Goal: Task Accomplishment & Management: Use online tool/utility

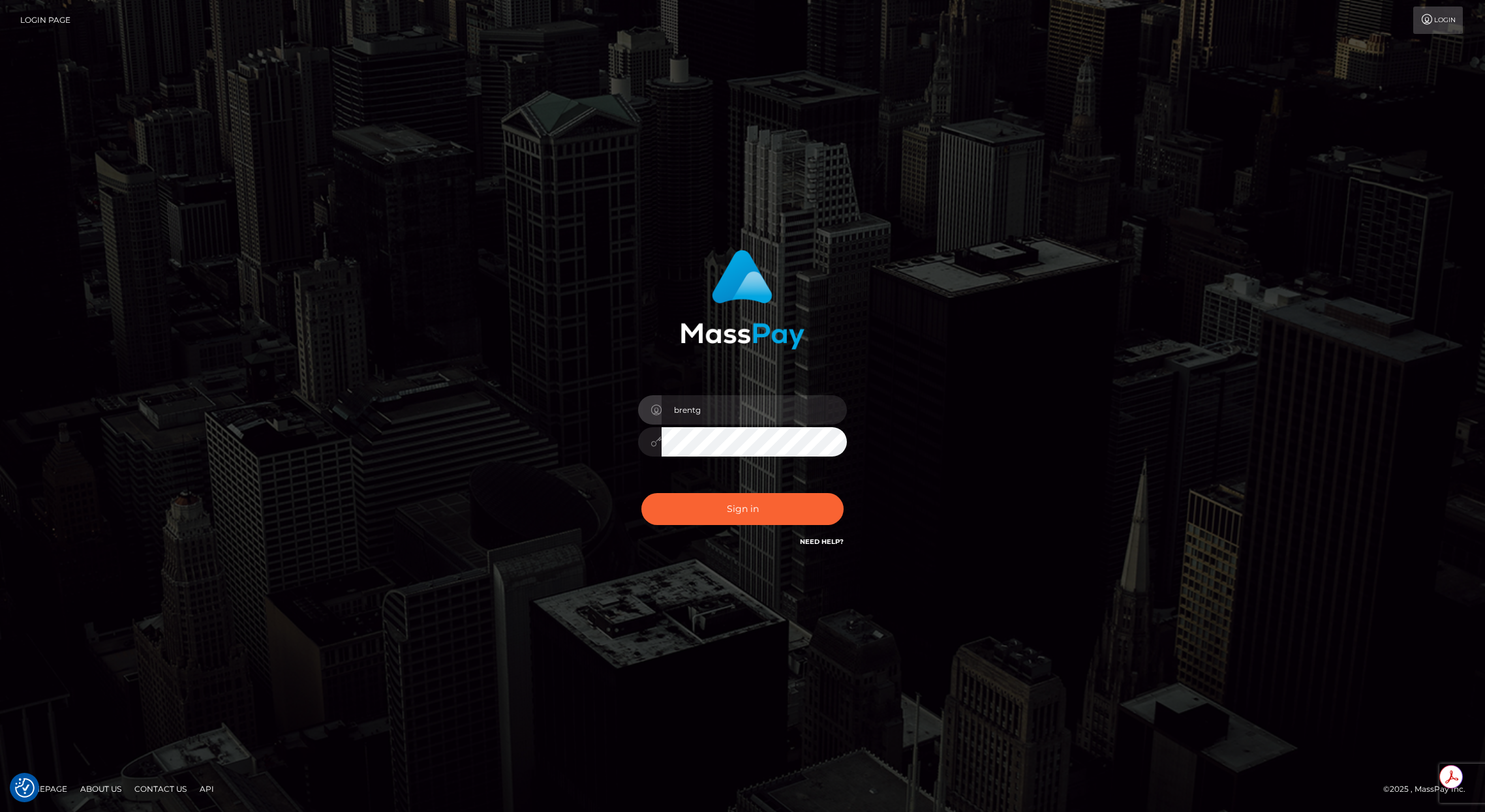
click at [742, 489] on div "Sign in Need Help?" at bounding box center [742, 514] width 229 height 58
click at [740, 495] on button "Sign in" at bounding box center [742, 509] width 202 height 32
type input "brentg"
click at [715, 500] on button "Sign in" at bounding box center [742, 509] width 202 height 32
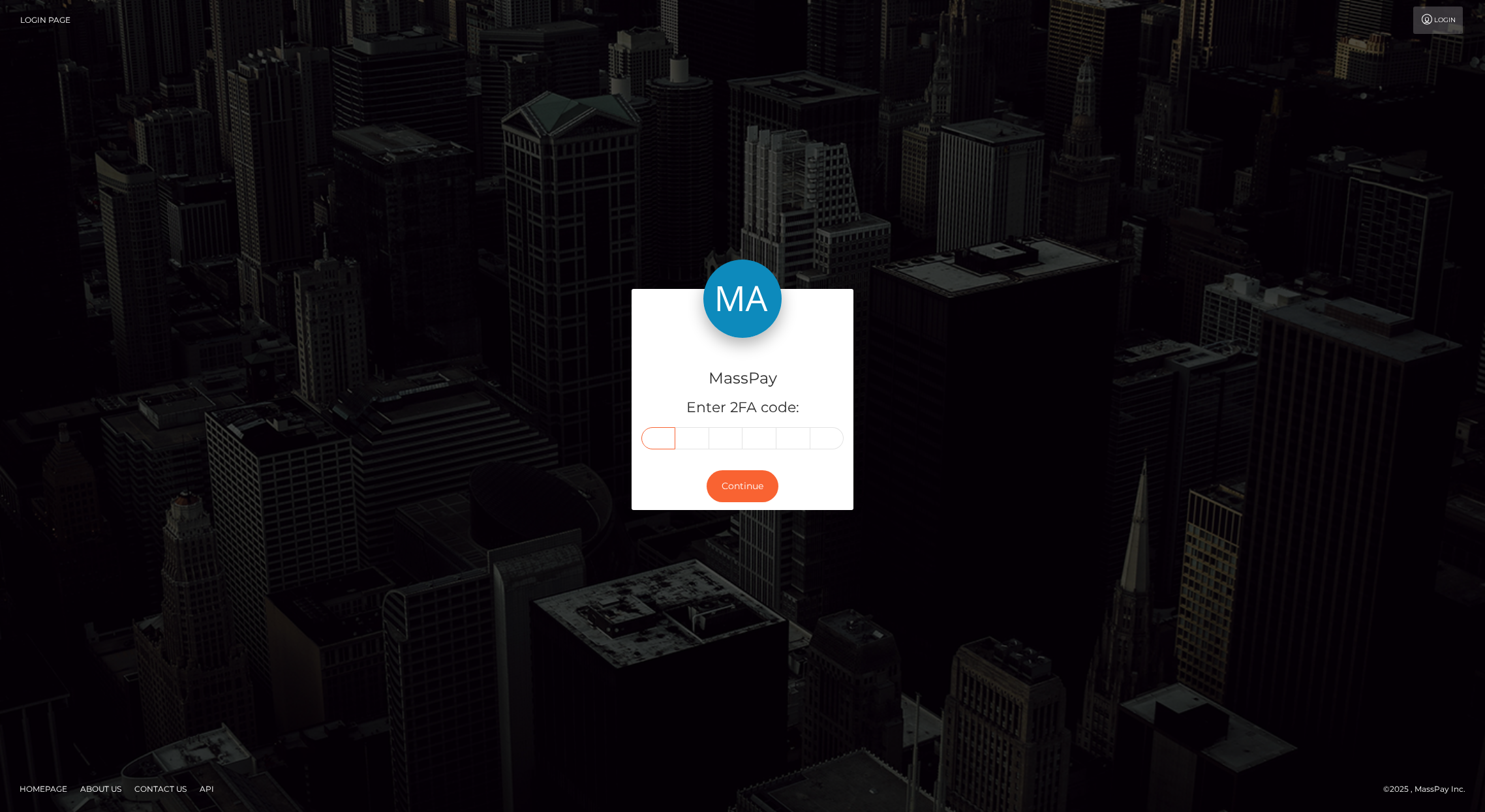
paste input "1"
type input "1"
type input "4"
type input "6"
type input "4"
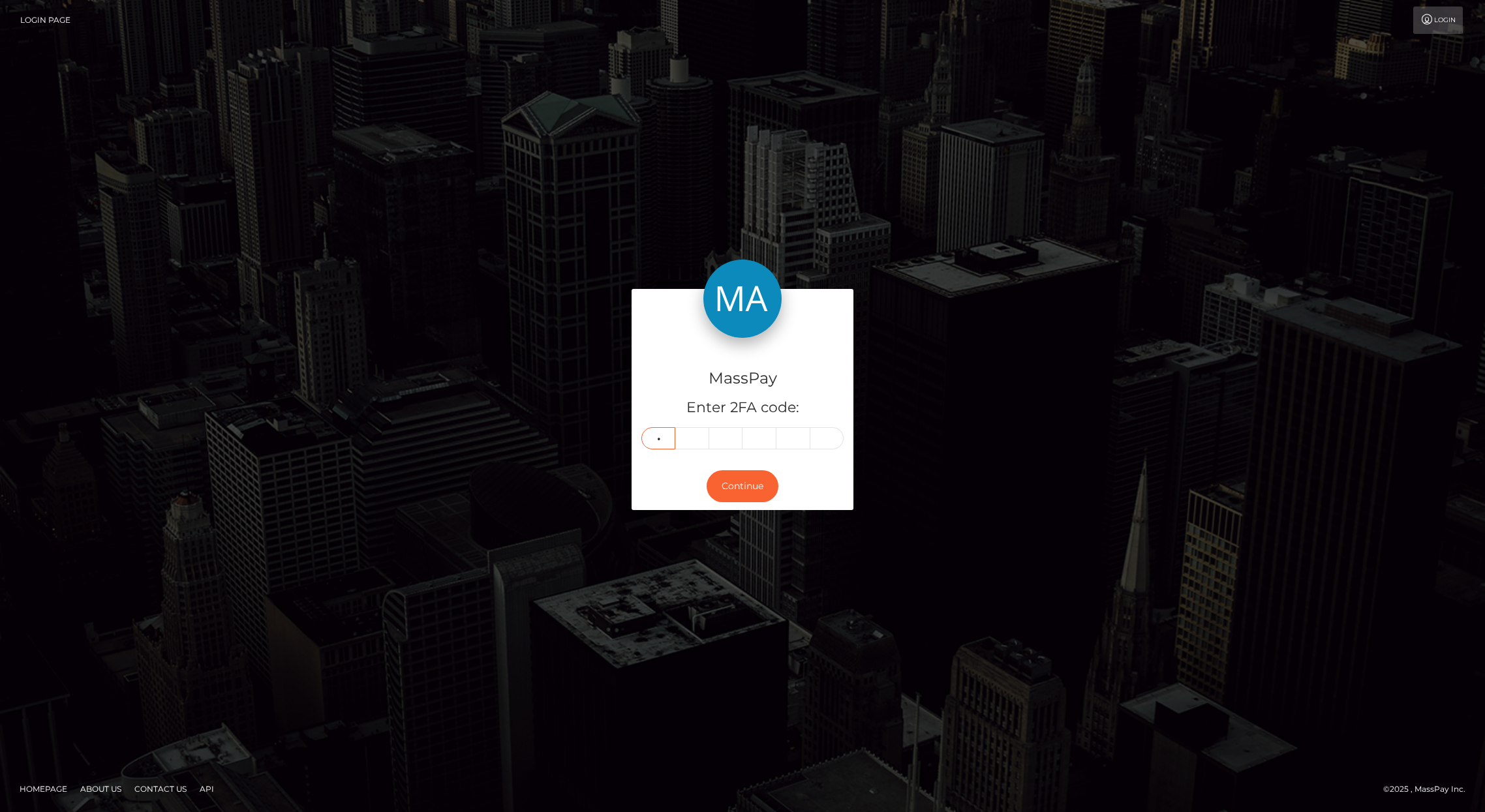
type input "1"
type input "8"
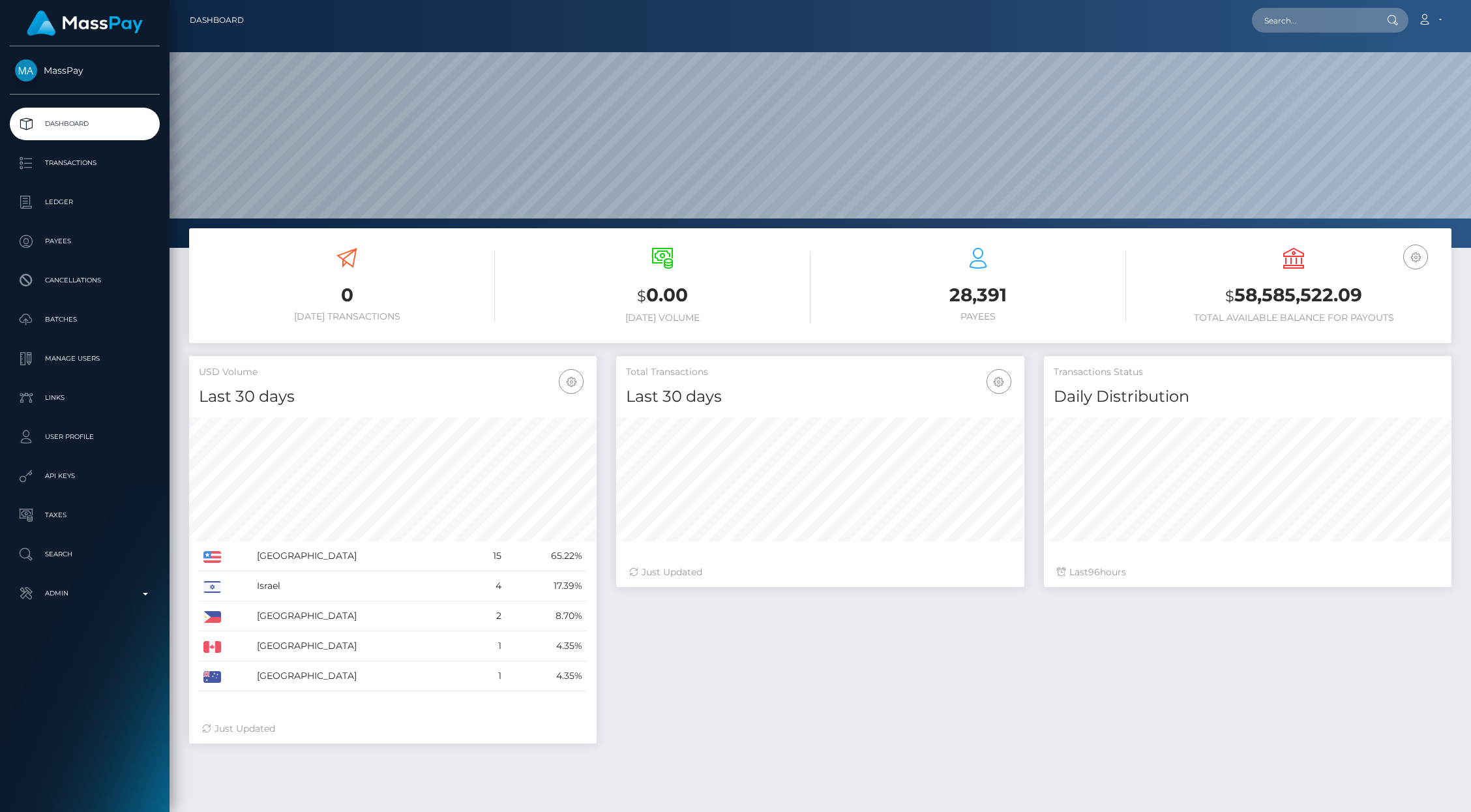
scroll to position [231, 407]
click at [96, 584] on p "Admin" at bounding box center [85, 593] width 140 height 20
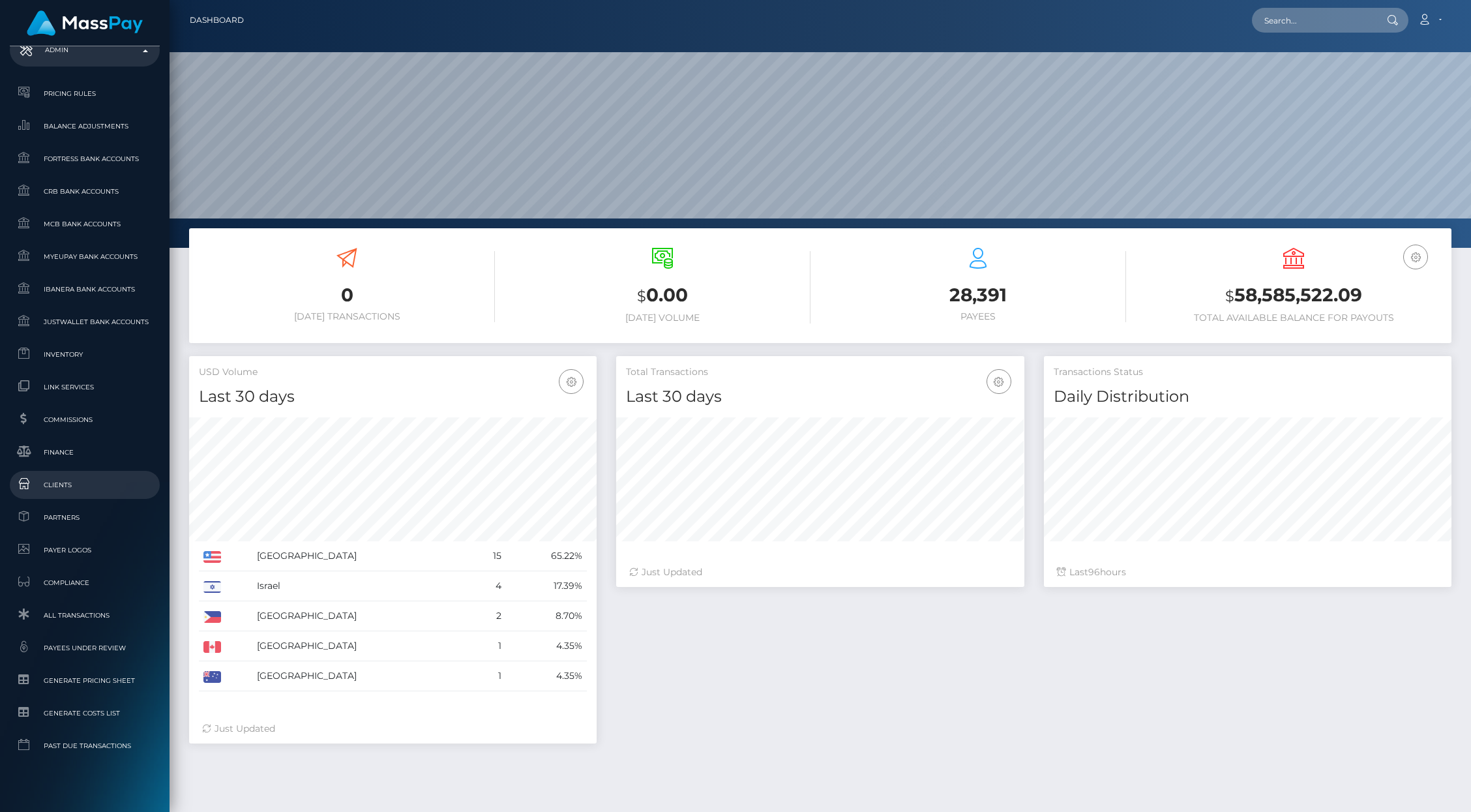
click at [68, 486] on span "Clients" at bounding box center [85, 485] width 140 height 15
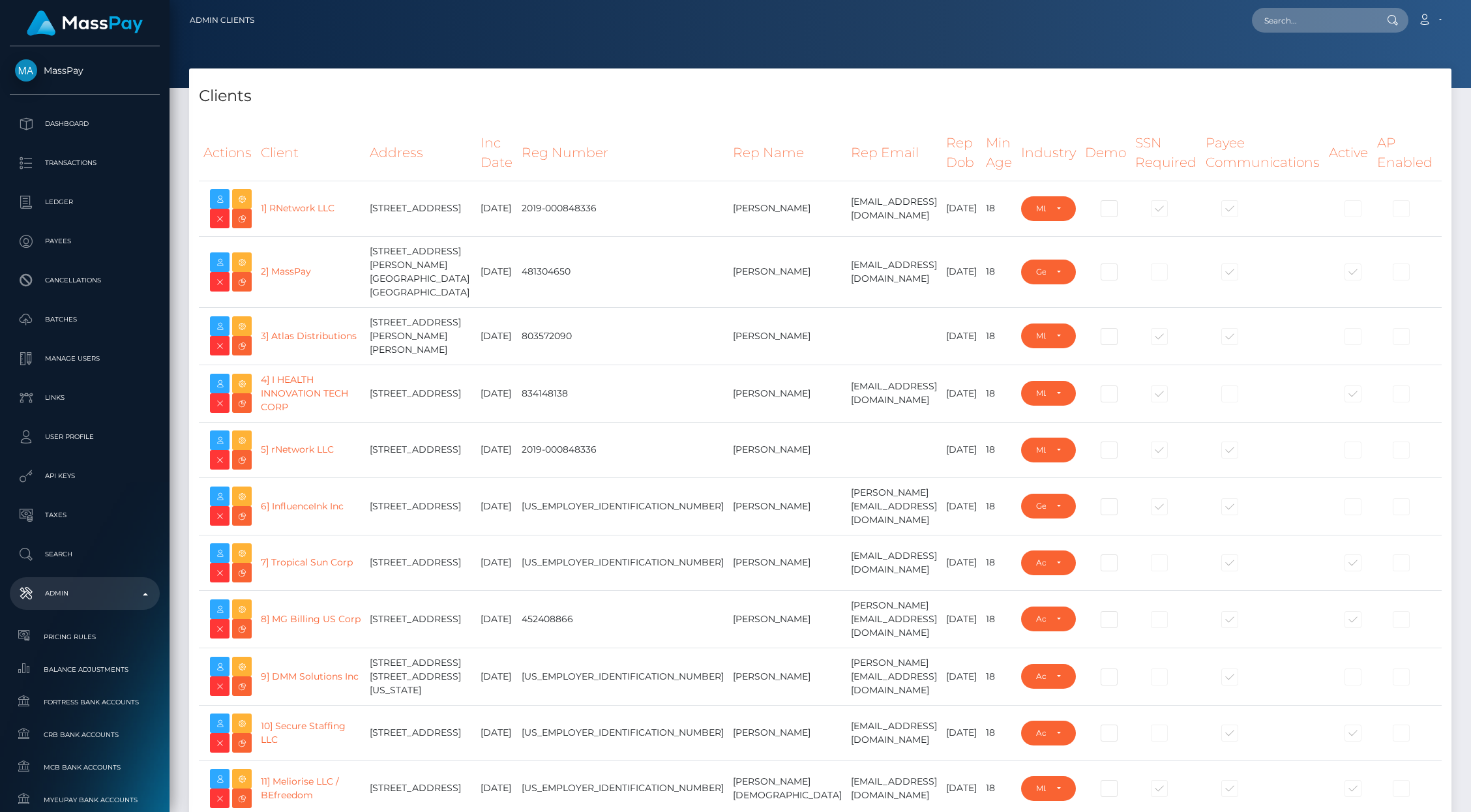
select select "223"
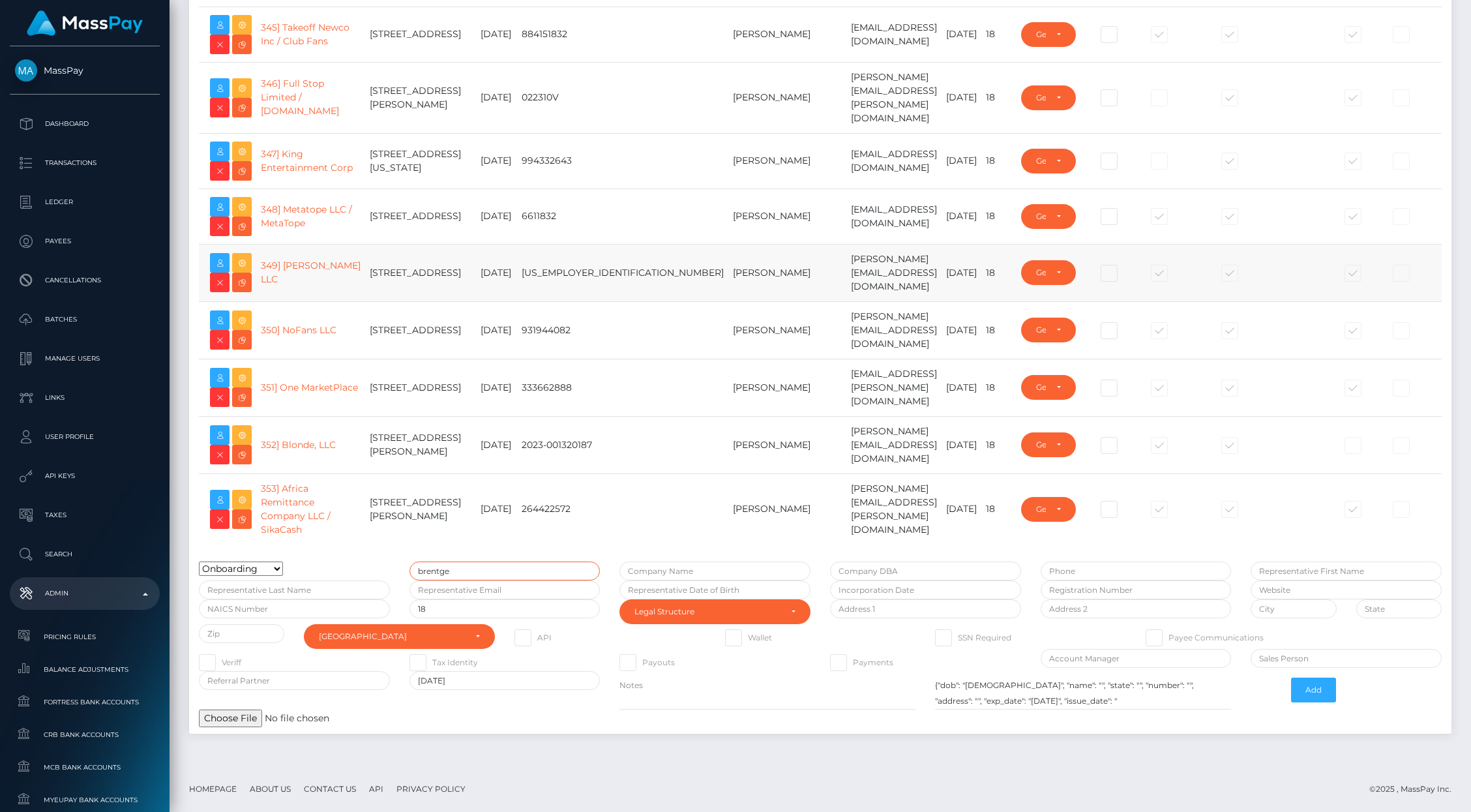
type input "brentge"
click at [729, 302] on td "Brady Pevehouse" at bounding box center [788, 273] width 118 height 57
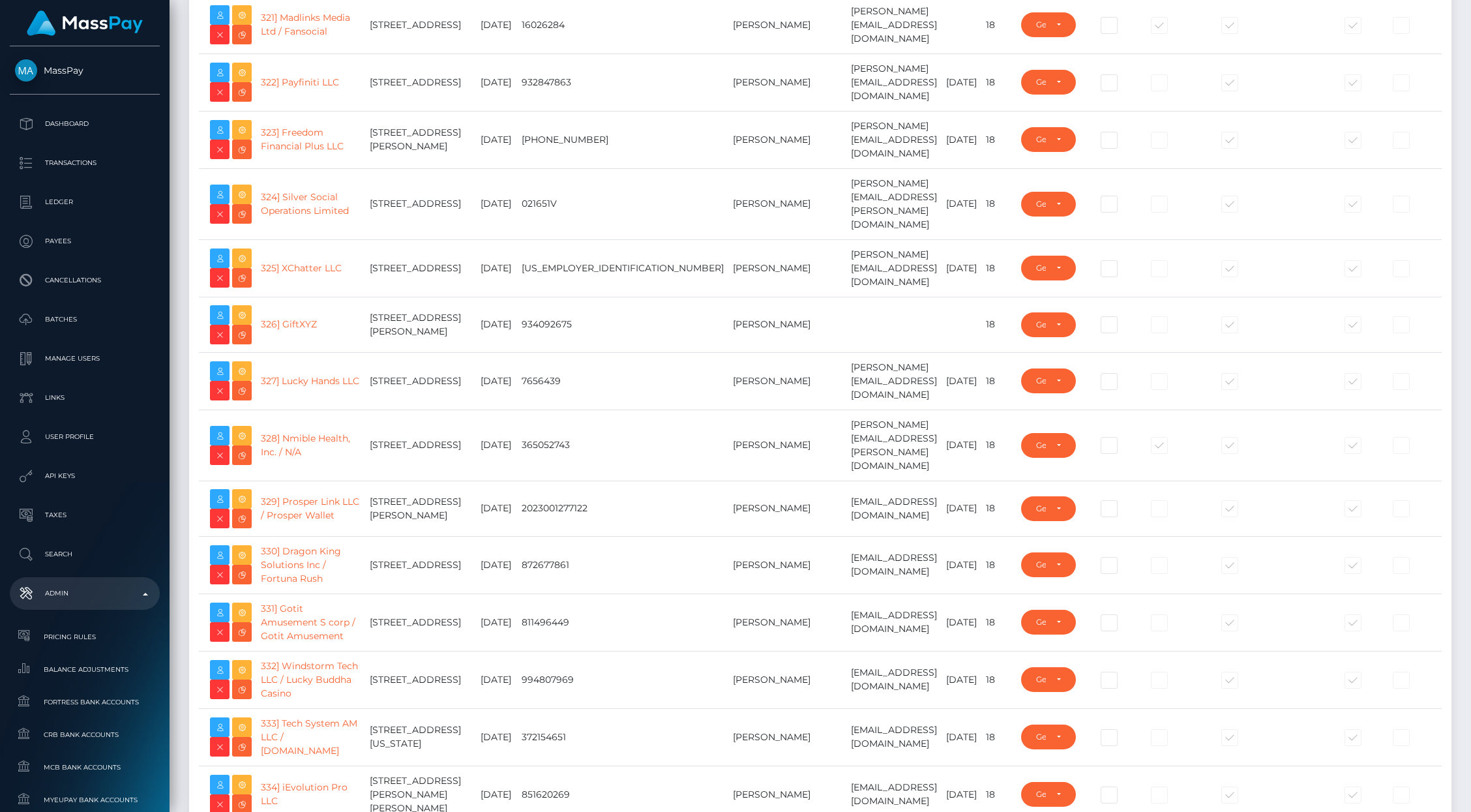
scroll to position [19503, 0]
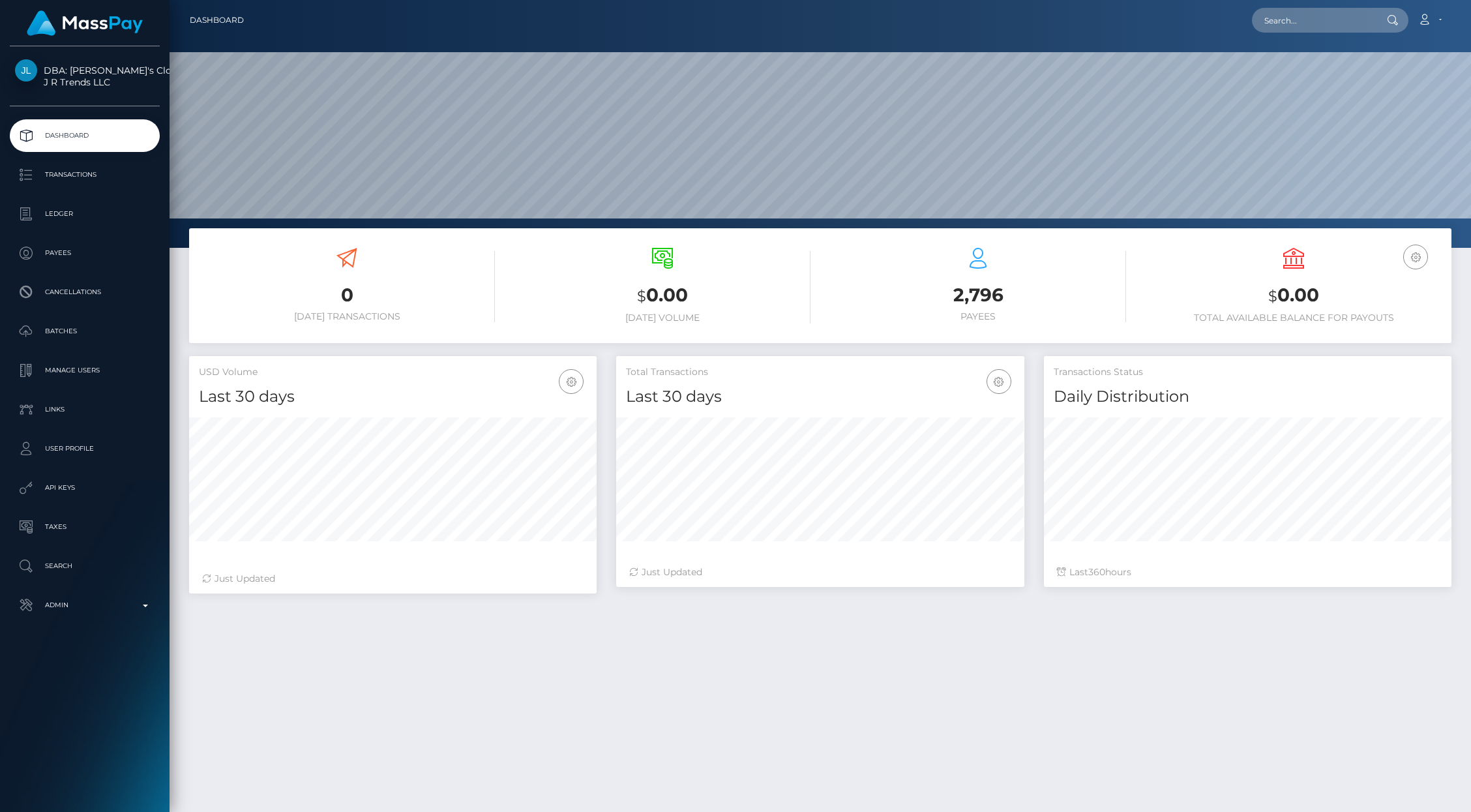
scroll to position [231, 407]
click at [58, 491] on p "API Keys" at bounding box center [85, 488] width 140 height 20
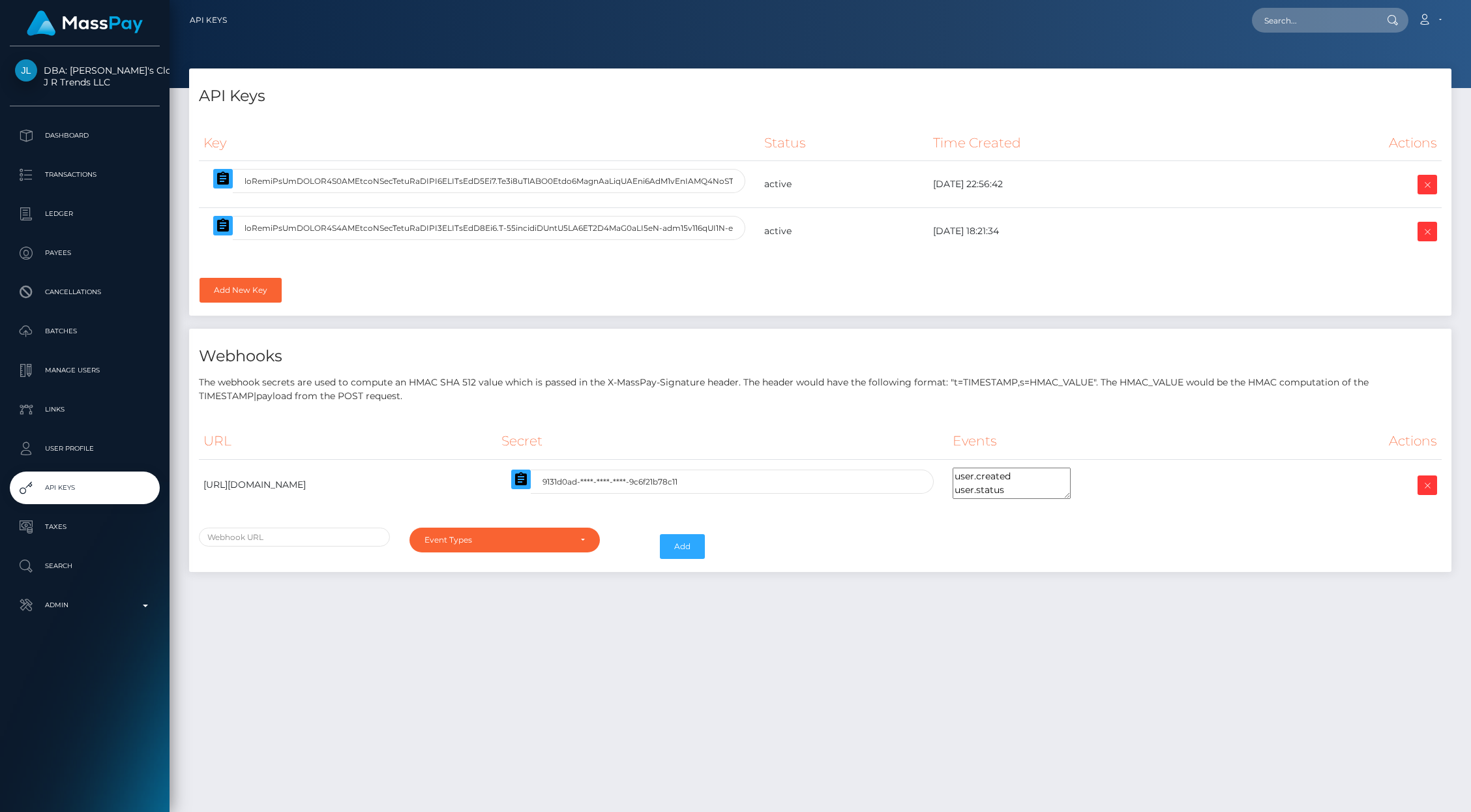
select select
click at [1428, 184] on icon at bounding box center [1427, 185] width 16 height 17
select select
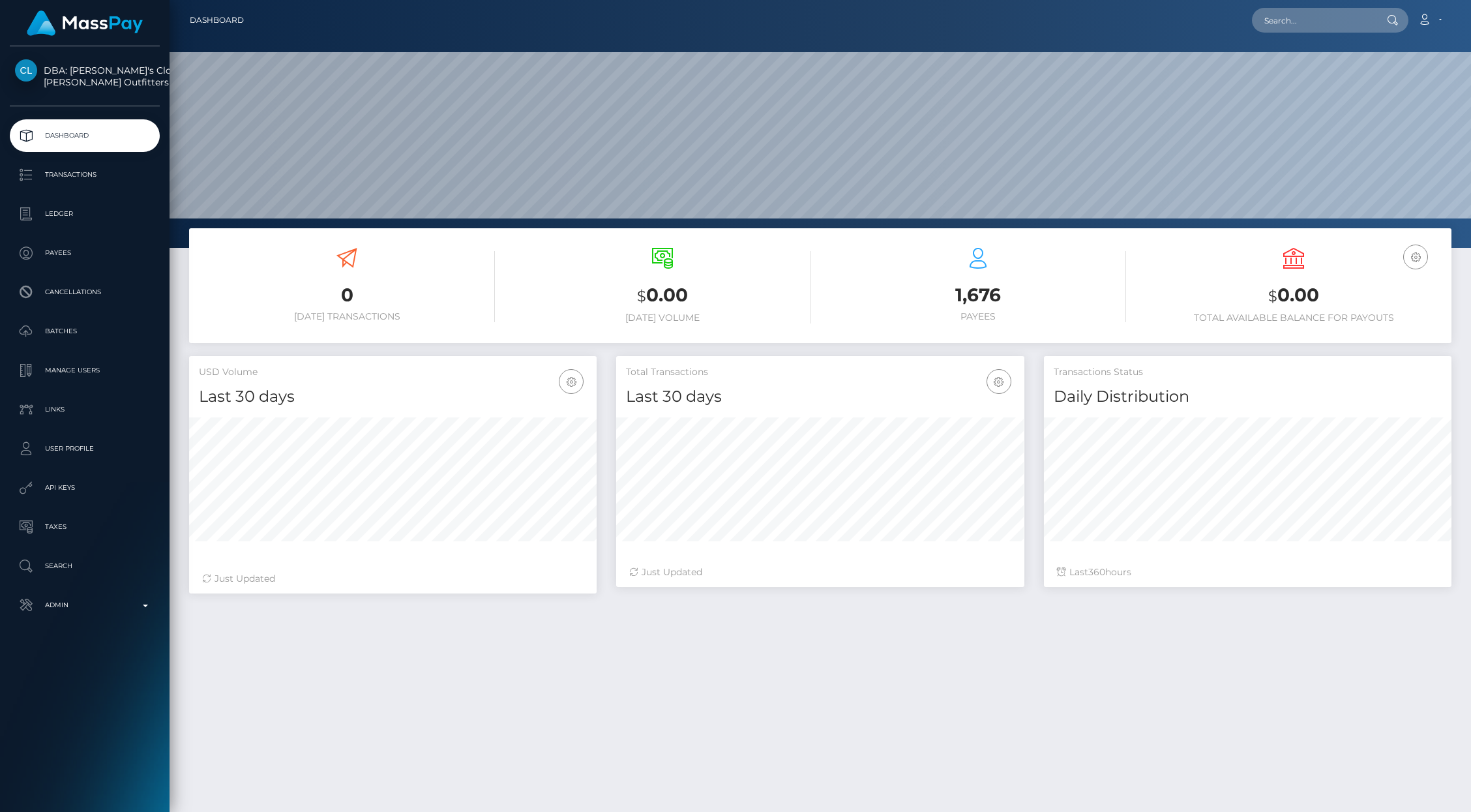
scroll to position [231, 407]
click at [62, 486] on p "API Keys" at bounding box center [85, 488] width 140 height 20
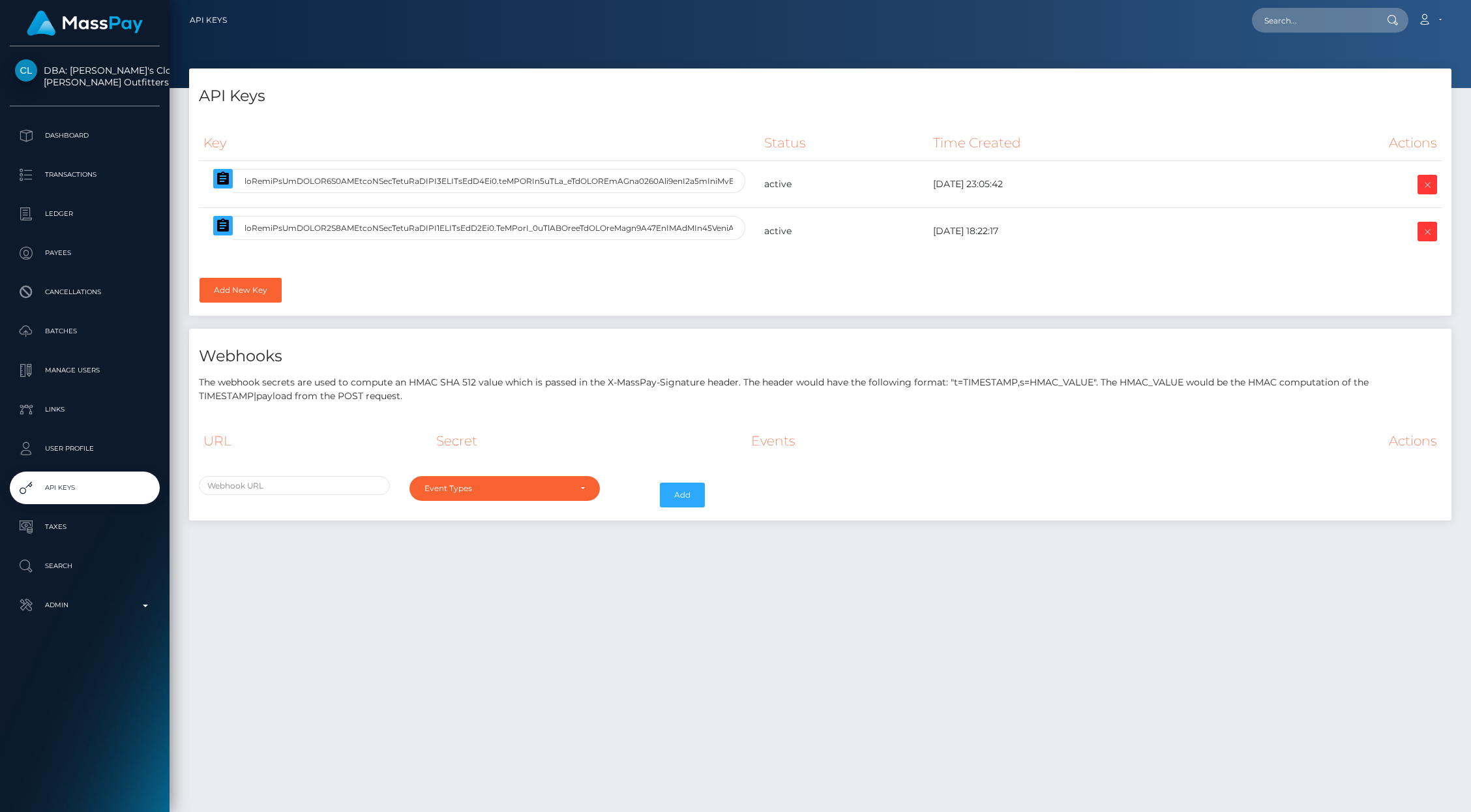
select select
click at [1425, 180] on icon at bounding box center [1427, 185] width 16 height 17
select select
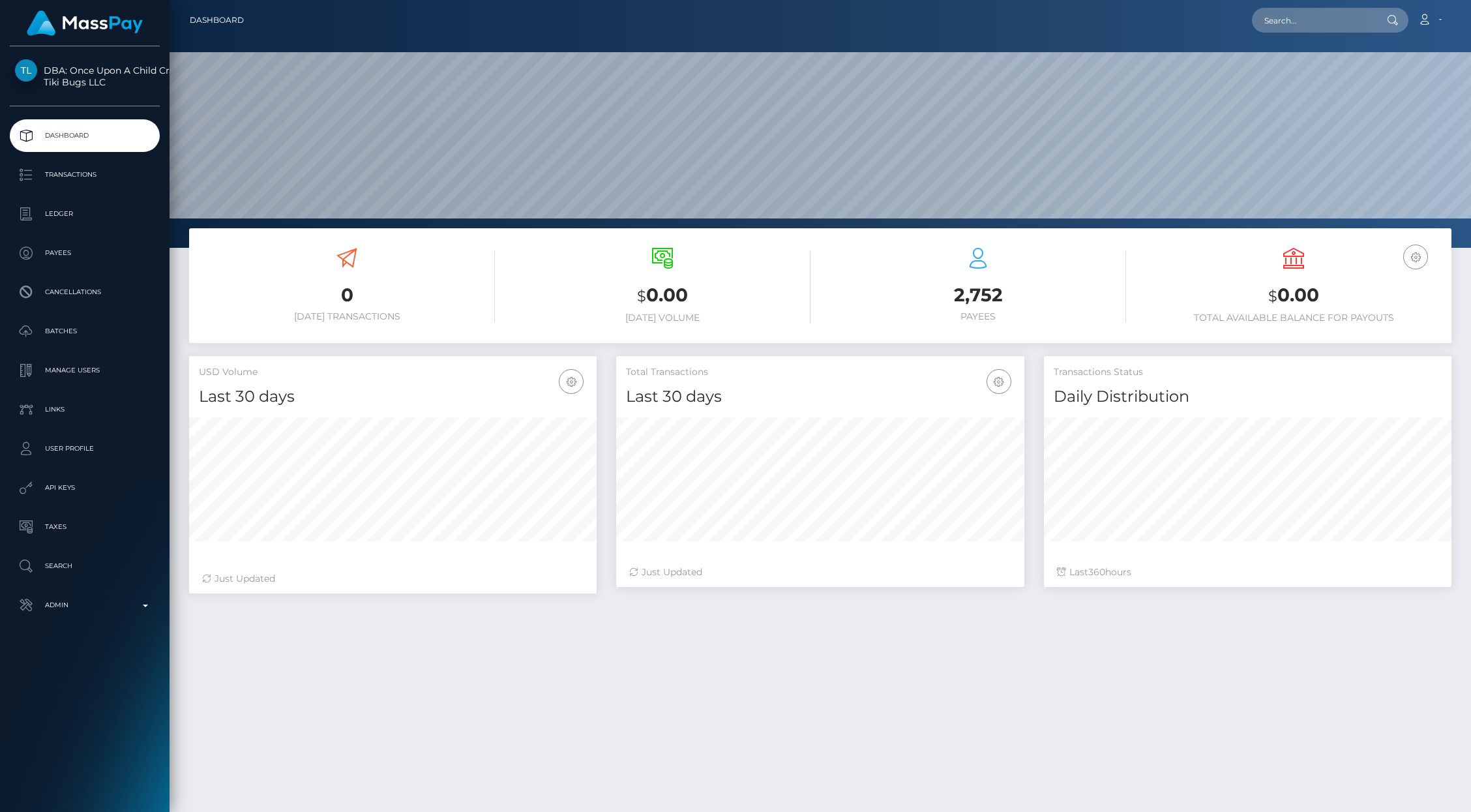
scroll to position [231, 407]
click at [64, 490] on p "API Keys" at bounding box center [85, 488] width 140 height 20
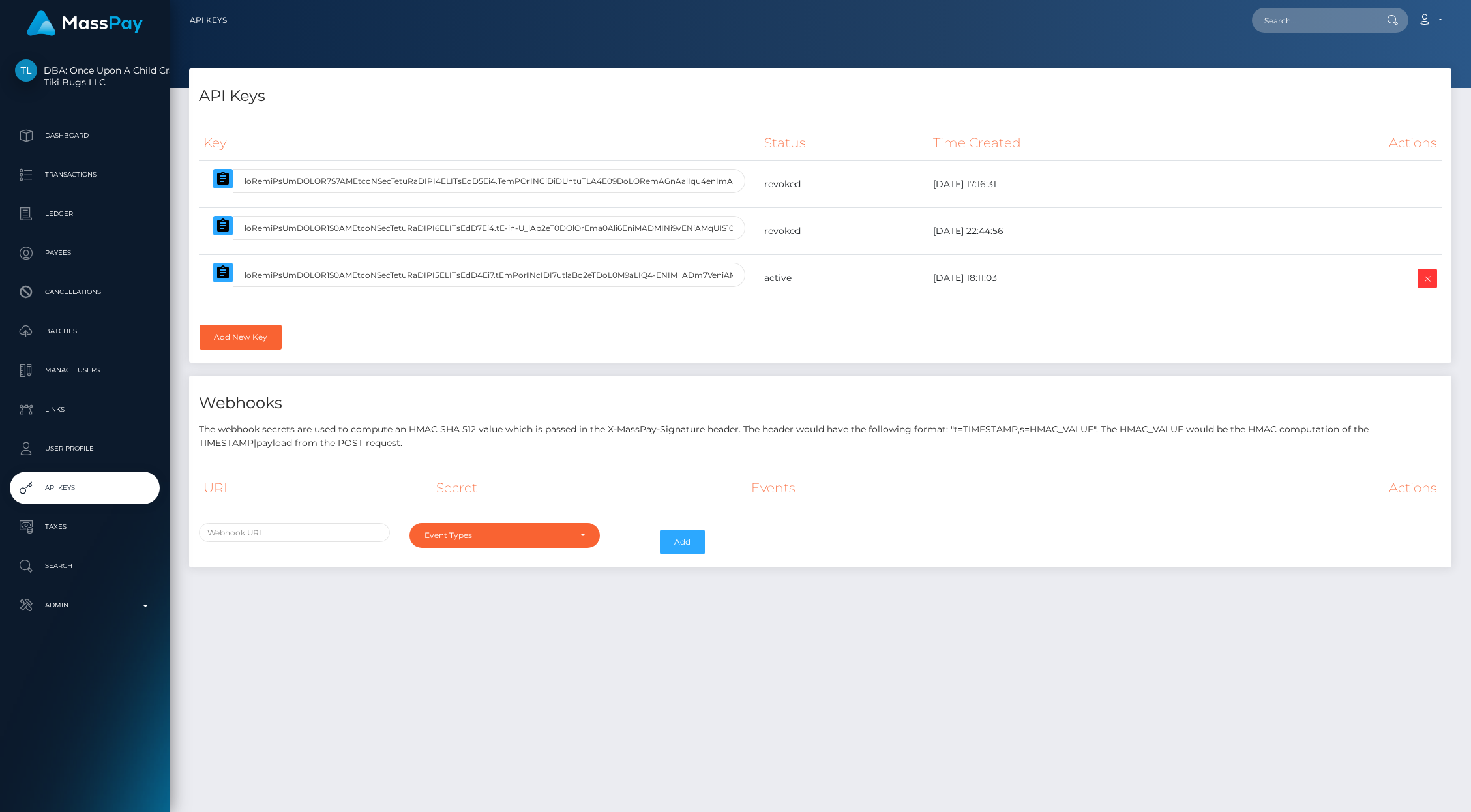
select select
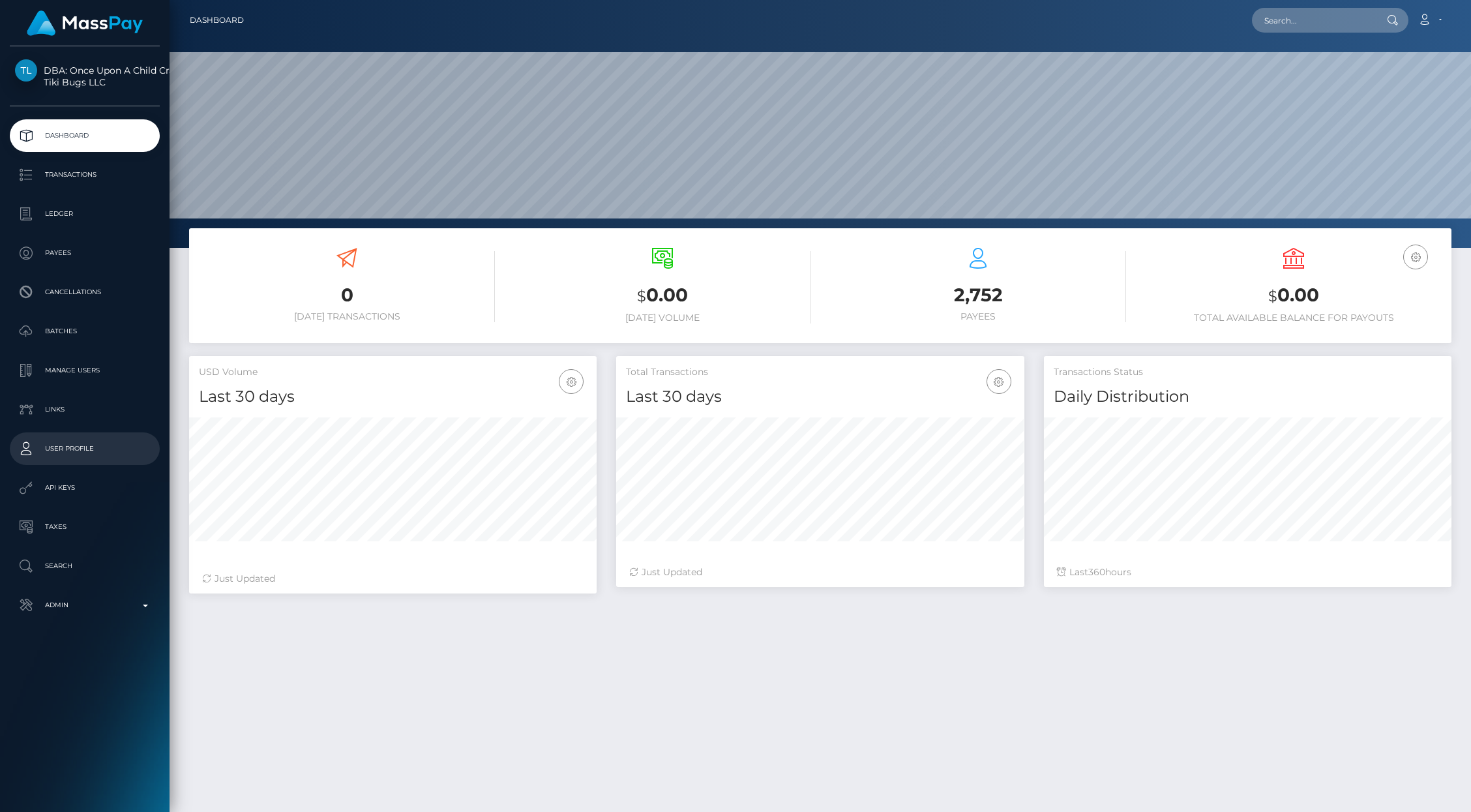
scroll to position [231, 407]
click at [60, 495] on p "API Keys" at bounding box center [85, 488] width 140 height 20
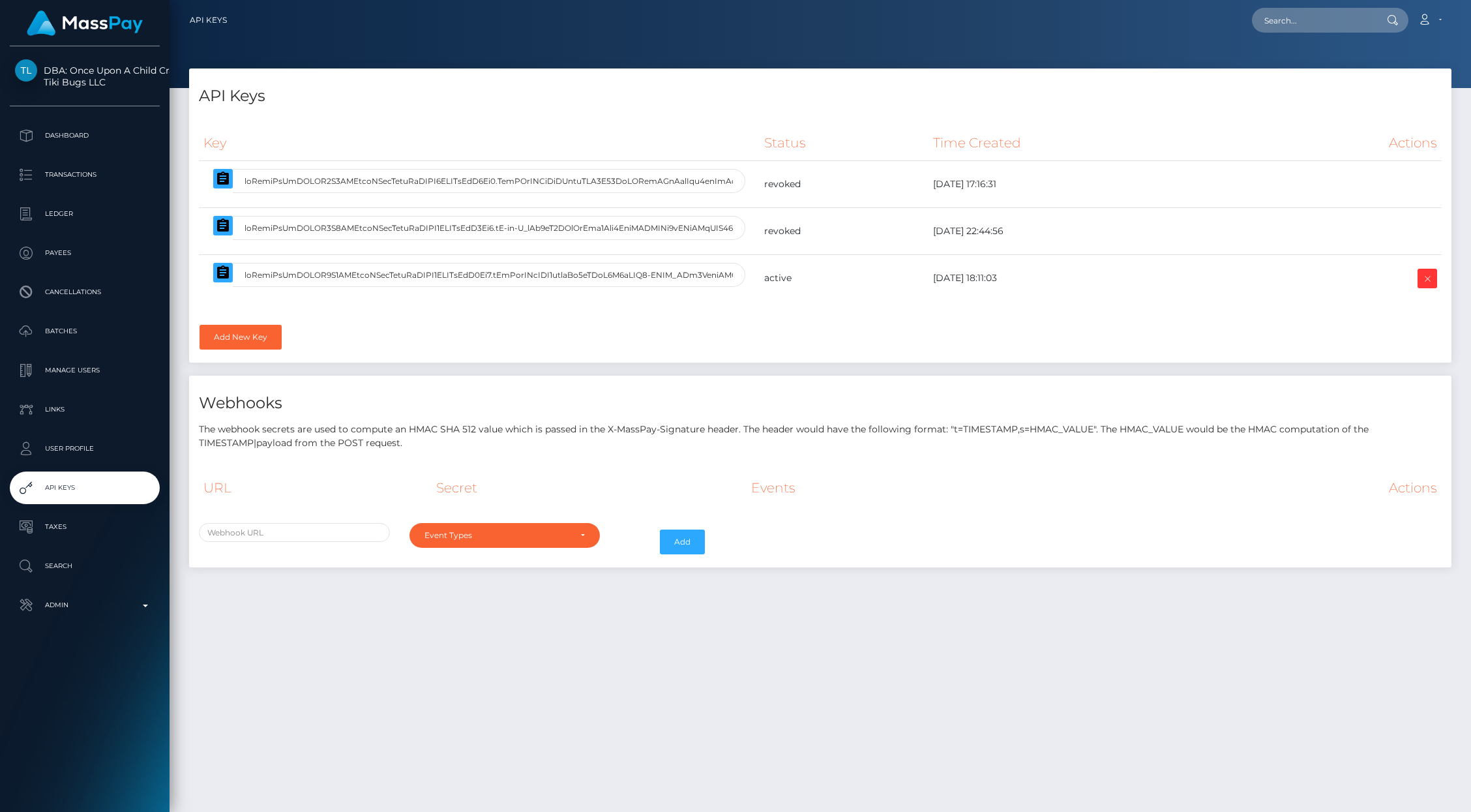
select select
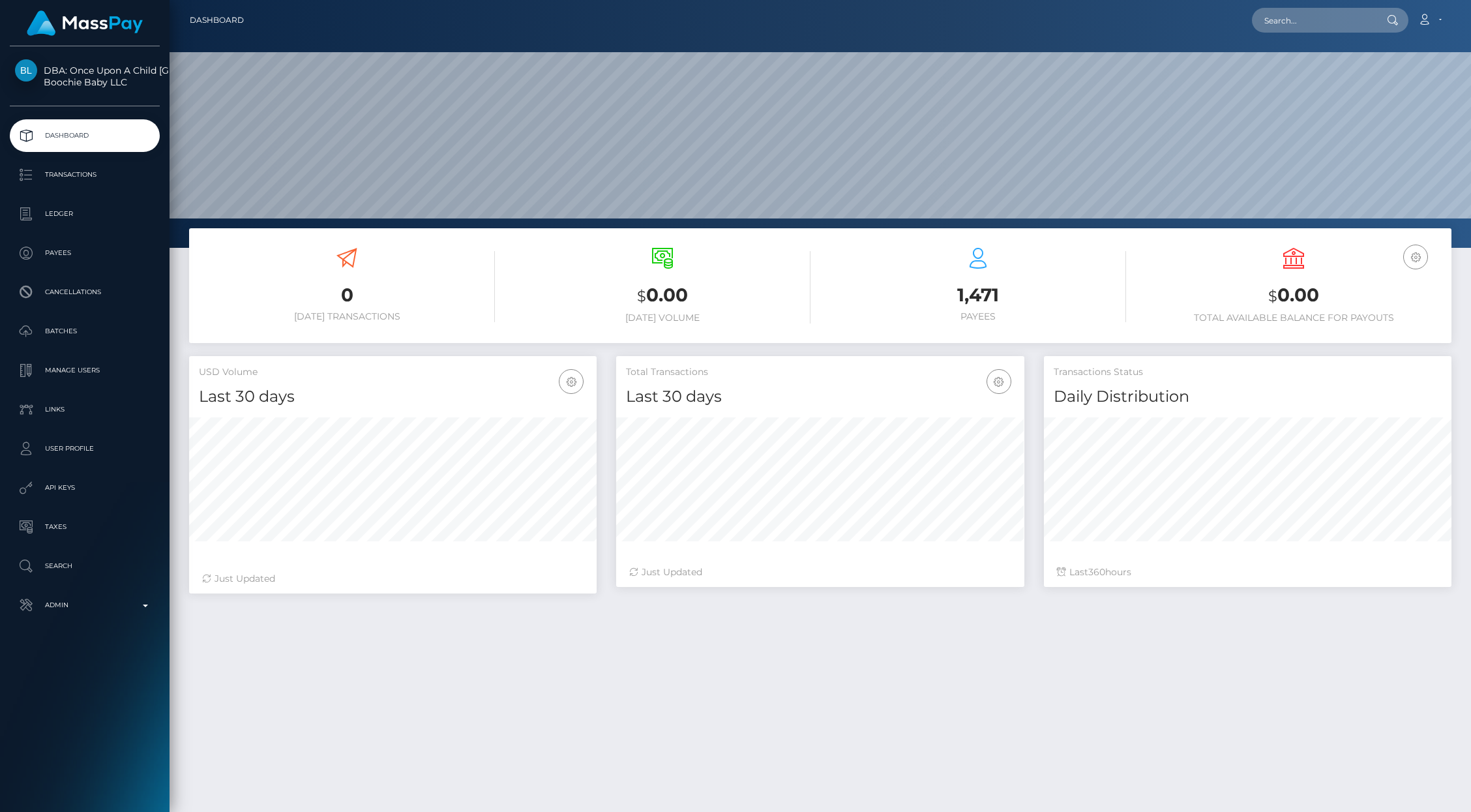
scroll to position [231, 407]
click at [72, 485] on p "API Keys" at bounding box center [85, 488] width 140 height 20
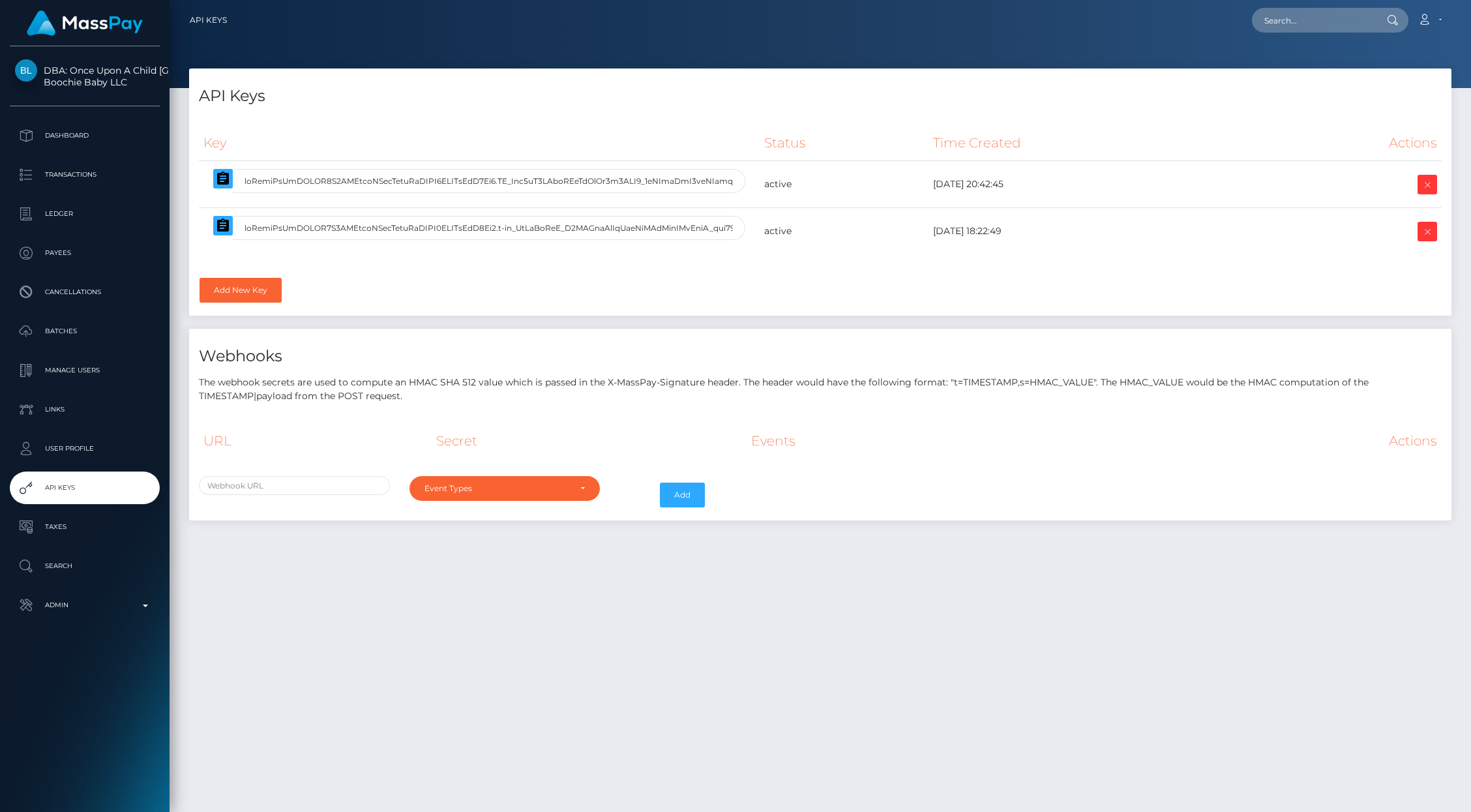
select select
click at [1420, 181] on icon at bounding box center [1427, 185] width 16 height 17
select select
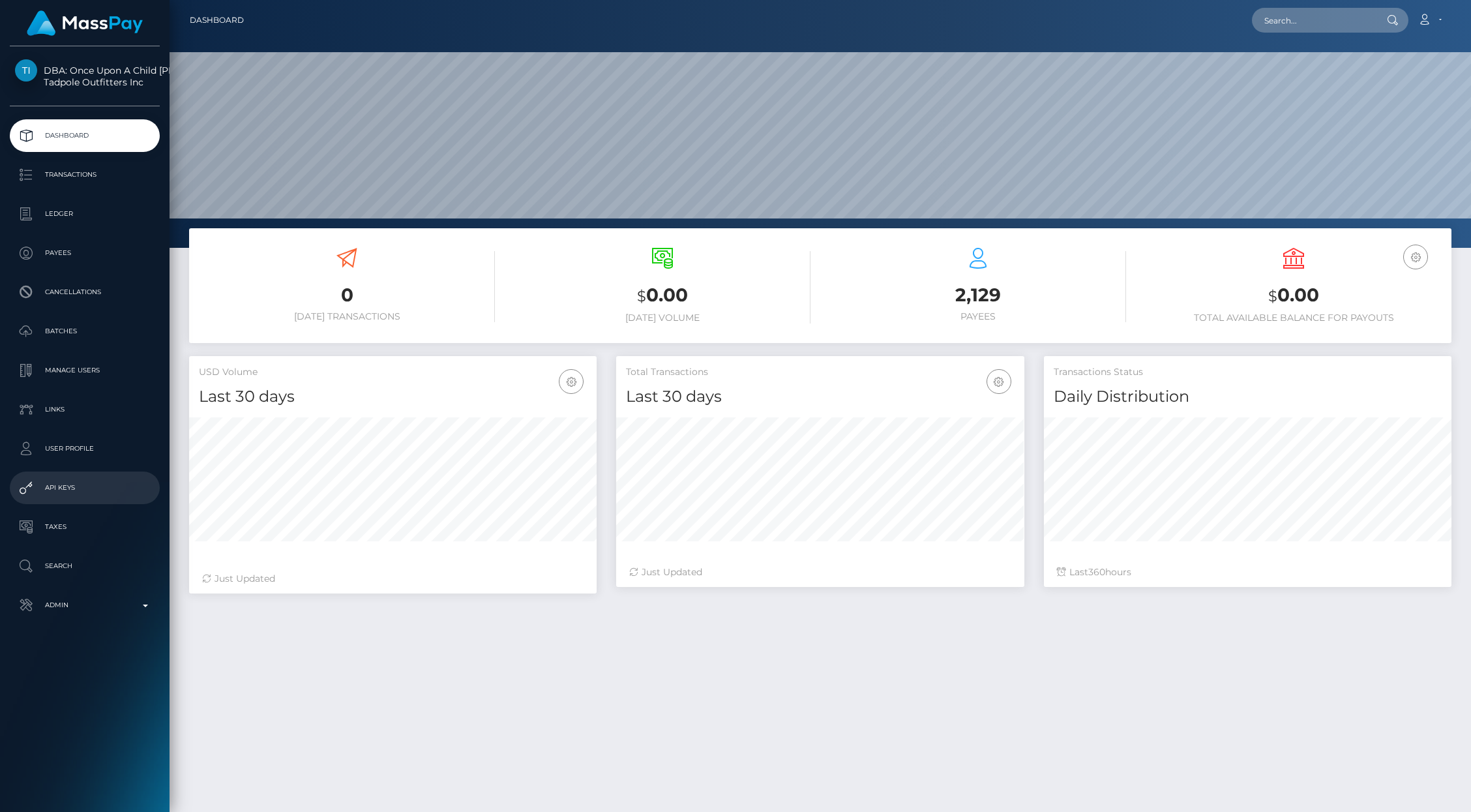
click at [53, 487] on p "API Keys" at bounding box center [85, 488] width 140 height 20
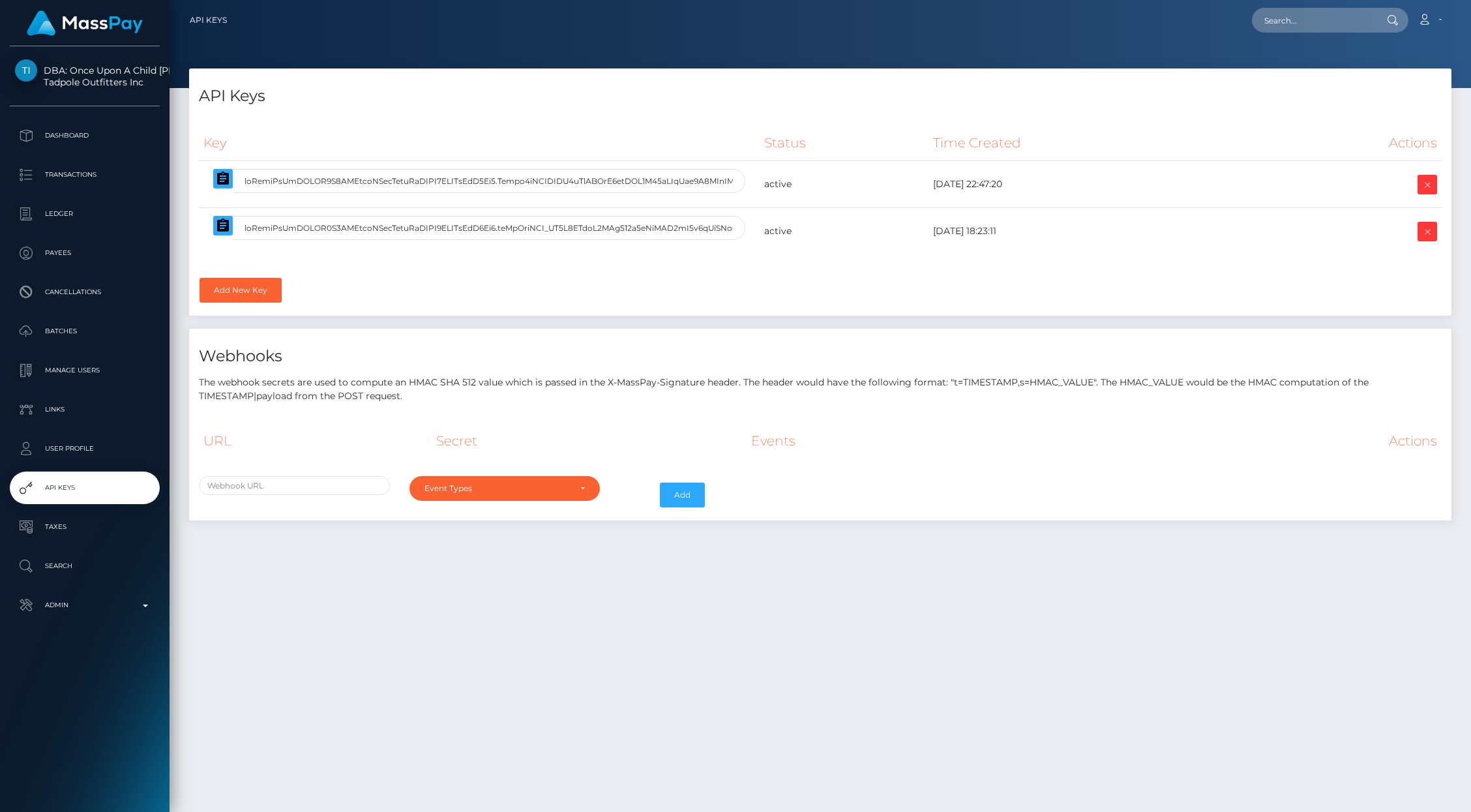
select select
click at [1434, 186] on icon at bounding box center [1427, 185] width 16 height 17
select select
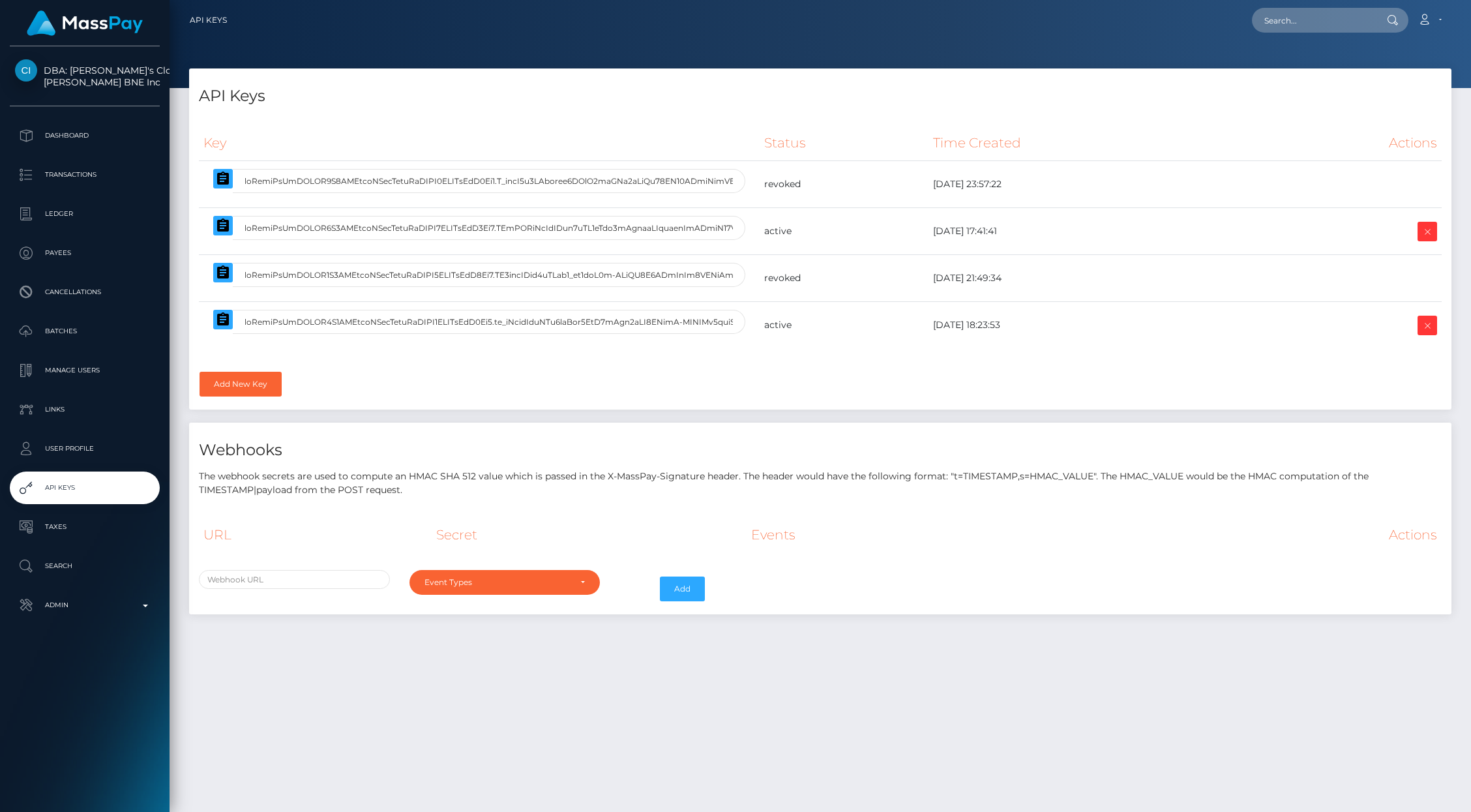
select select
click at [1419, 235] on icon at bounding box center [1427, 232] width 16 height 17
select select
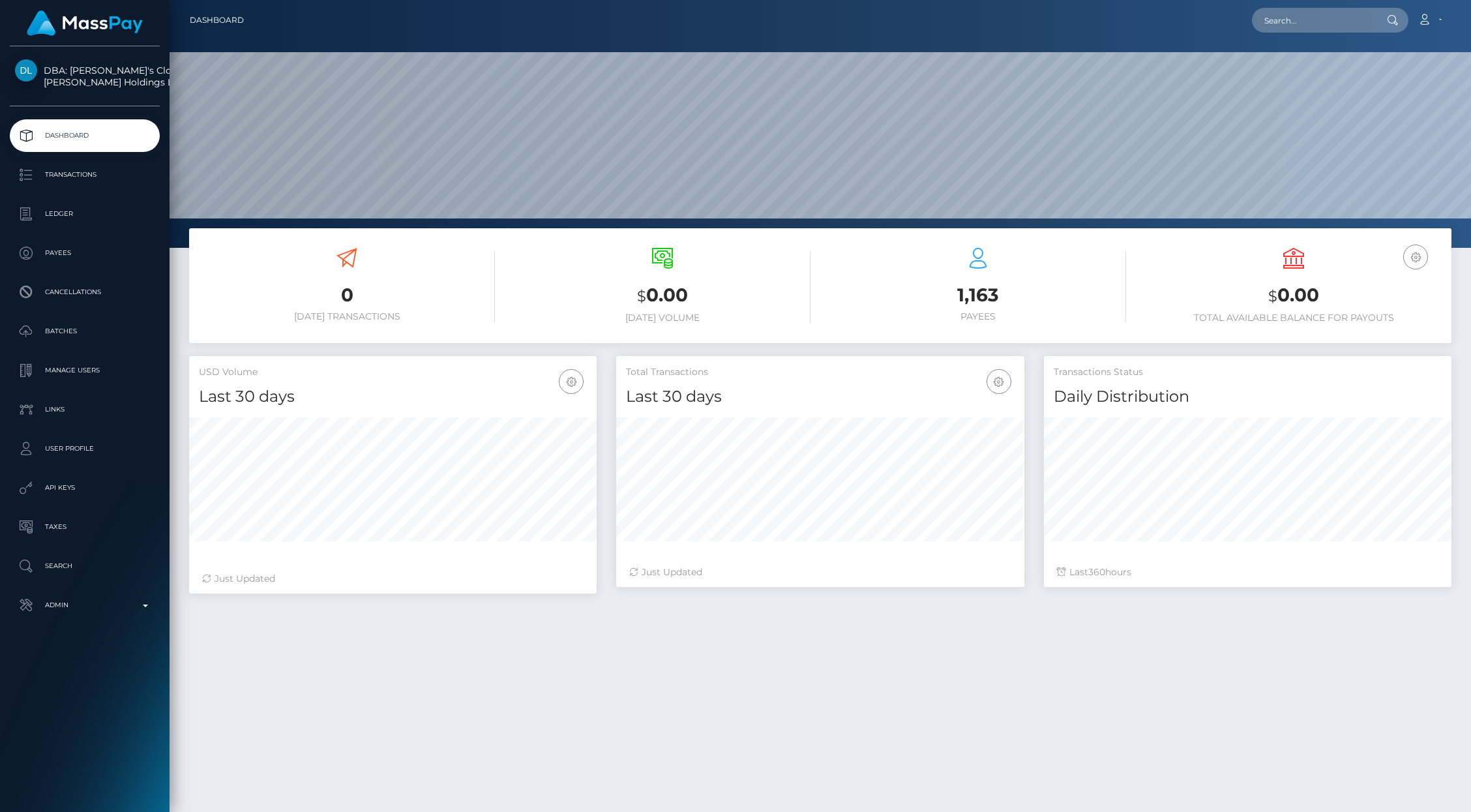
scroll to position [231, 407]
click at [71, 484] on p "API Keys" at bounding box center [85, 488] width 140 height 20
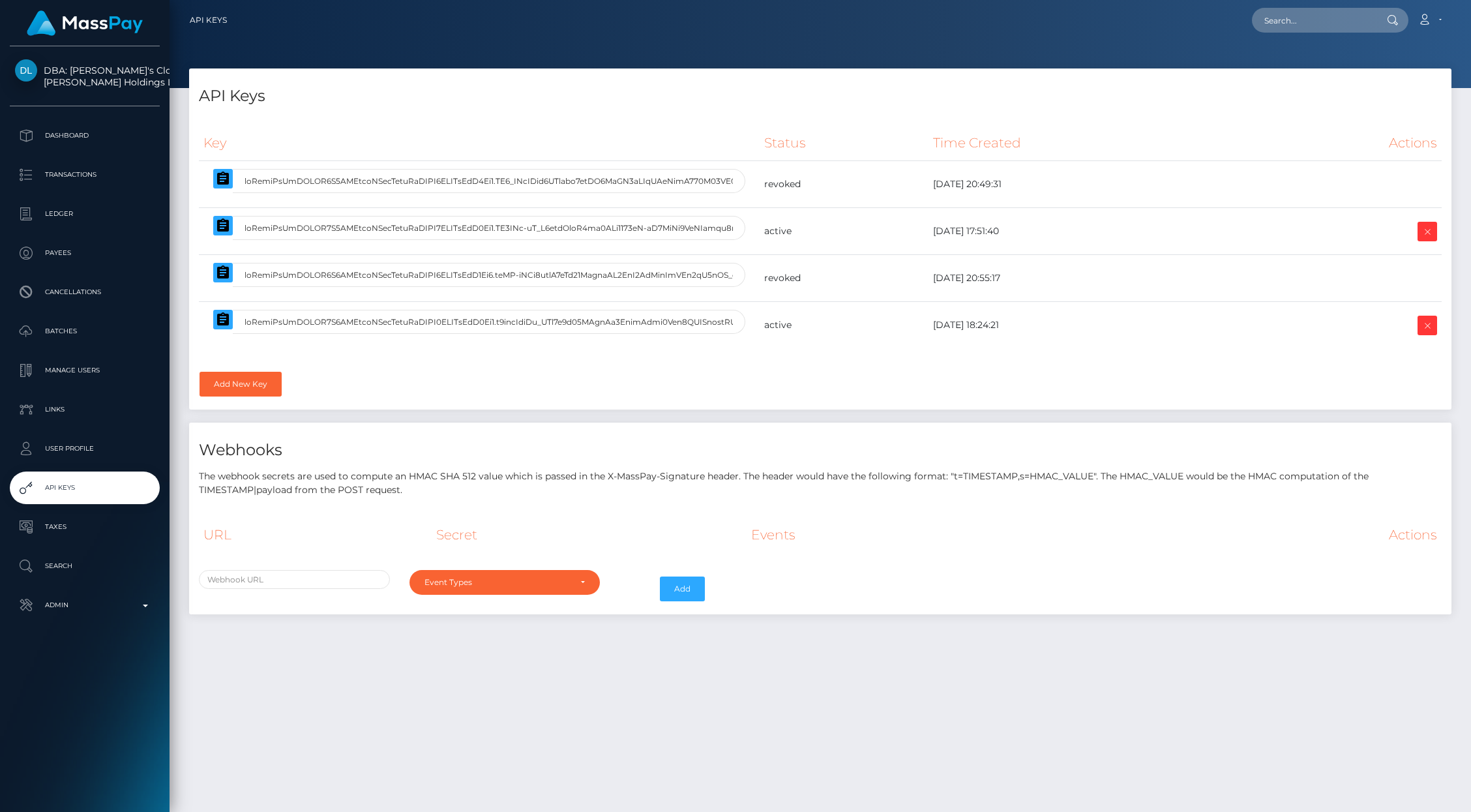
select select
click at [1437, 230] on link at bounding box center [1428, 232] width 20 height 20
select select
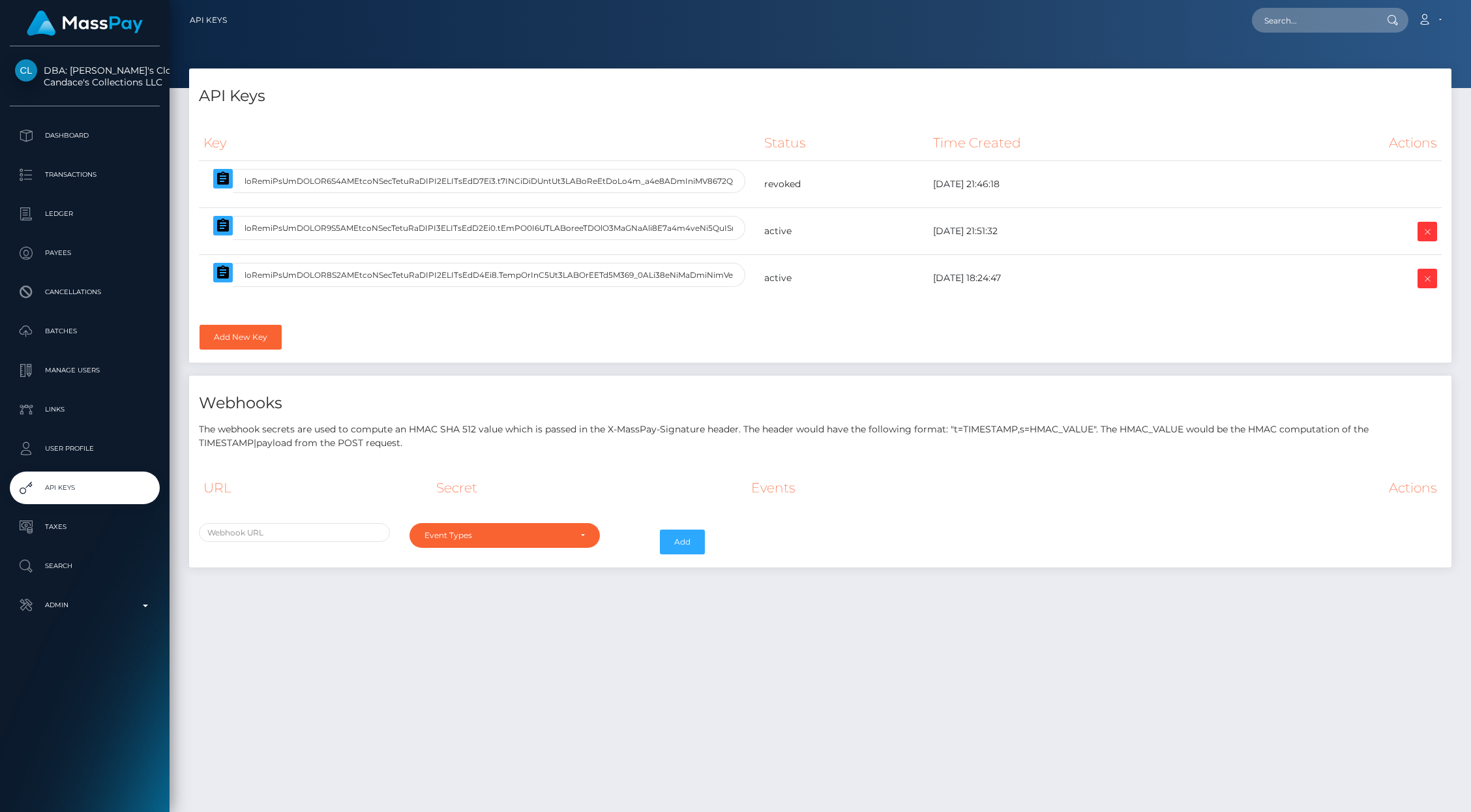
select select
click at [1429, 238] on icon at bounding box center [1427, 232] width 16 height 17
select select
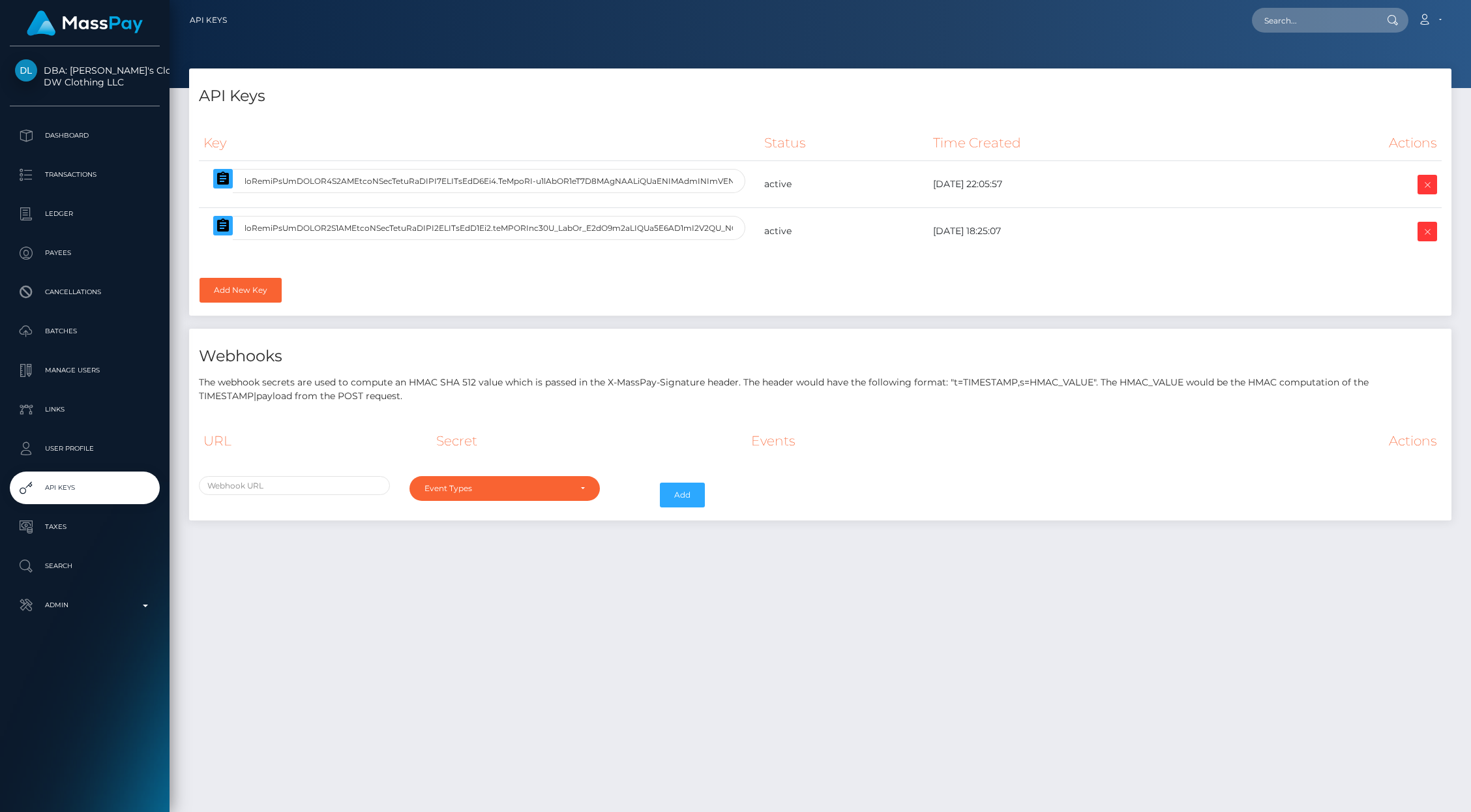
select select
click at [1432, 185] on icon at bounding box center [1427, 185] width 16 height 17
select select
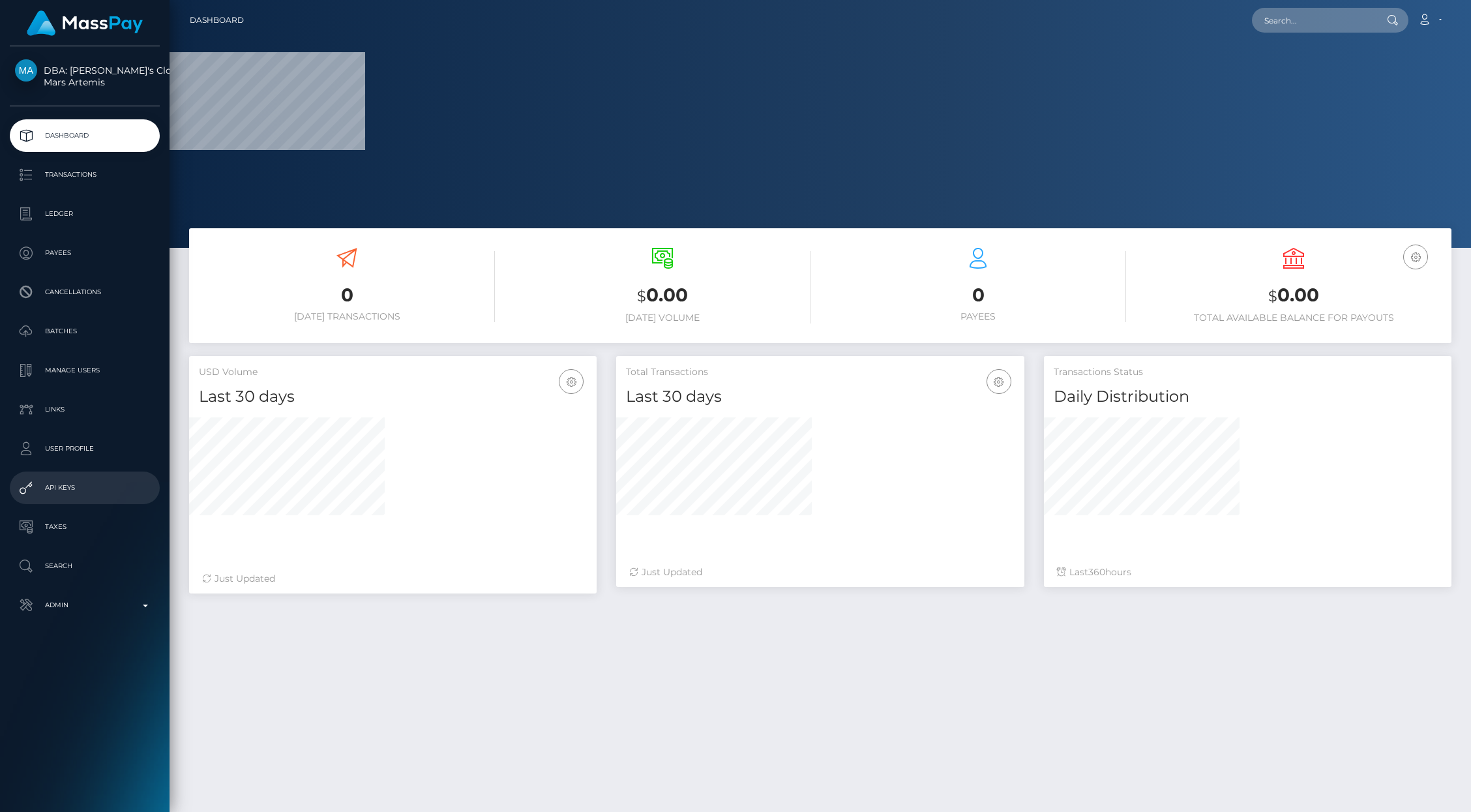
click at [44, 486] on p "API Keys" at bounding box center [85, 488] width 140 height 20
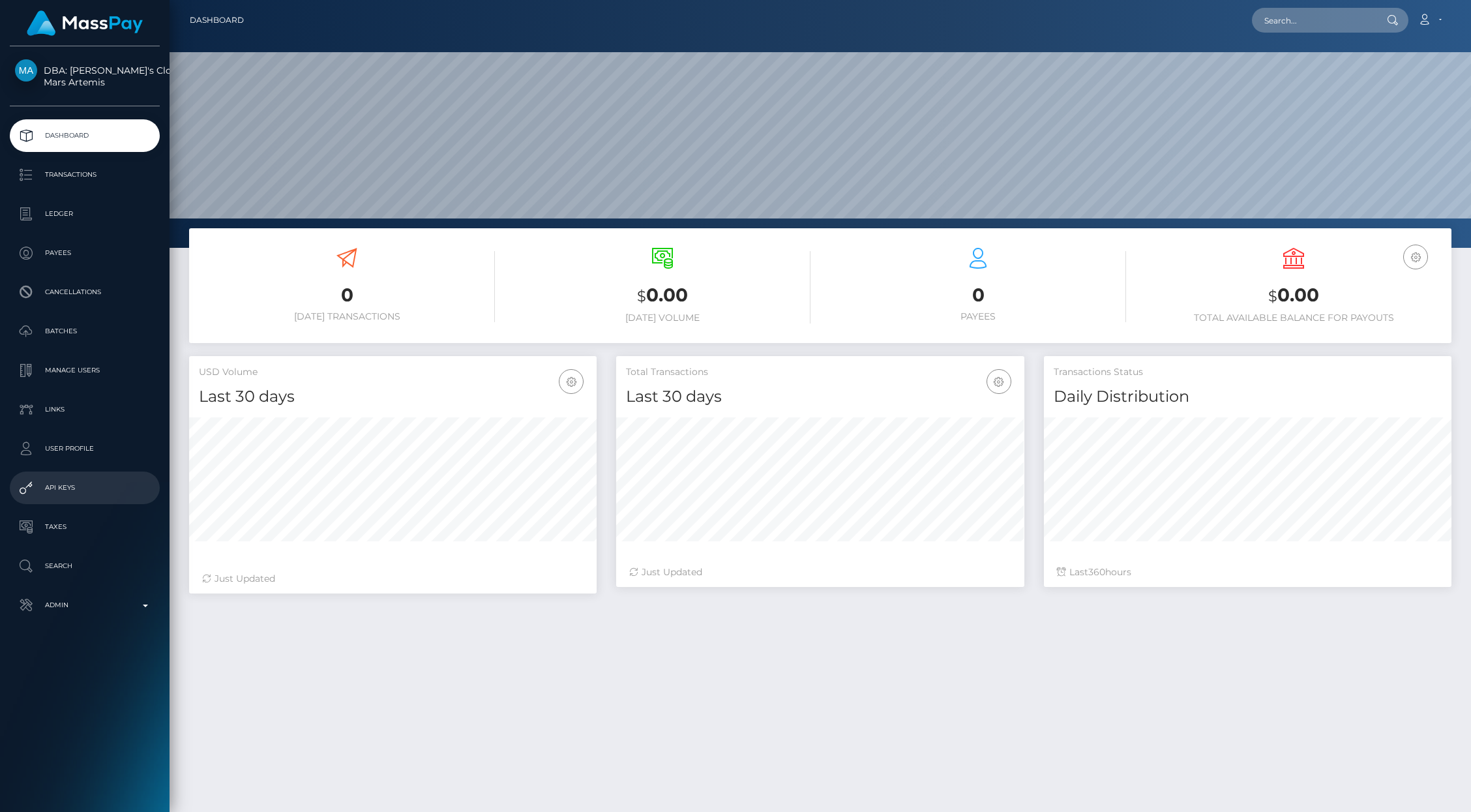
scroll to position [231, 407]
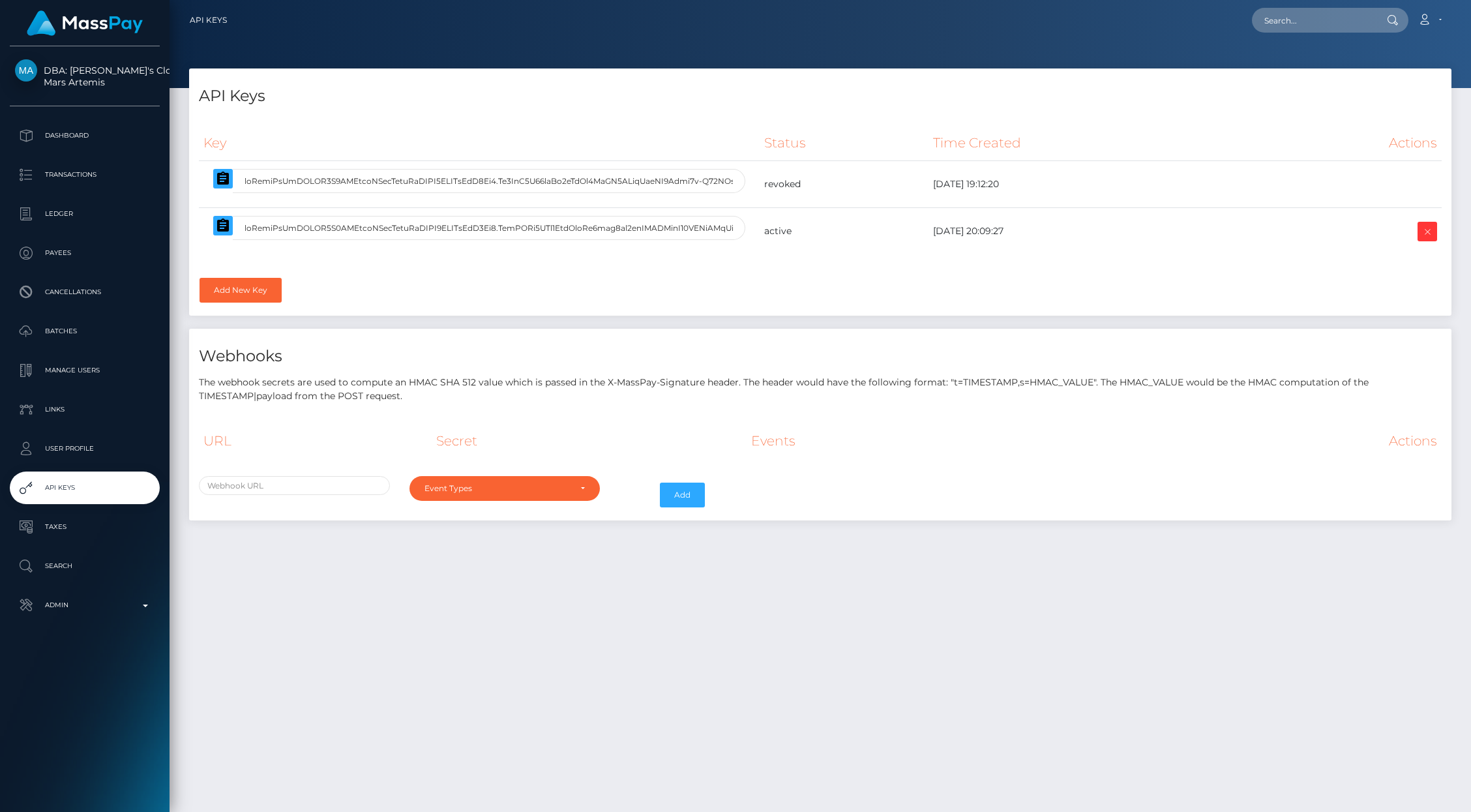
select select
click at [250, 293] on link "Add New Key" at bounding box center [240, 290] width 82 height 25
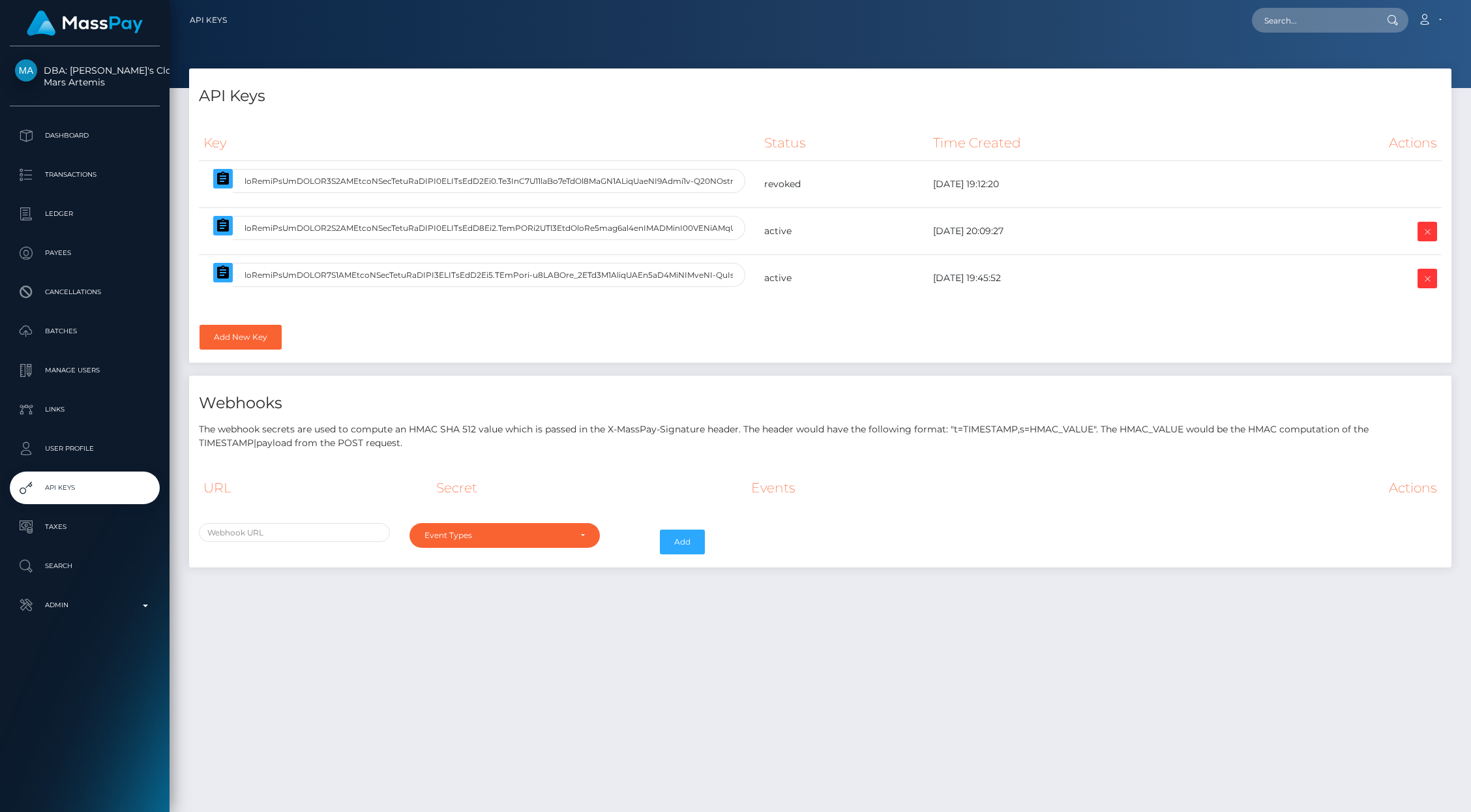
select select
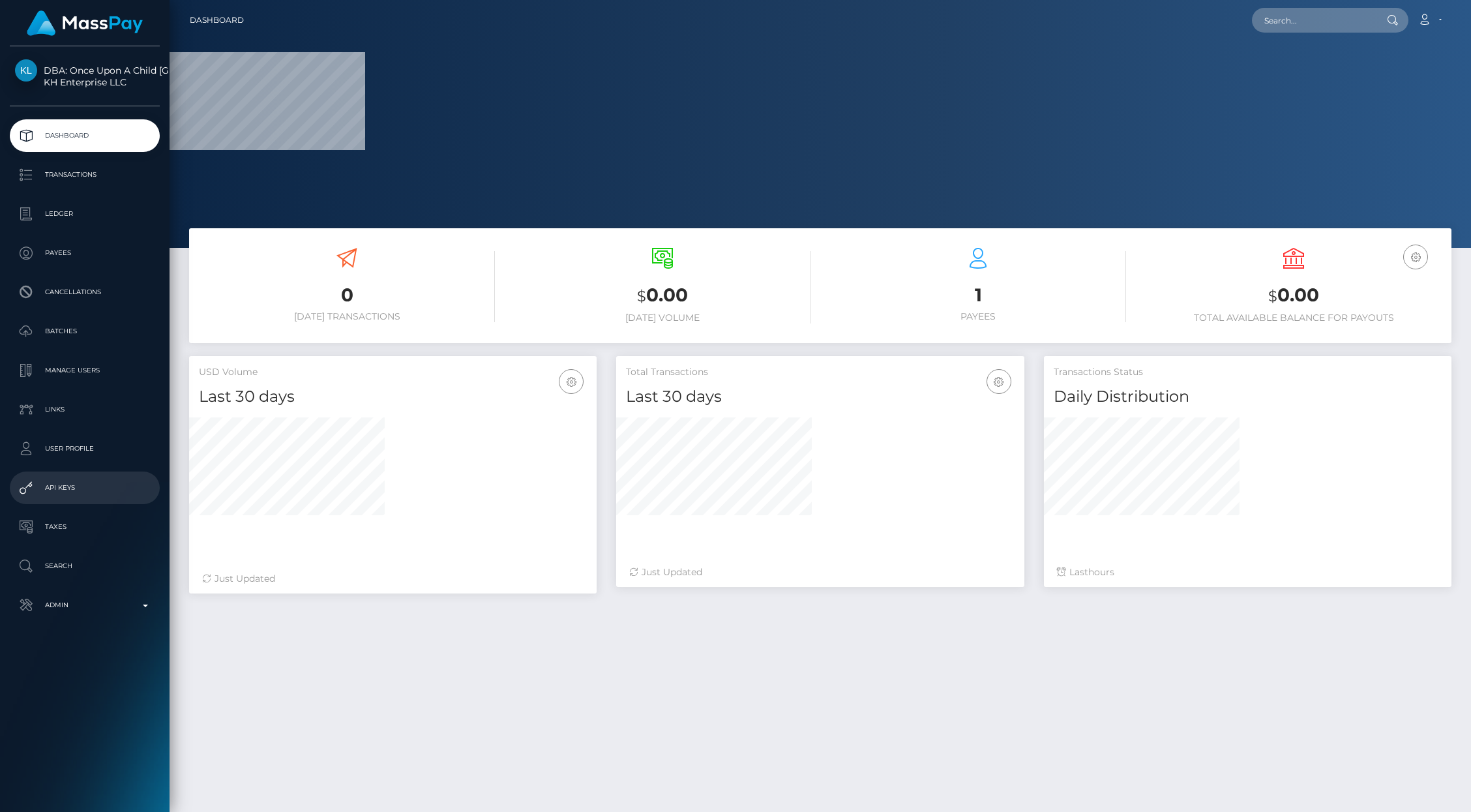
click at [61, 492] on p "API Keys" at bounding box center [85, 488] width 140 height 20
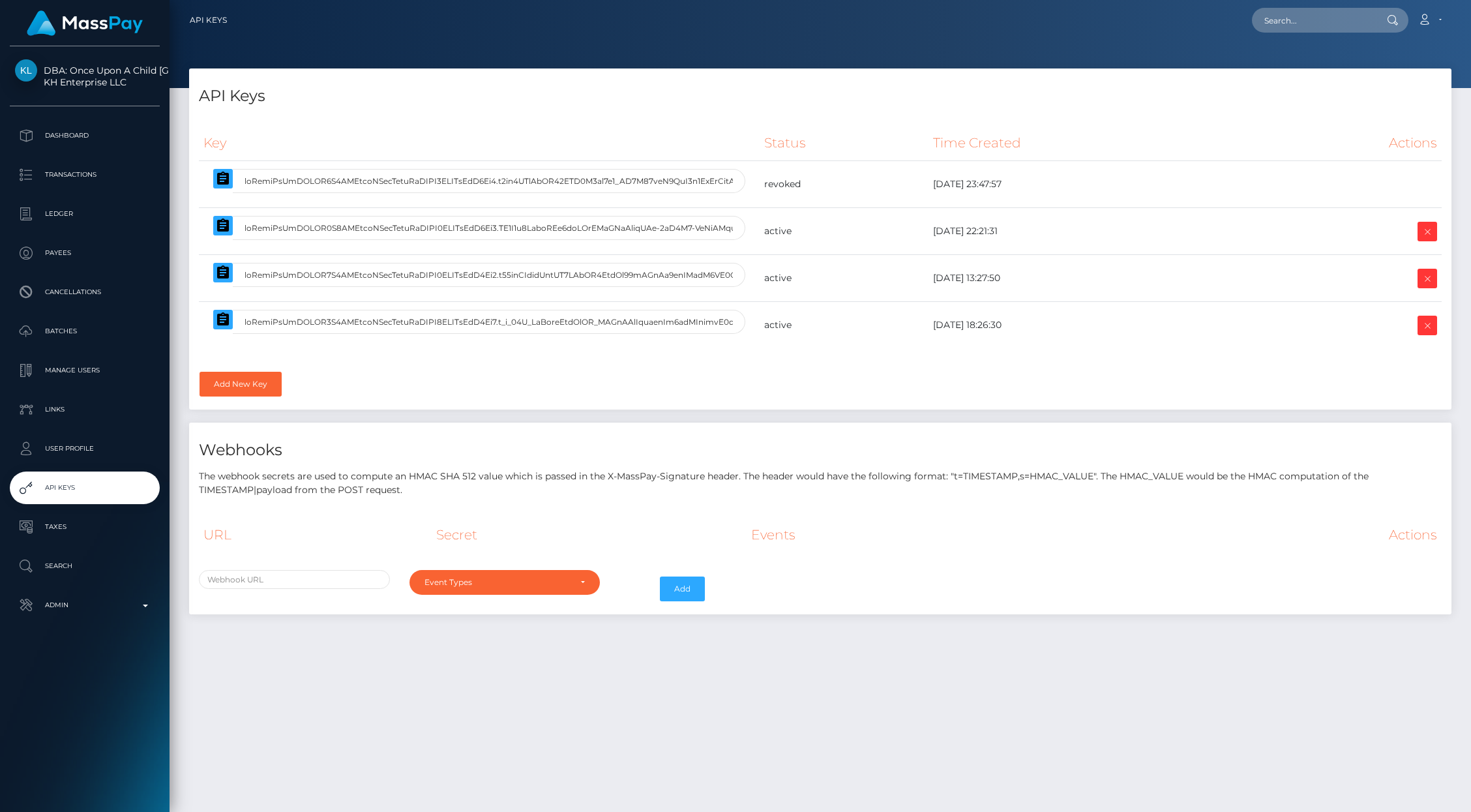
select select
click at [1424, 230] on icon at bounding box center [1427, 232] width 16 height 17
select select
click at [1425, 280] on icon at bounding box center [1427, 279] width 16 height 17
select select
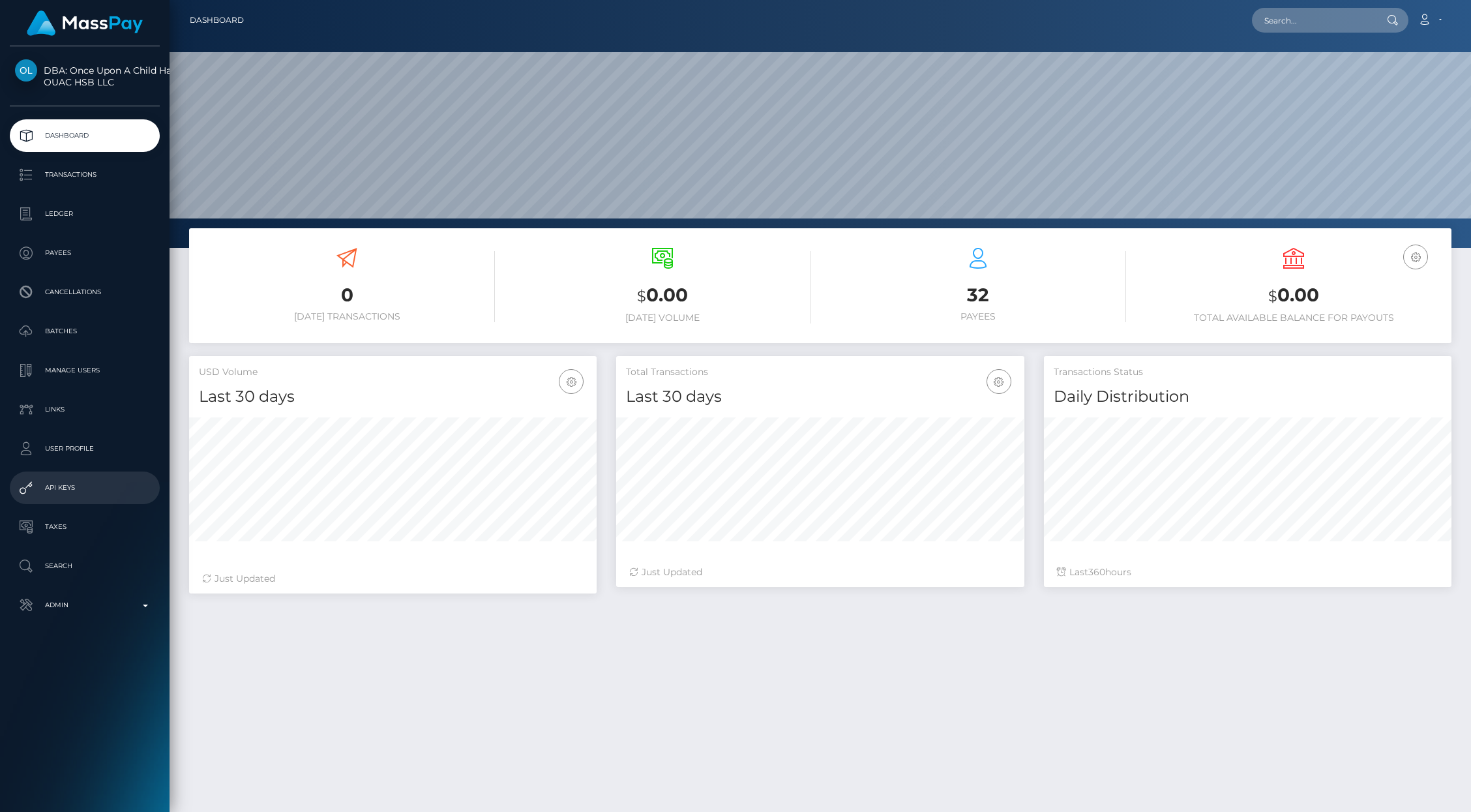
scroll to position [231, 407]
click at [86, 481] on p "API Keys" at bounding box center [85, 488] width 140 height 20
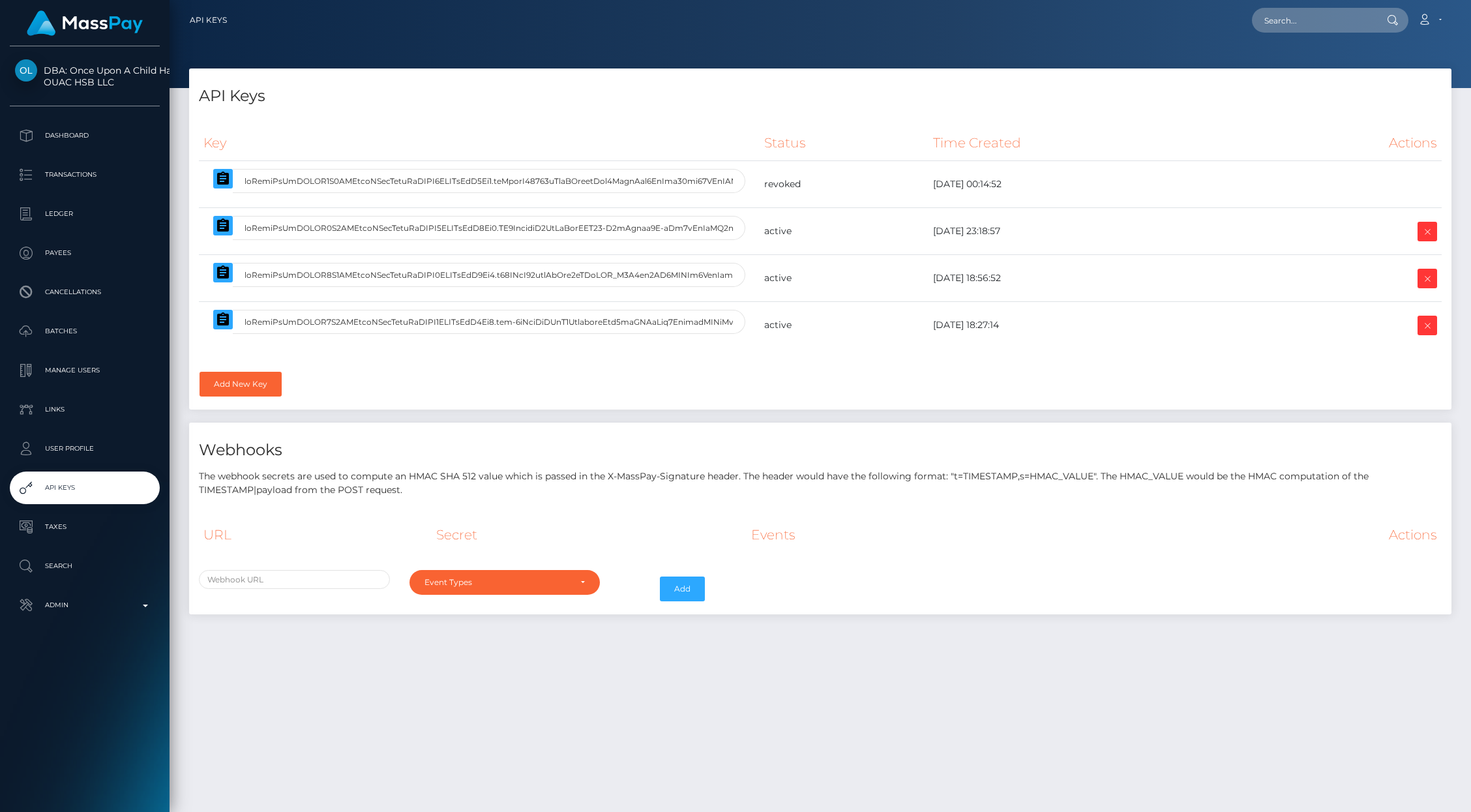
select select
click at [1434, 275] on icon at bounding box center [1427, 279] width 16 height 17
select select
click at [1430, 234] on icon at bounding box center [1427, 232] width 16 height 17
select select
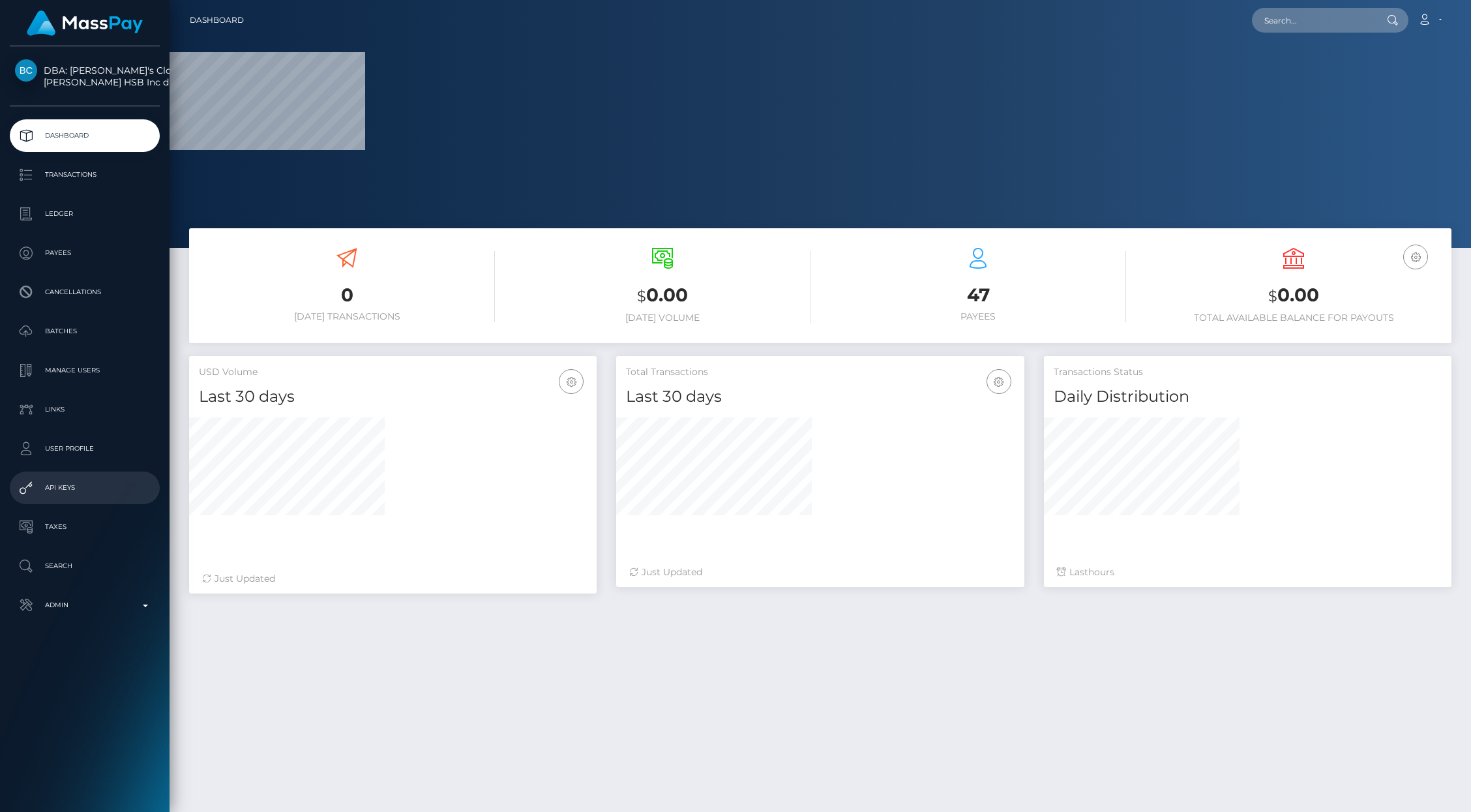
click at [55, 490] on p "API Keys" at bounding box center [85, 488] width 140 height 20
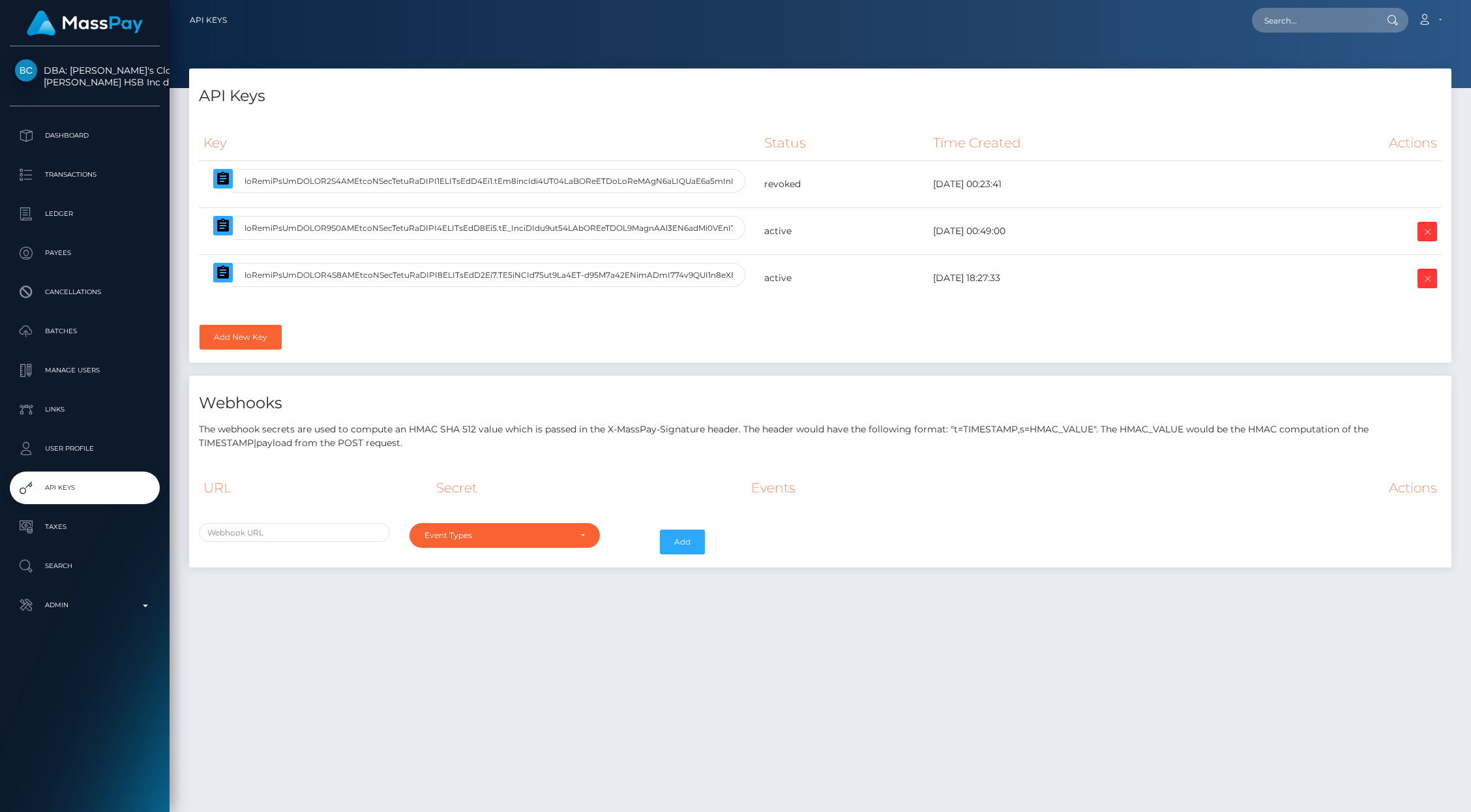
select select
click at [1429, 234] on icon at bounding box center [1427, 232] width 16 height 17
select select
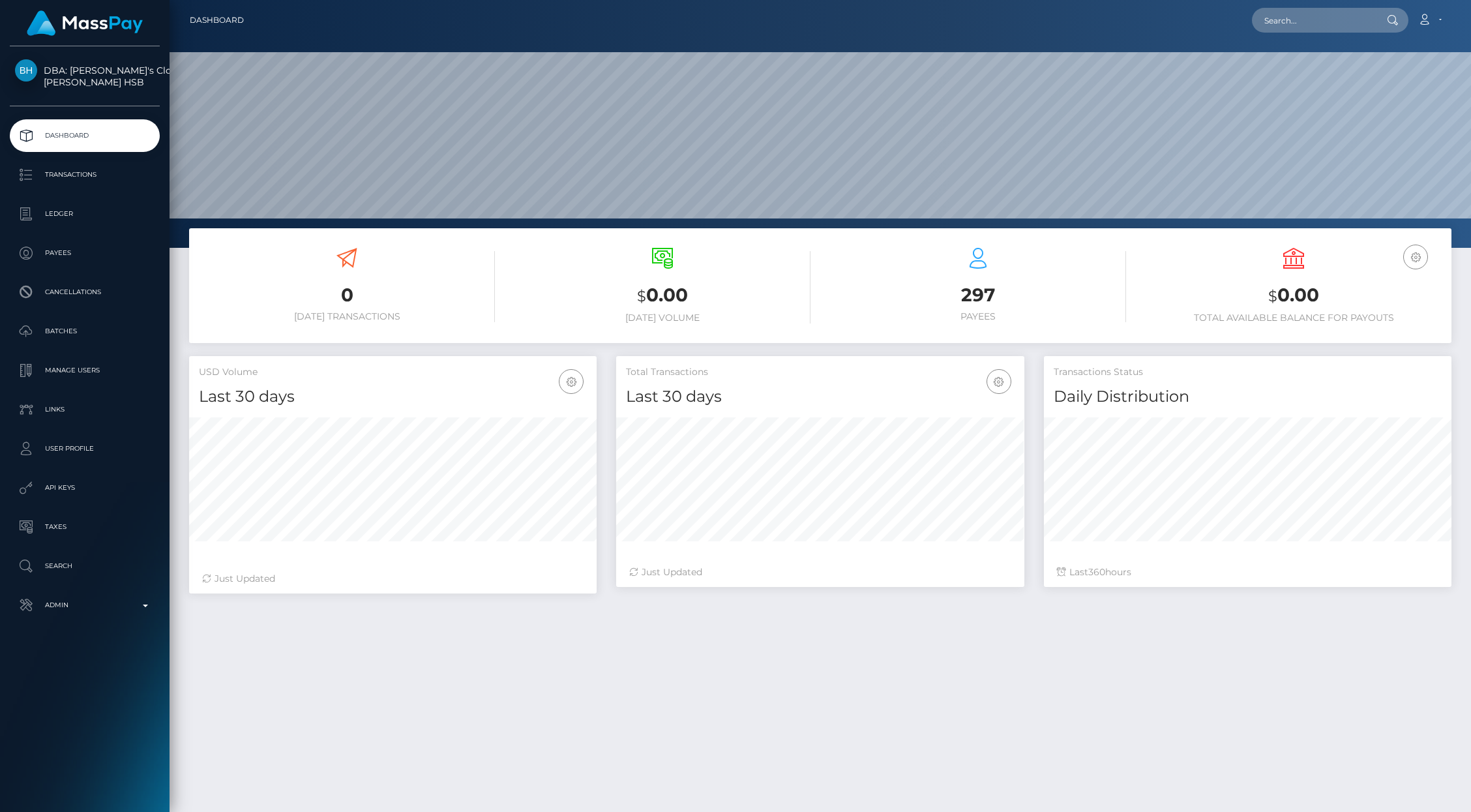
scroll to position [231, 407]
click at [86, 480] on p "API Keys" at bounding box center [85, 488] width 140 height 20
click at [83, 484] on p "API Keys" at bounding box center [85, 488] width 140 height 20
click at [77, 486] on p "API Keys" at bounding box center [85, 488] width 140 height 20
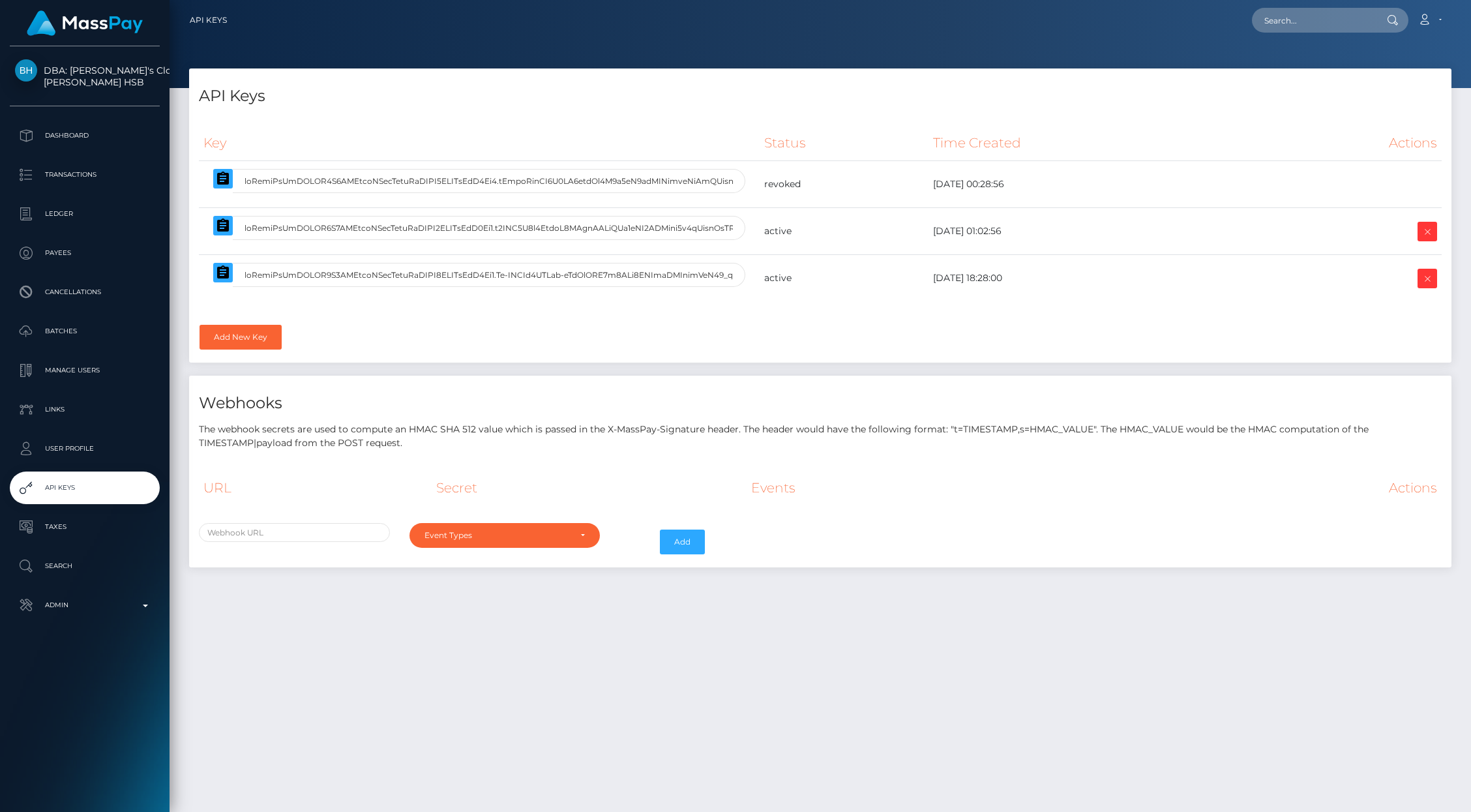
select select
click at [1431, 234] on icon at bounding box center [1427, 232] width 16 height 17
select select
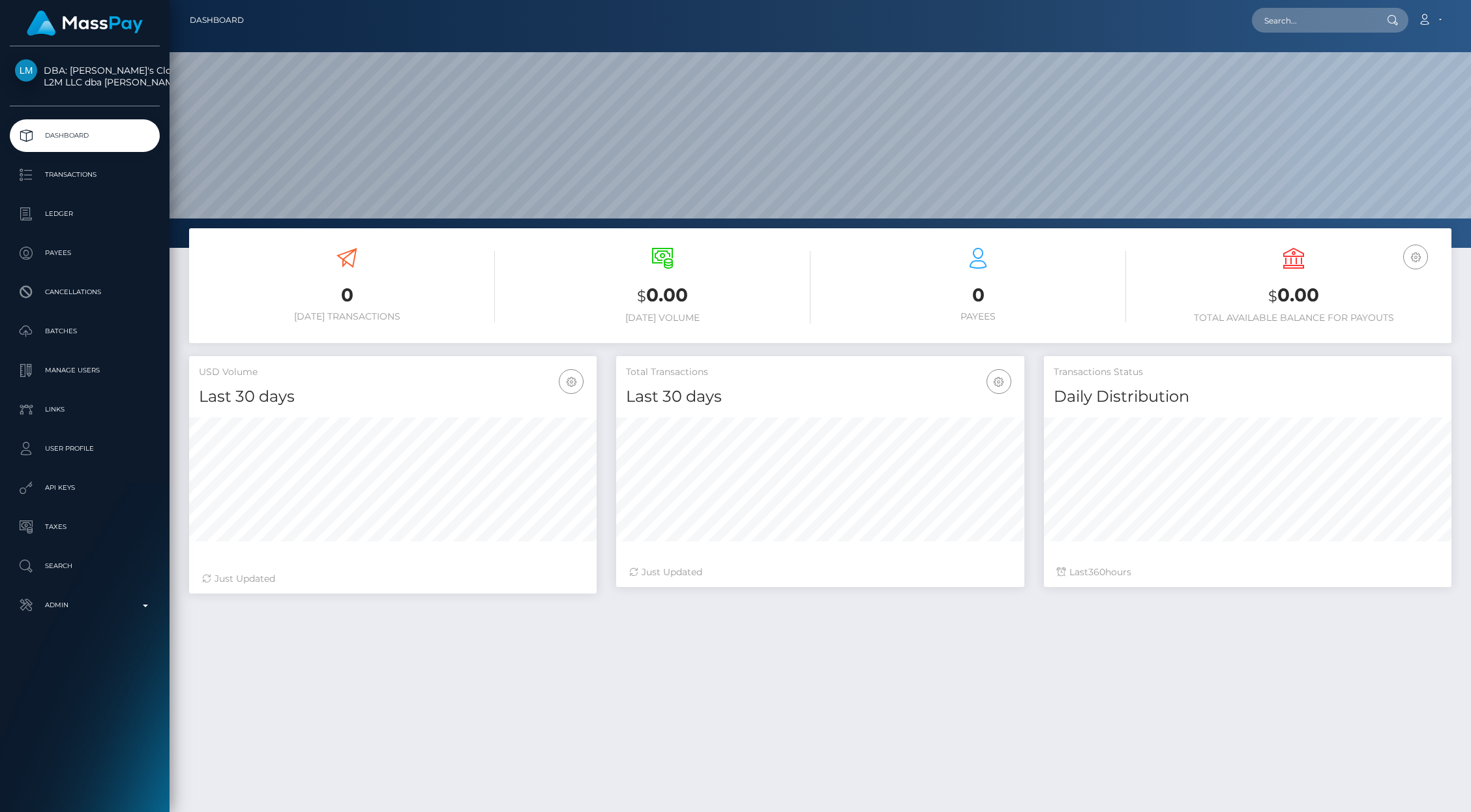
scroll to position [231, 407]
click at [75, 486] on p "API Keys" at bounding box center [85, 488] width 140 height 20
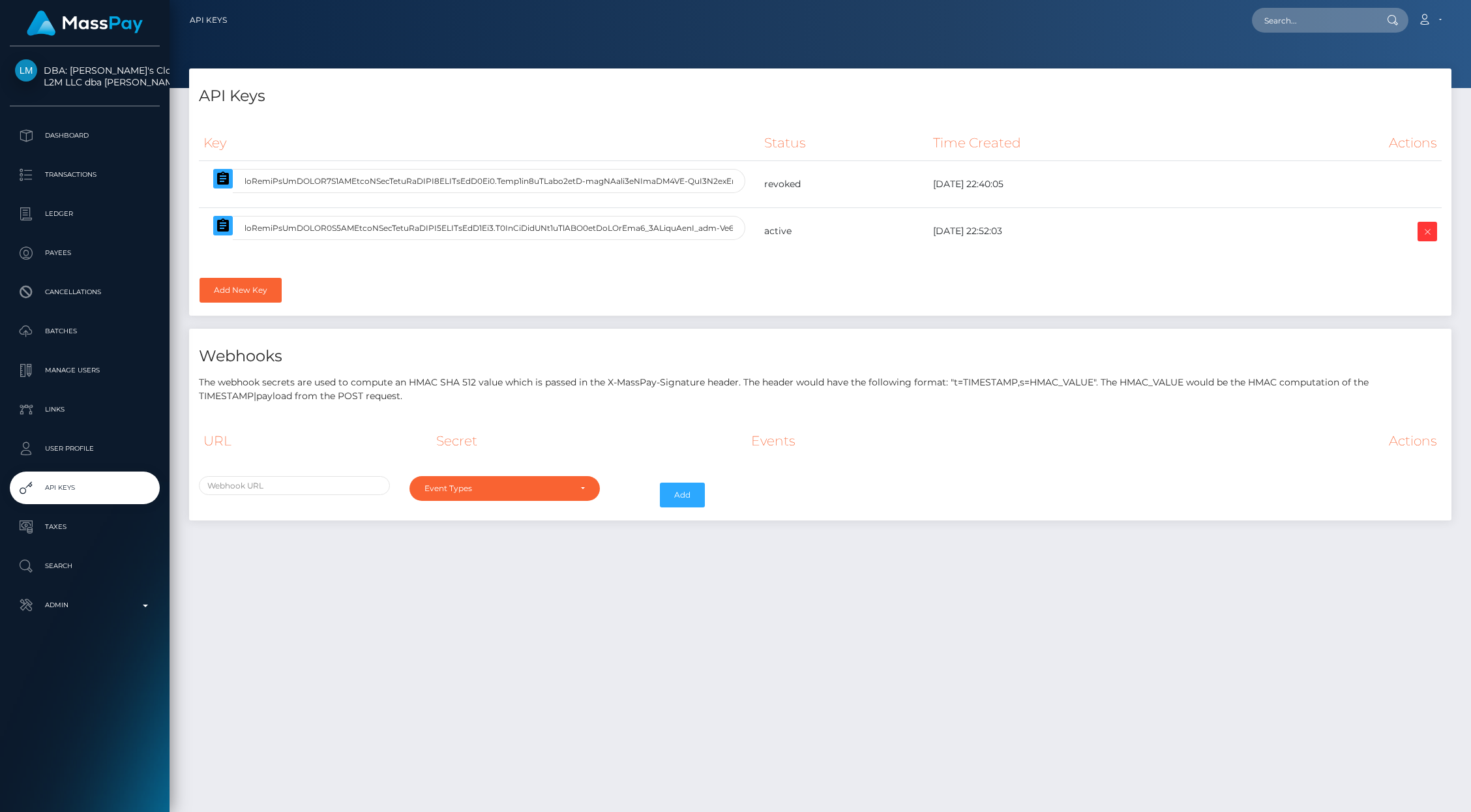
select select
click at [229, 288] on link "Add New Key" at bounding box center [240, 290] width 82 height 25
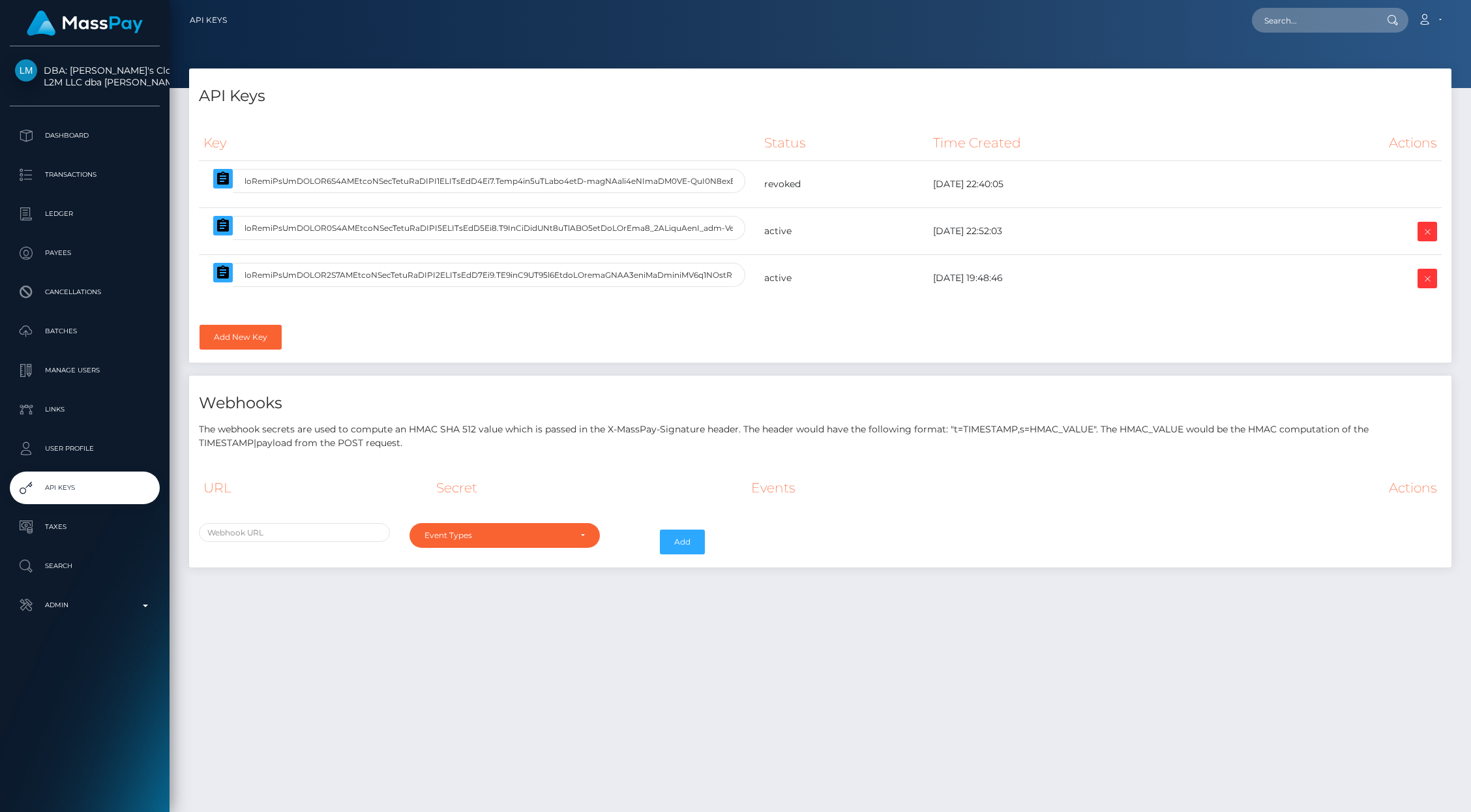
select select
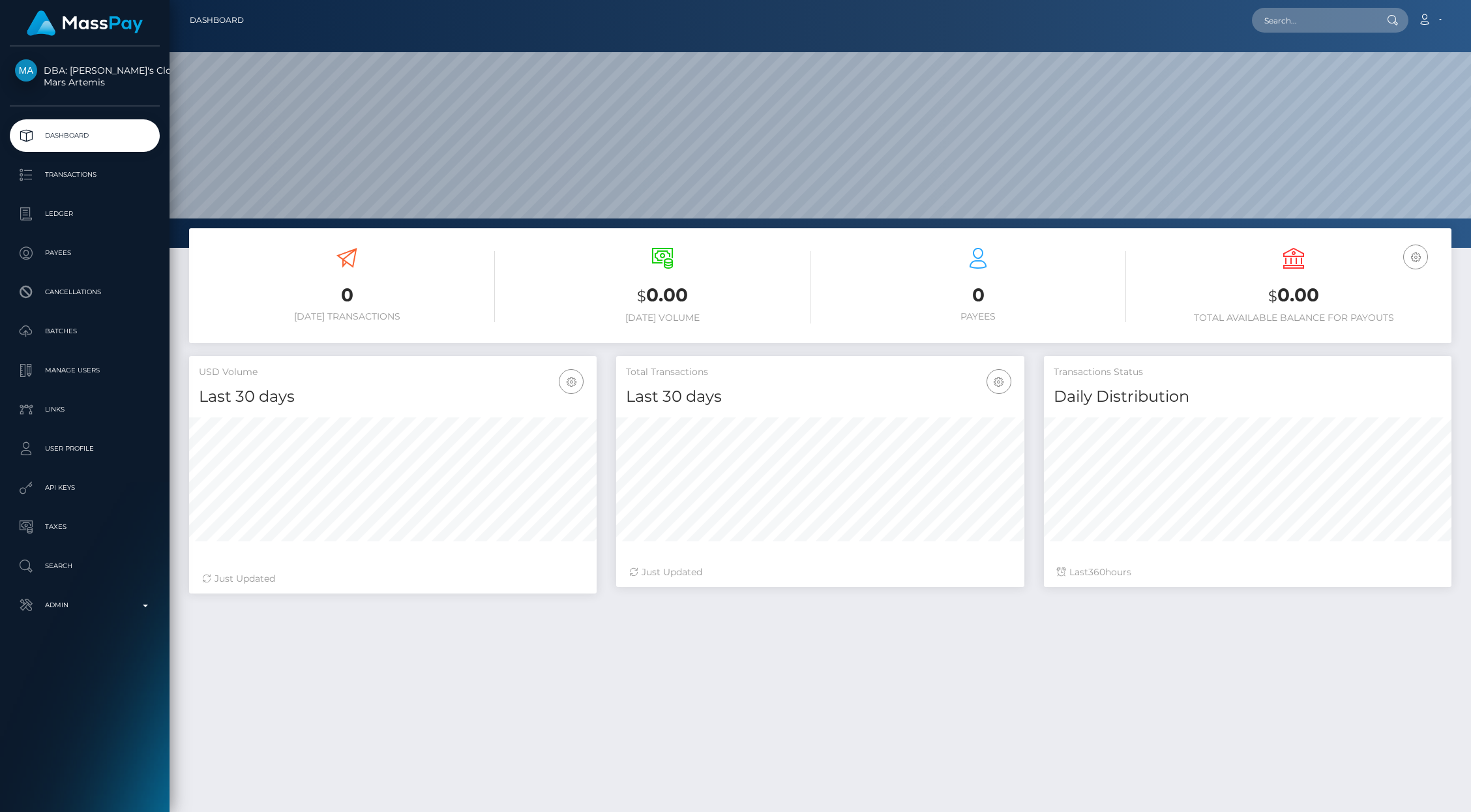
scroll to position [231, 407]
click at [86, 492] on p "API Keys" at bounding box center [85, 488] width 140 height 20
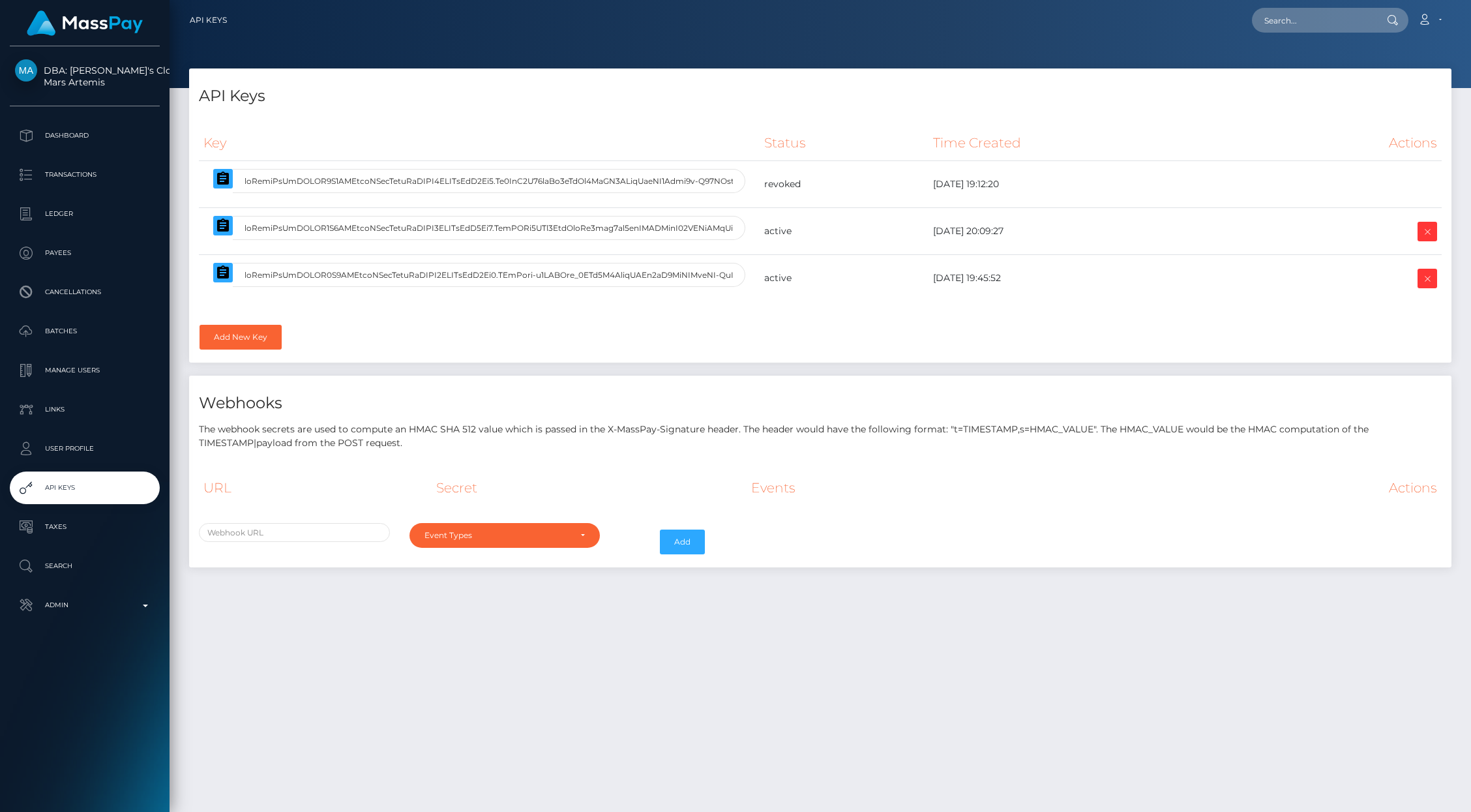
select select
click at [1424, 227] on icon at bounding box center [1427, 232] width 16 height 17
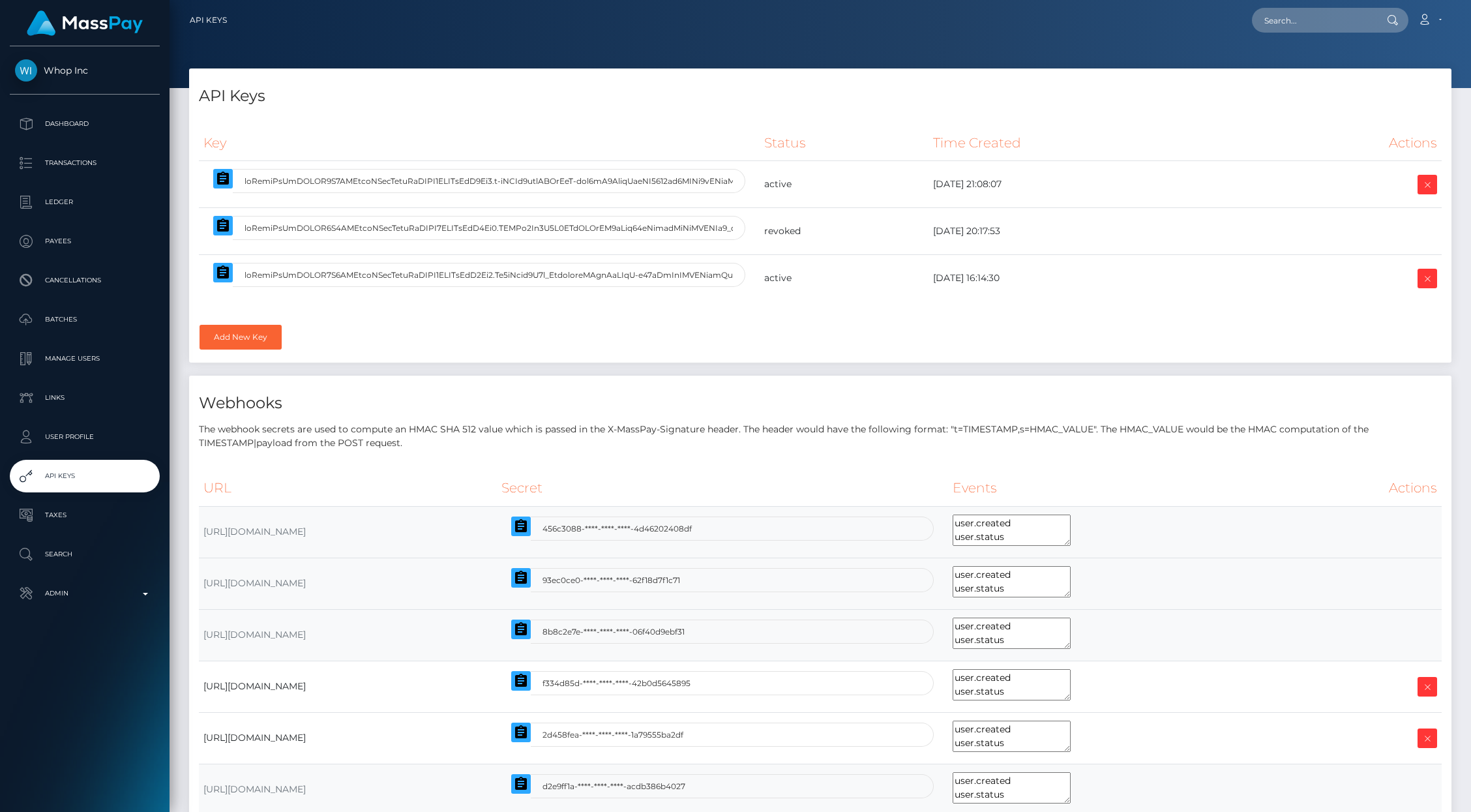
select select
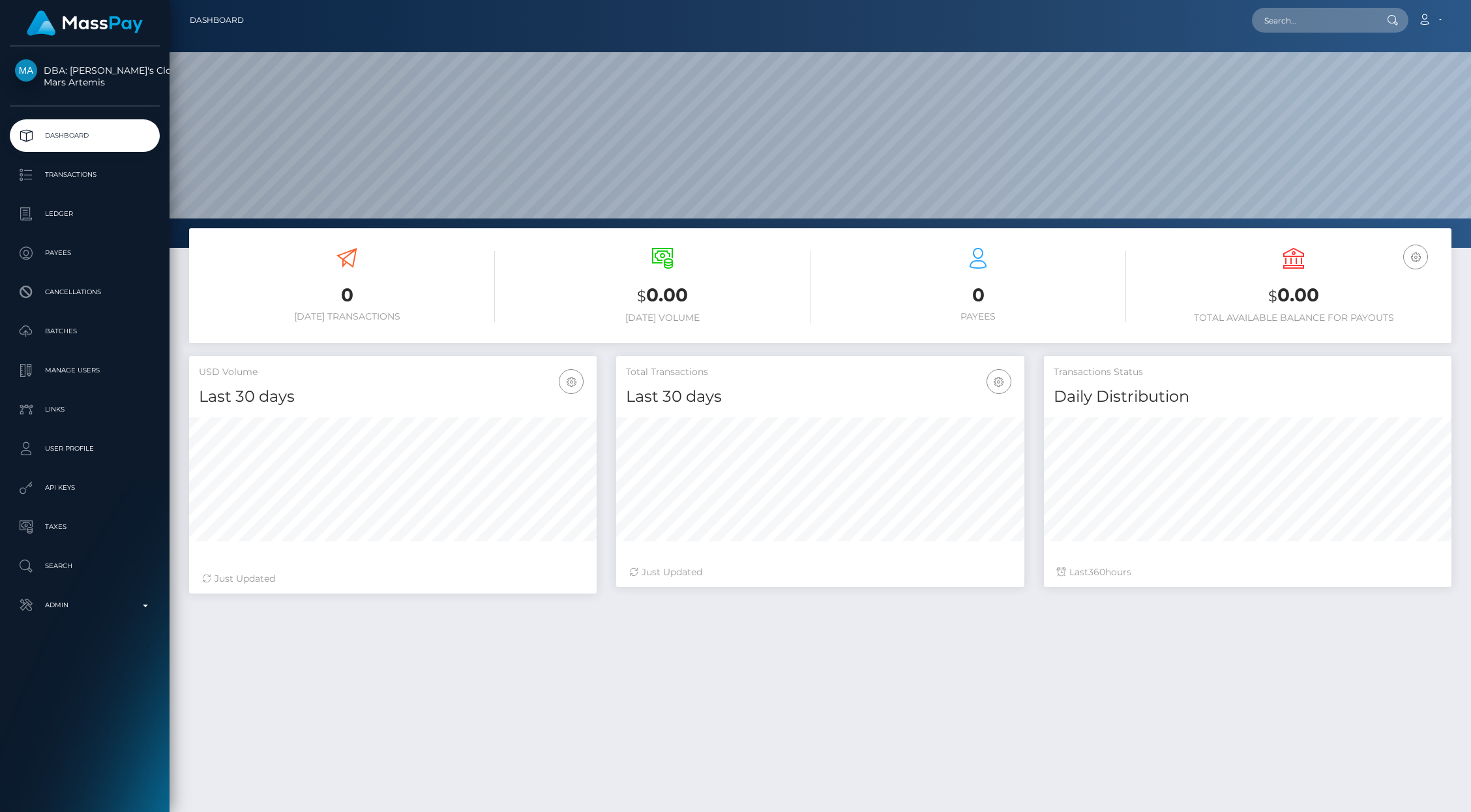
scroll to position [231, 407]
click at [60, 483] on p "API Keys" at bounding box center [85, 488] width 140 height 20
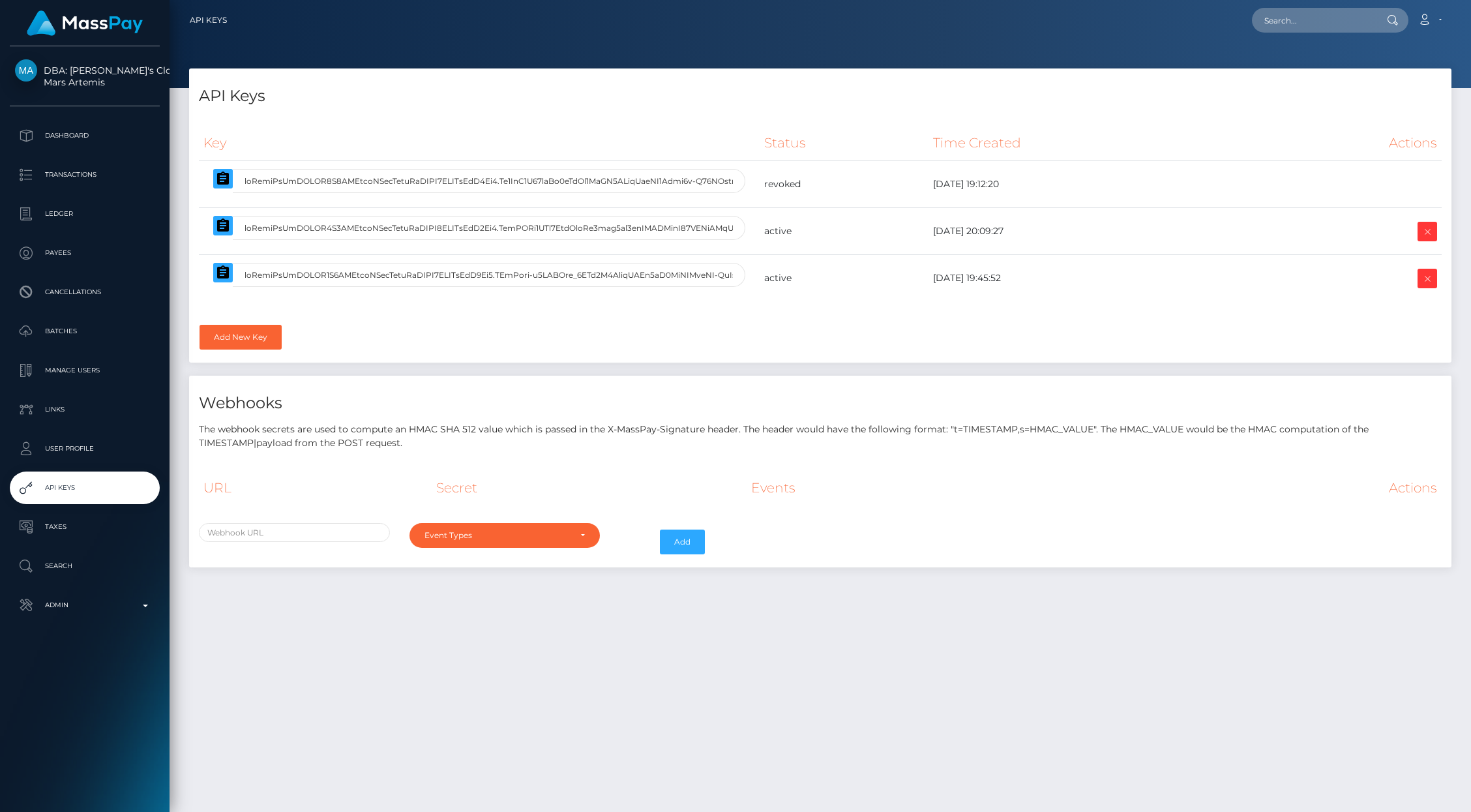
select select
click at [1434, 233] on icon at bounding box center [1427, 232] width 16 height 17
select select
click at [1321, 22] on input "text" at bounding box center [1314, 20] width 123 height 25
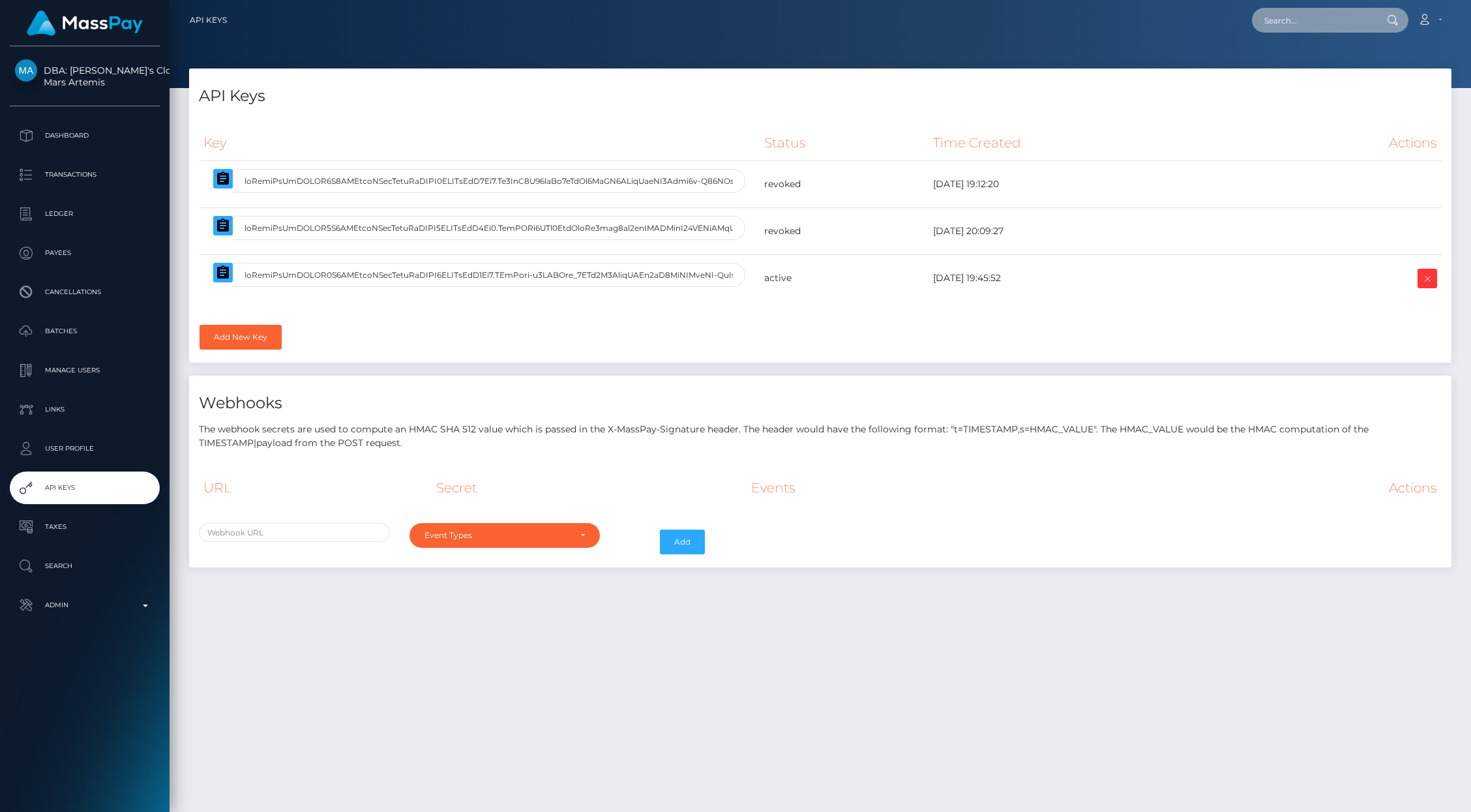
paste input "z64nwVd4yuWQUmhD1CbrlH9D5MA3"
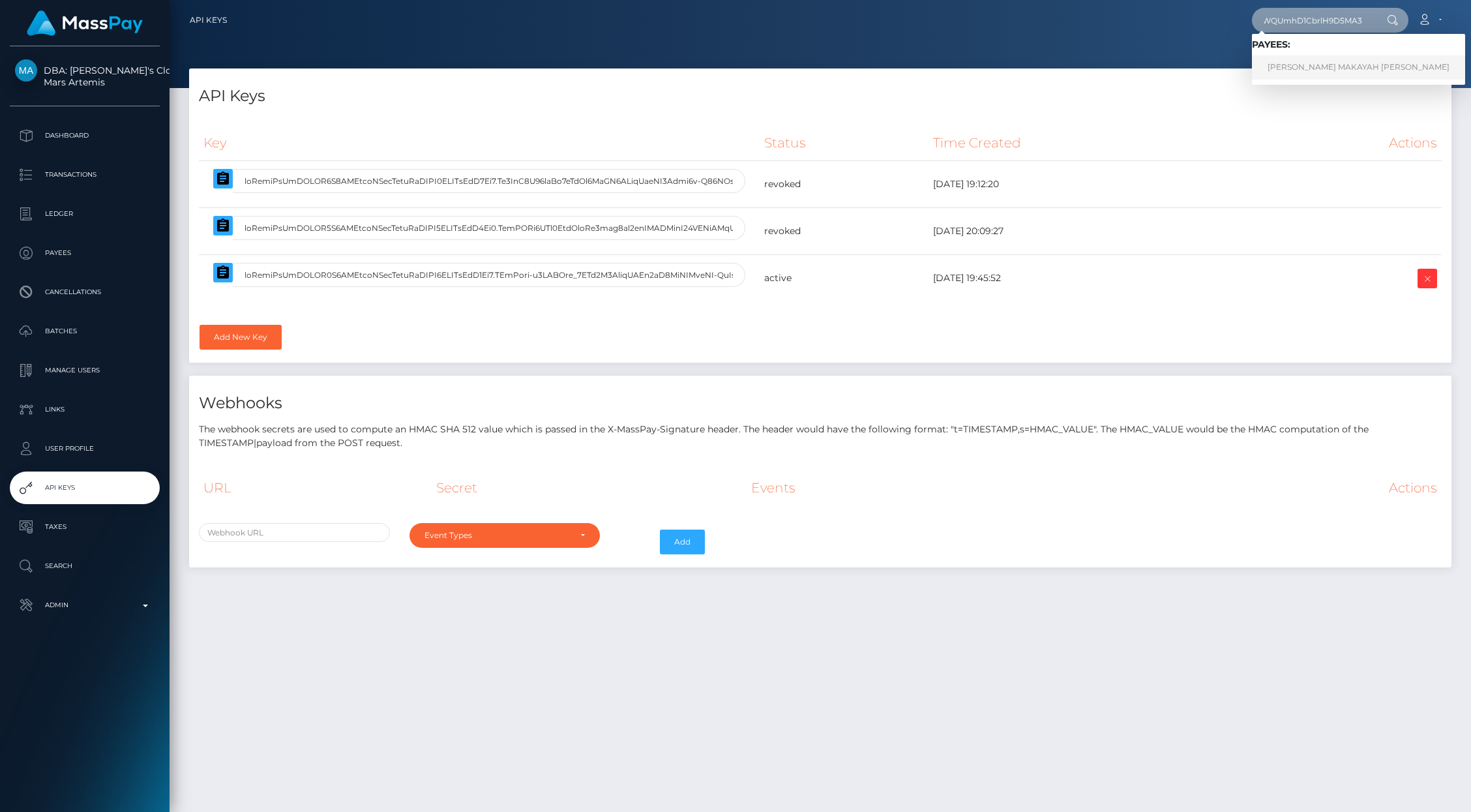
type input "z64nwVd4yuWQUmhD1CbrlH9D5MA3"
click at [1311, 66] on link "KERA MAKAYAH BENJAMIN" at bounding box center [1359, 67] width 214 height 24
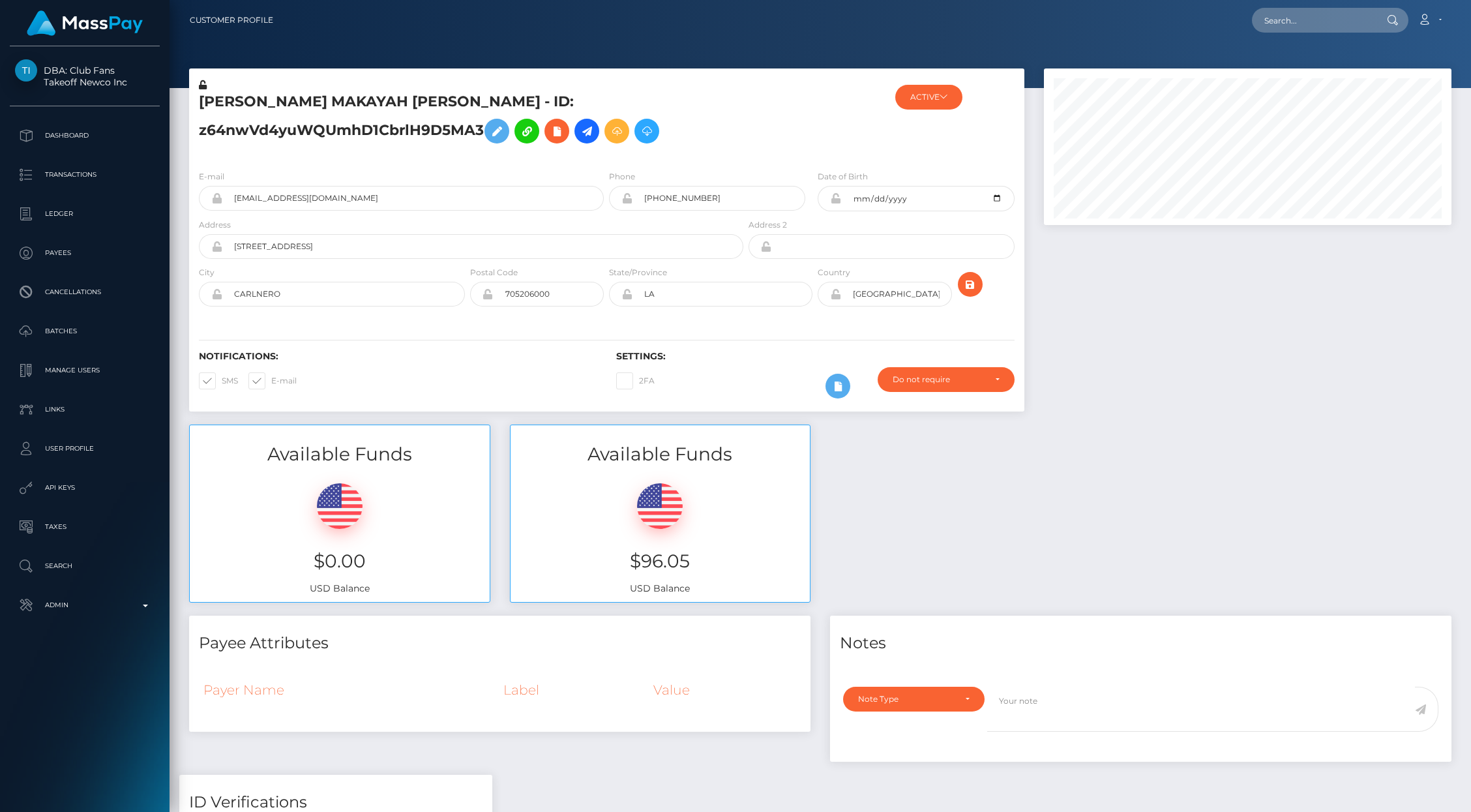
scroll to position [156, 407]
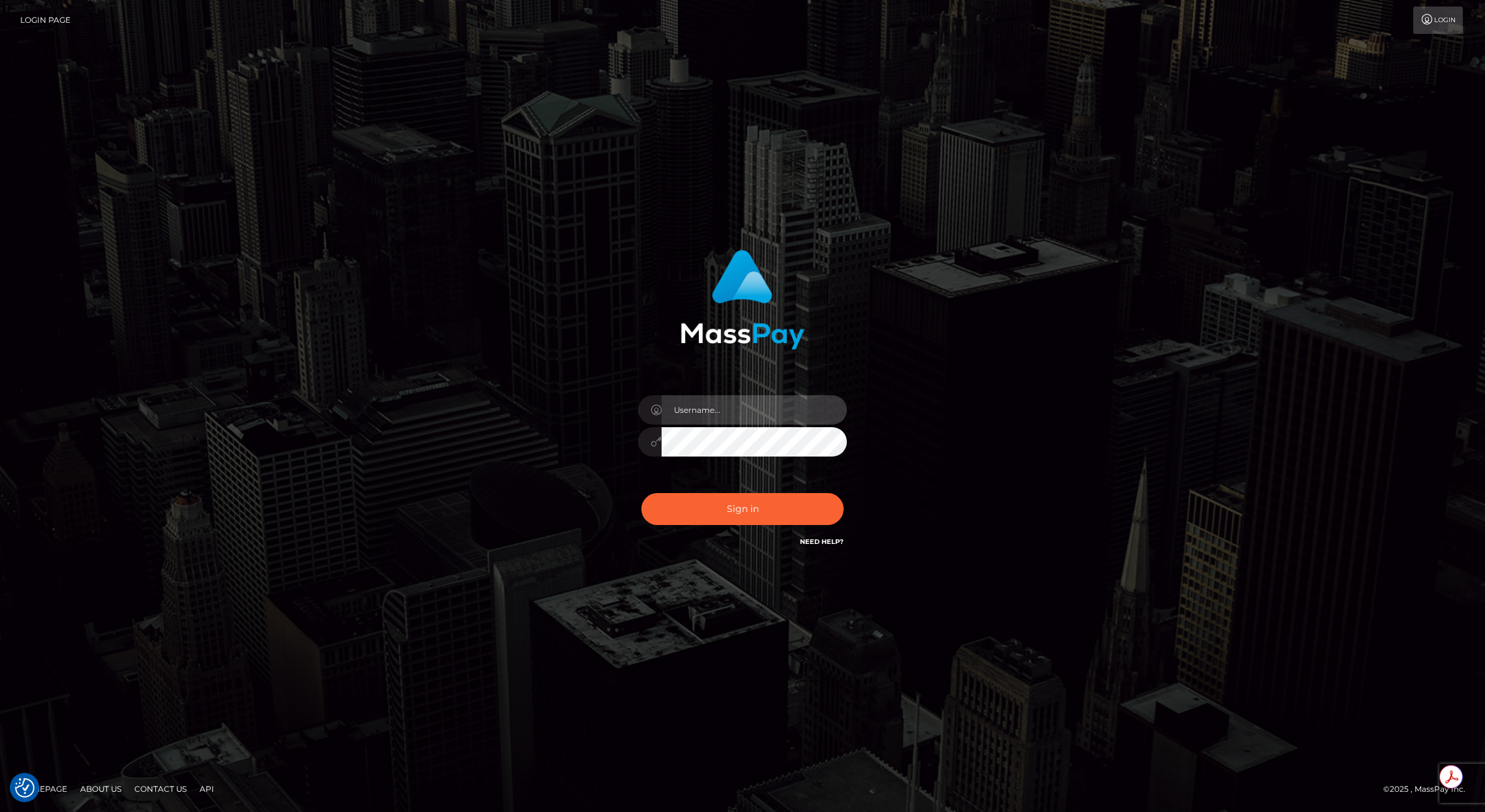
type input "brentg"
click at [742, 505] on button "Sign in" at bounding box center [742, 509] width 202 height 32
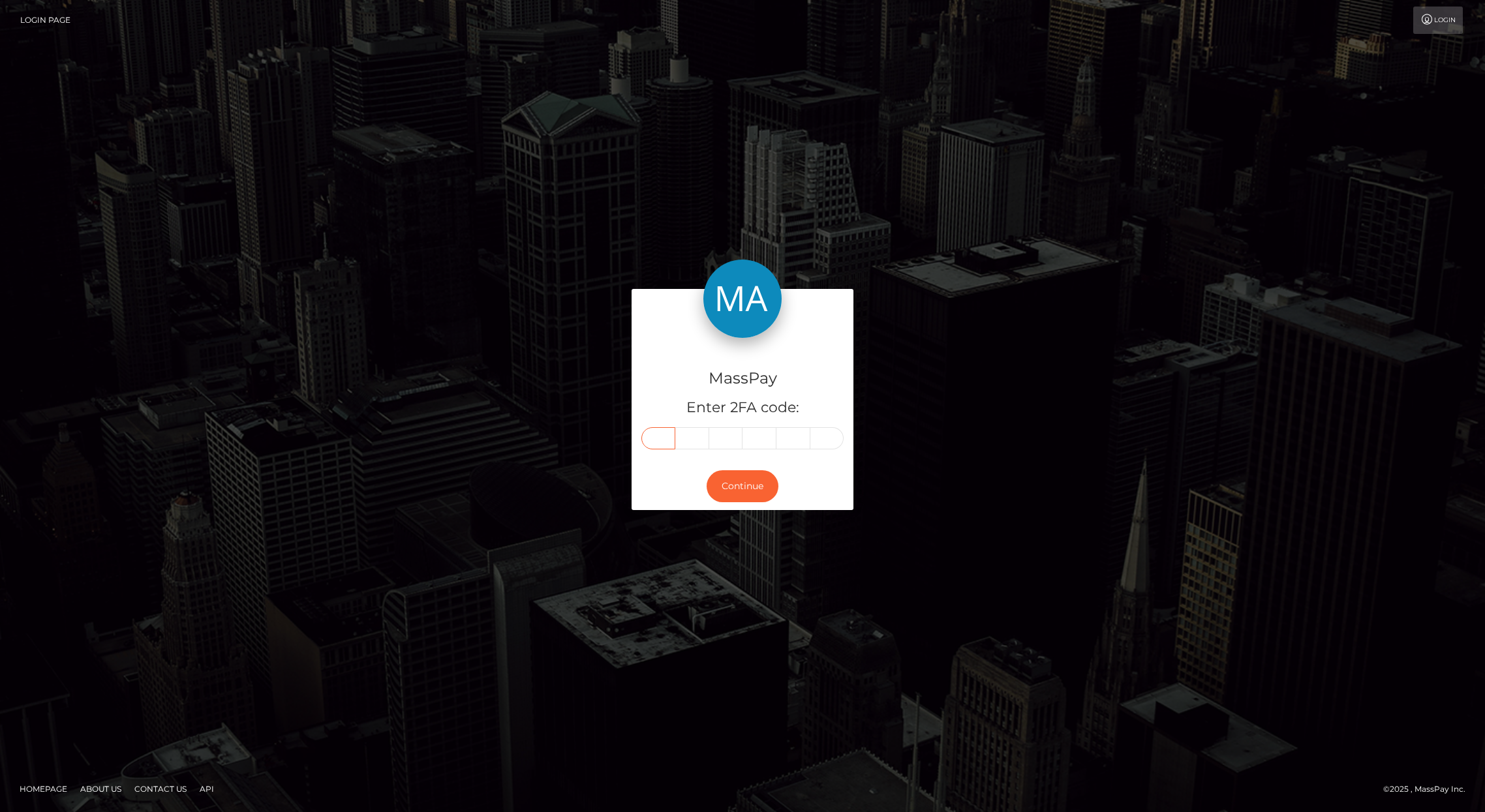
paste input "3"
type input "3"
type input "2"
type input "0"
type input "1"
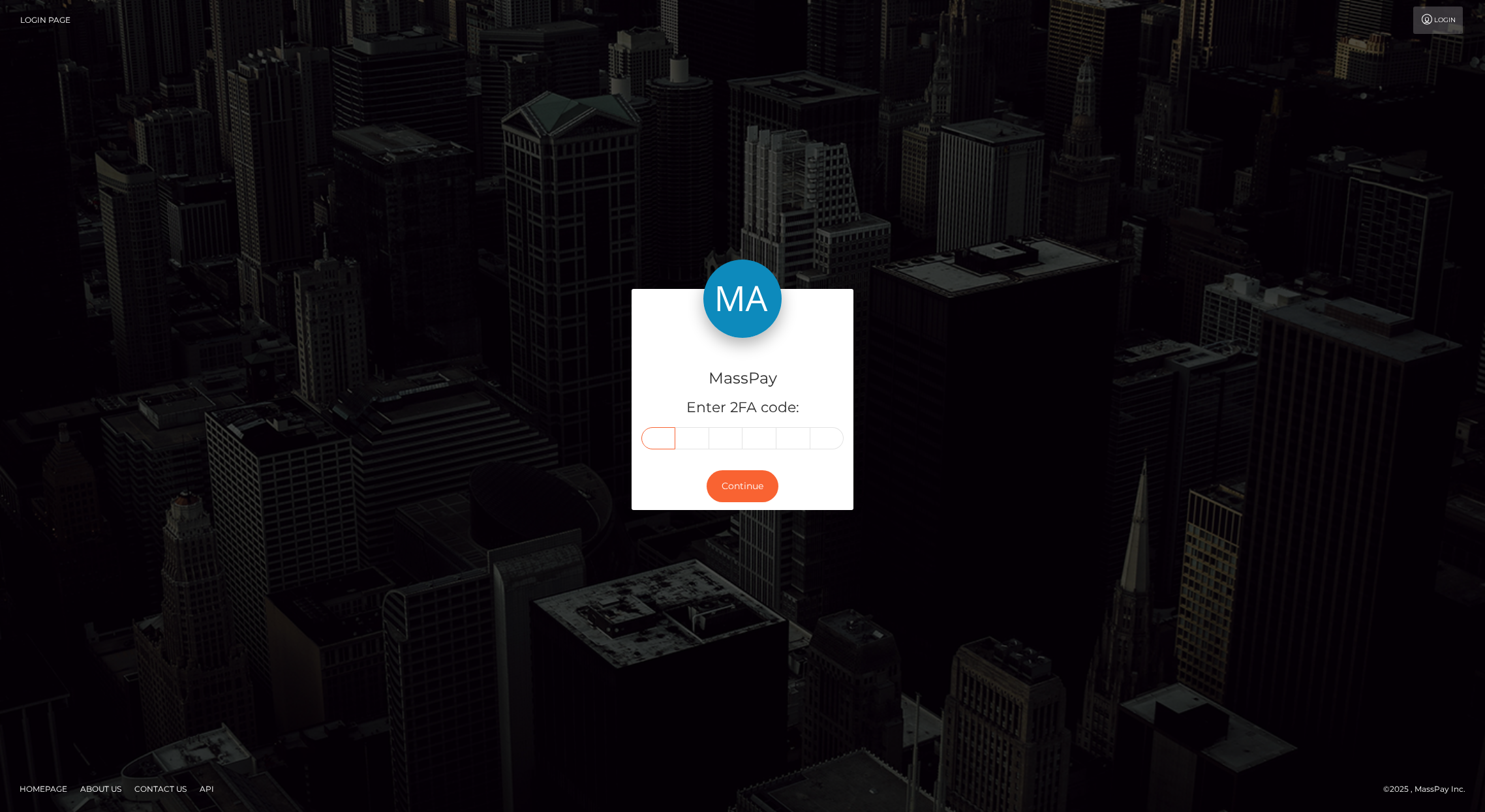
type input "9"
type input "7"
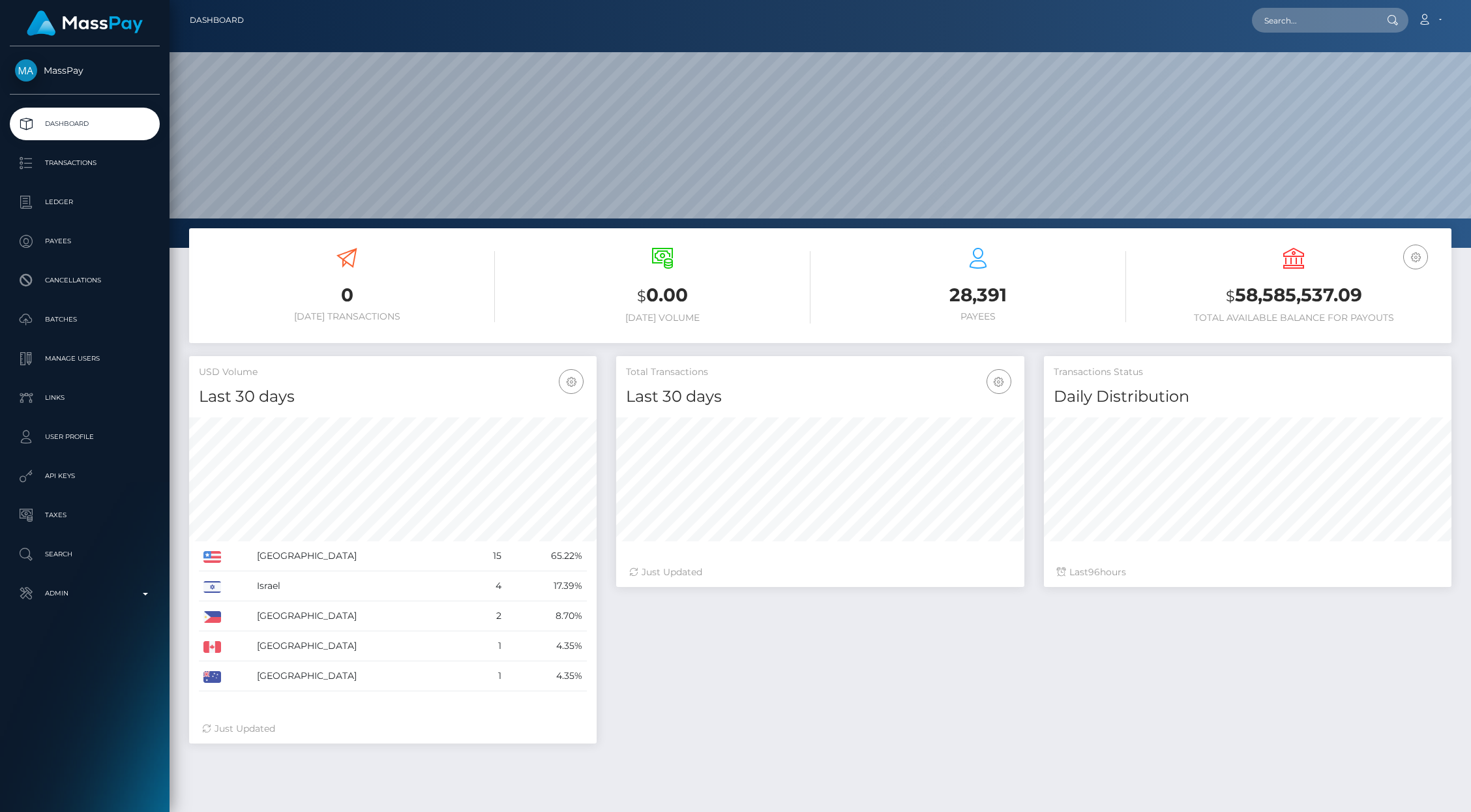
scroll to position [231, 407]
click at [57, 211] on p "Ledger" at bounding box center [85, 203] width 140 height 20
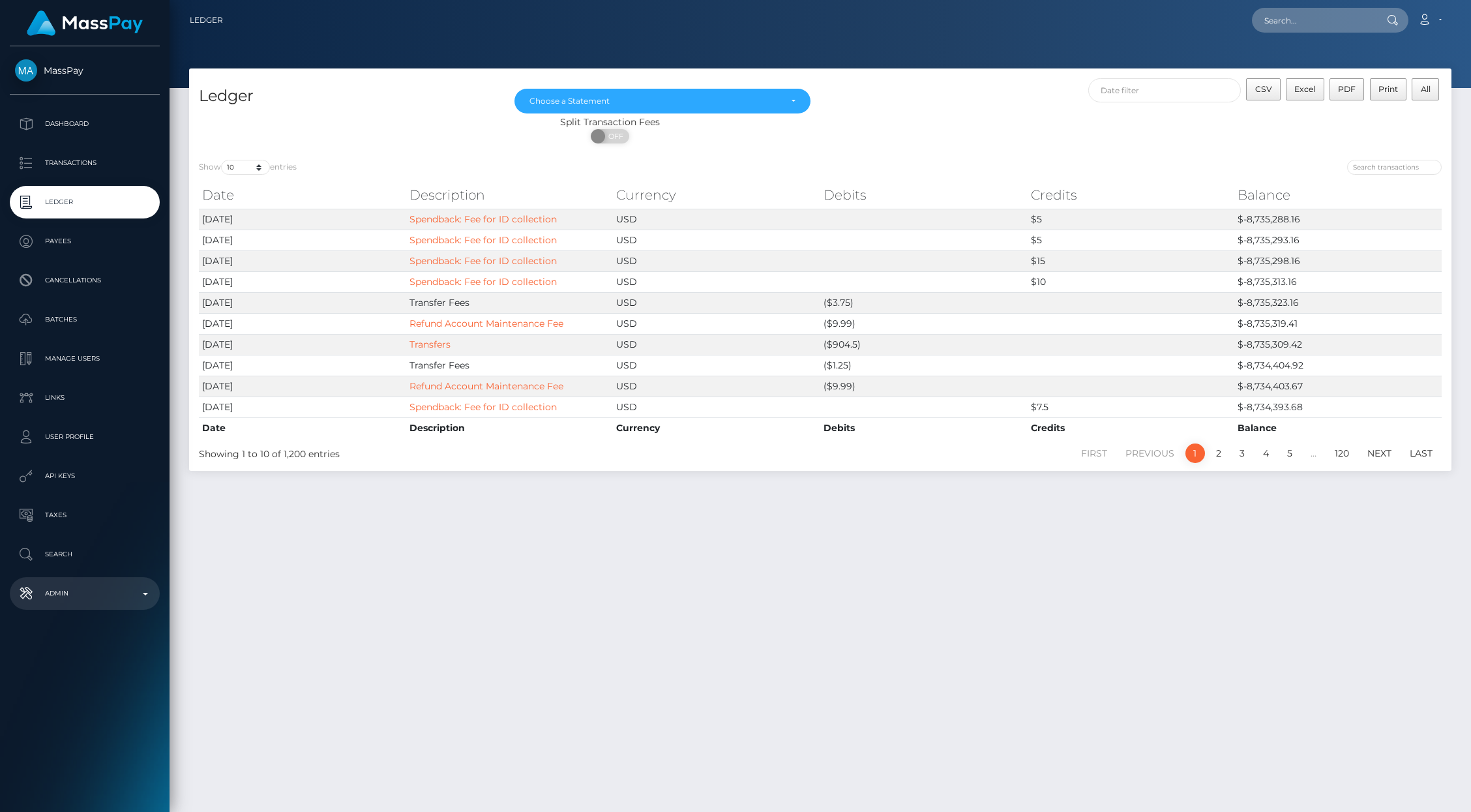
click at [71, 589] on p "Admin" at bounding box center [85, 593] width 140 height 20
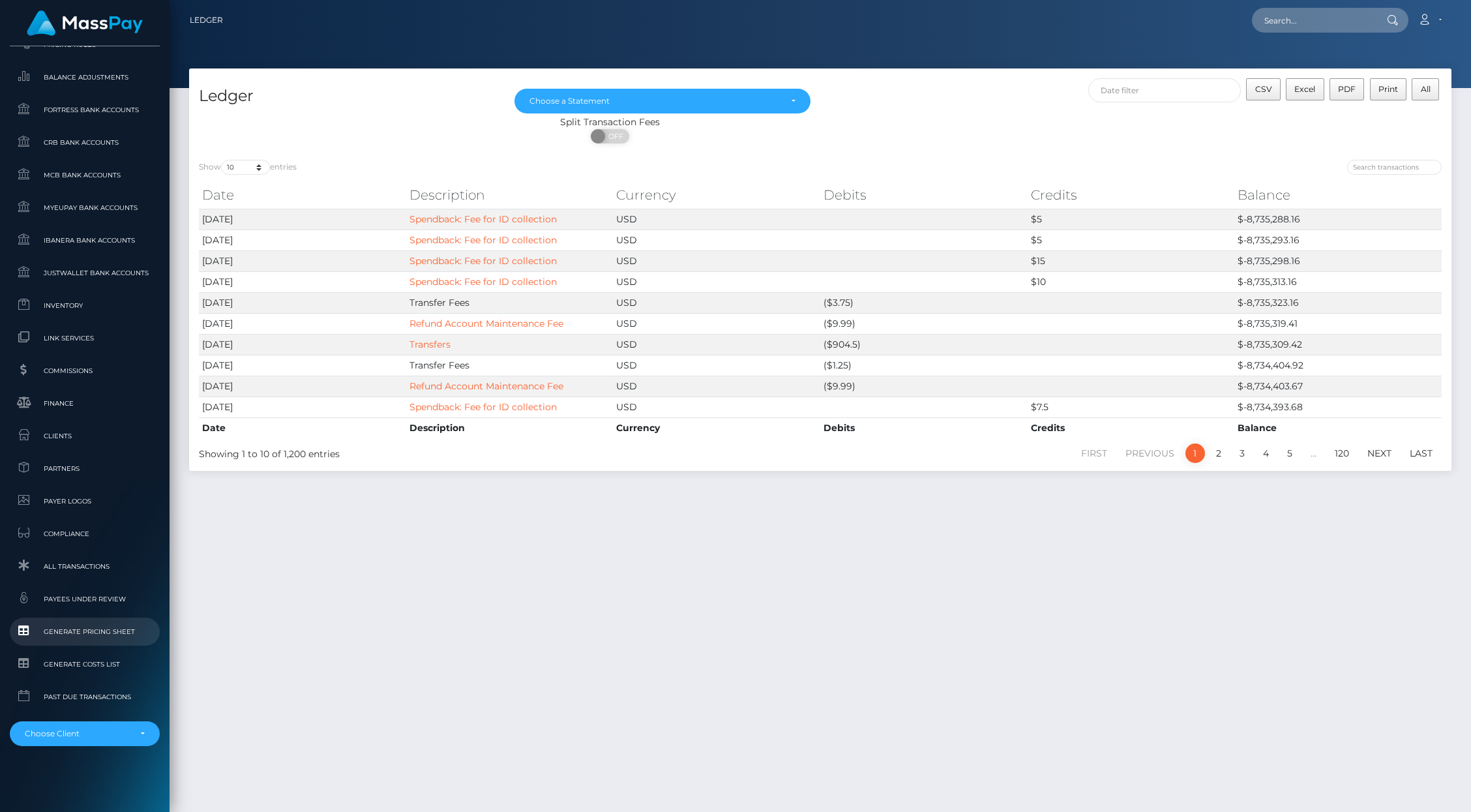
scroll to position [593, 0]
click at [76, 720] on div "Choose Client" at bounding box center [85, 732] width 150 height 25
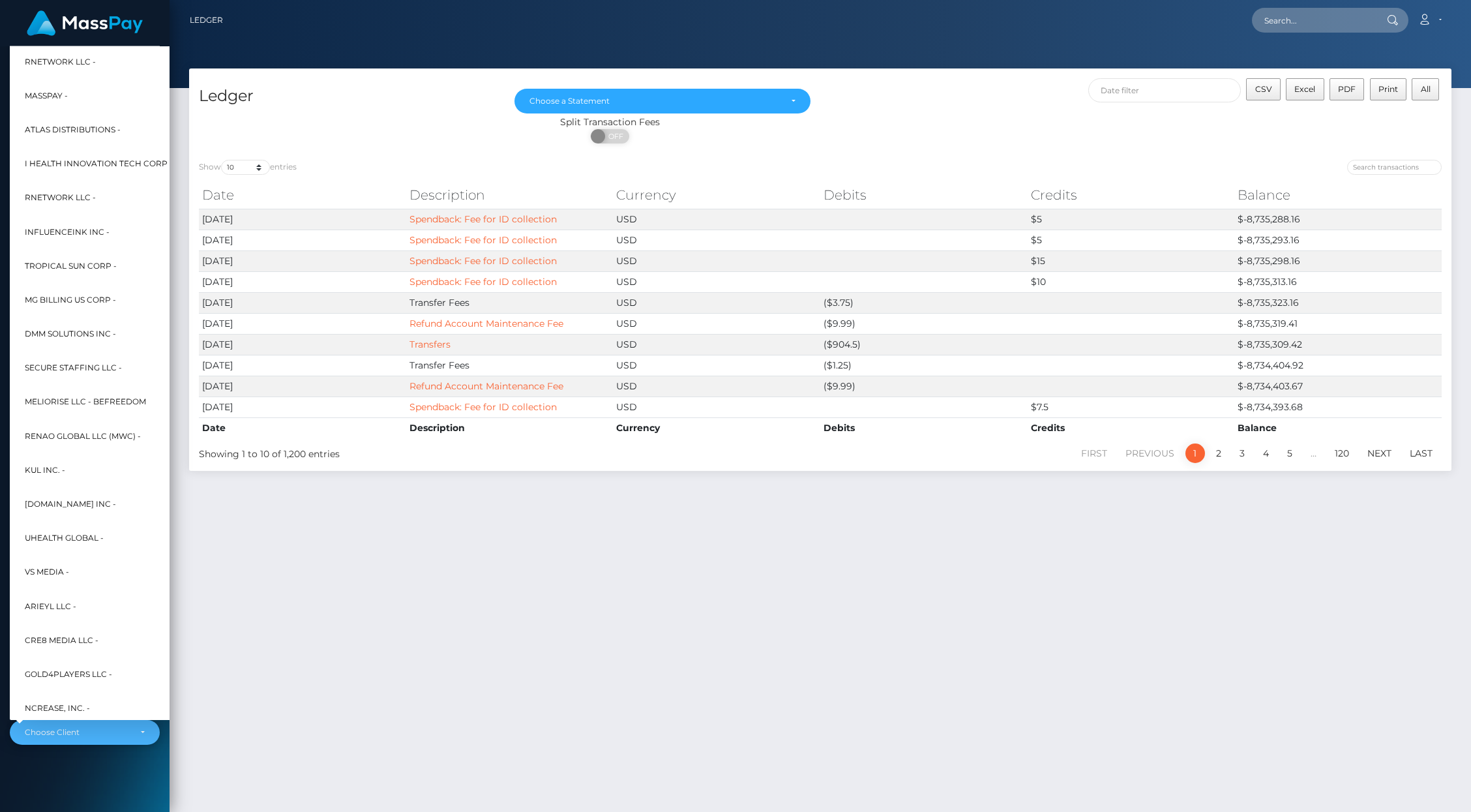
scroll to position [201, 14]
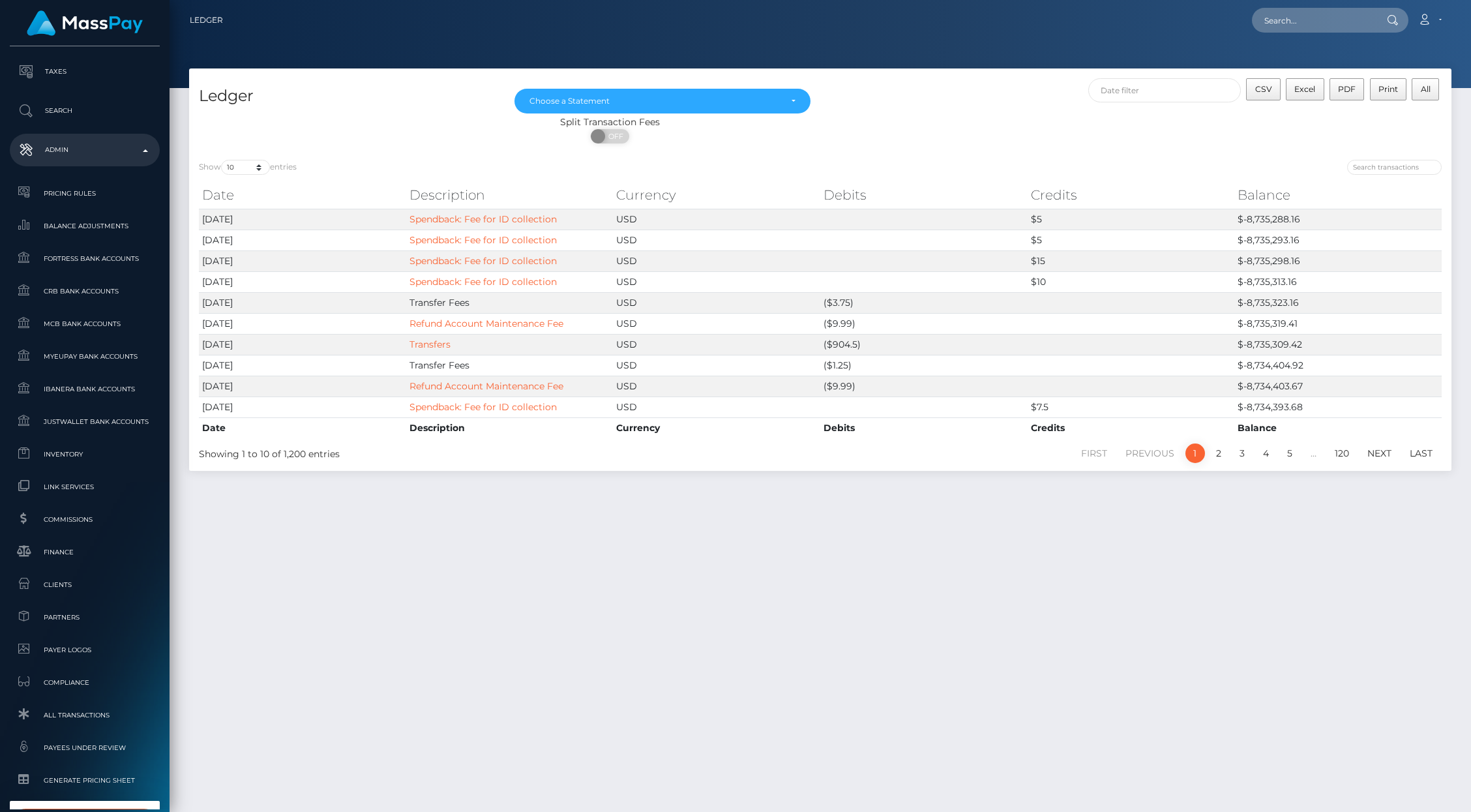
type input "my daily"
select select "319"
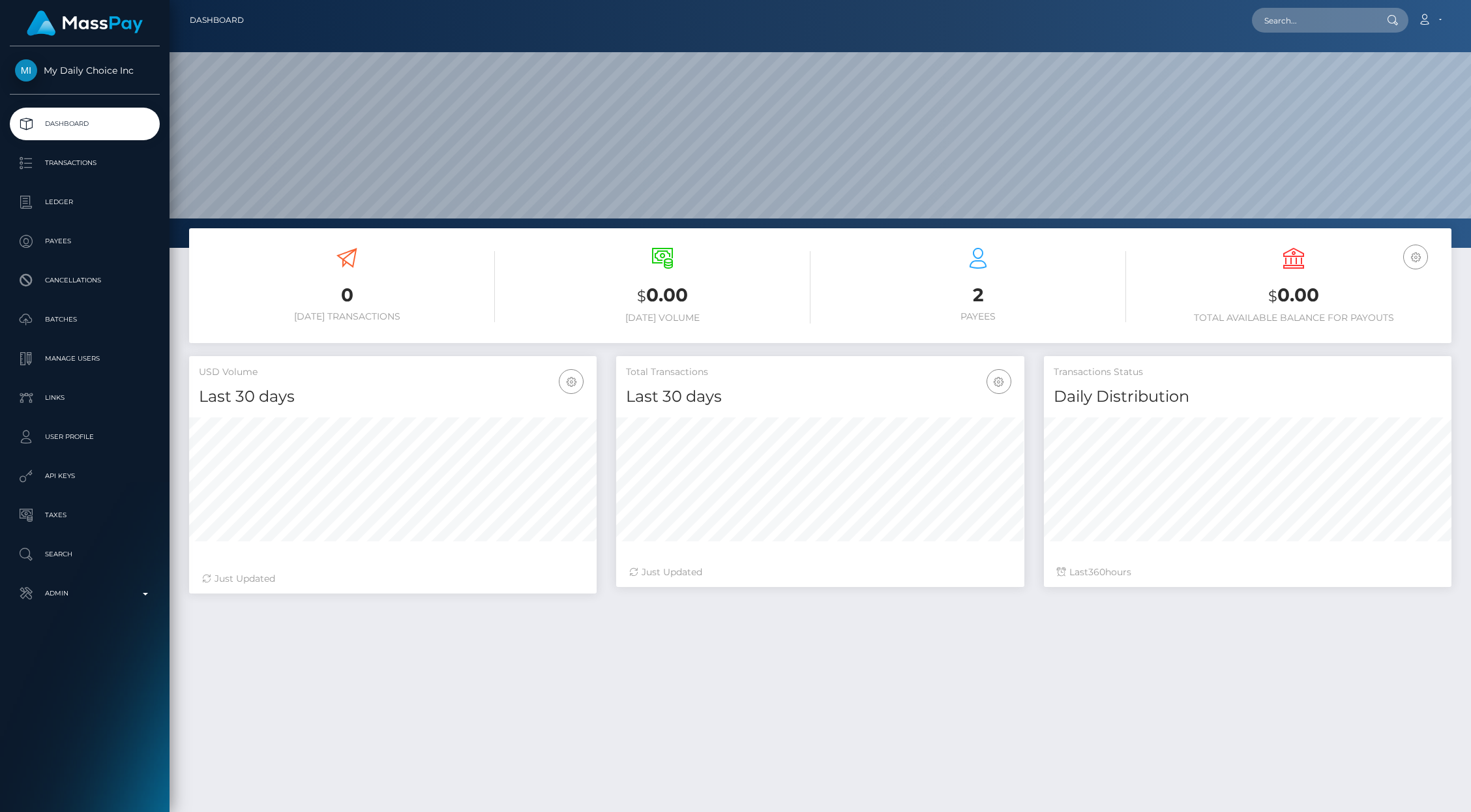
scroll to position [231, 407]
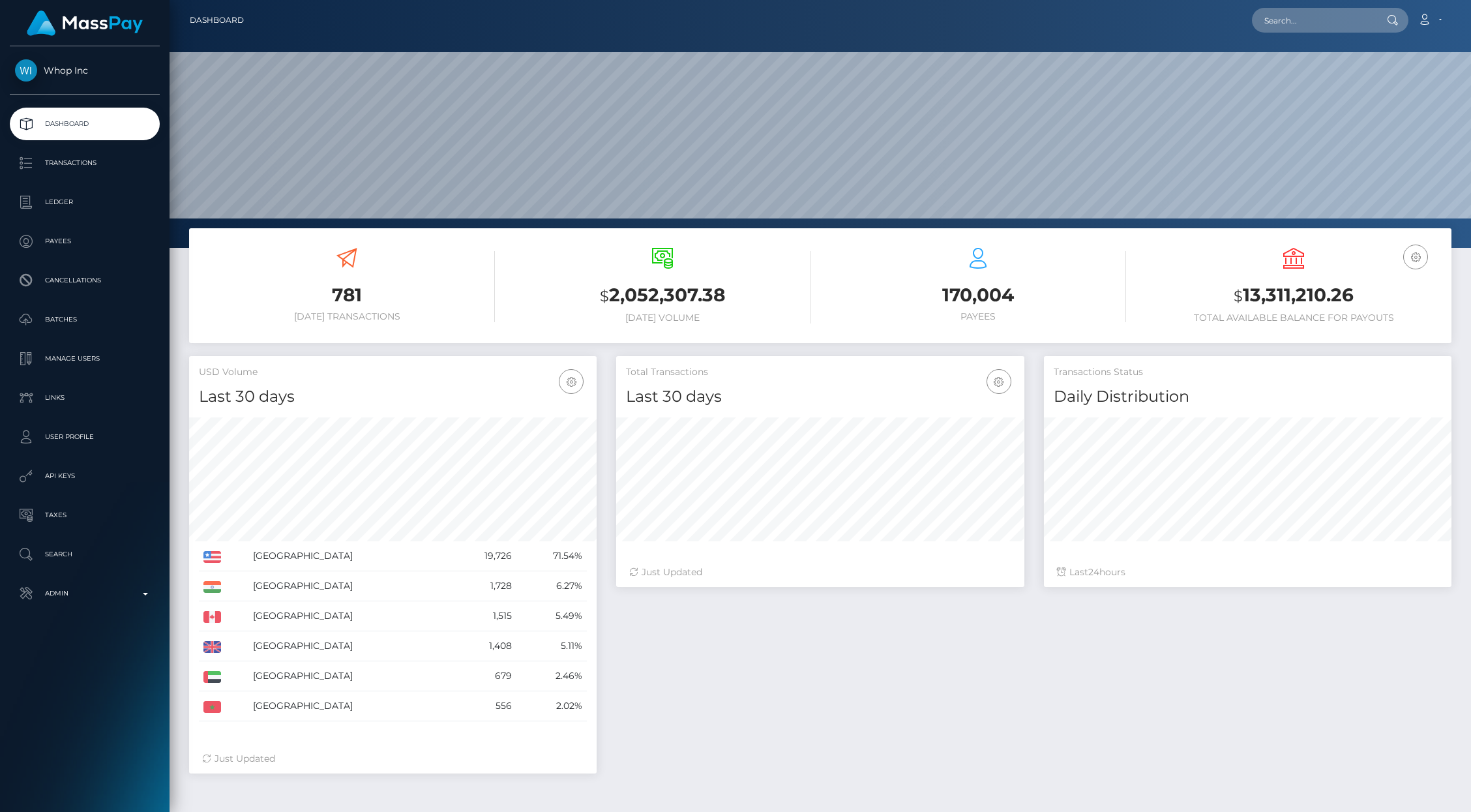
scroll to position [231, 407]
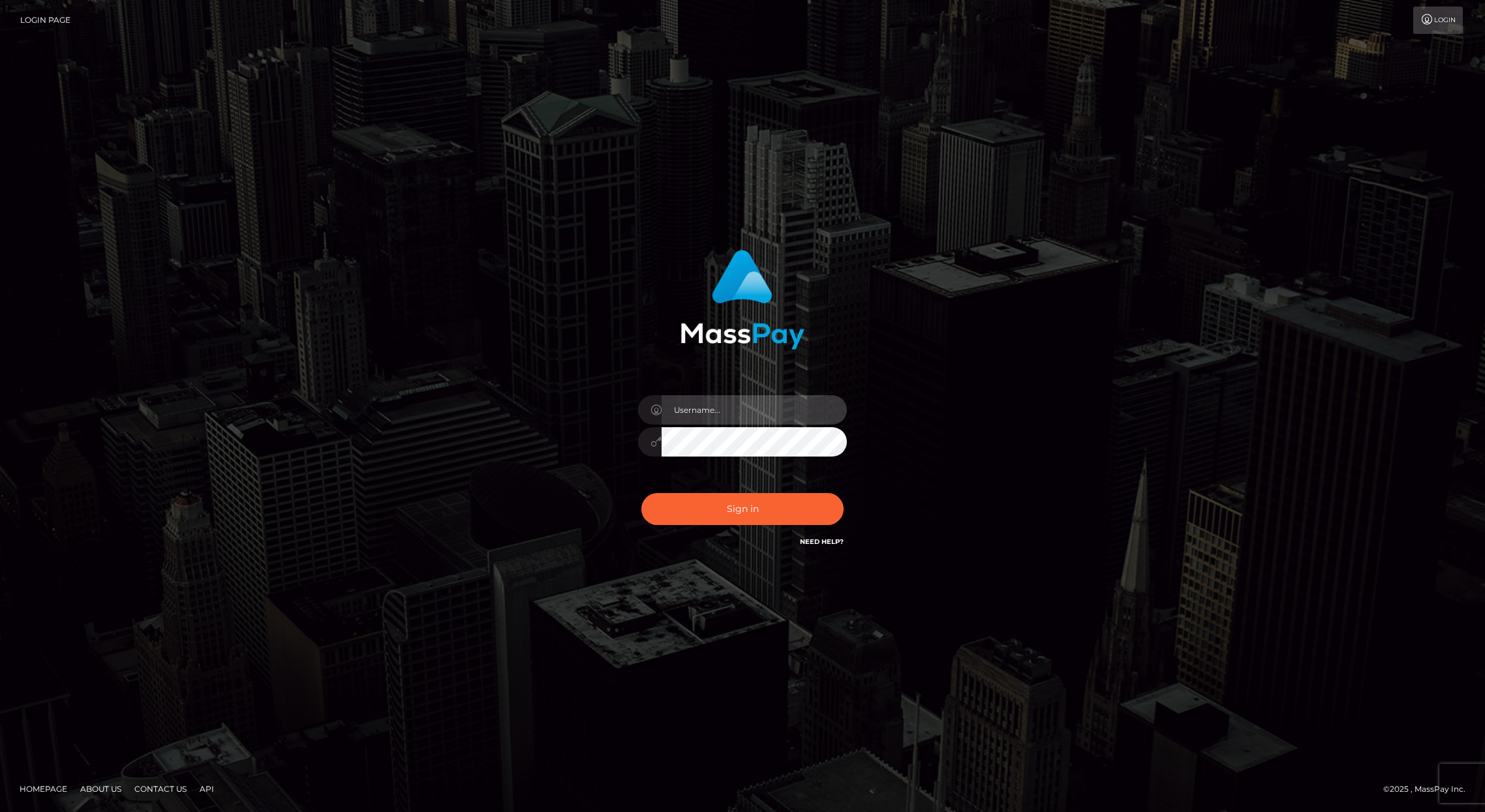
type input "brentg"
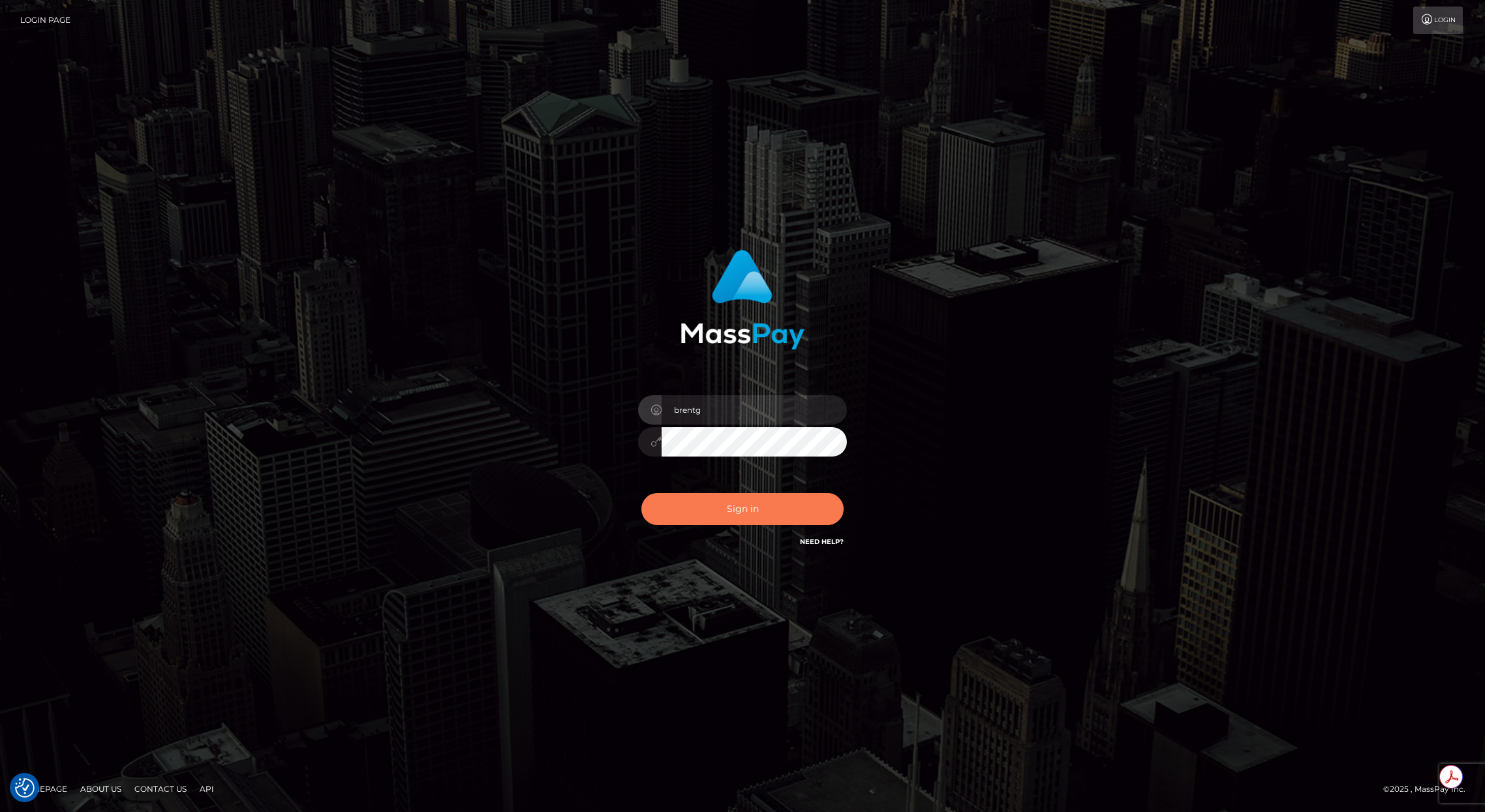
click at [742, 497] on button "Sign in" at bounding box center [742, 509] width 202 height 32
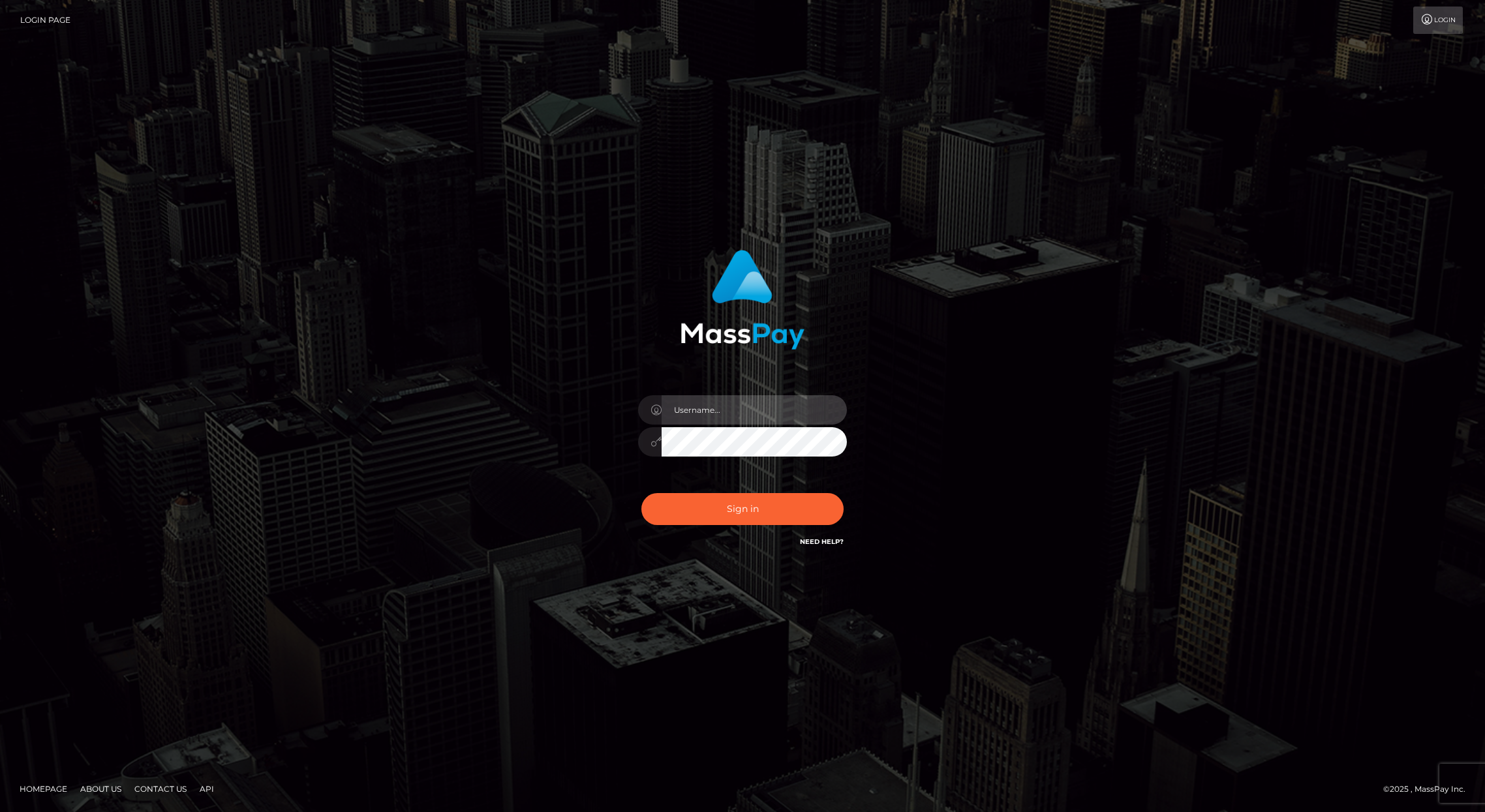
type input "brentg"
click at [690, 492] on div "Sign in Need Help?" at bounding box center [742, 514] width 229 height 58
click at [693, 505] on button "Sign in" at bounding box center [742, 509] width 202 height 32
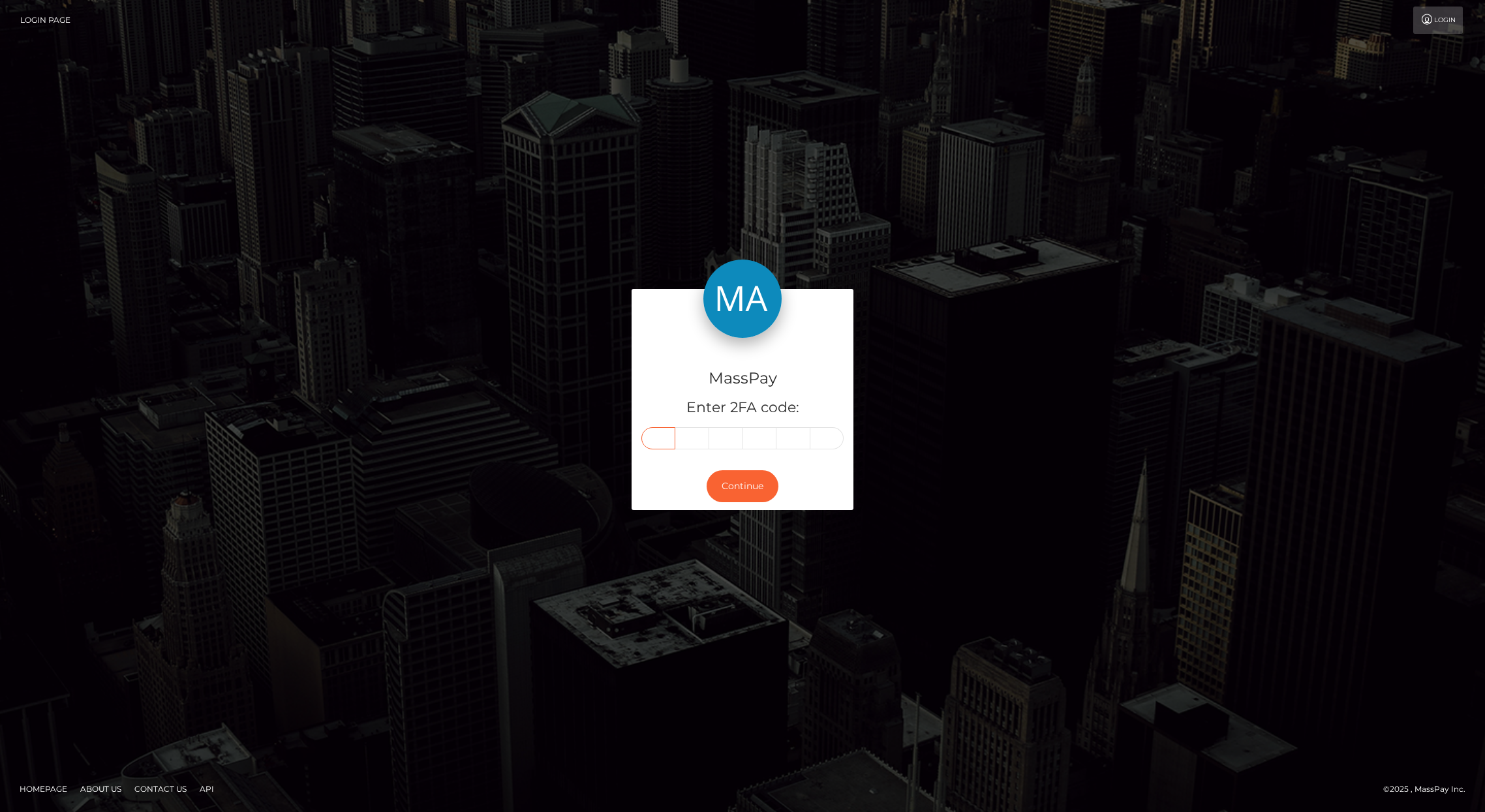
paste input "9"
type input "9"
type input "0"
type input "7"
type input "9"
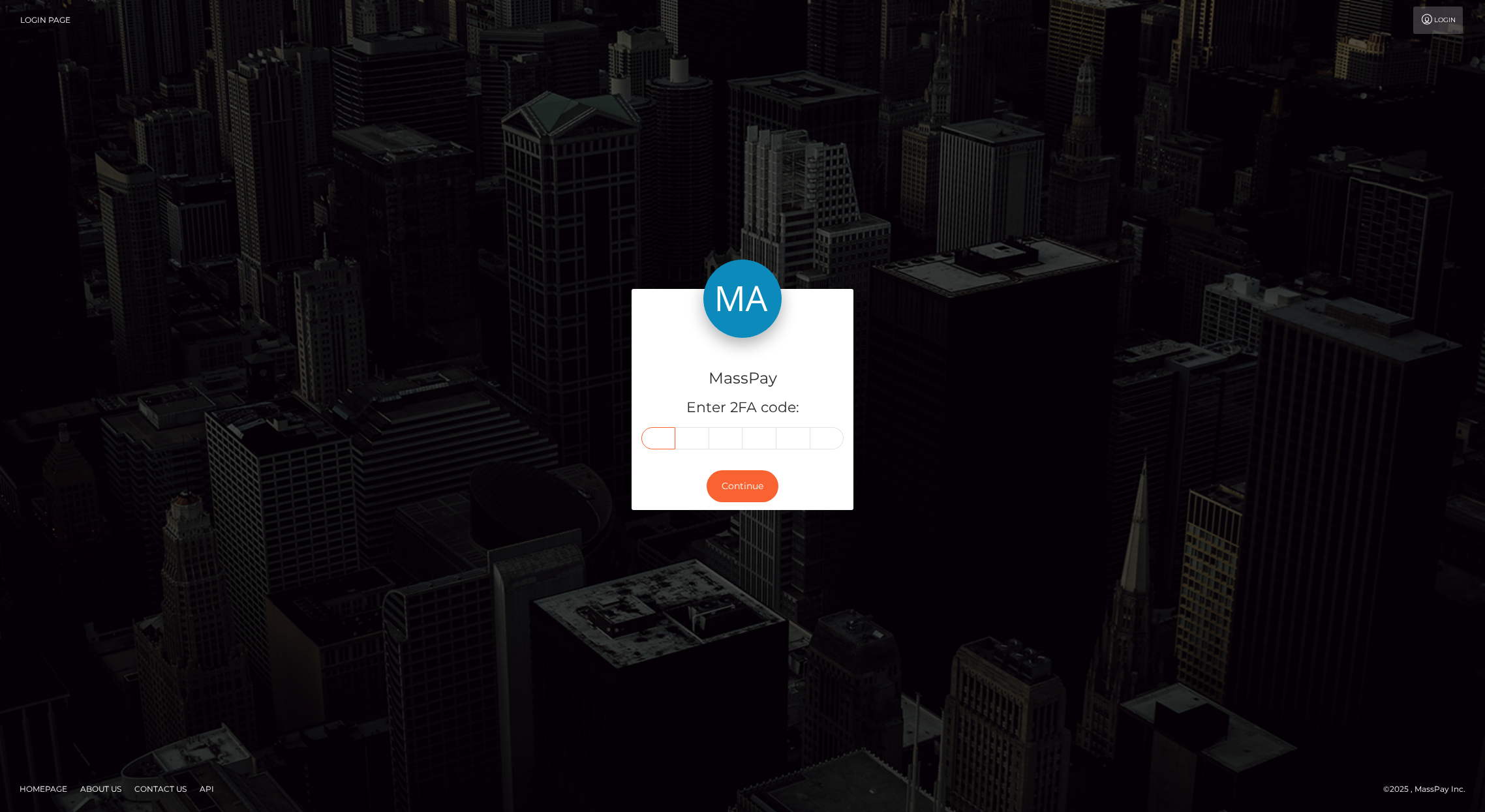
type input "3"
type input "2"
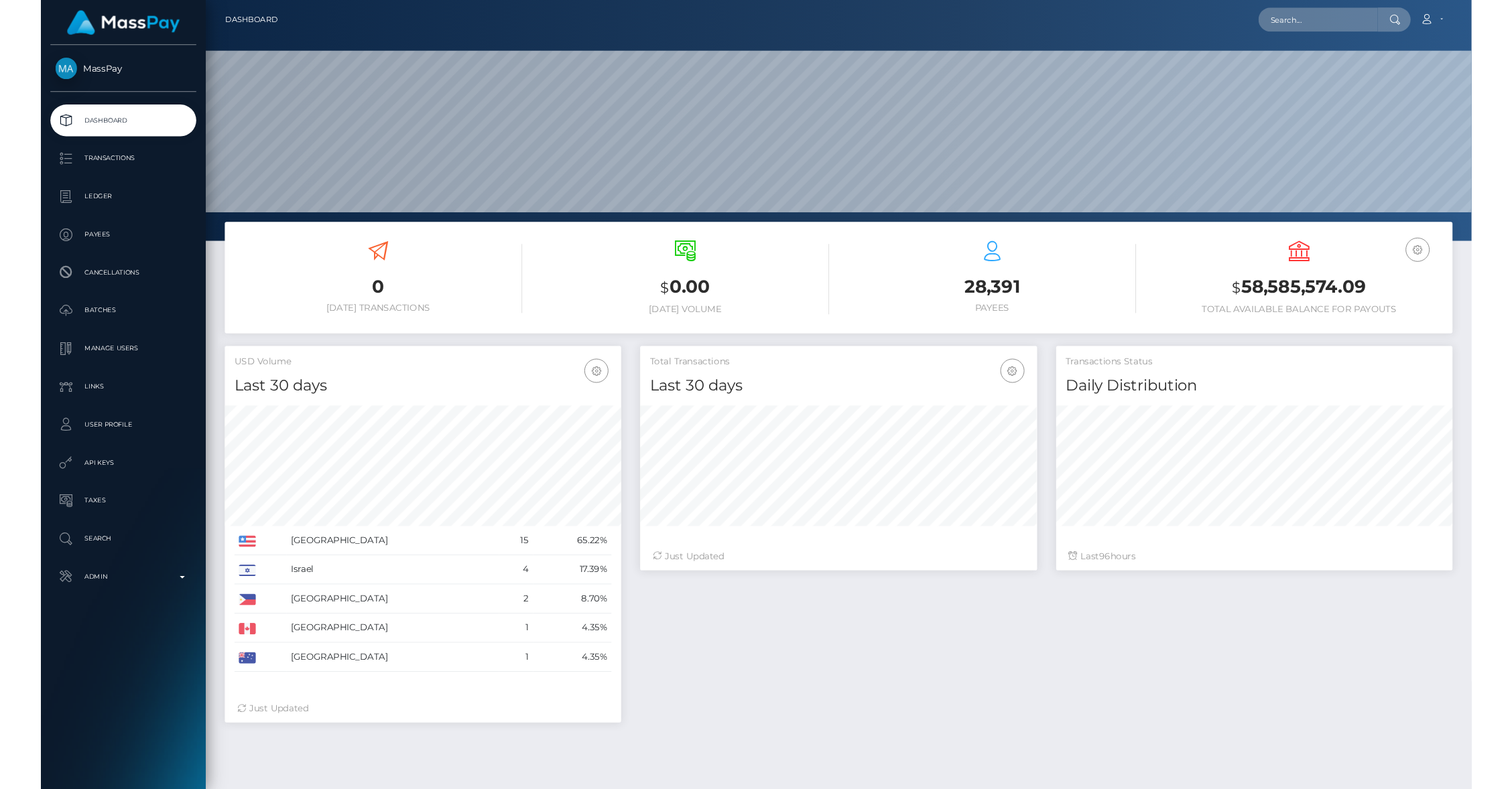
scroll to position [237, 419]
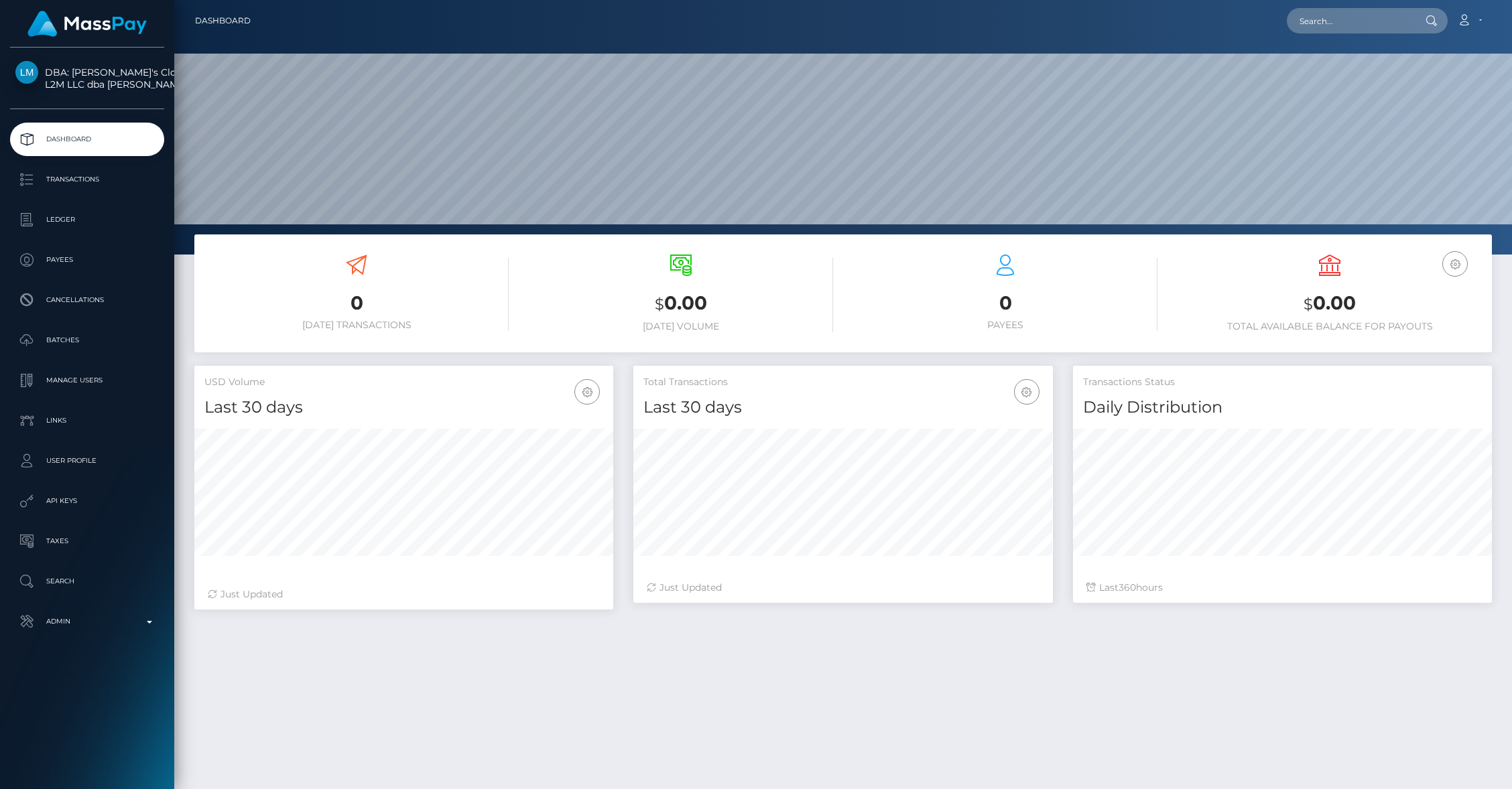
scroll to position [237, 419]
click at [70, 508] on p "API Keys" at bounding box center [87, 501] width 144 height 20
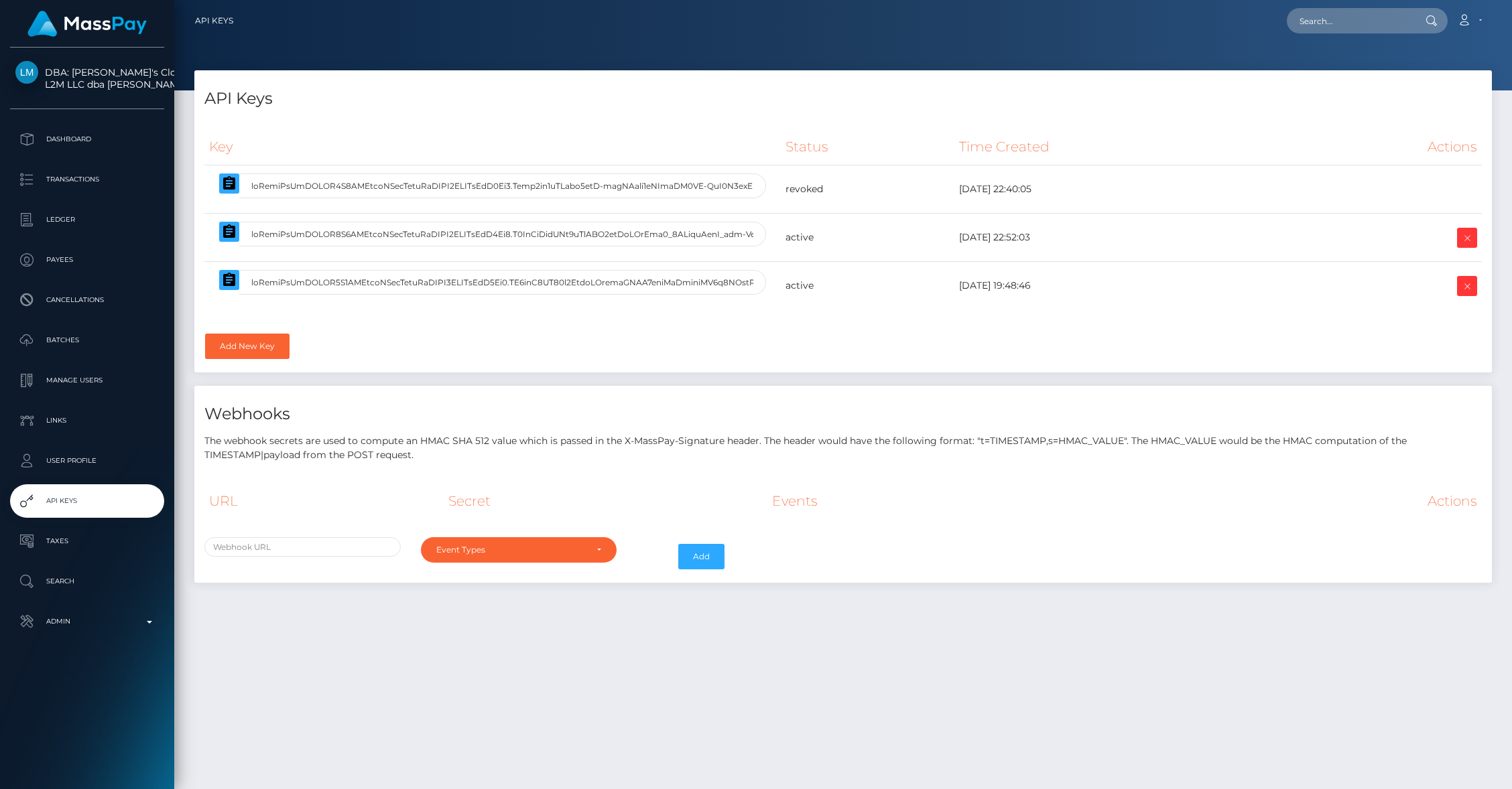
select select
click at [1464, 239] on icon at bounding box center [1467, 238] width 16 height 17
select select
click at [1367, 33] on div "Loading... Loading... Account Edit Profile Logout" at bounding box center [868, 20] width 1247 height 28
click at [1327, 17] on input "text" at bounding box center [1351, 20] width 126 height 26
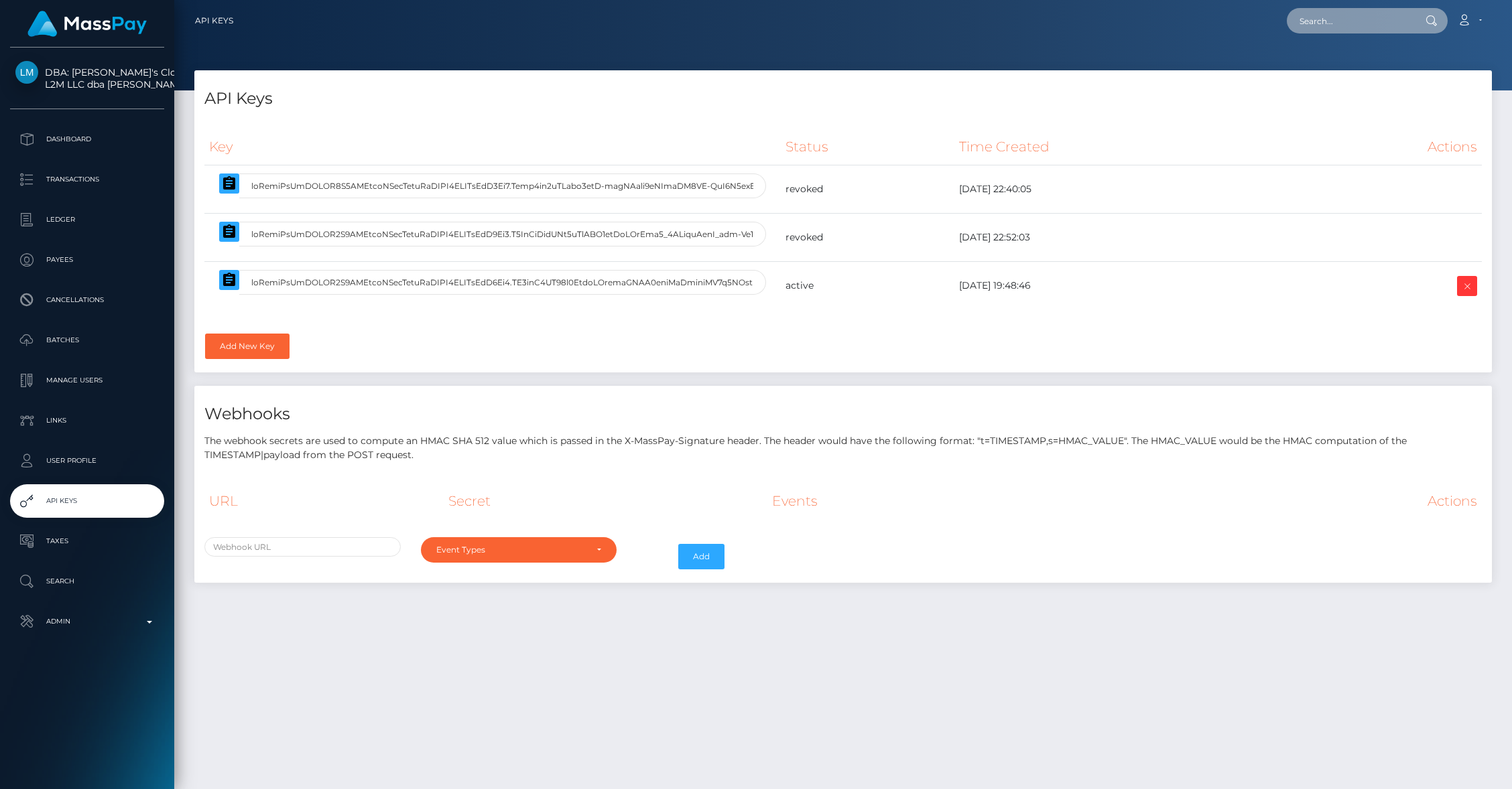
paste input "[EMAIL_ADDRESS][DOMAIN_NAME]"
type input "[EMAIL_ADDRESS][DOMAIN_NAME]"
click at [1334, 76] on link "Jasdeep Johal" at bounding box center [1341, 69] width 108 height 25
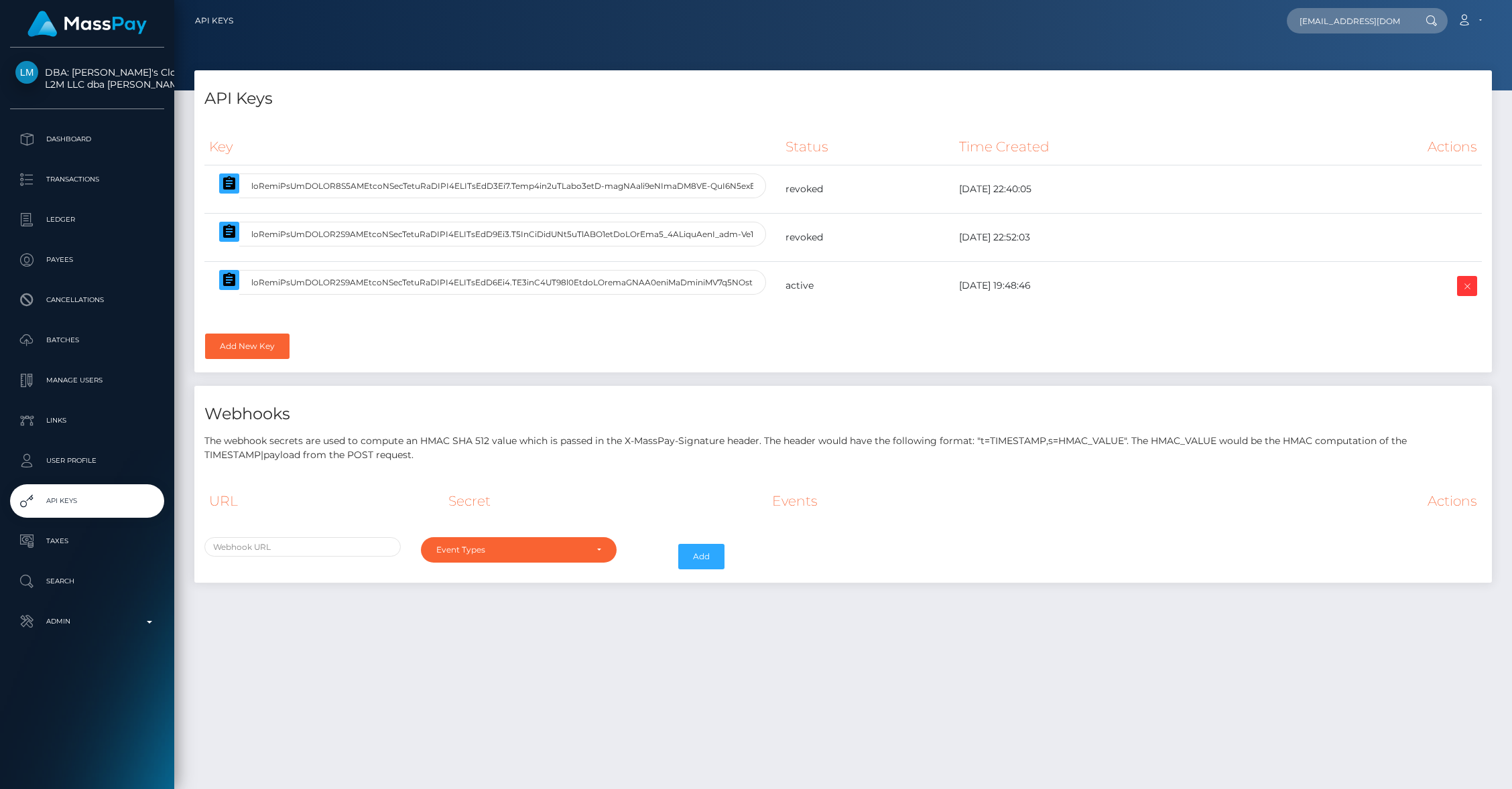
click at [621, 337] on div "Key Status Time Created Actions" at bounding box center [843, 246] width 1298 height 254
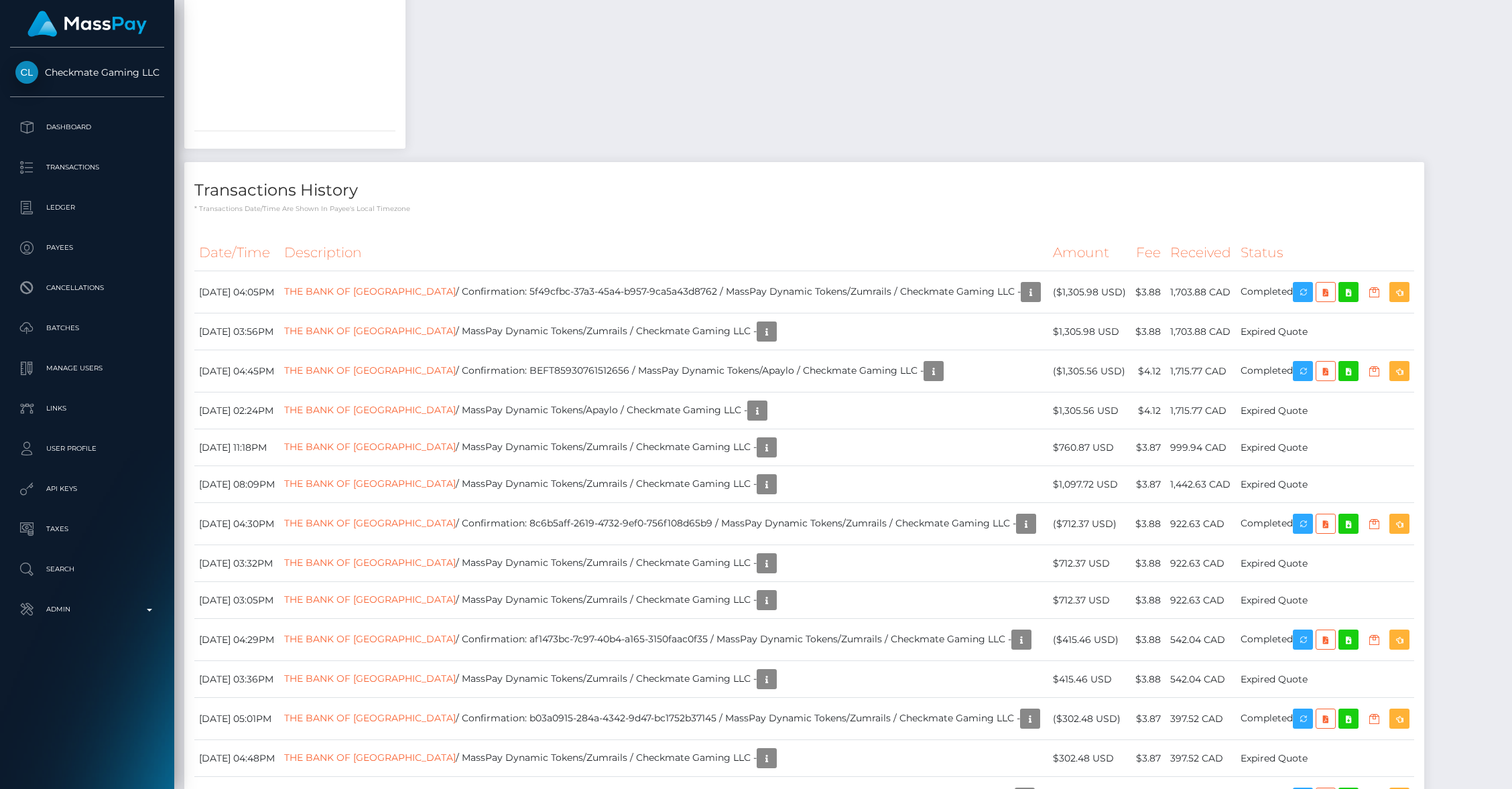
scroll to position [1800, 0]
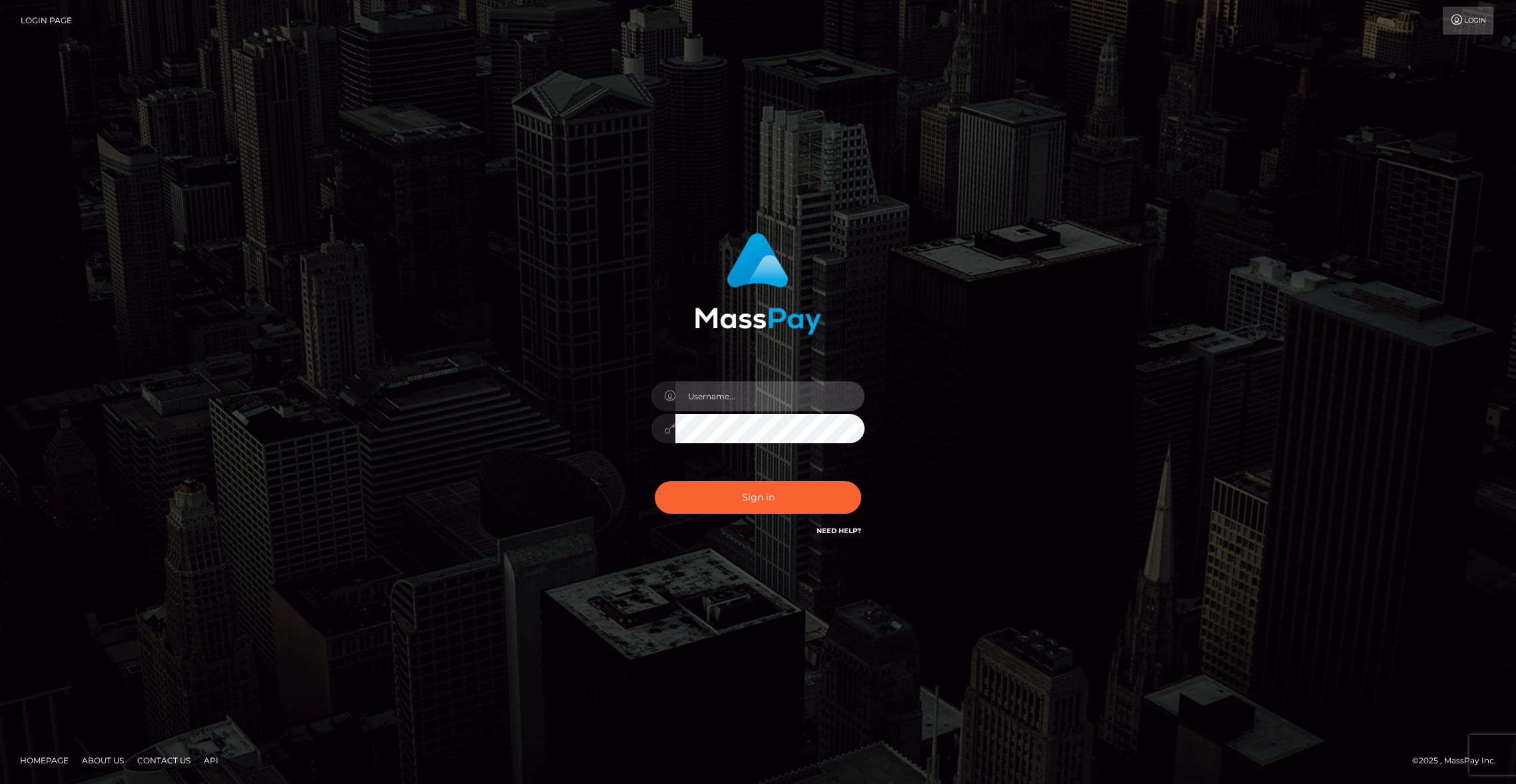
type input "brentg"
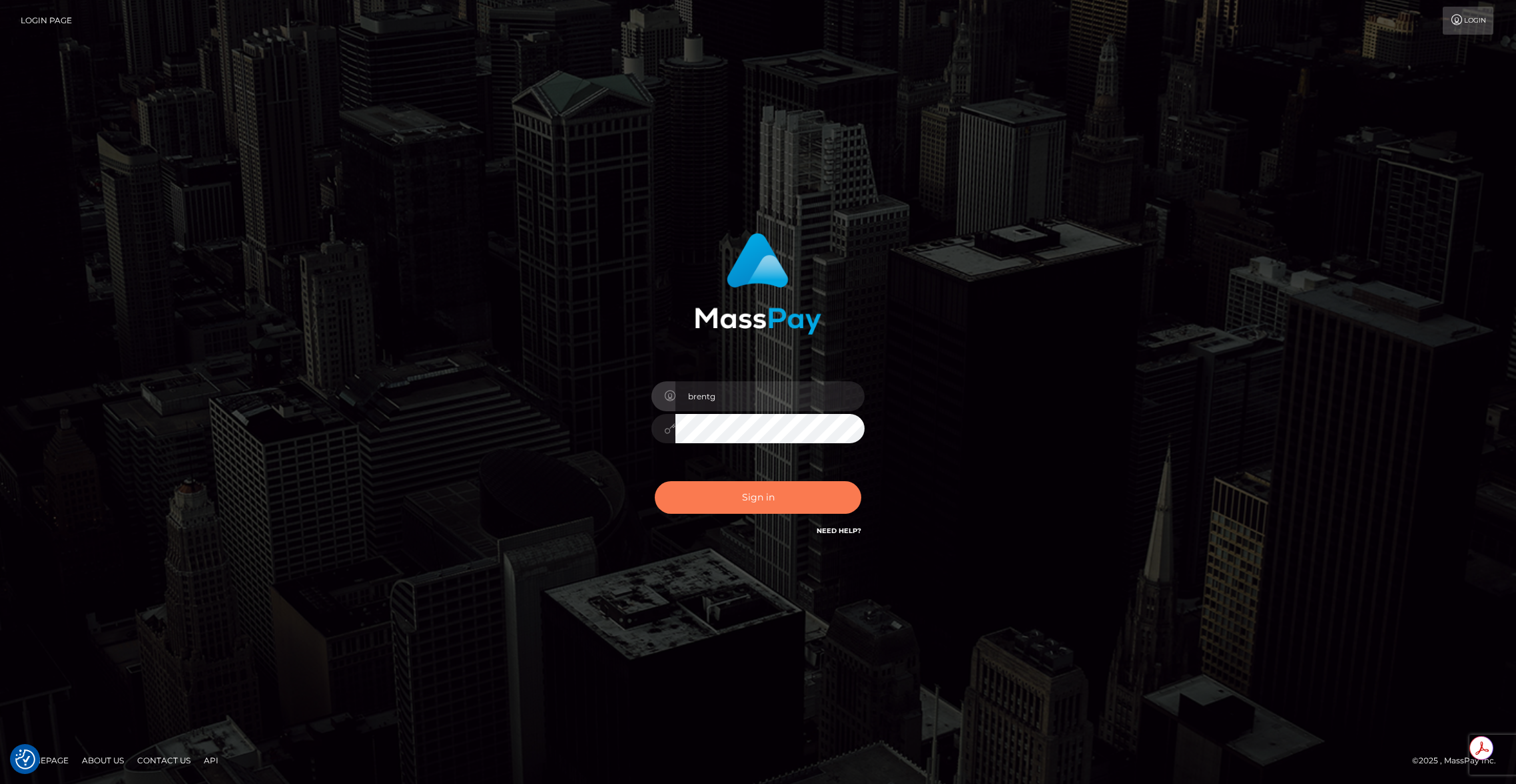
click at [747, 490] on button "Sign in" at bounding box center [757, 497] width 206 height 32
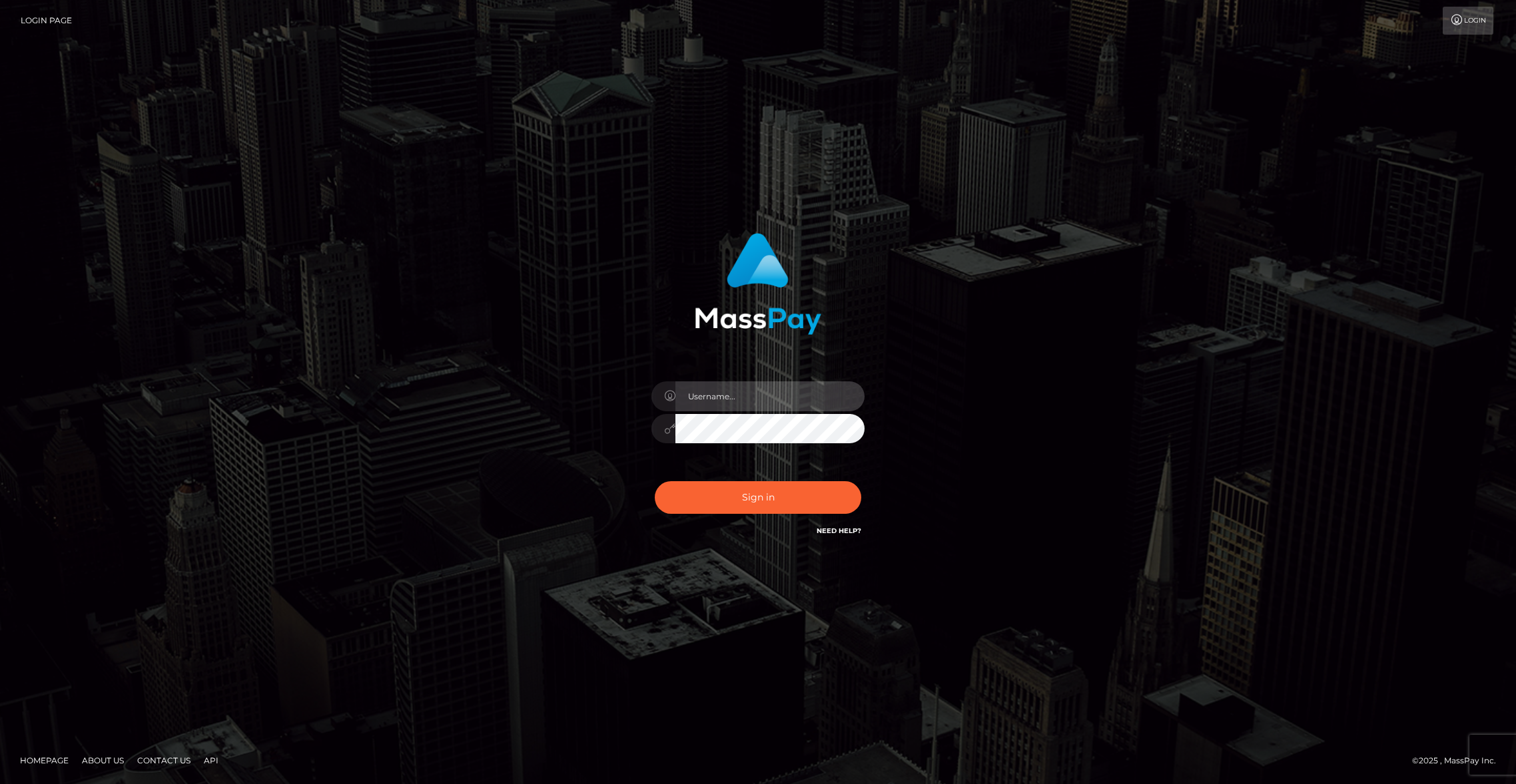
type input "brentg"
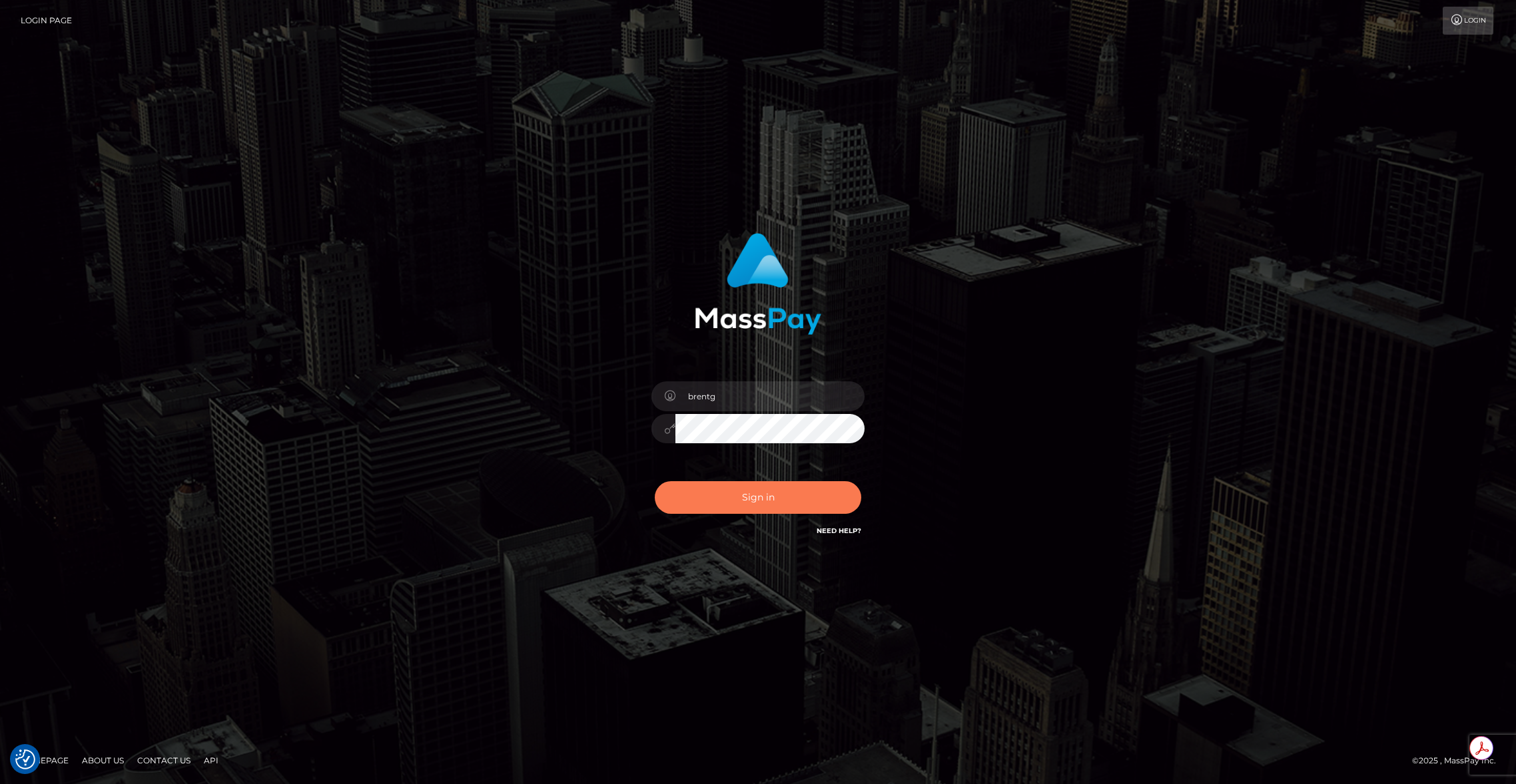
click at [765, 490] on button "Sign in" at bounding box center [757, 497] width 206 height 32
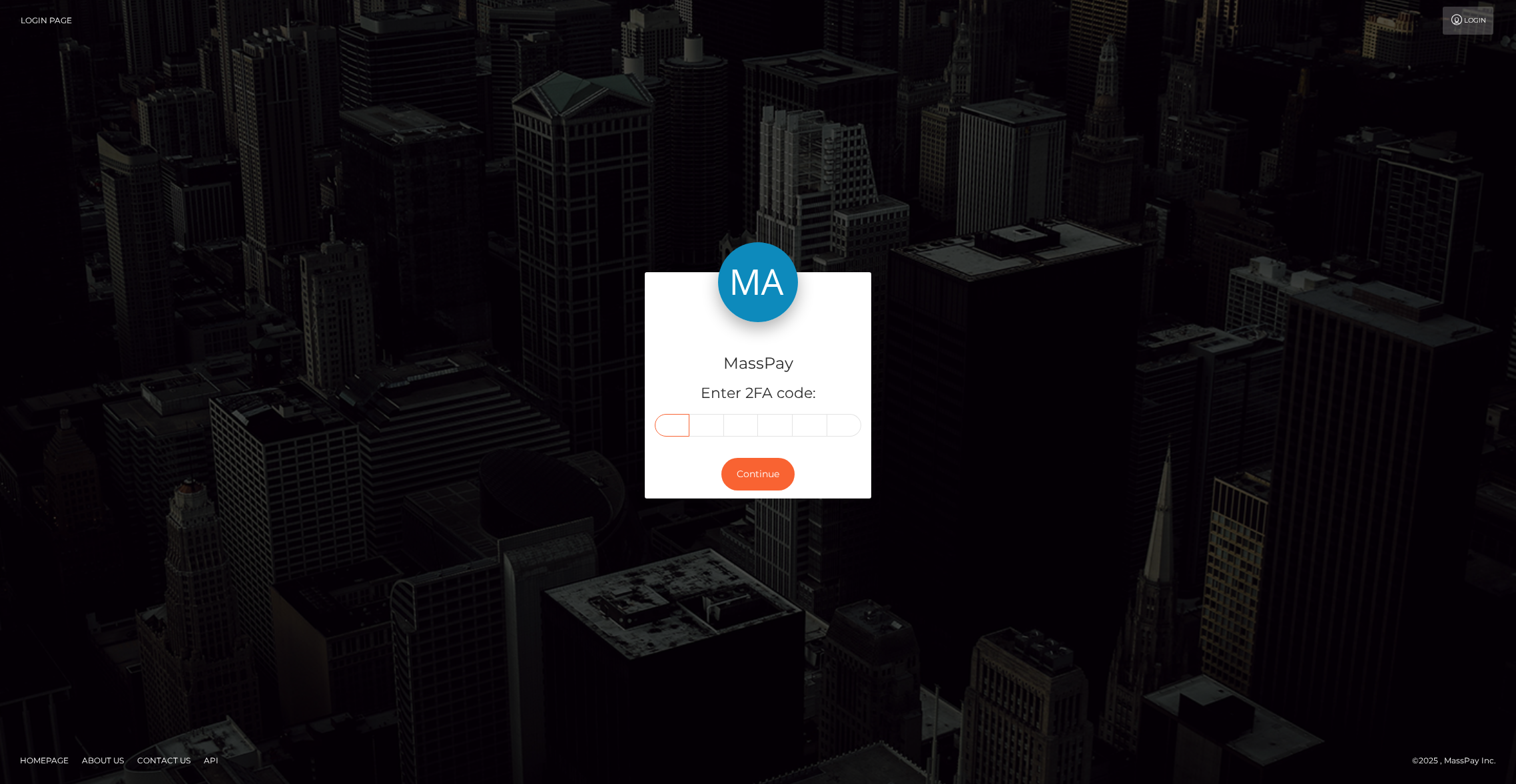
paste input "6"
type input "6"
type input "1"
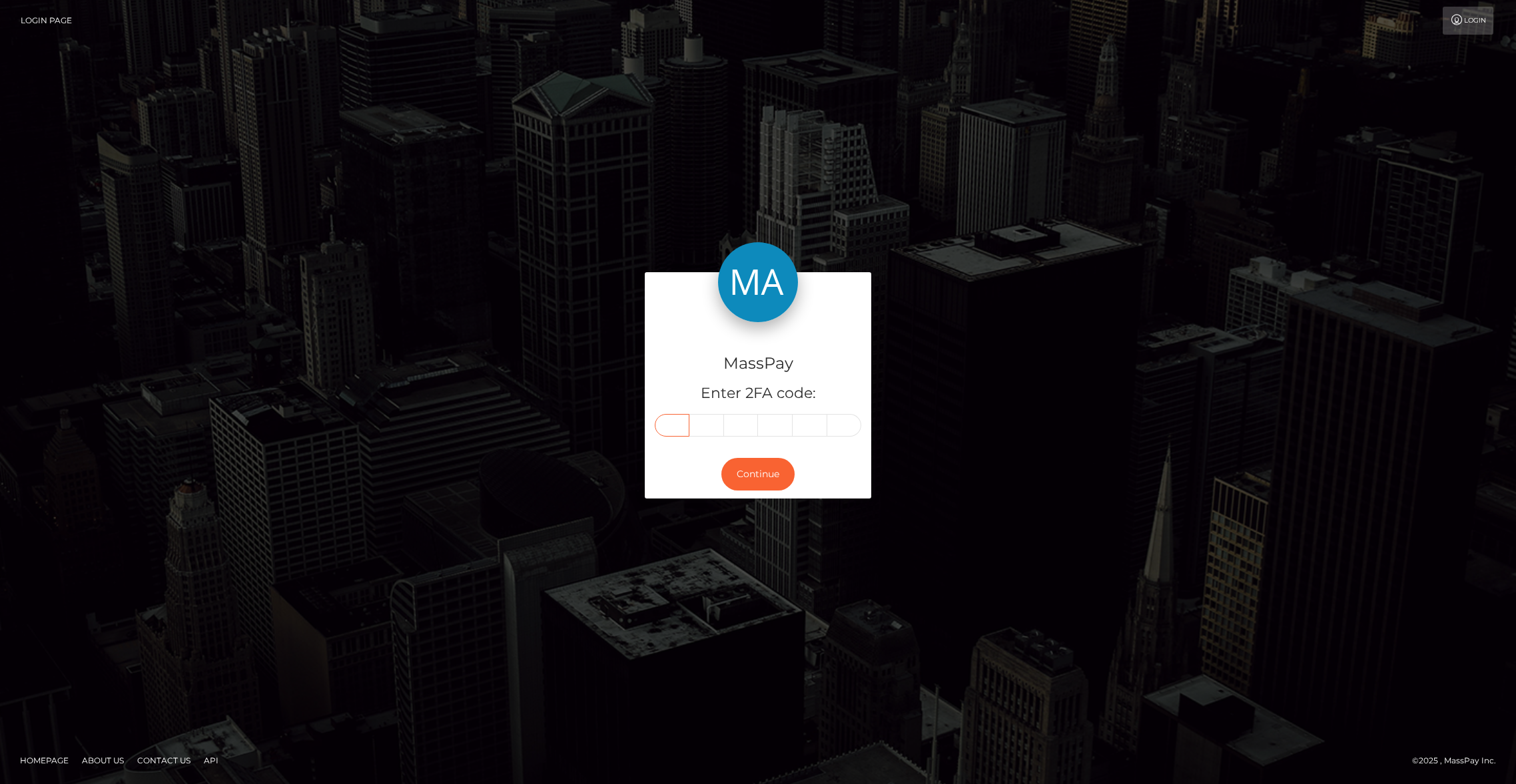
type input "4"
type input "3"
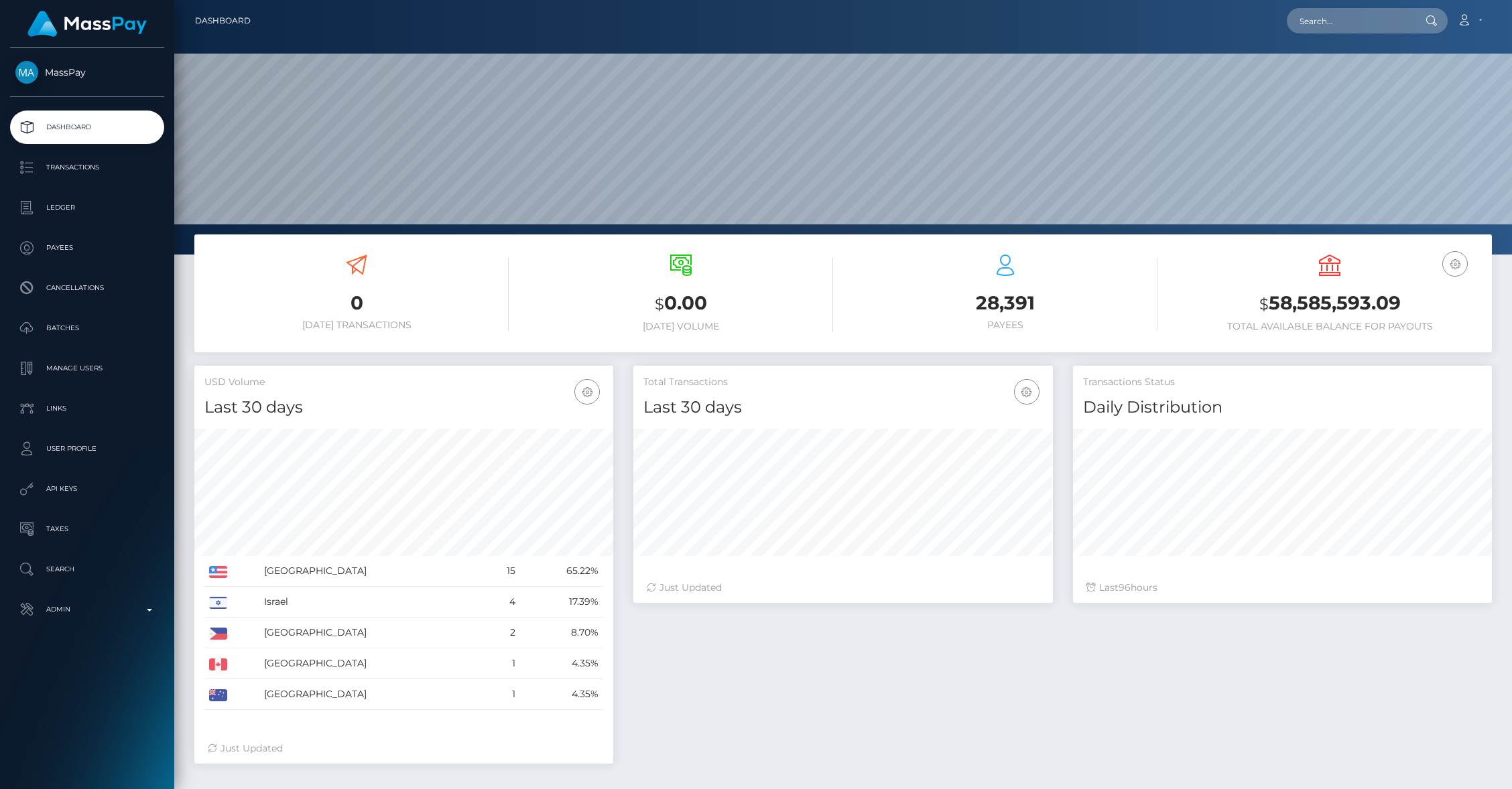
scroll to position [237, 419]
click at [91, 576] on p "Search" at bounding box center [87, 570] width 144 height 20
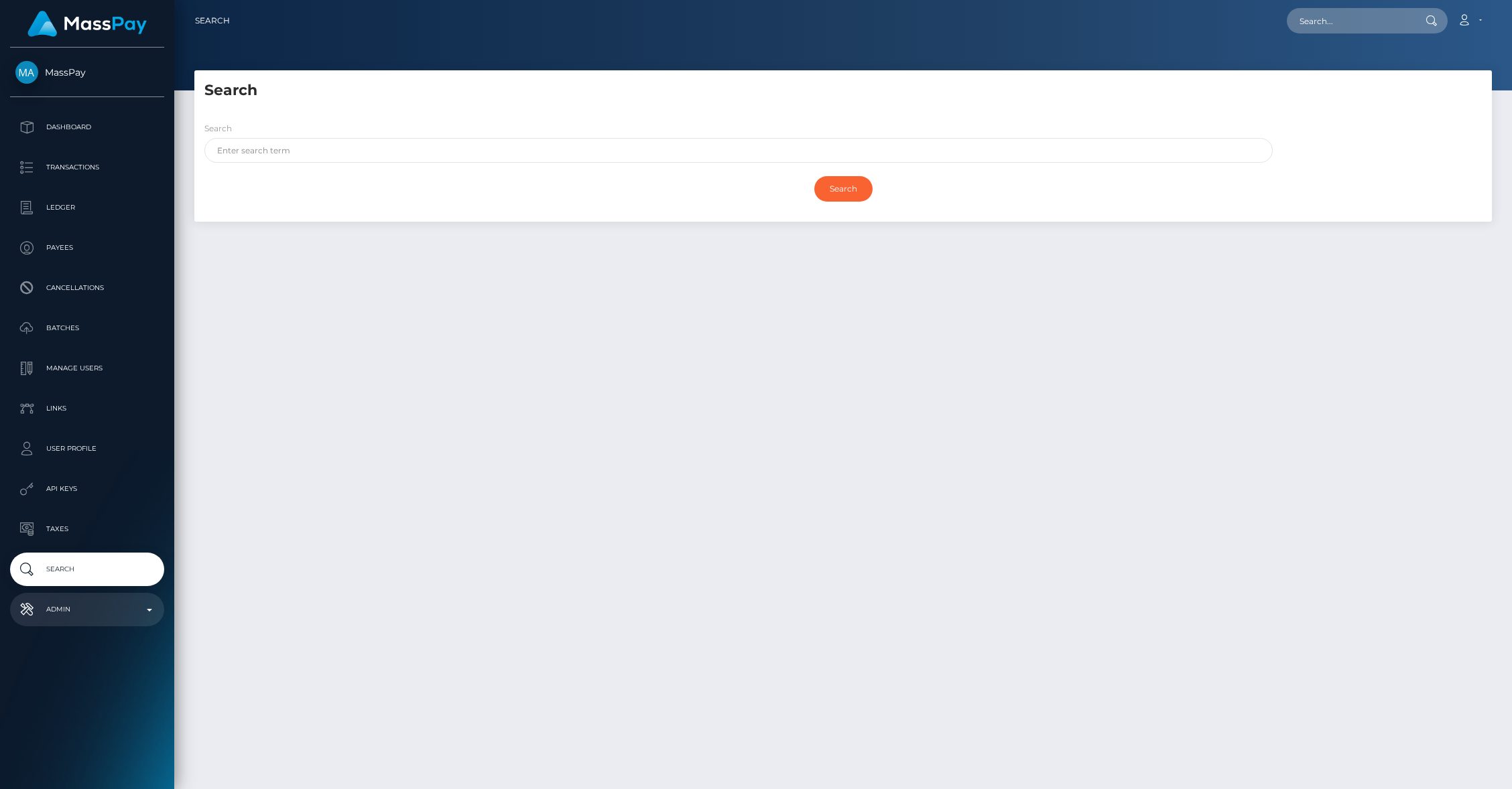
click at [124, 615] on p "Admin" at bounding box center [87, 610] width 144 height 20
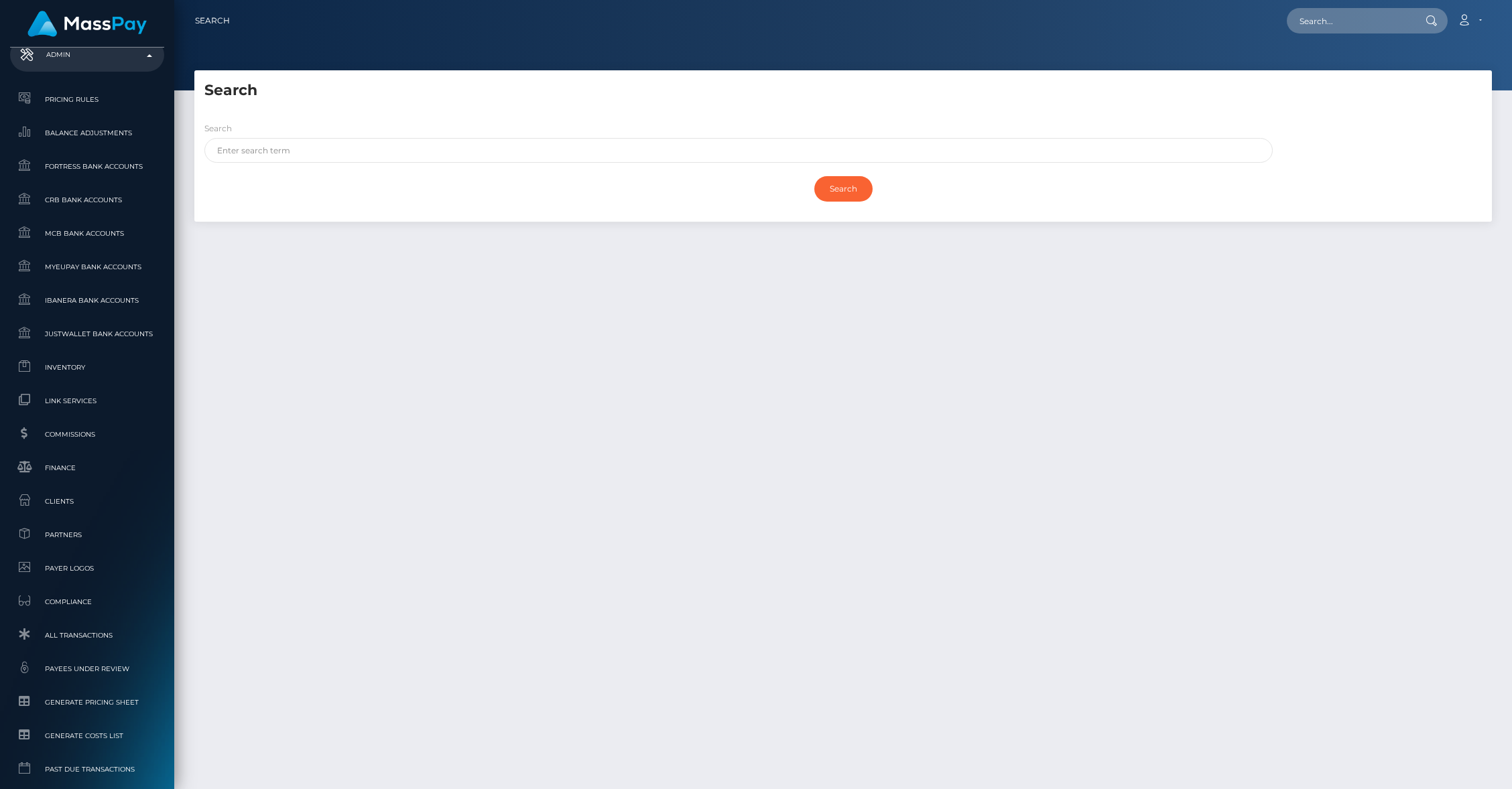
scroll to position [655, 0]
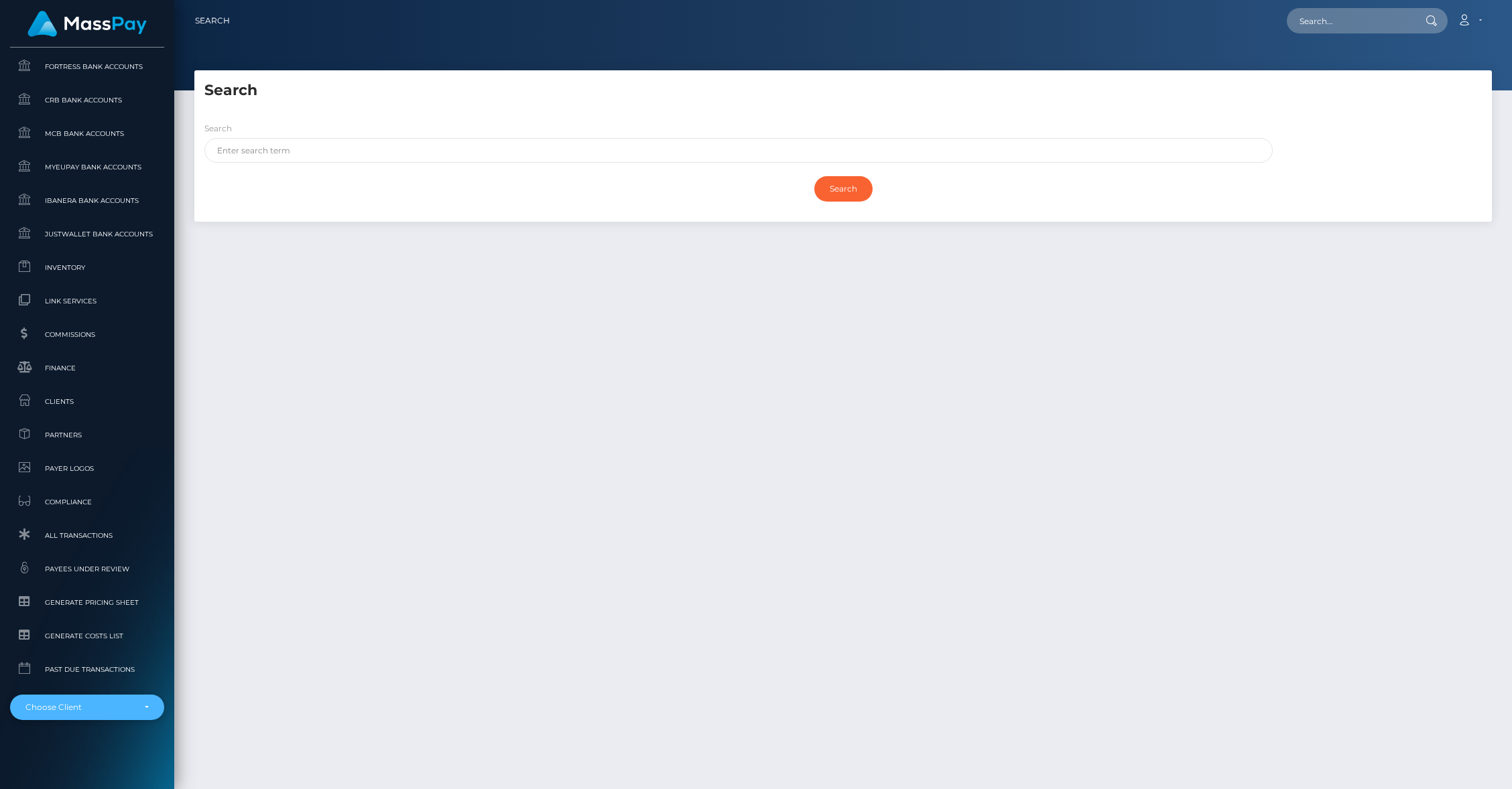
click at [86, 718] on div "Choose Client" at bounding box center [87, 708] width 154 height 26
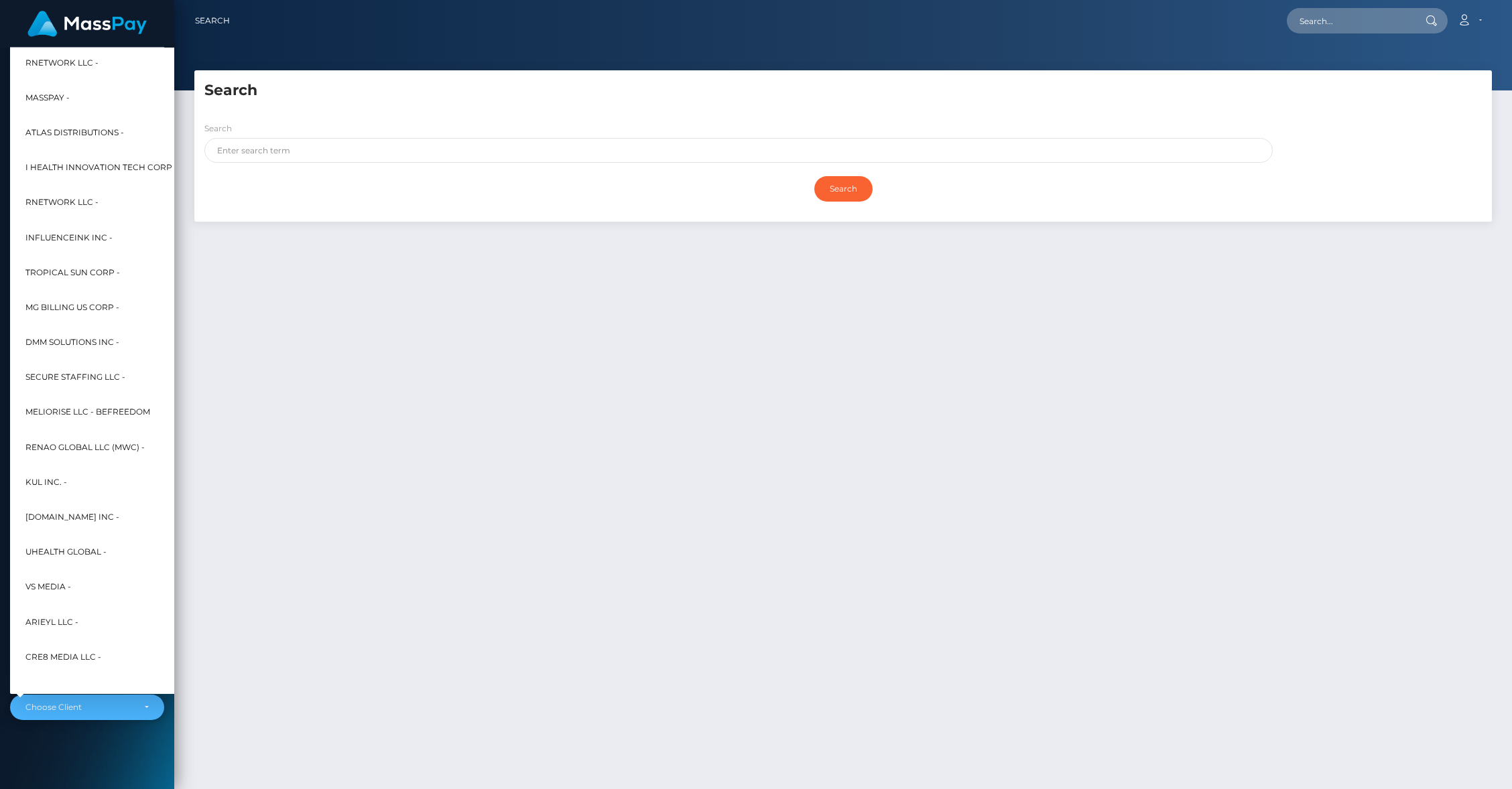
scroll to position [274, 15]
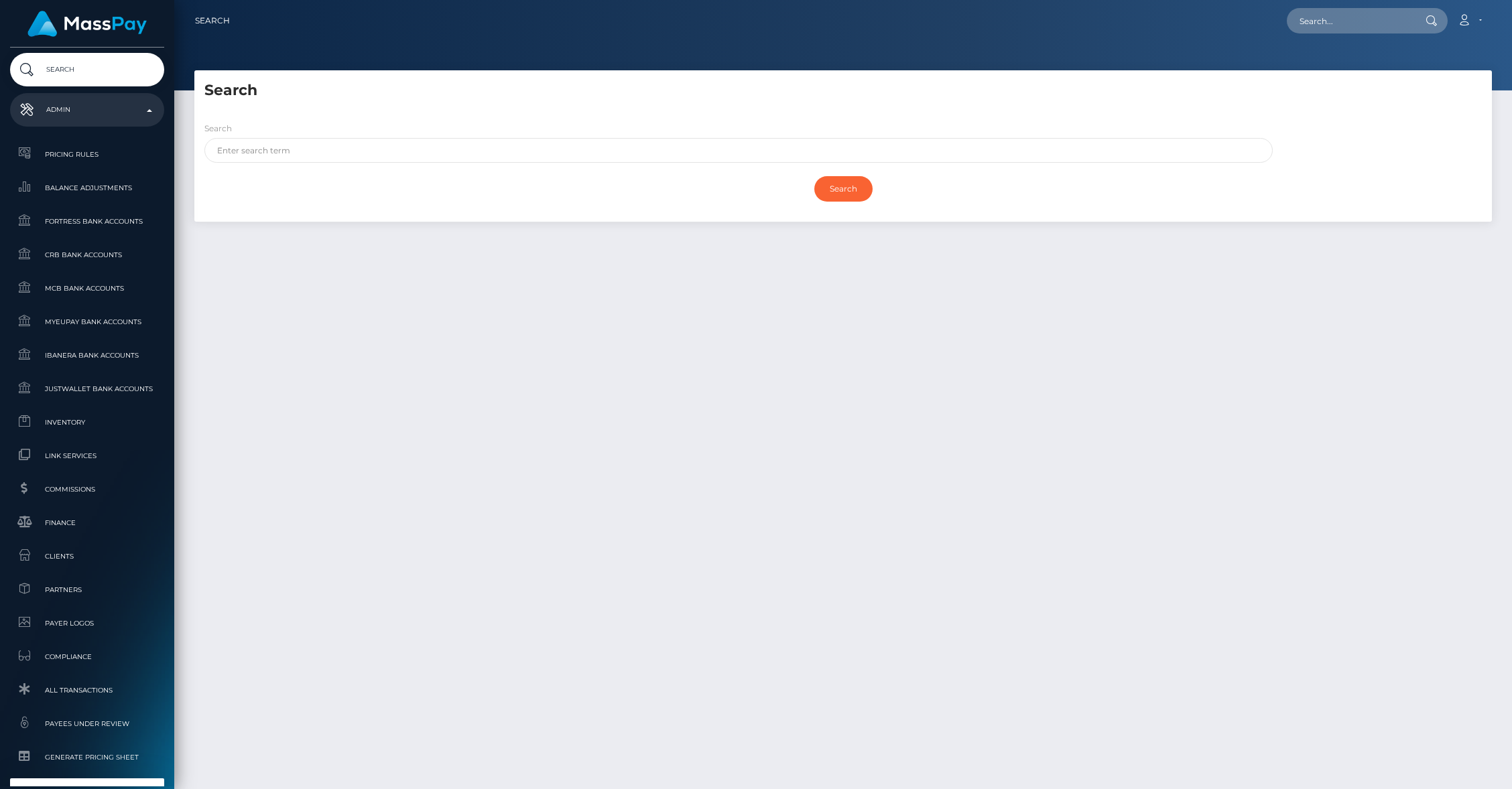
type input "cforth"
select select "88"
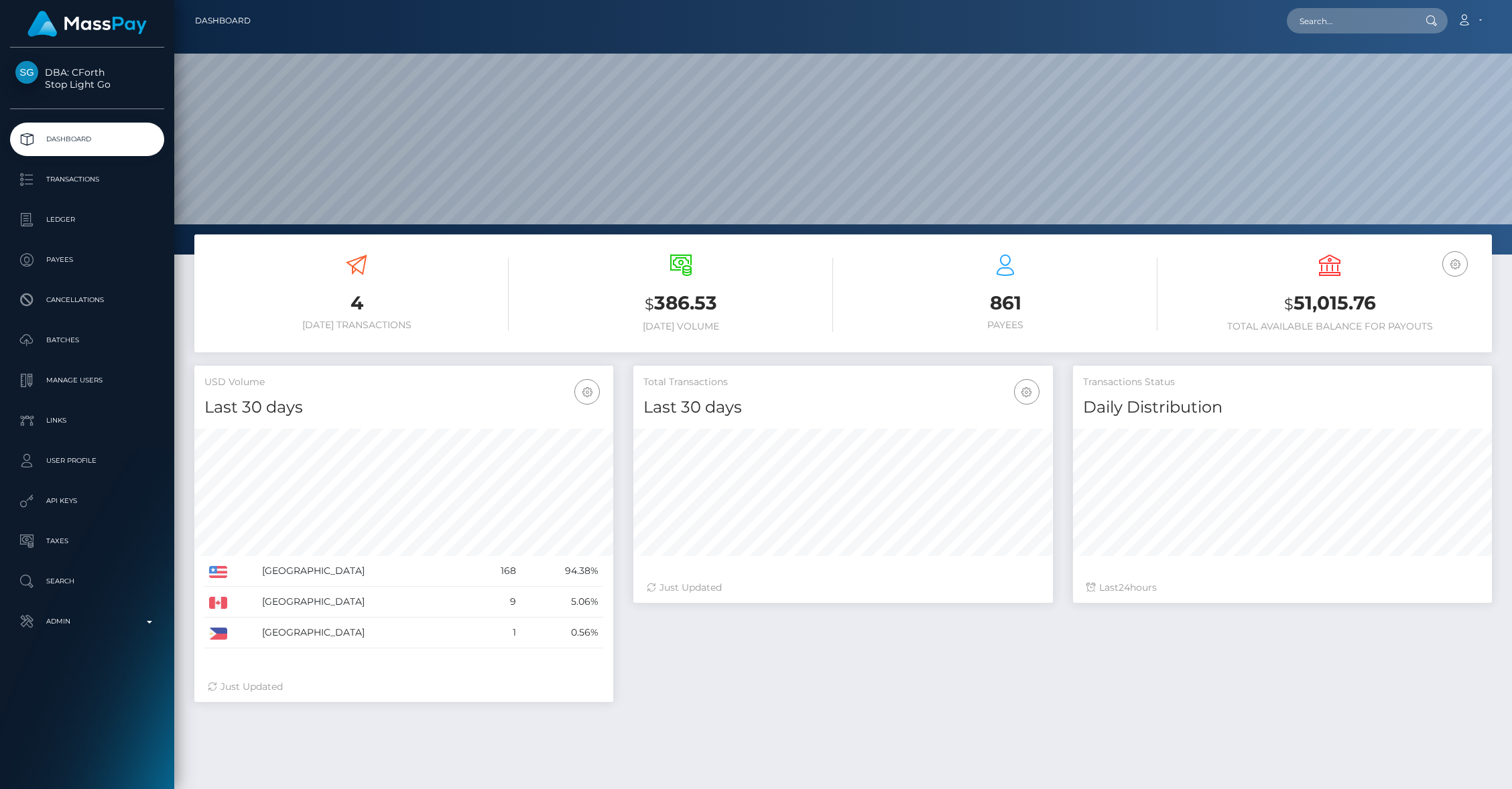
scroll to position [237, 419]
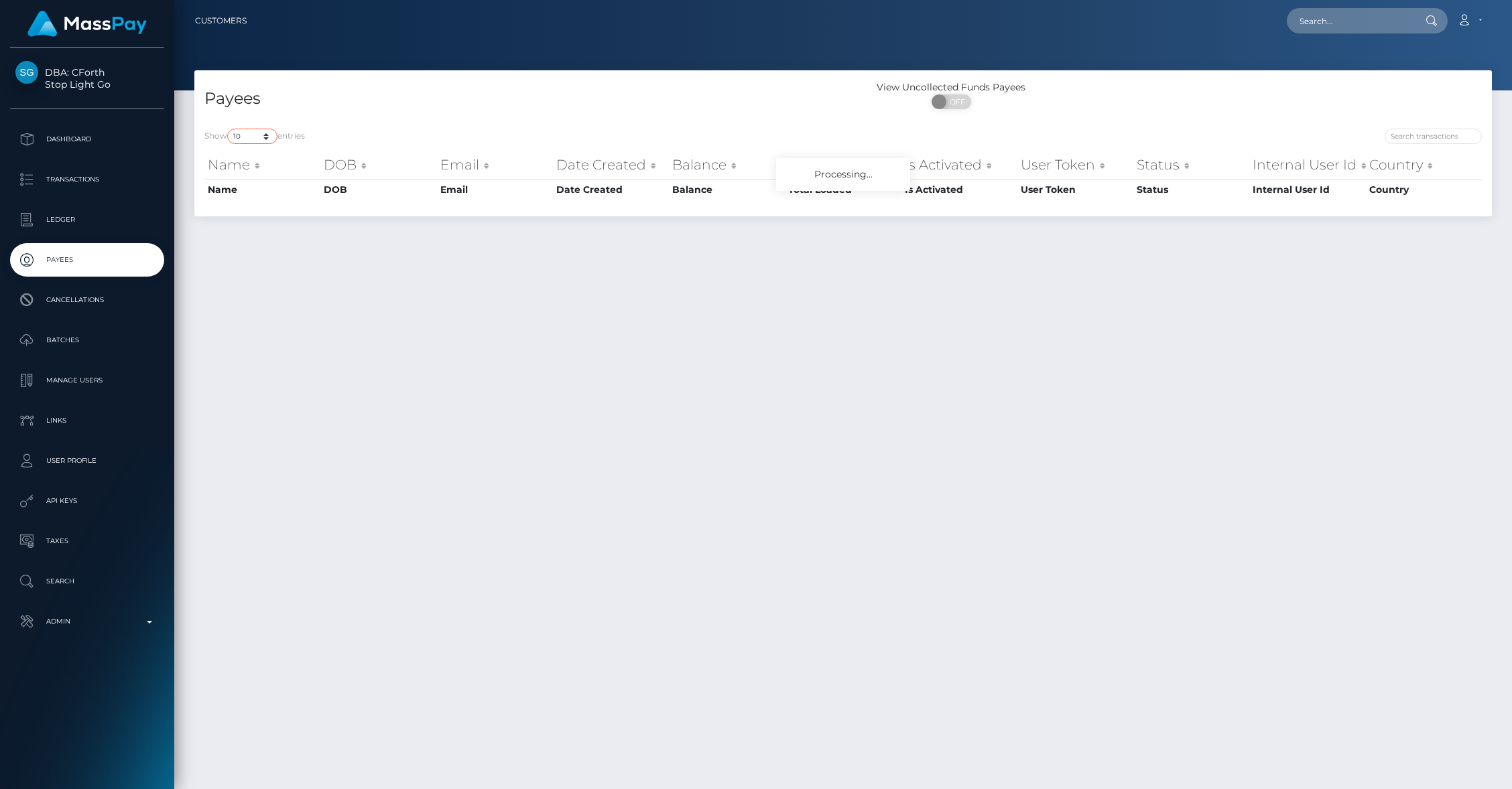
click at [255, 139] on select "10 25 50 100 250 1,000 All" at bounding box center [252, 137] width 50 height 15
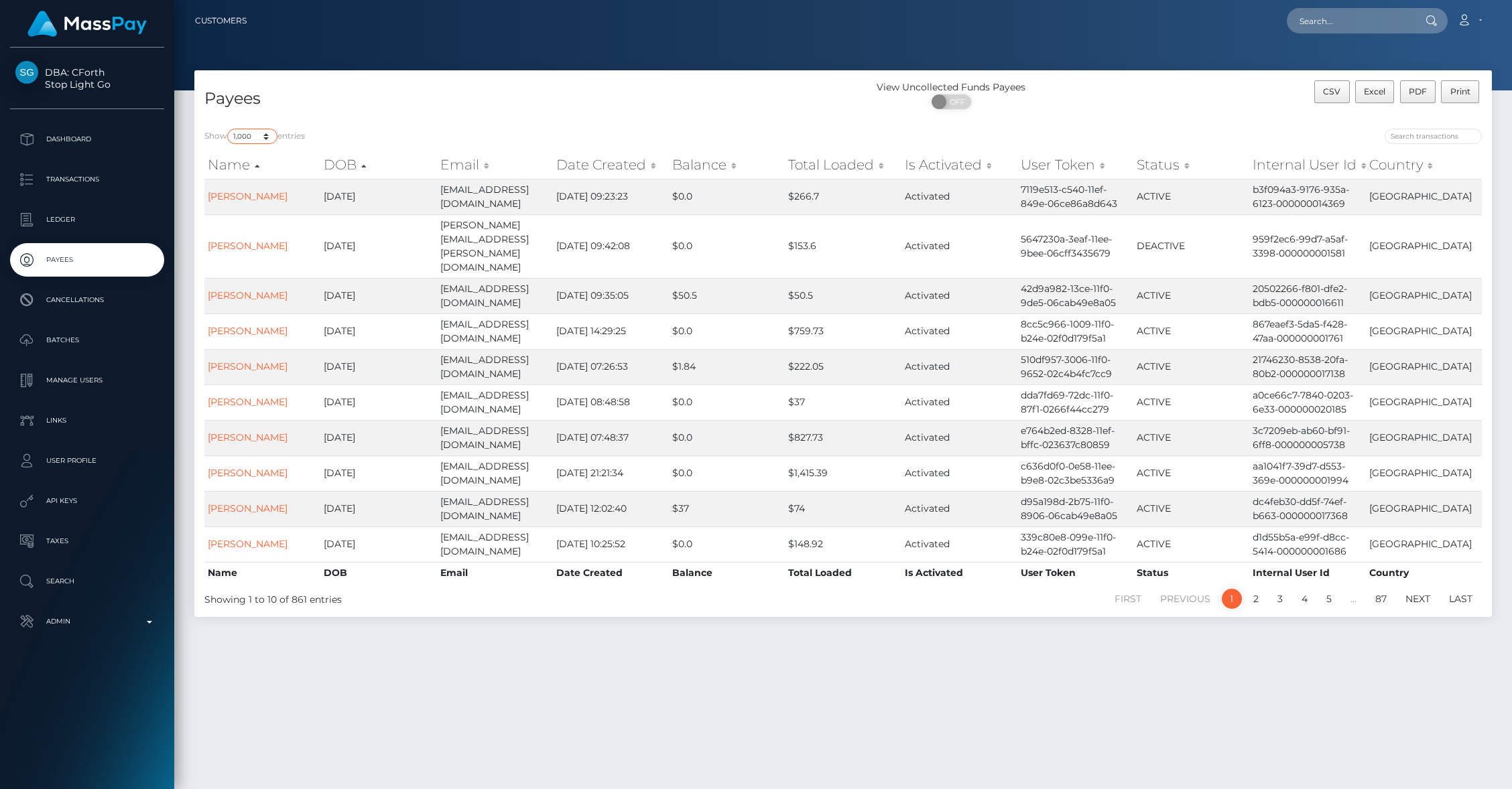
click at [229, 129] on select "10 25 50 100 250 1,000 All" at bounding box center [252, 137] width 50 height 15
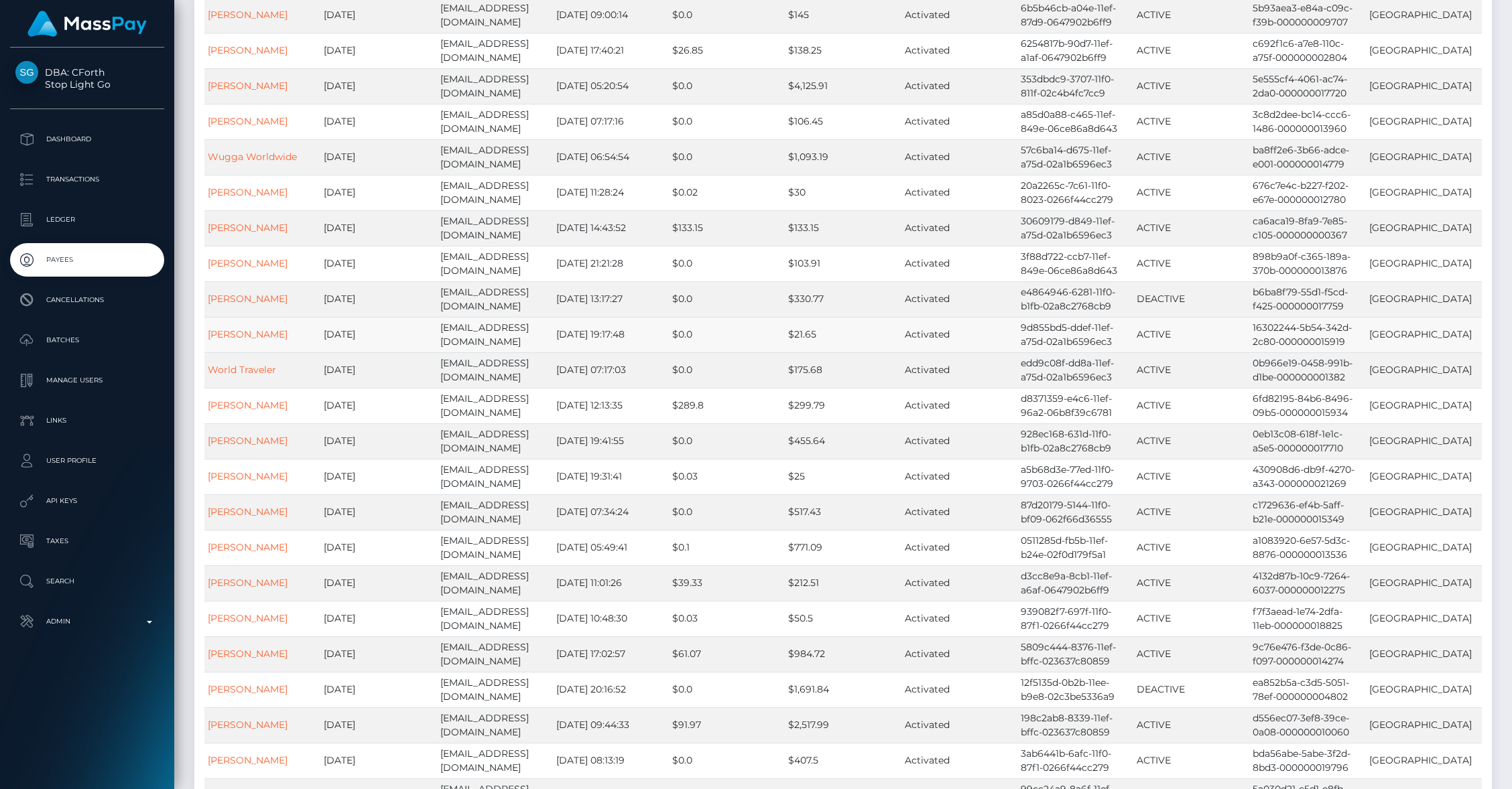
scroll to position [8728, 0]
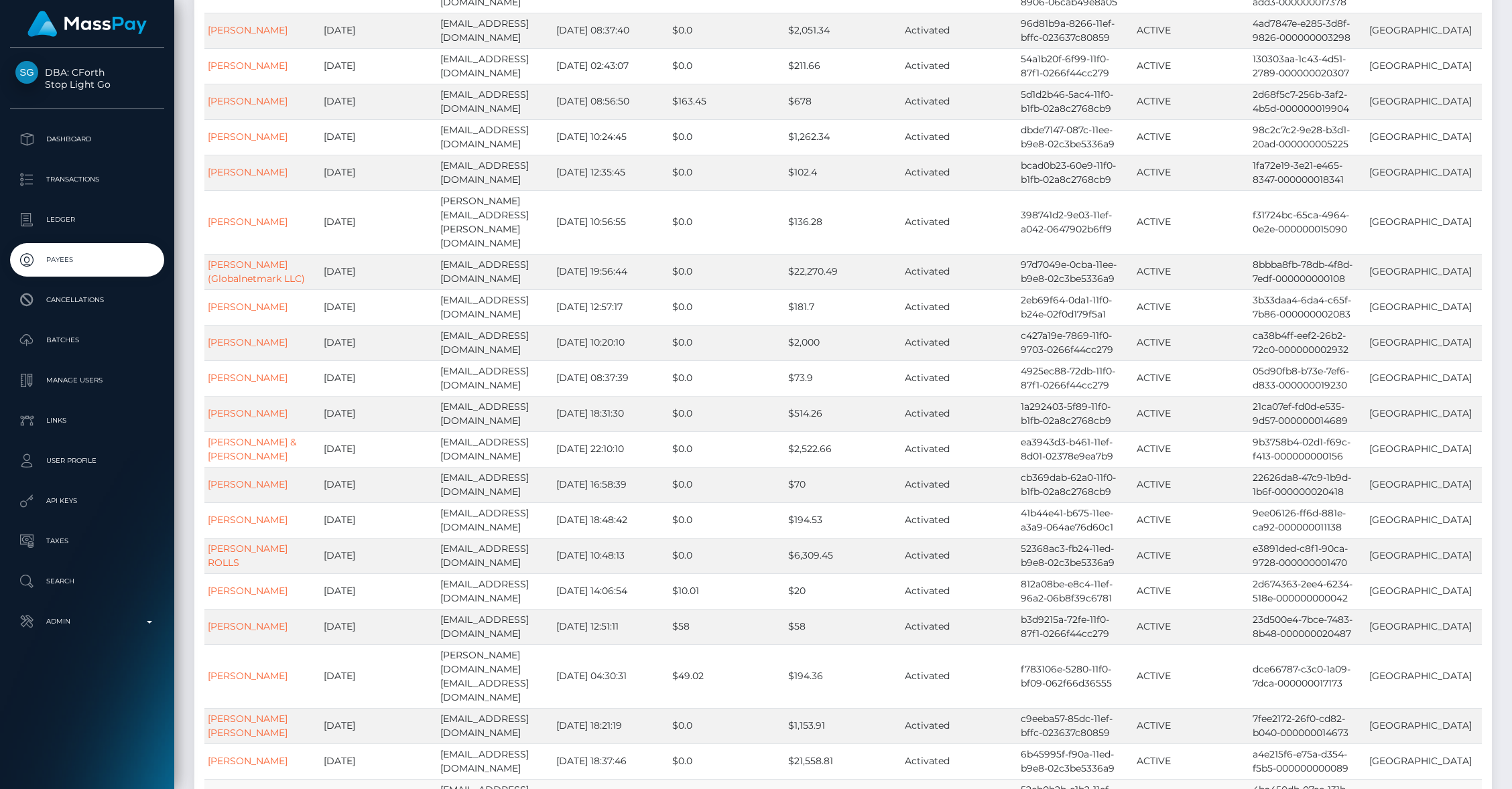
click at [323, 780] on td "1956-08-15" at bounding box center [378, 798] width 116 height 36
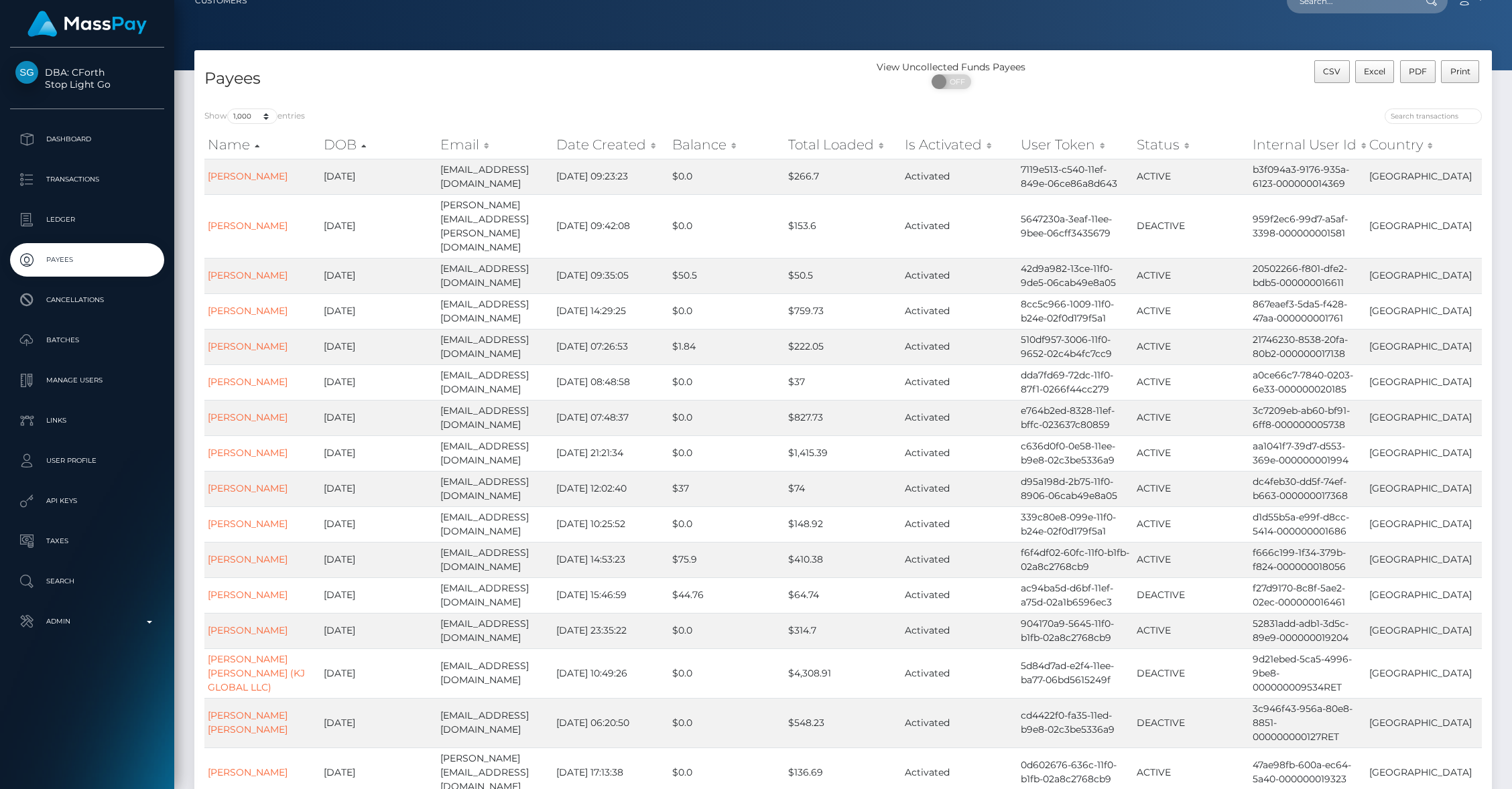
scroll to position [0, 0]
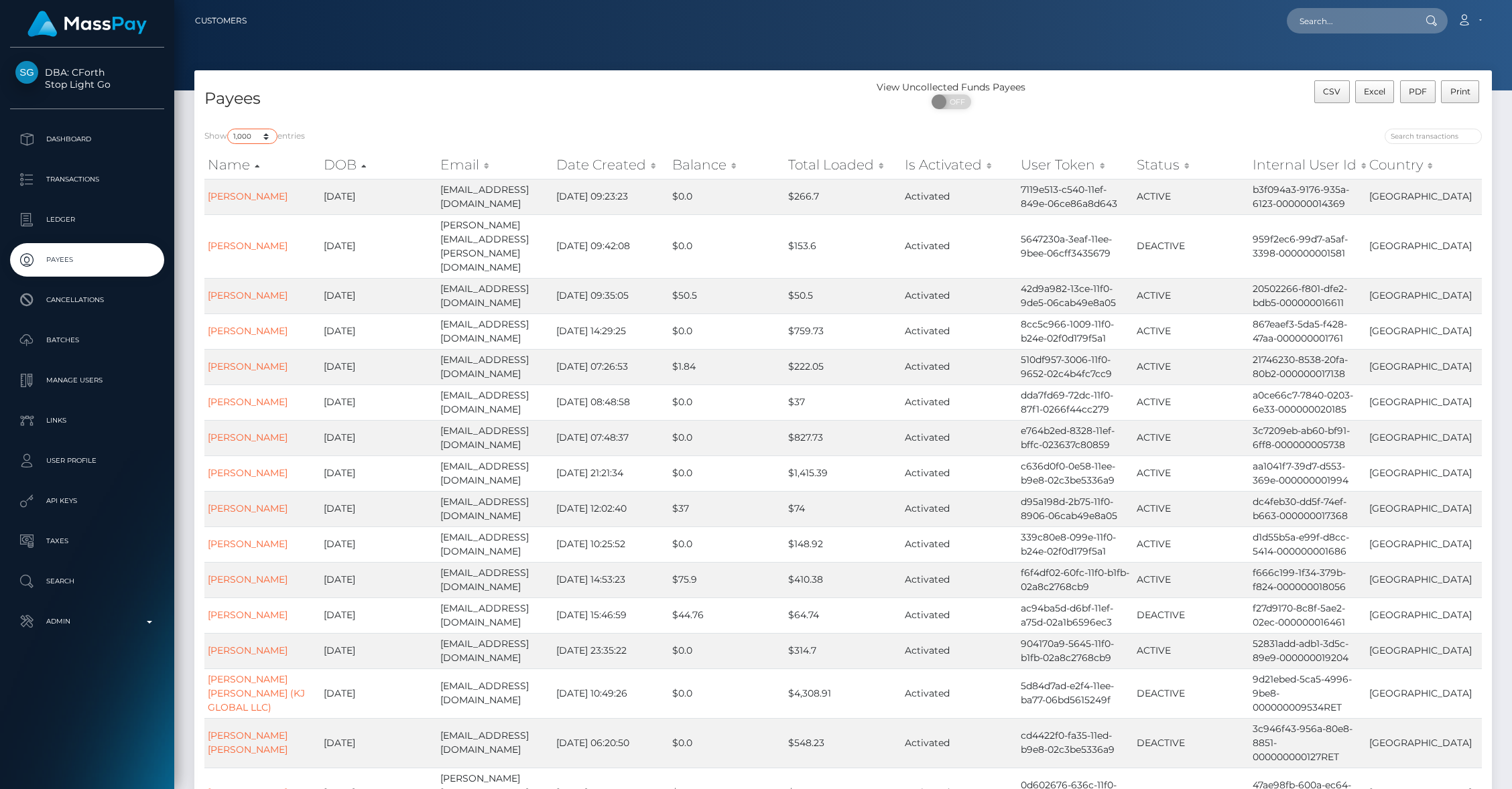
click at [251, 132] on select "10 25 50 100 250 1,000 All" at bounding box center [252, 137] width 50 height 15
select select "10"
click at [229, 129] on select "10 25 50 100 250 1,000 All" at bounding box center [252, 137] width 50 height 15
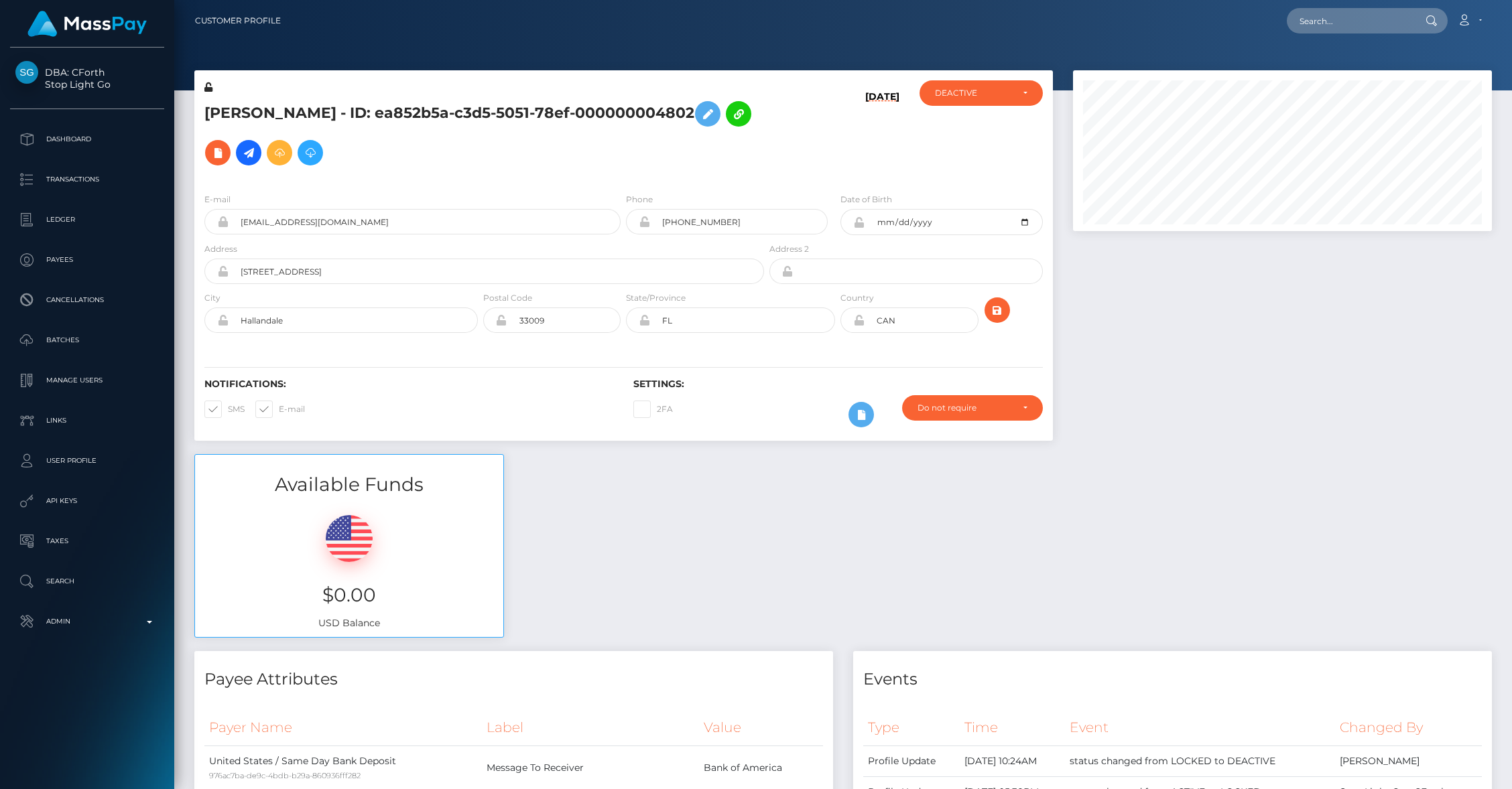
scroll to position [161, 419]
click at [670, 587] on div "Available Funds $0.00 USD Balance" at bounding box center [843, 552] width 1318 height 197
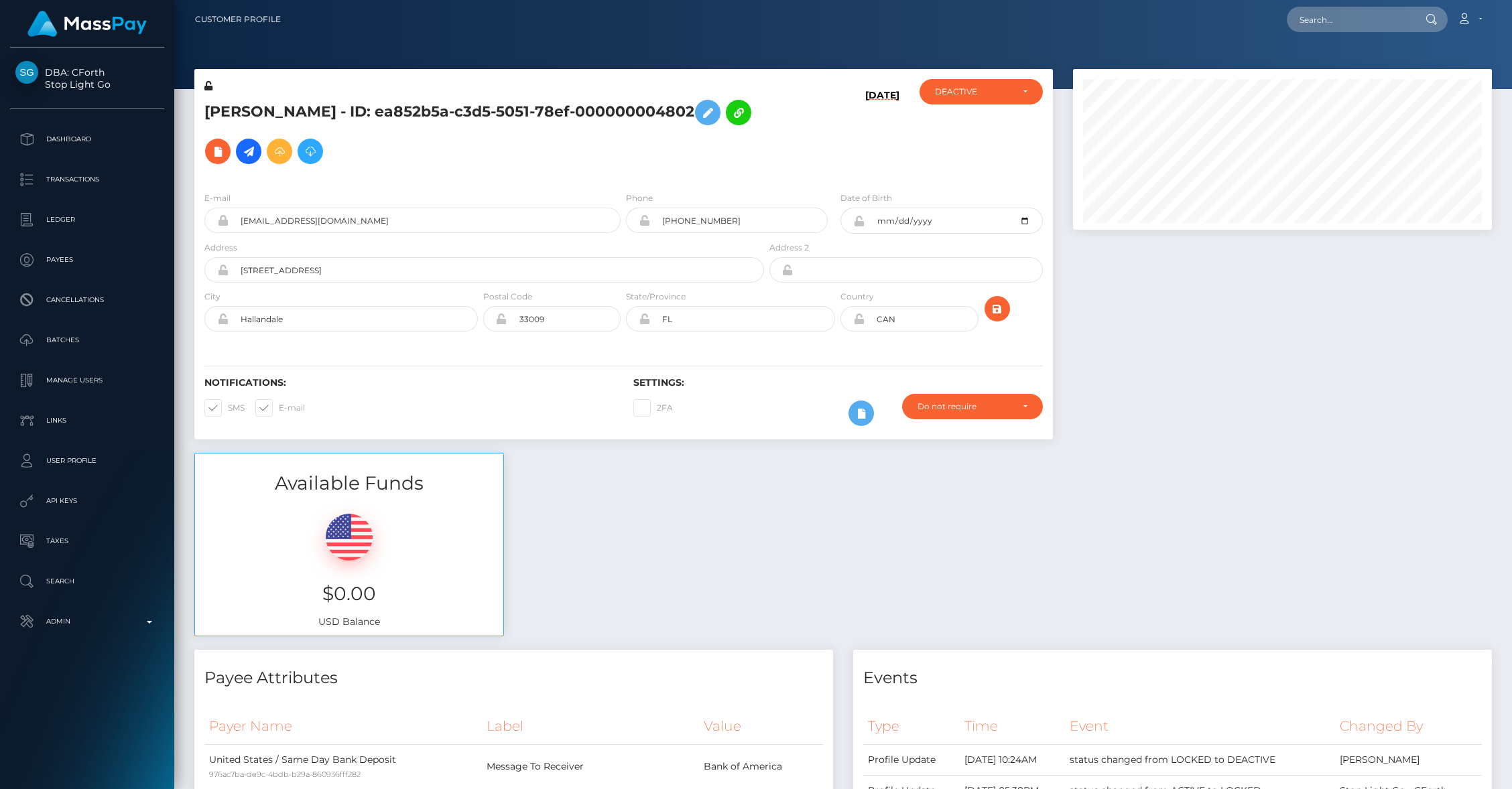
scroll to position [0, 0]
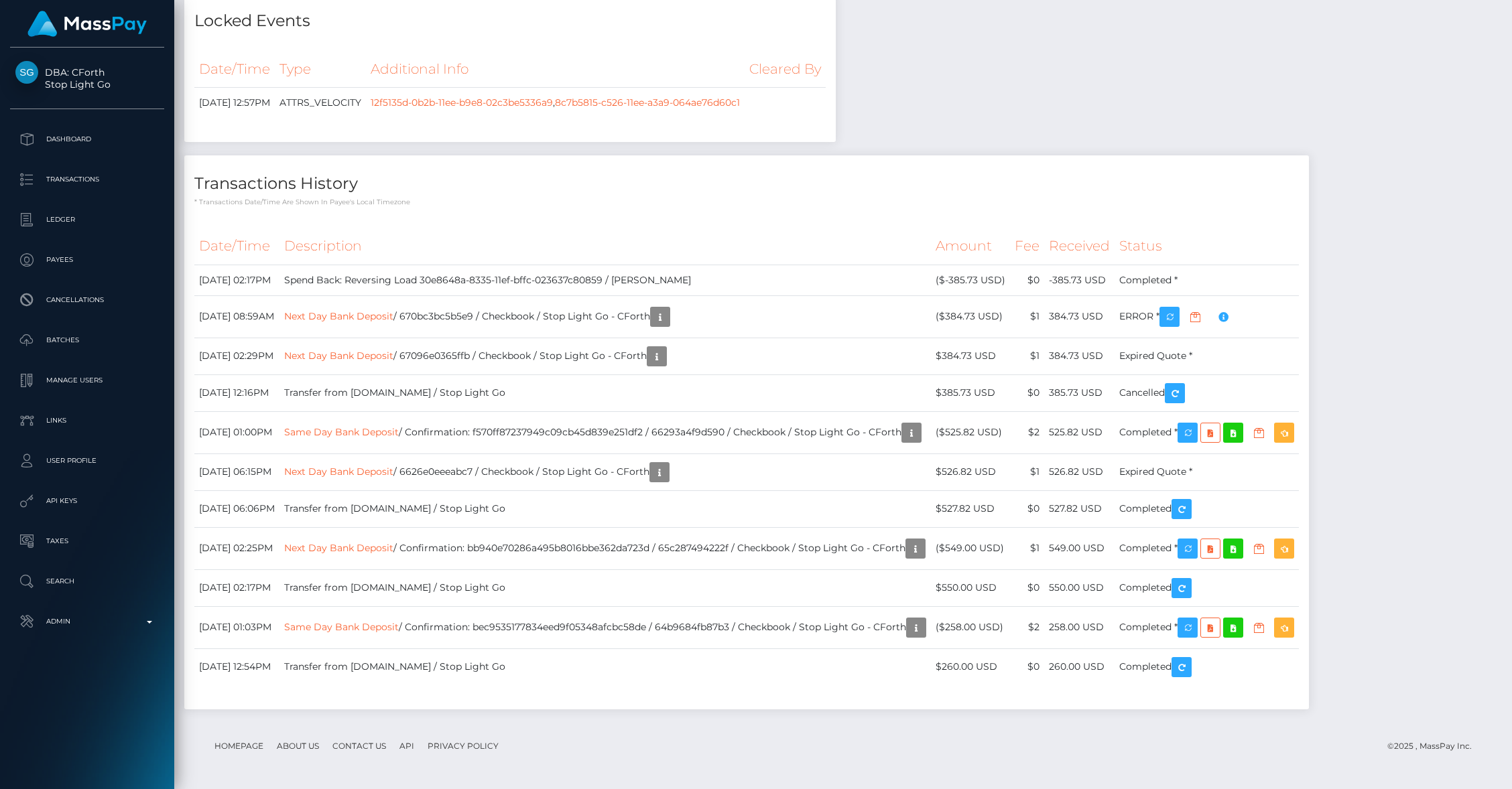
scroll to position [2987, 0]
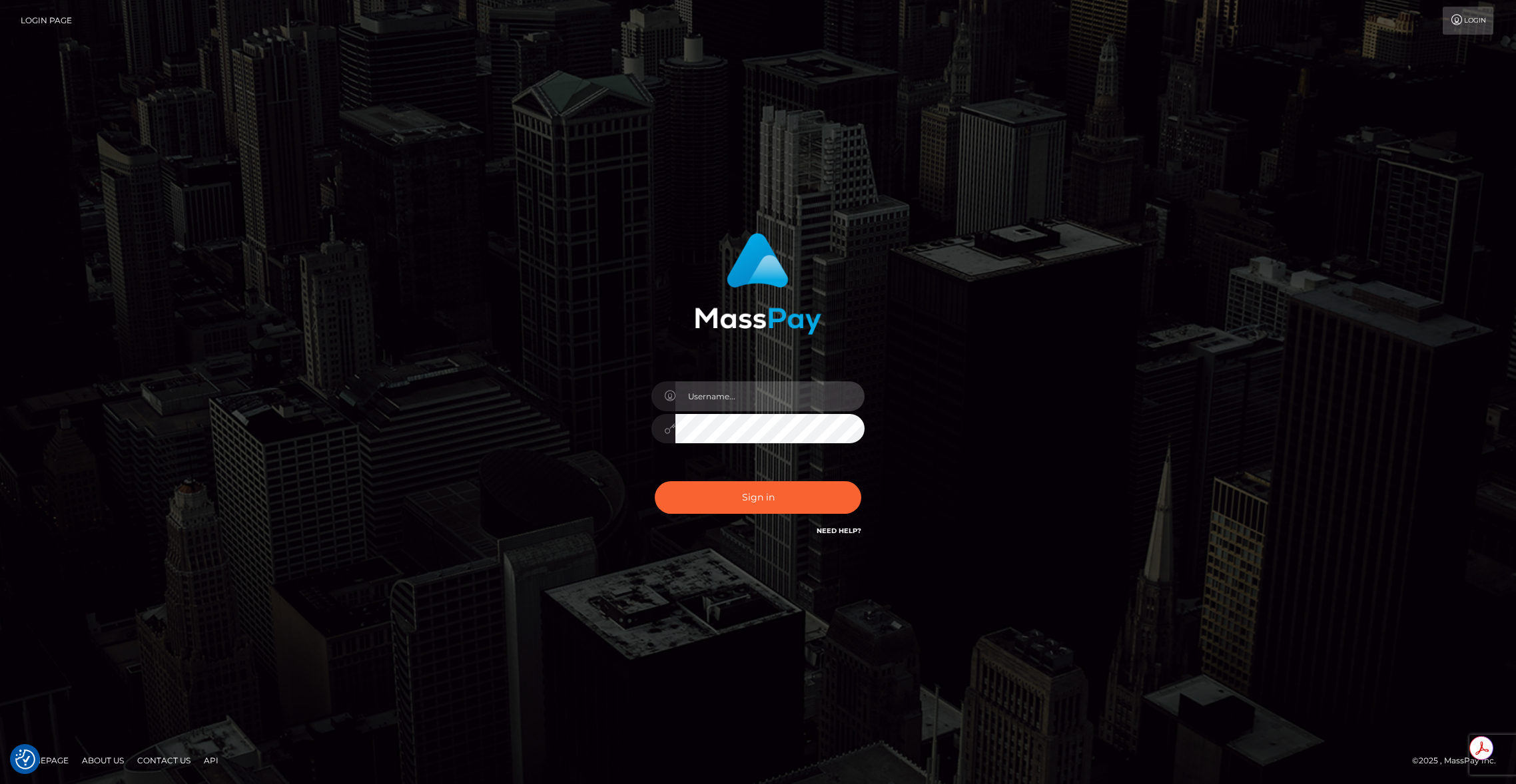
type input "brentg"
drag, startPoint x: 750, startPoint y: 500, endPoint x: 739, endPoint y: 495, distance: 12.1
click at [748, 499] on button "Sign in" at bounding box center [757, 497] width 206 height 32
click at [738, 494] on div "0cAFcWeA4qG7geQwlGQWGw9efHk5dQUQbAzZk36FLFMfH9i1l3lFa0eGoaHA1VsvGeZ6FM6W0IU6alp…" at bounding box center [758, 503] width 233 height 59
type input "brentg"
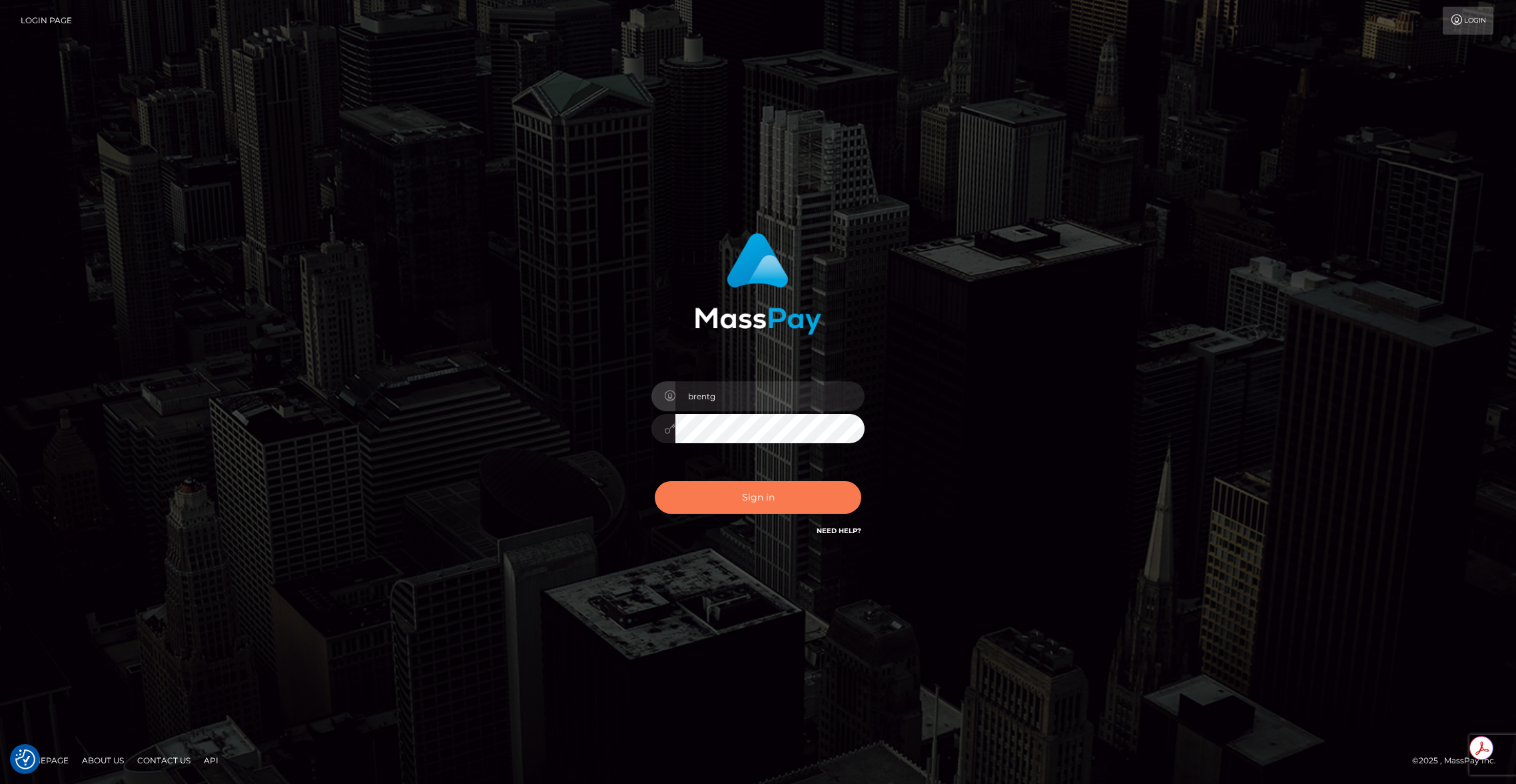
click at [720, 496] on button "Sign in" at bounding box center [757, 497] width 206 height 32
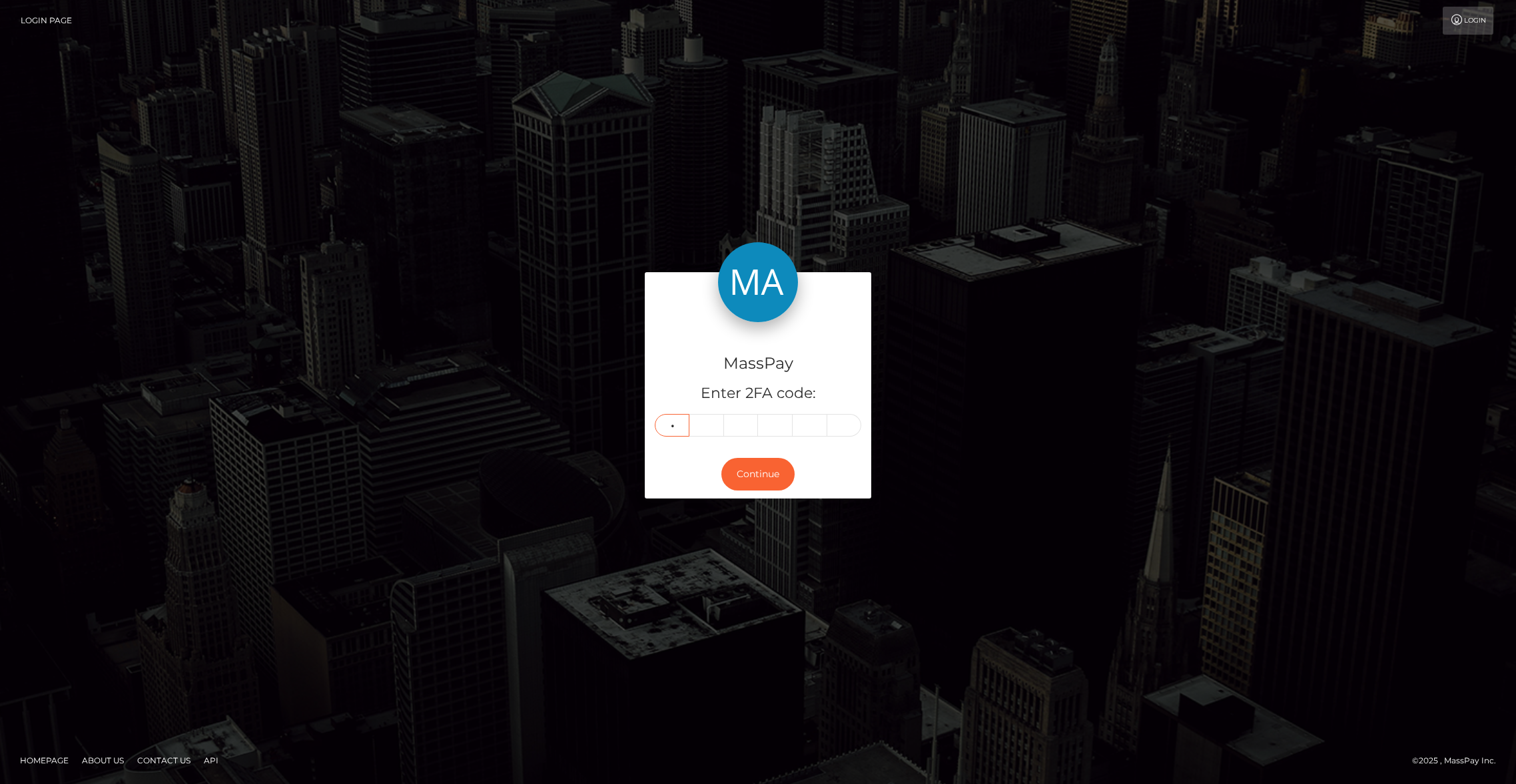
type input "4"
type input "6"
type input "4"
type input "9"
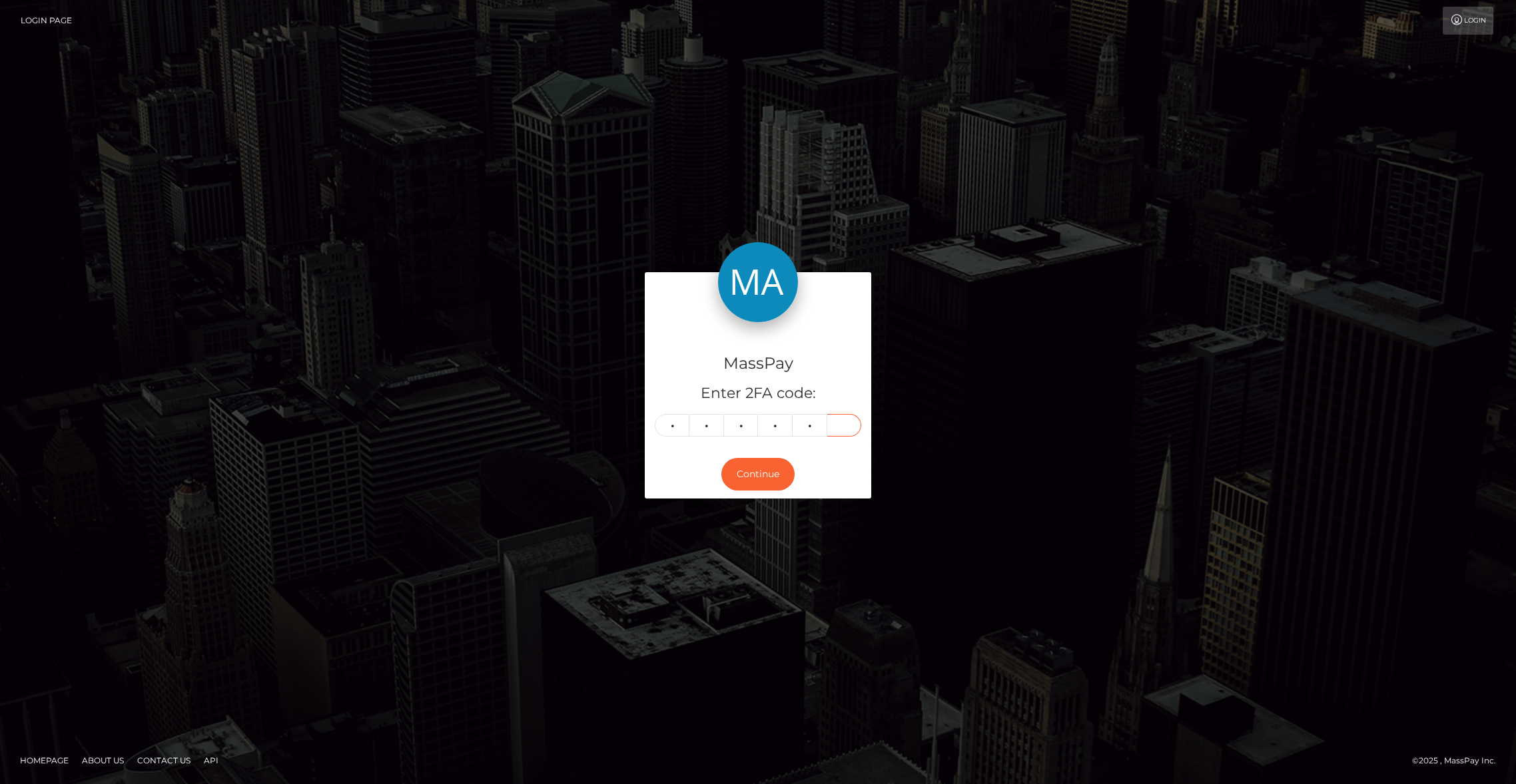
type input "6"
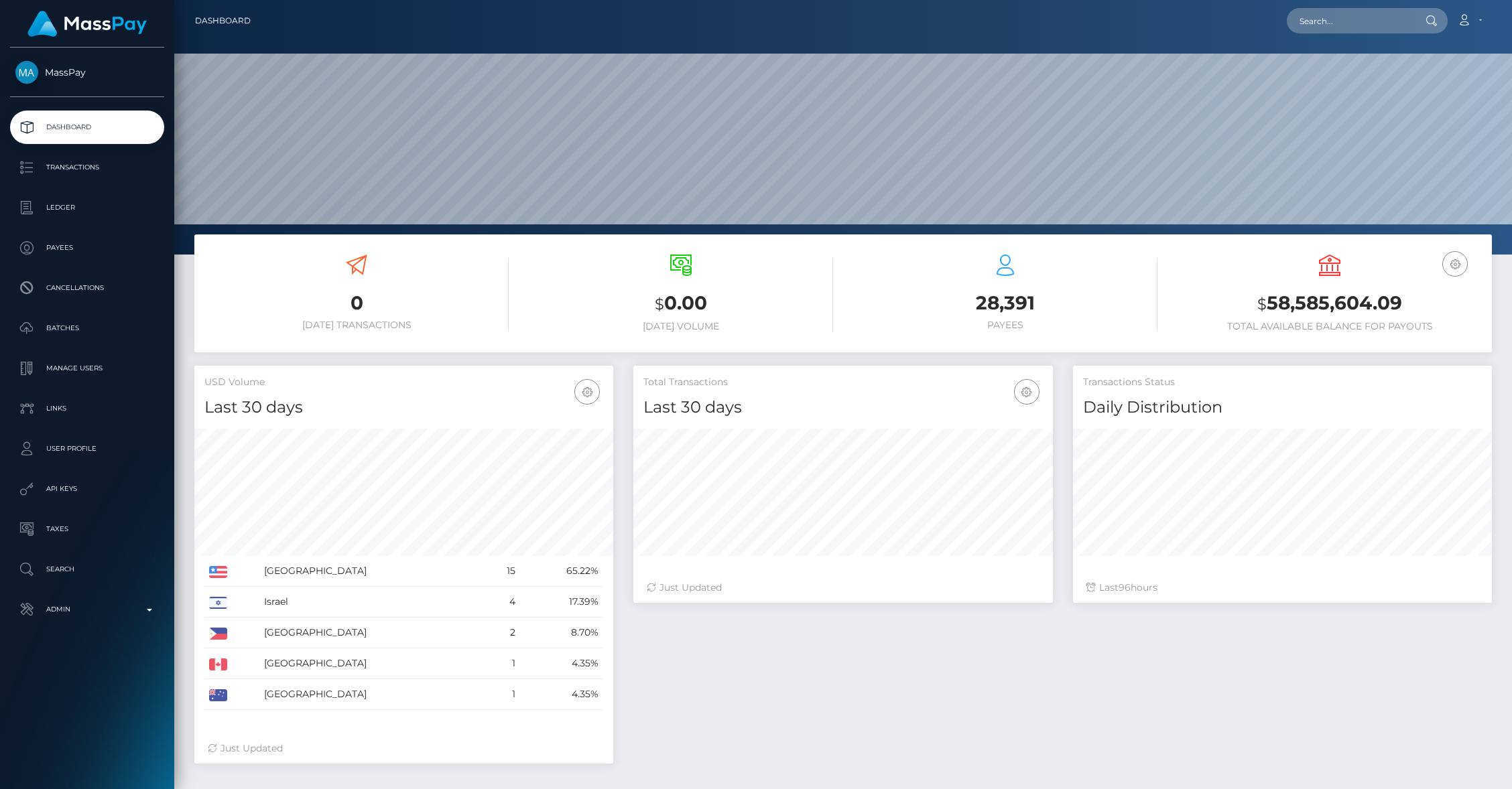
scroll to position [237, 419]
click at [1339, 26] on input "text" at bounding box center [1351, 20] width 126 height 26
paste input "z64nwVd4yuWQUmhD1CbrlH9D5MA3"
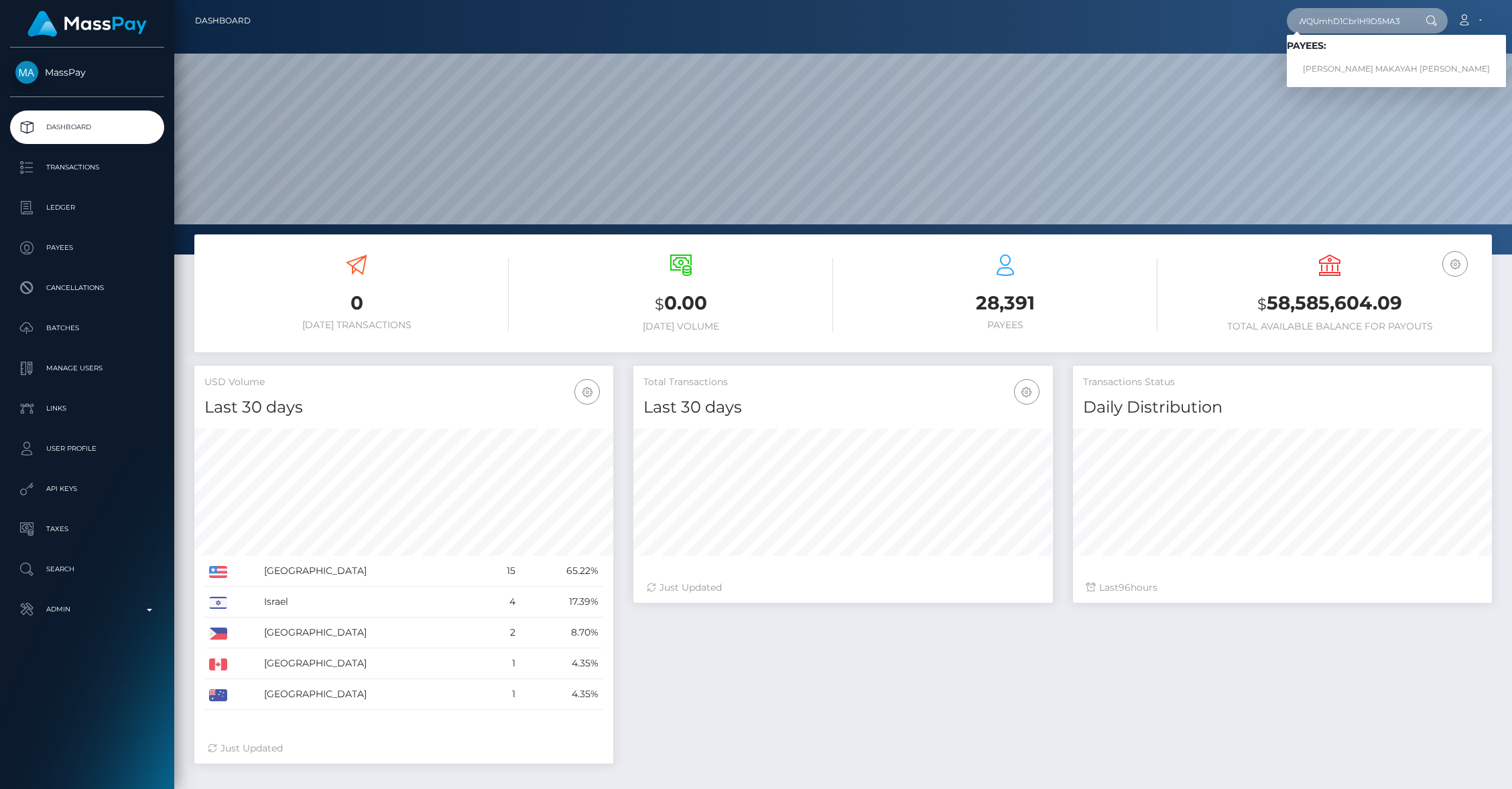
type input "z64nwVd4yuWQUmhD1CbrlH9D5MA3"
click at [1341, 60] on link "KERA MAKAYAH BENJAMIN" at bounding box center [1397, 69] width 220 height 25
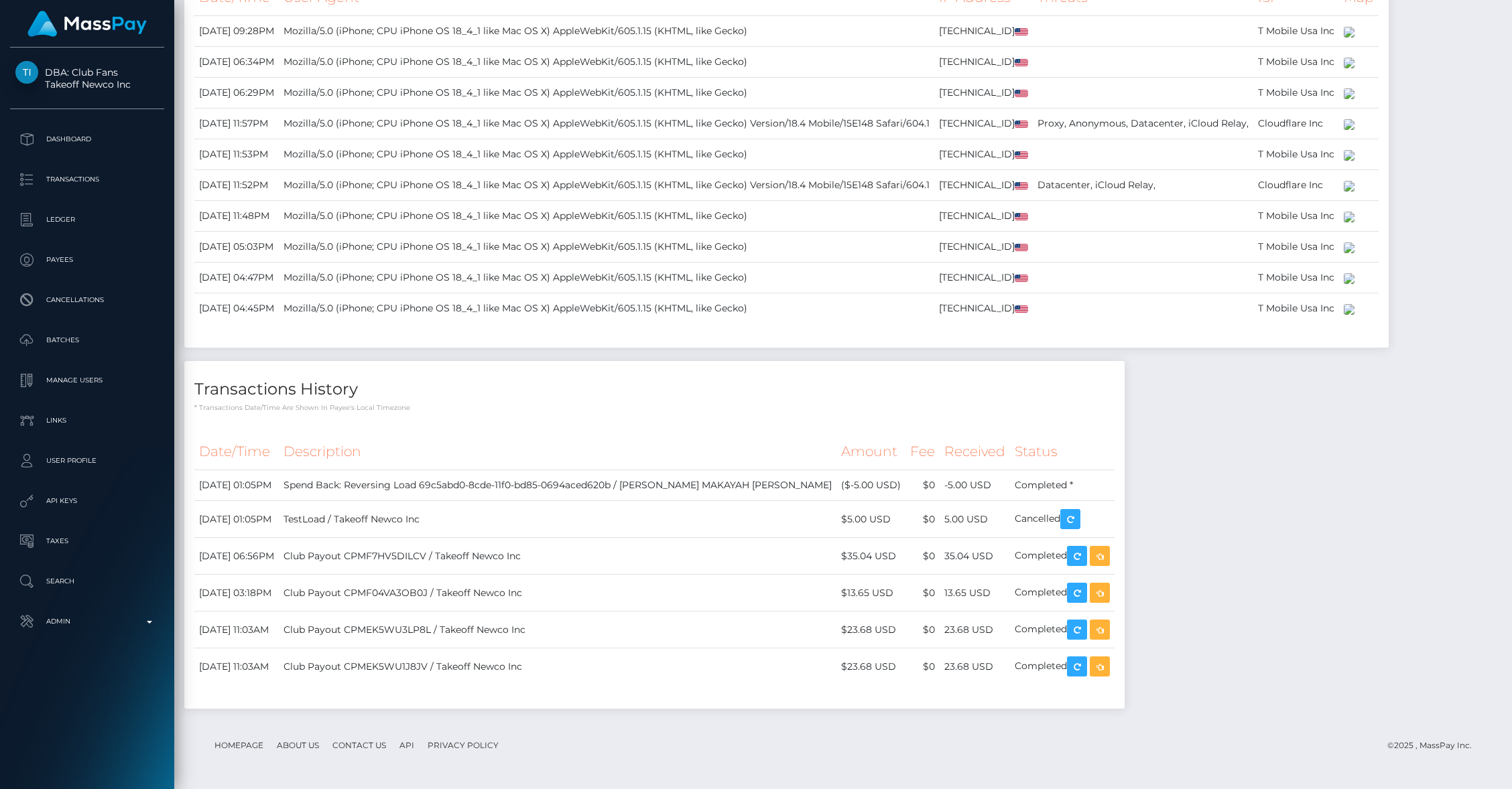
scroll to position [2196, 0]
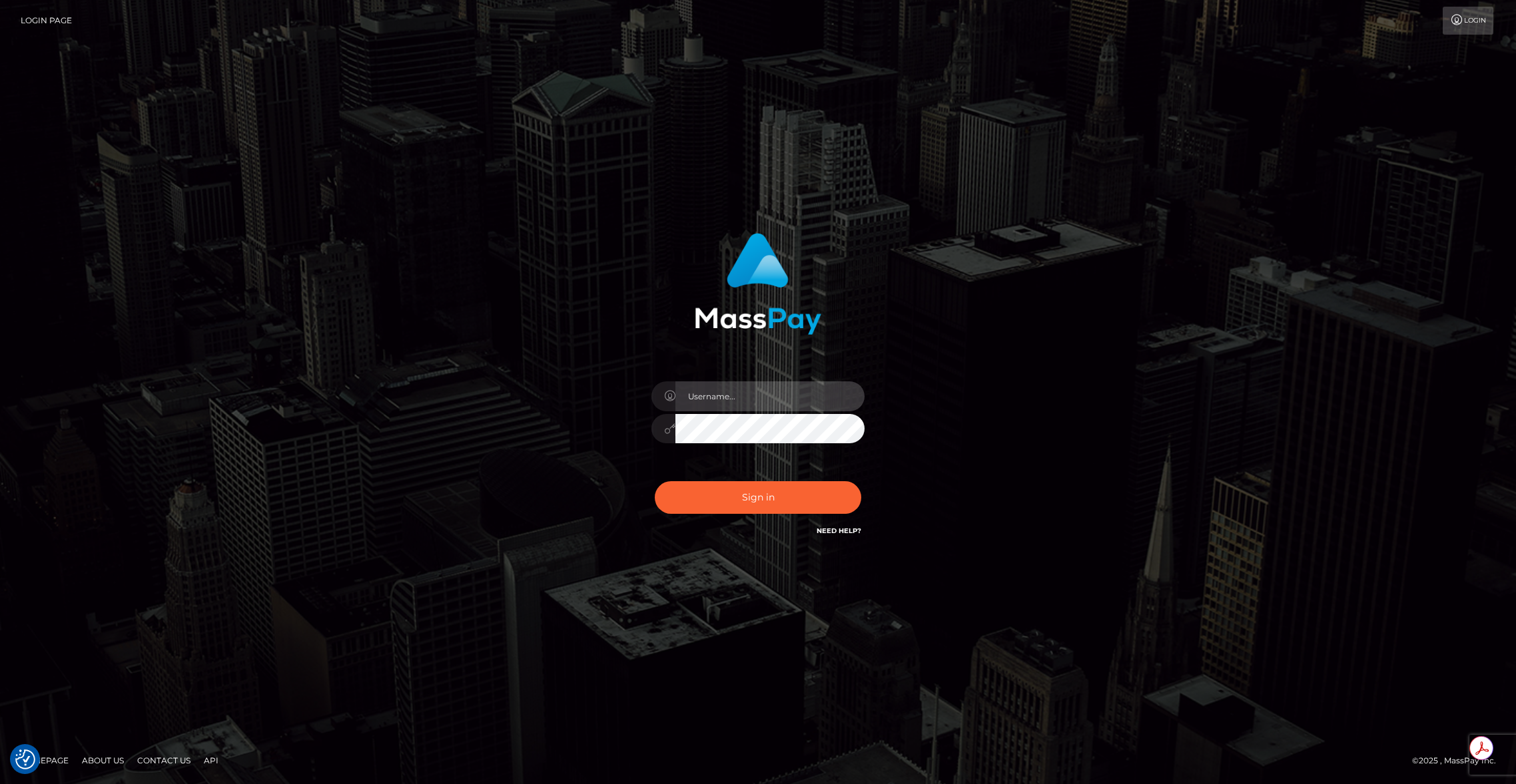
type input "brentg"
click at [782, 487] on button "Sign in" at bounding box center [757, 497] width 206 height 32
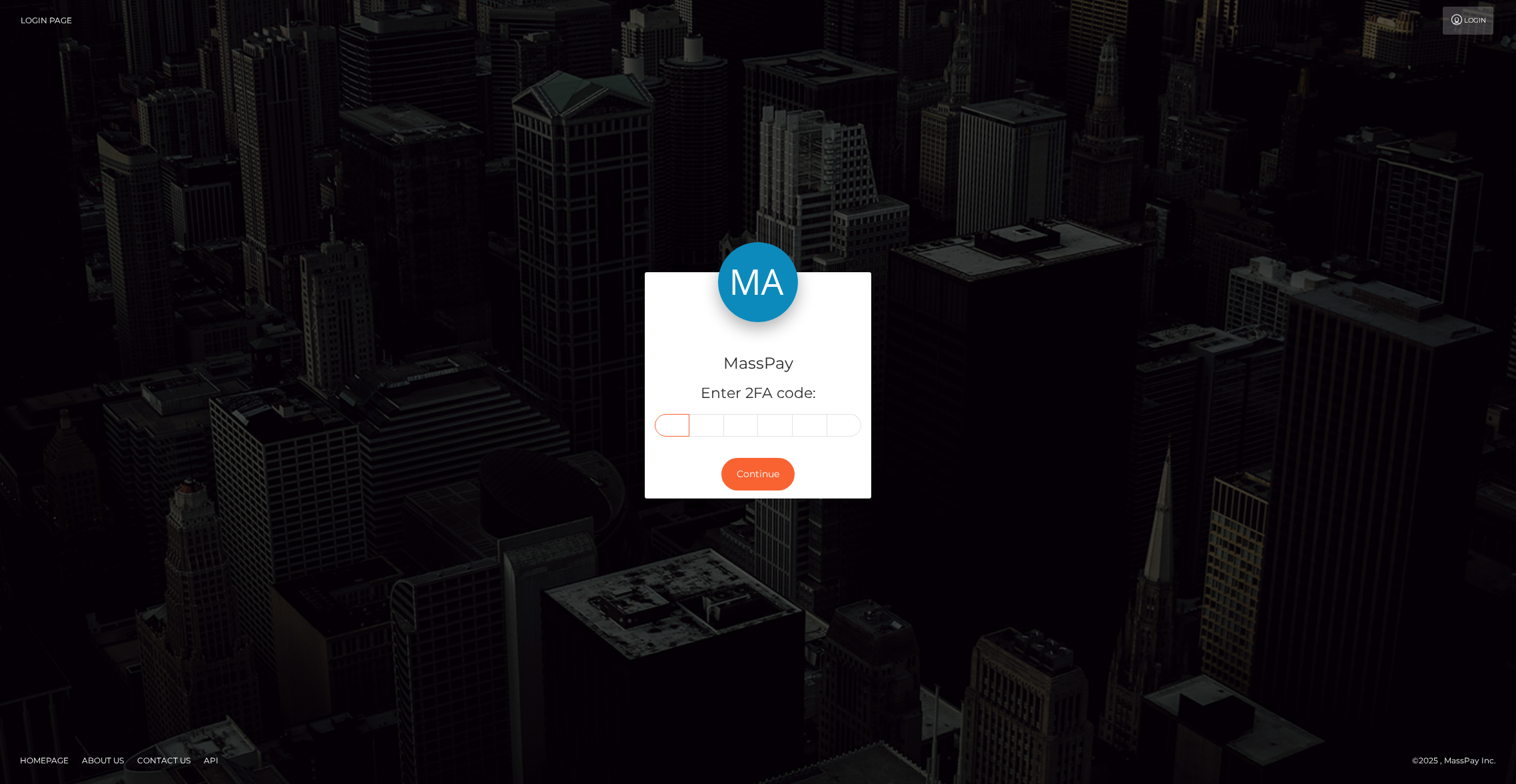
paste input "5"
type input "5"
type input "0"
type input "6"
type input "0"
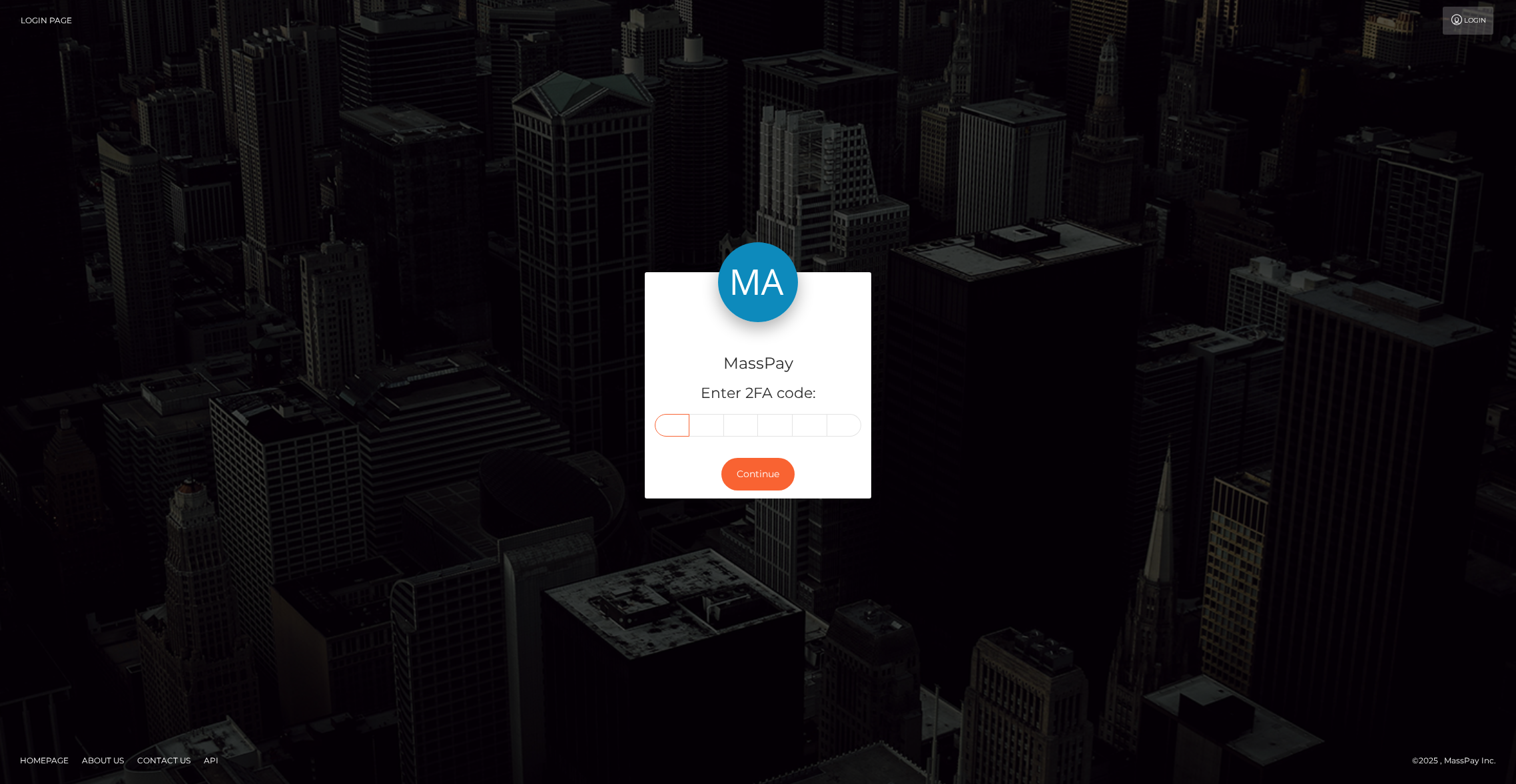
type input "7"
type input "1"
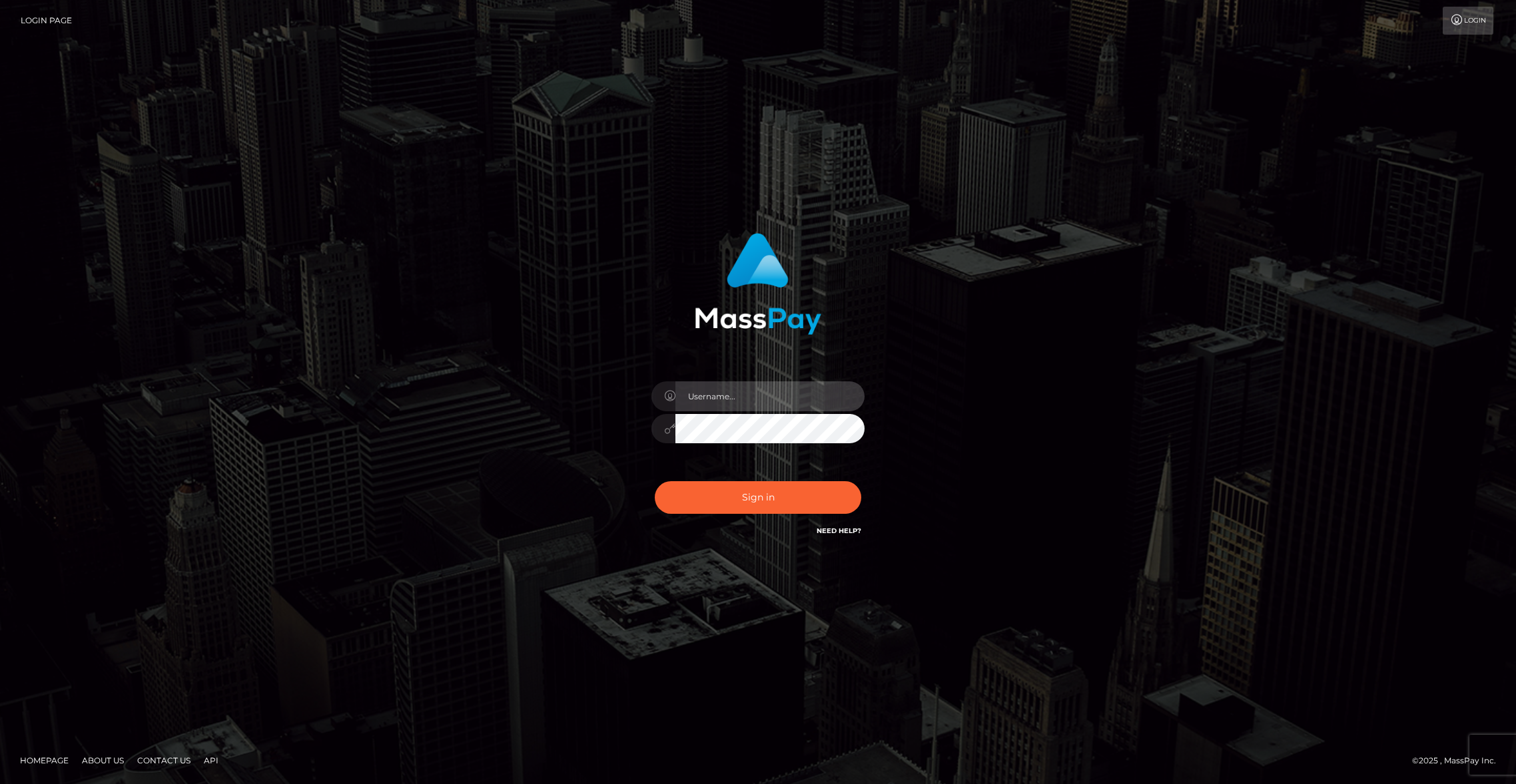
type input "brentg"
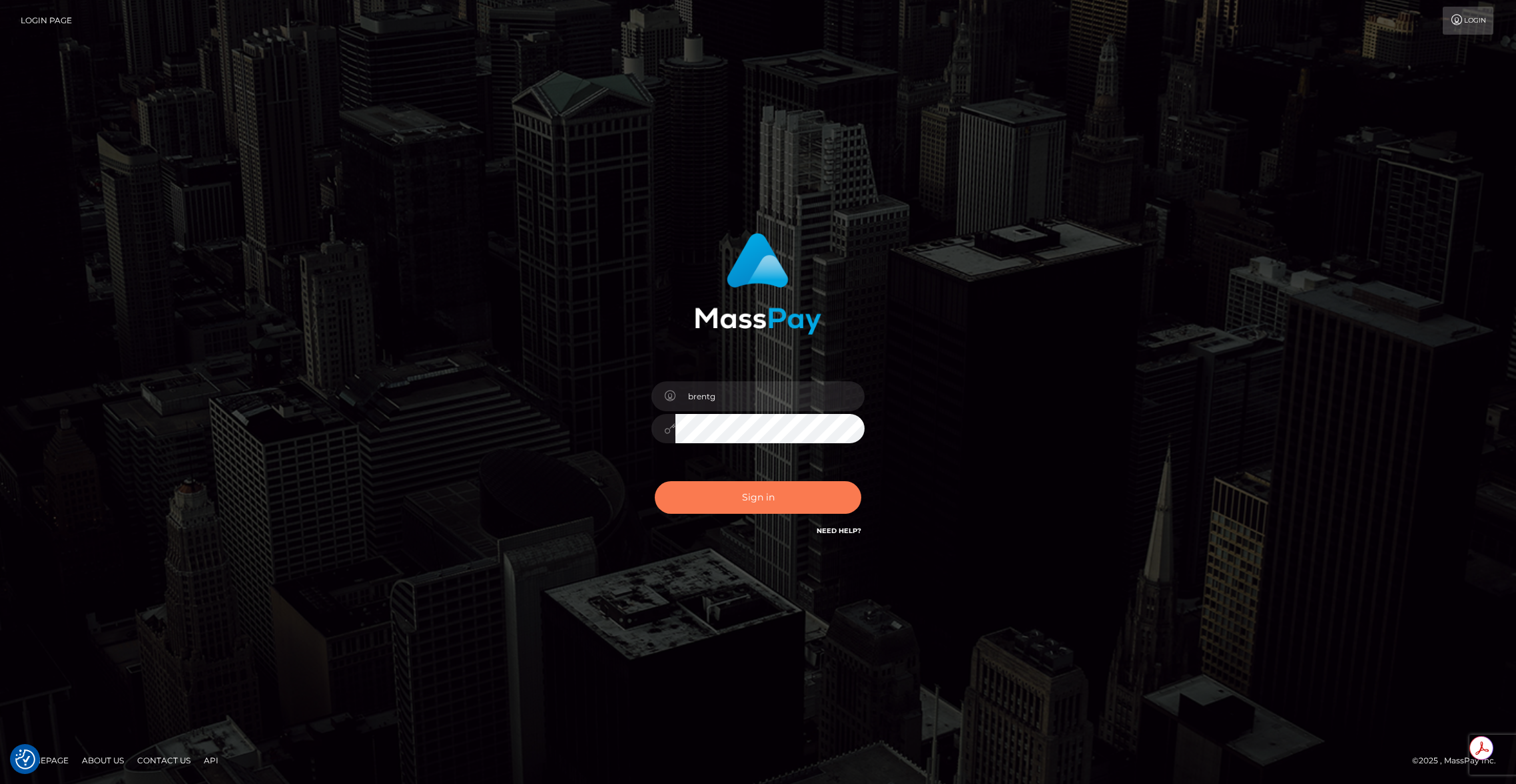
click at [745, 496] on button "Sign in" at bounding box center [757, 497] width 206 height 32
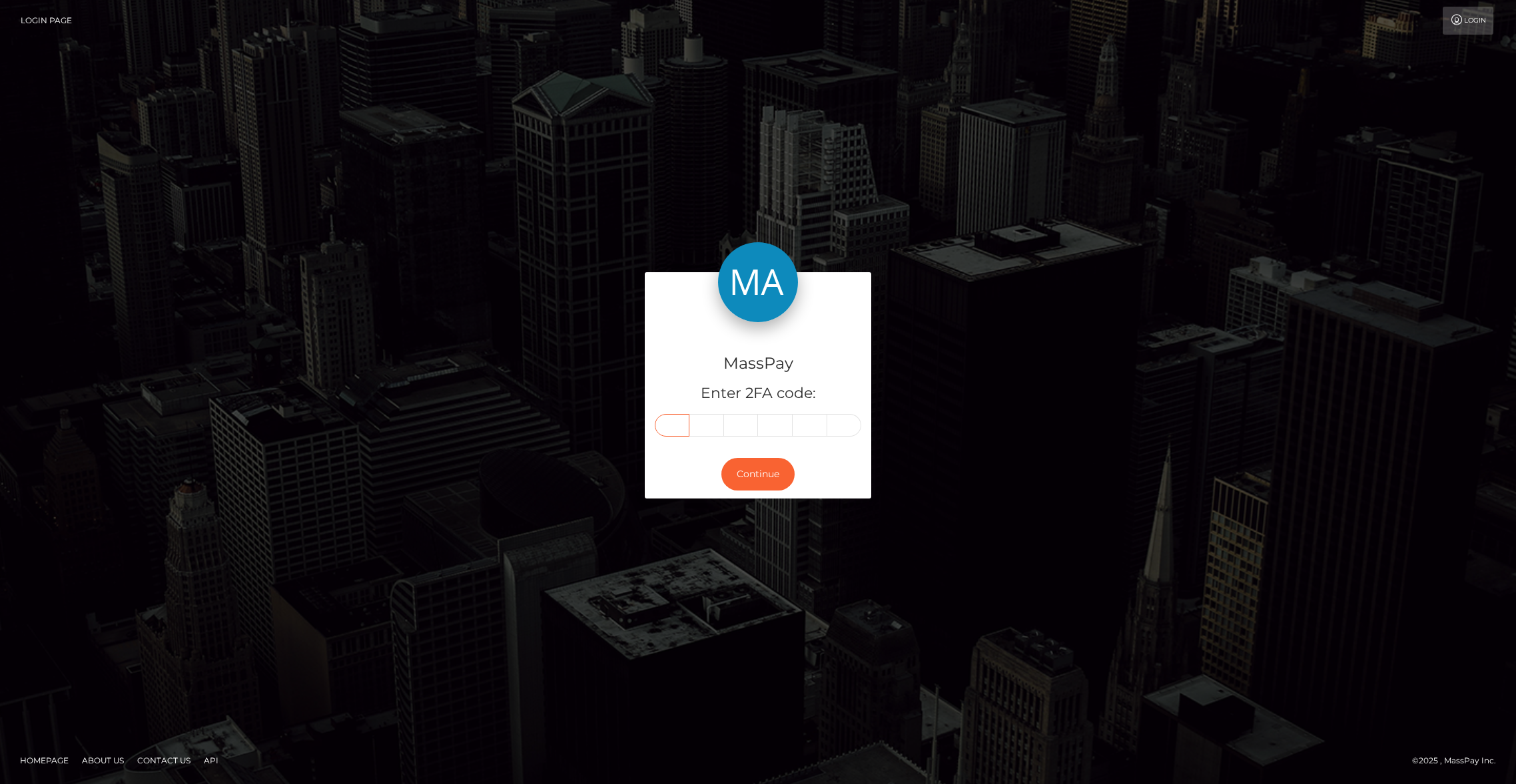
paste input "5"
type input "5"
type input "0"
type input "6"
type input "0"
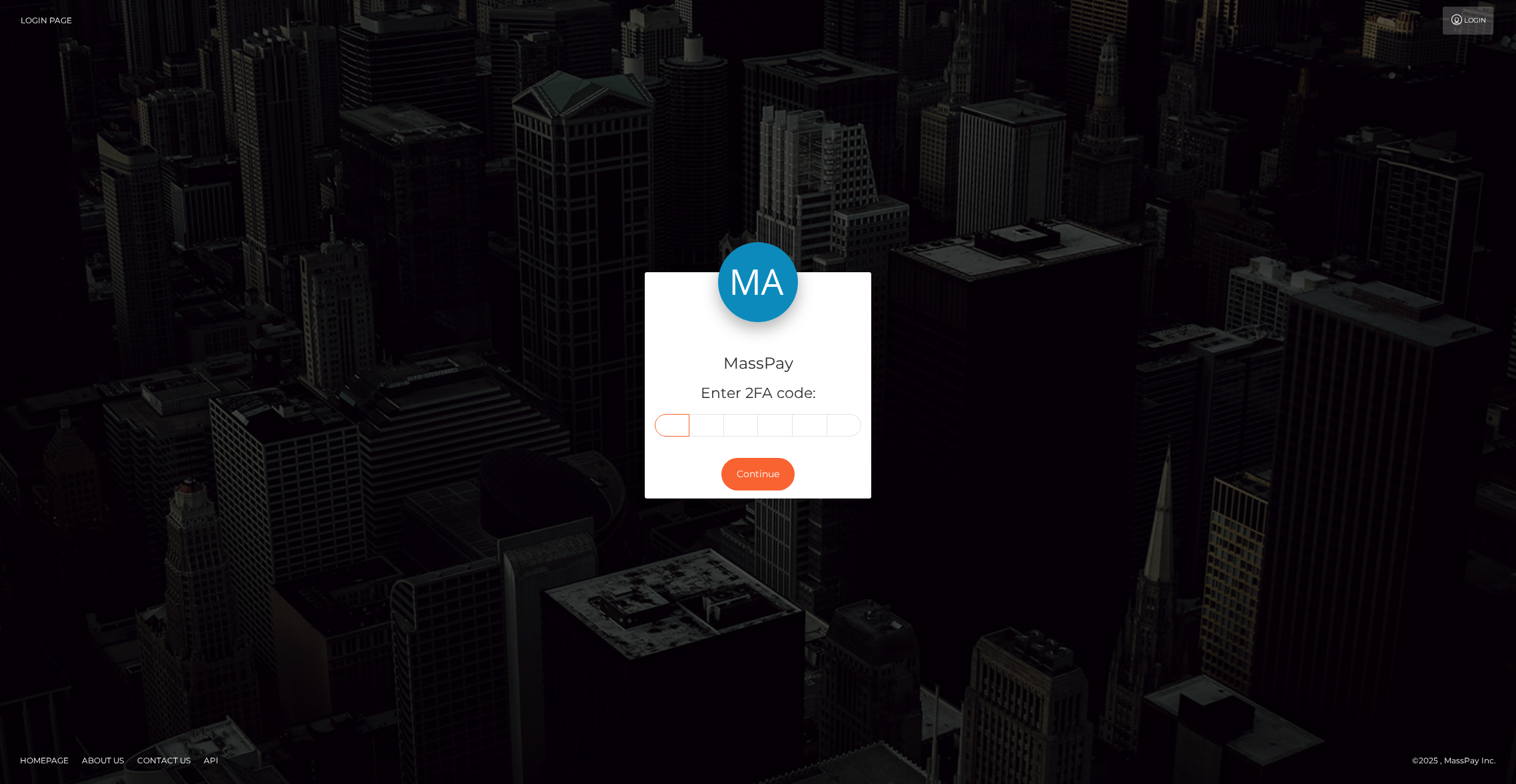
type input "7"
type input "1"
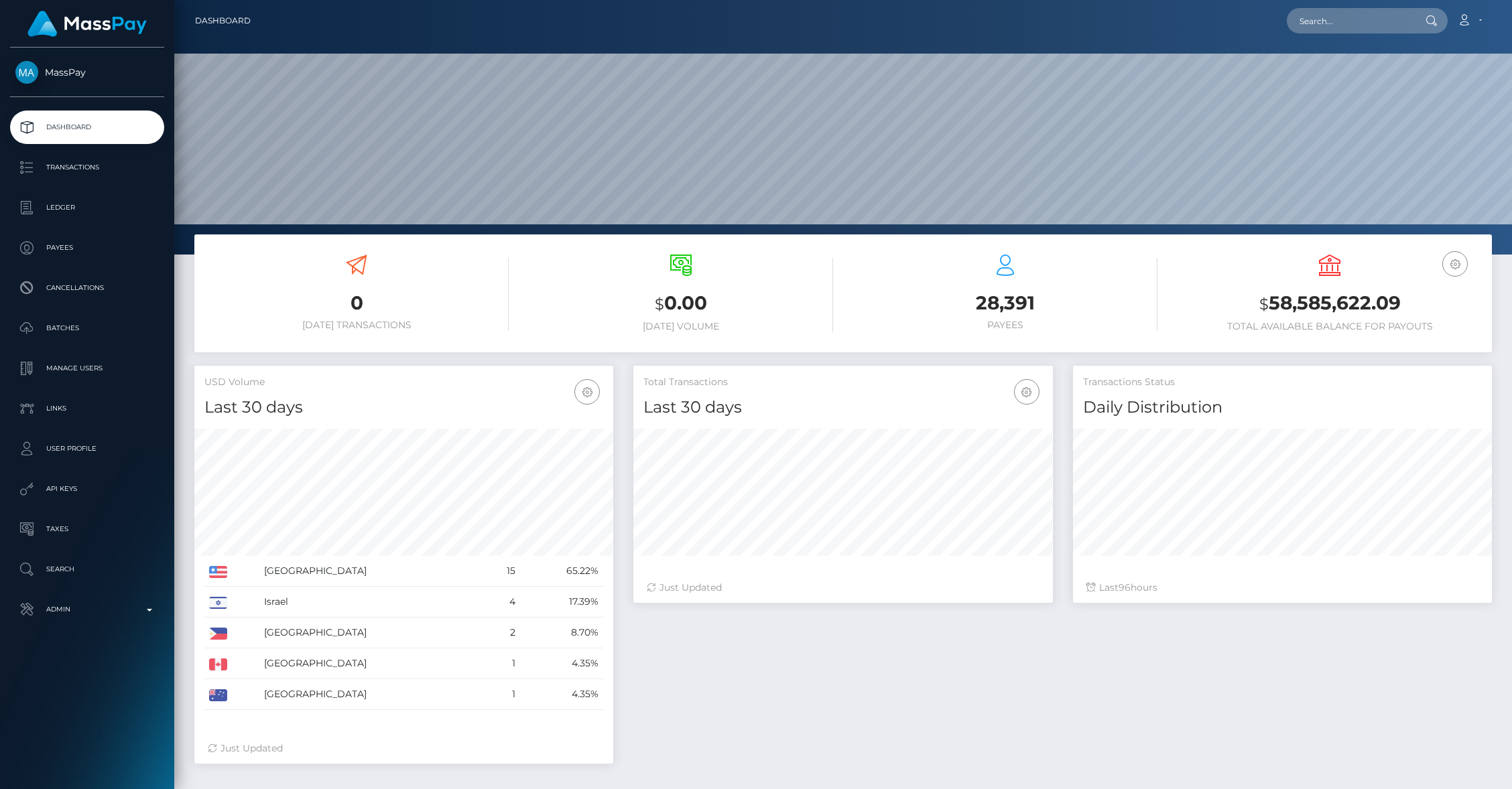
scroll to position [237, 419]
click at [1352, 12] on input "text" at bounding box center [1351, 20] width 126 height 26
paste input "1336162234"
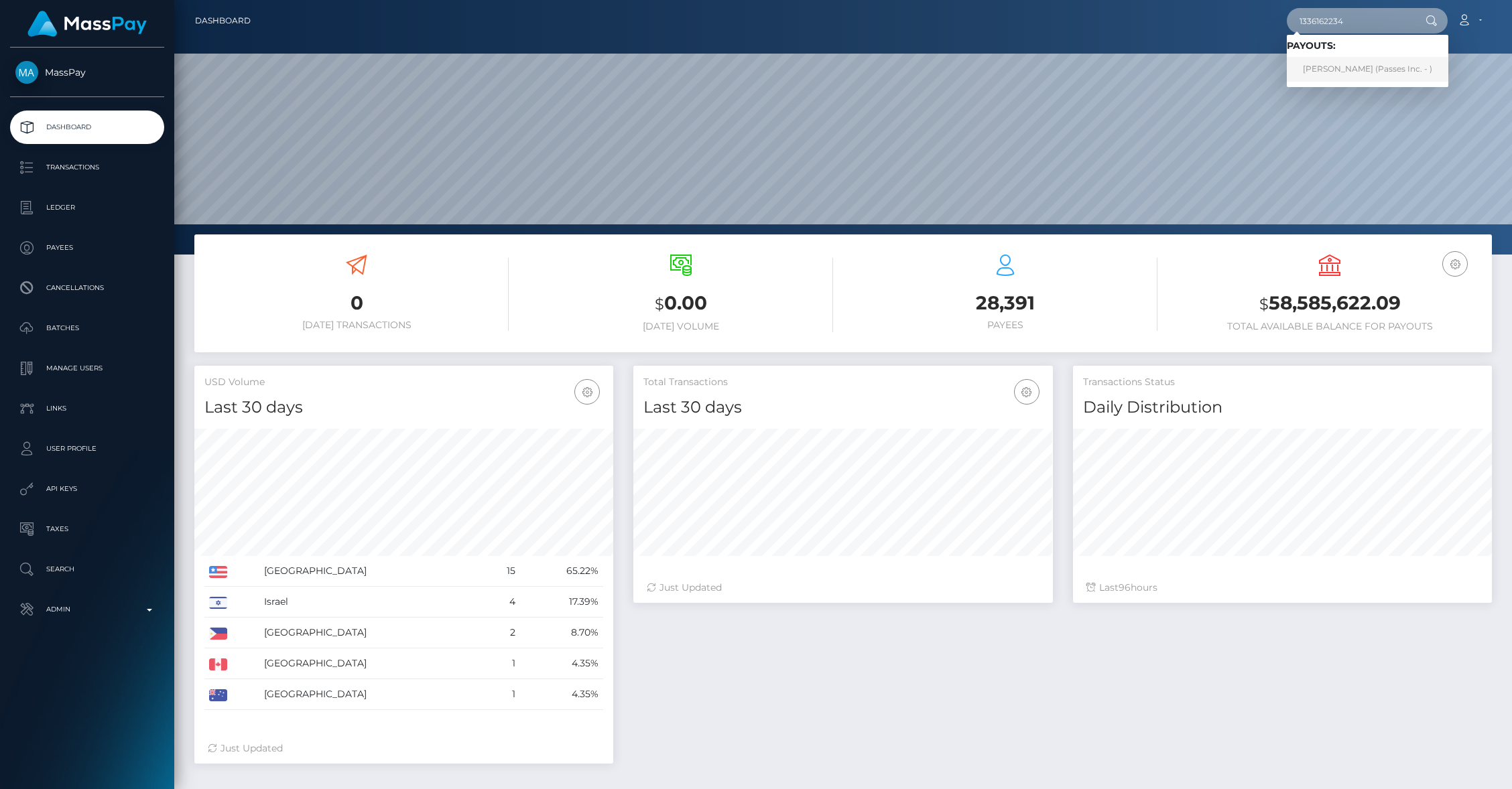
type input "1336162234"
click at [1400, 73] on link "MIKAYLA CAMPINOS (Passes Inc. - )" at bounding box center [1368, 69] width 161 height 25
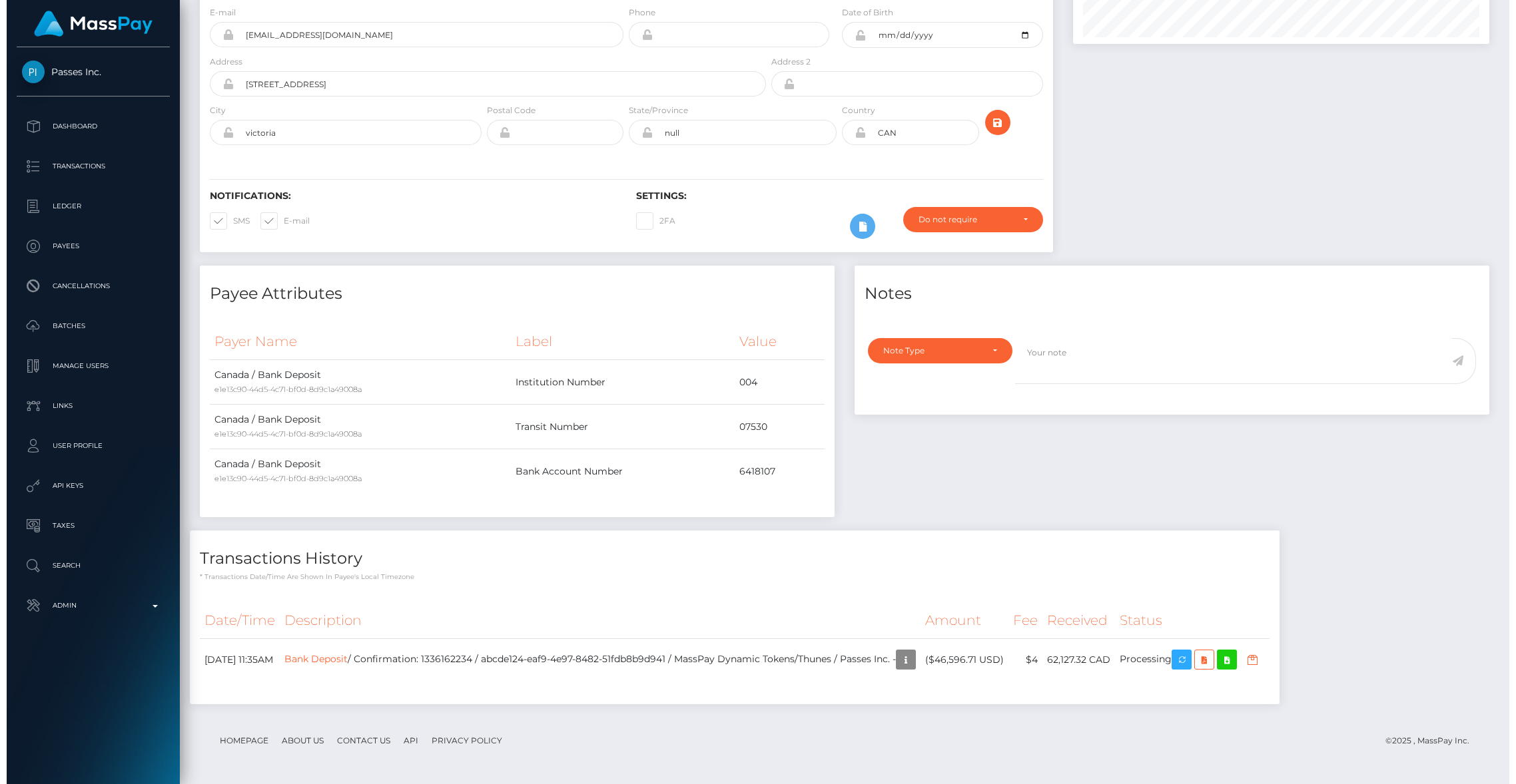
scroll to position [160, 416]
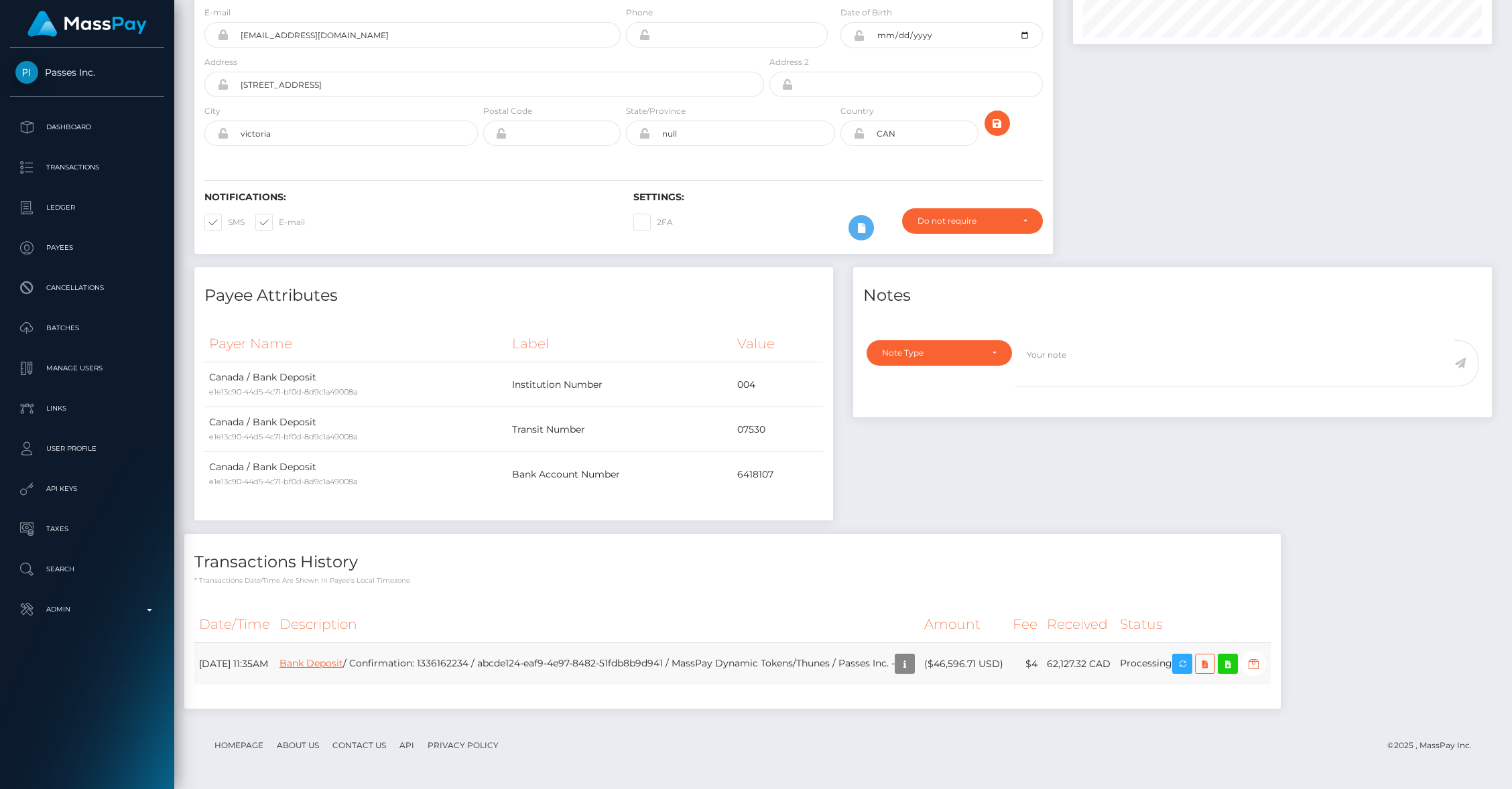
click at [343, 660] on link "Bank Deposit" at bounding box center [311, 663] width 64 height 12
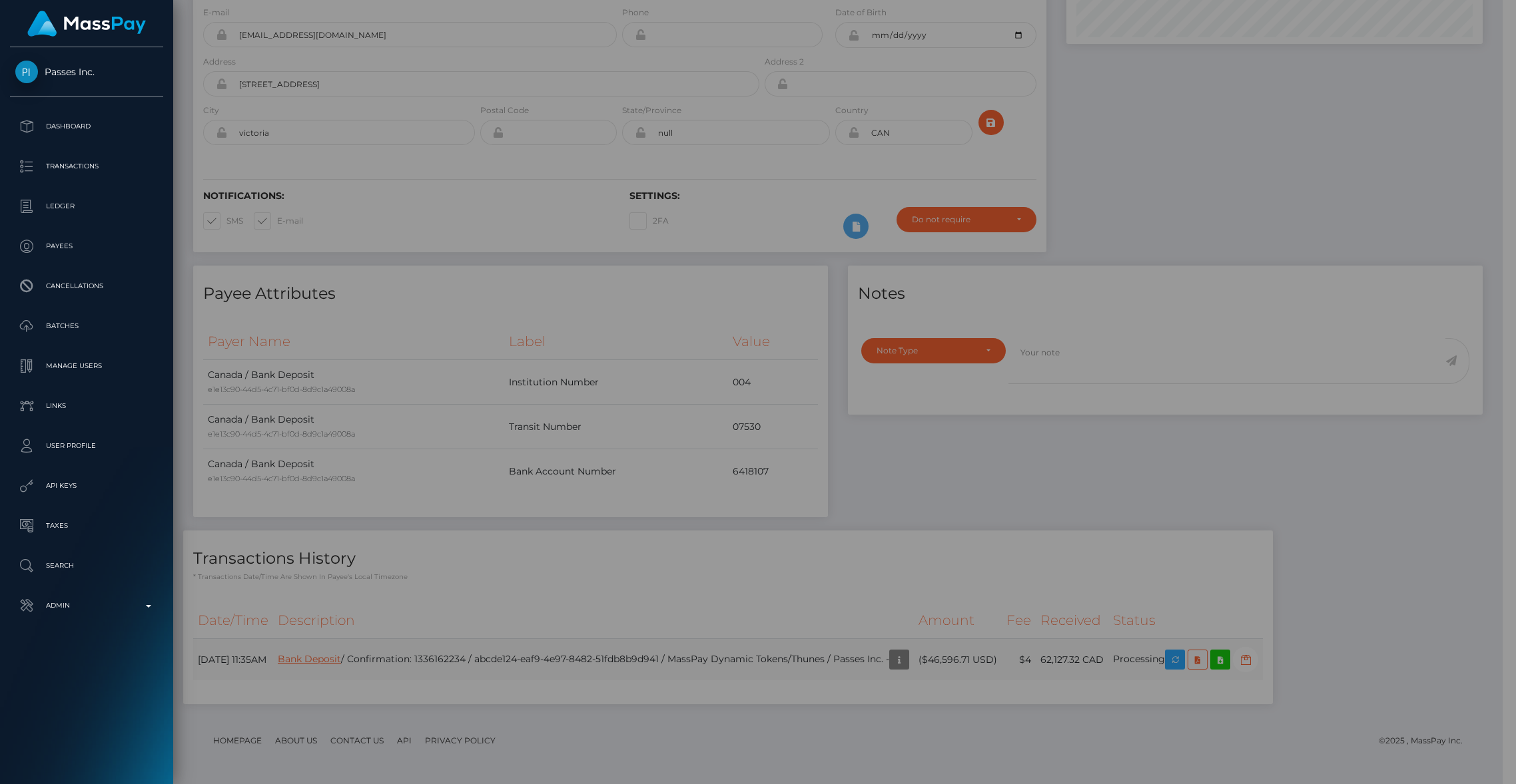
scroll to position [665702, 665711]
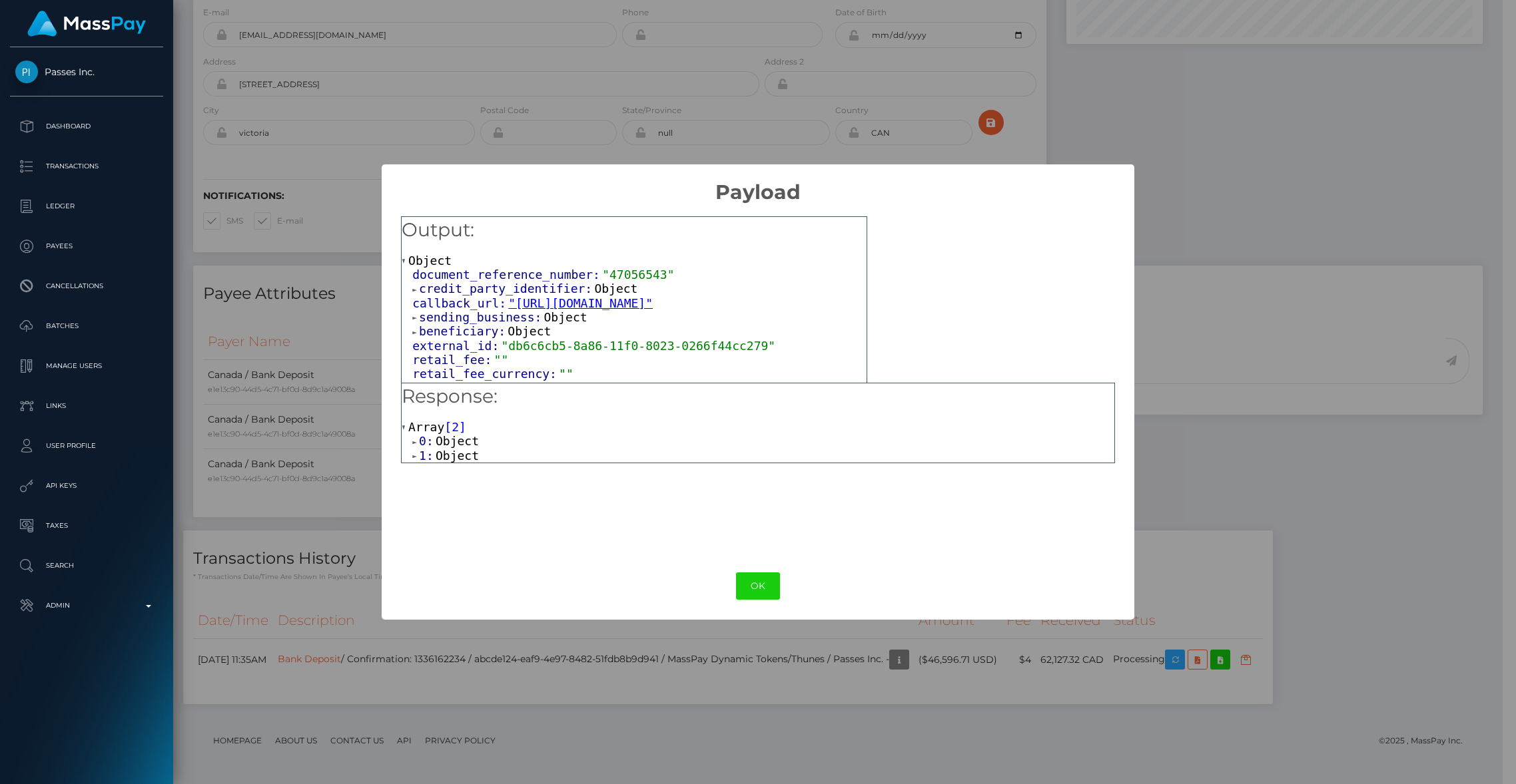
click at [417, 451] on link "1: Object" at bounding box center [446, 456] width 66 height 14
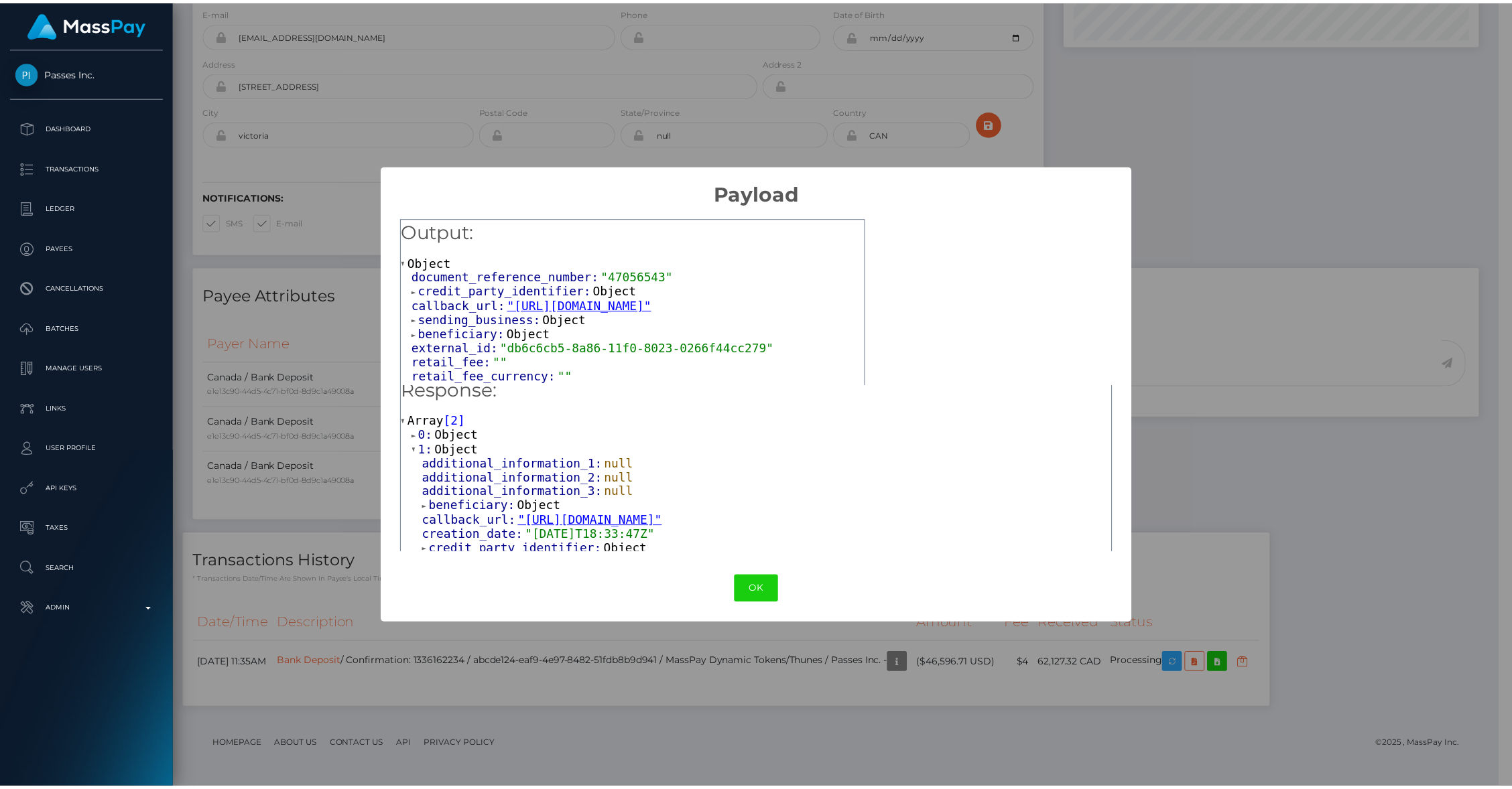
scroll to position [0, 0]
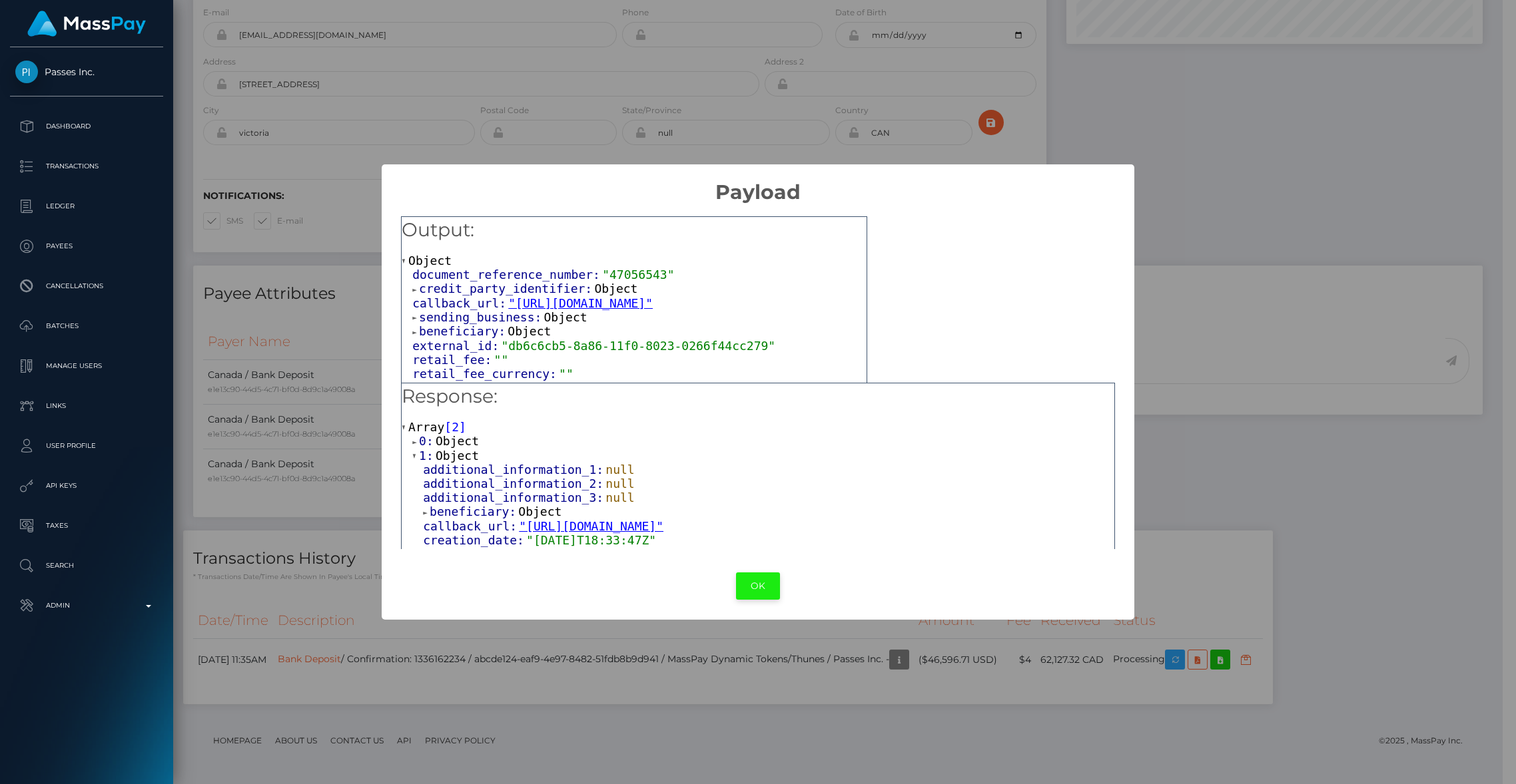
click at [768, 583] on button "OK" at bounding box center [758, 586] width 44 height 27
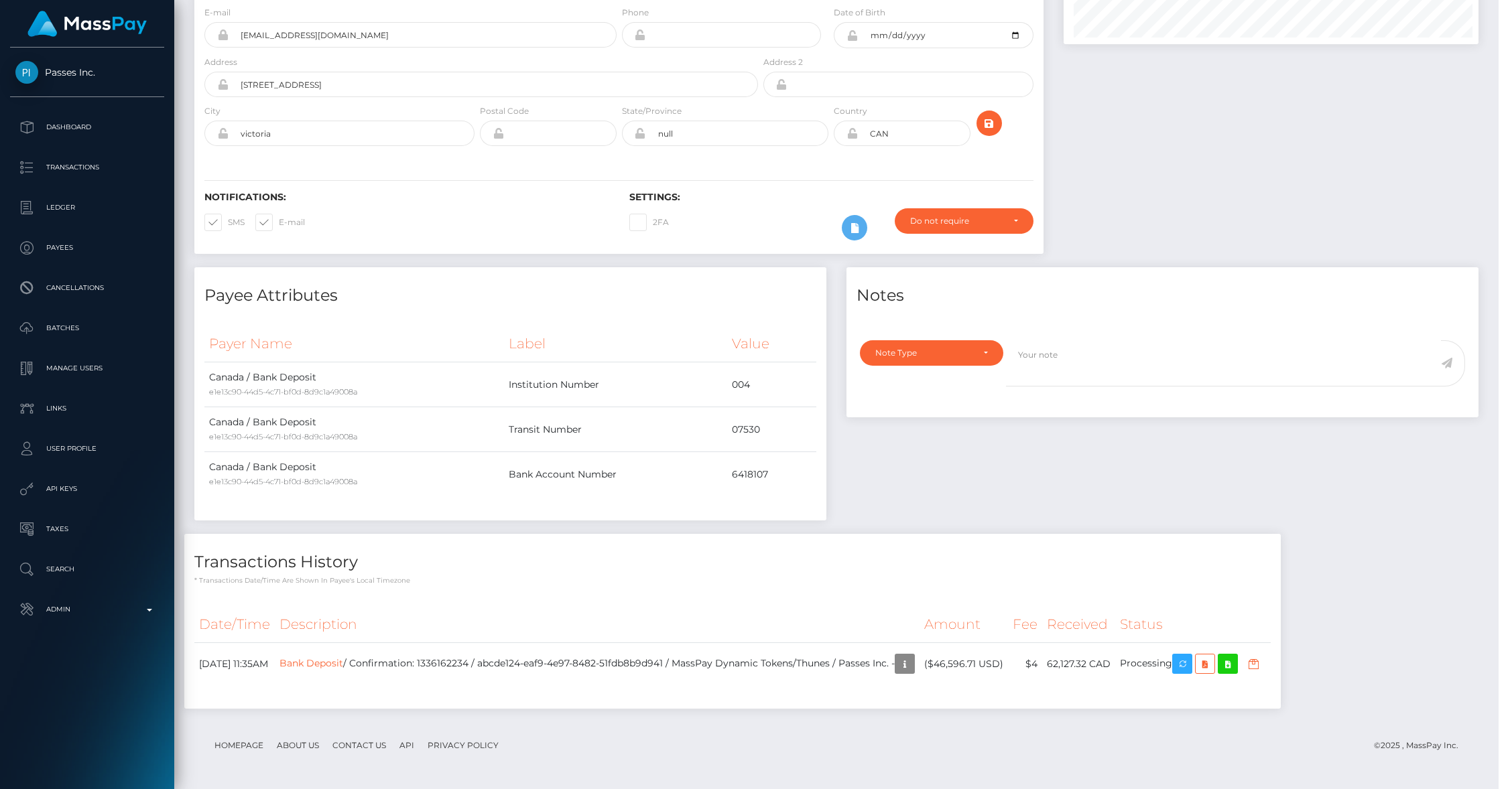
scroll to position [669947, 669956]
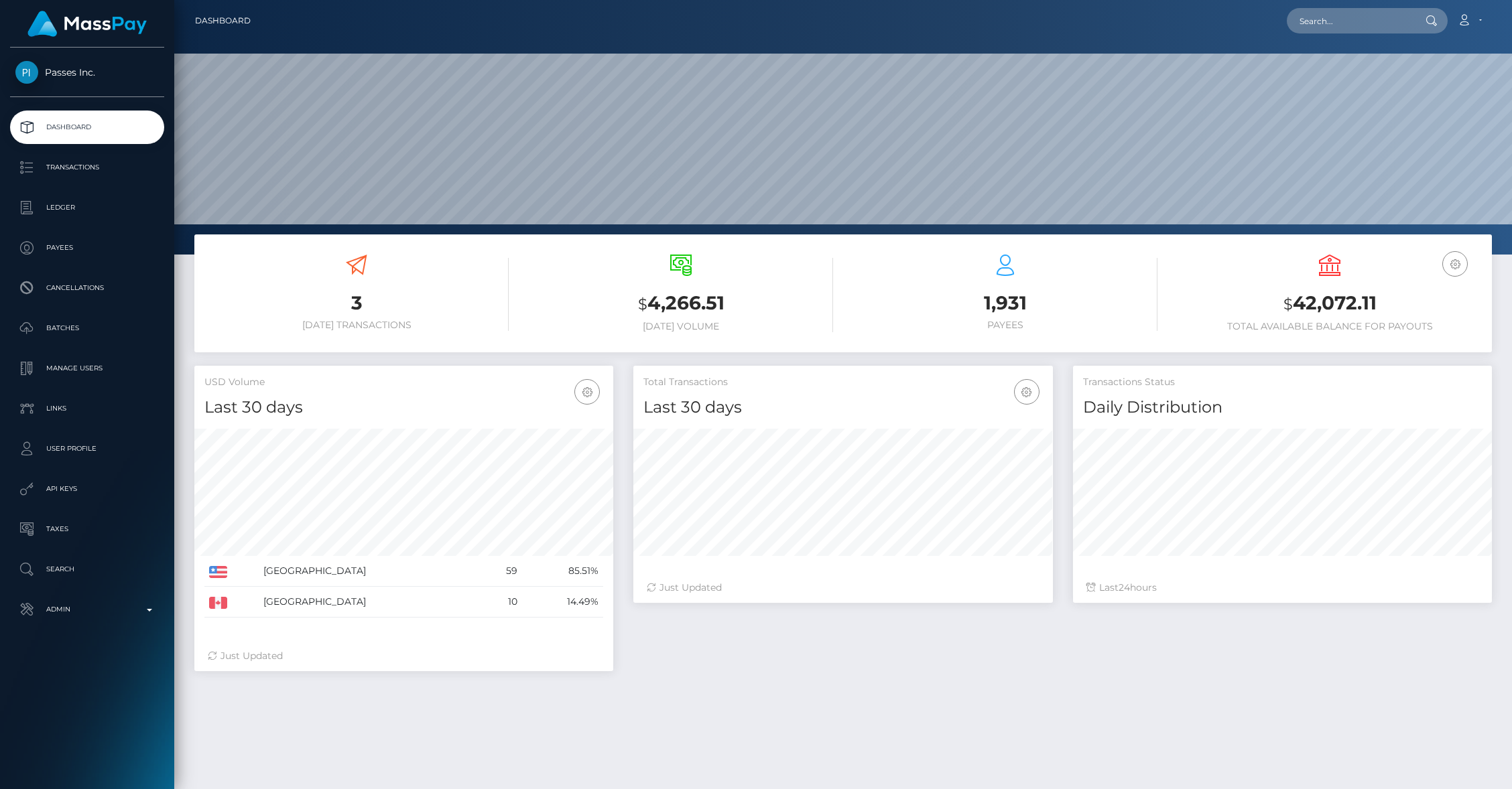
scroll to position [237, 419]
click at [67, 209] on p "Ledger" at bounding box center [87, 208] width 144 height 20
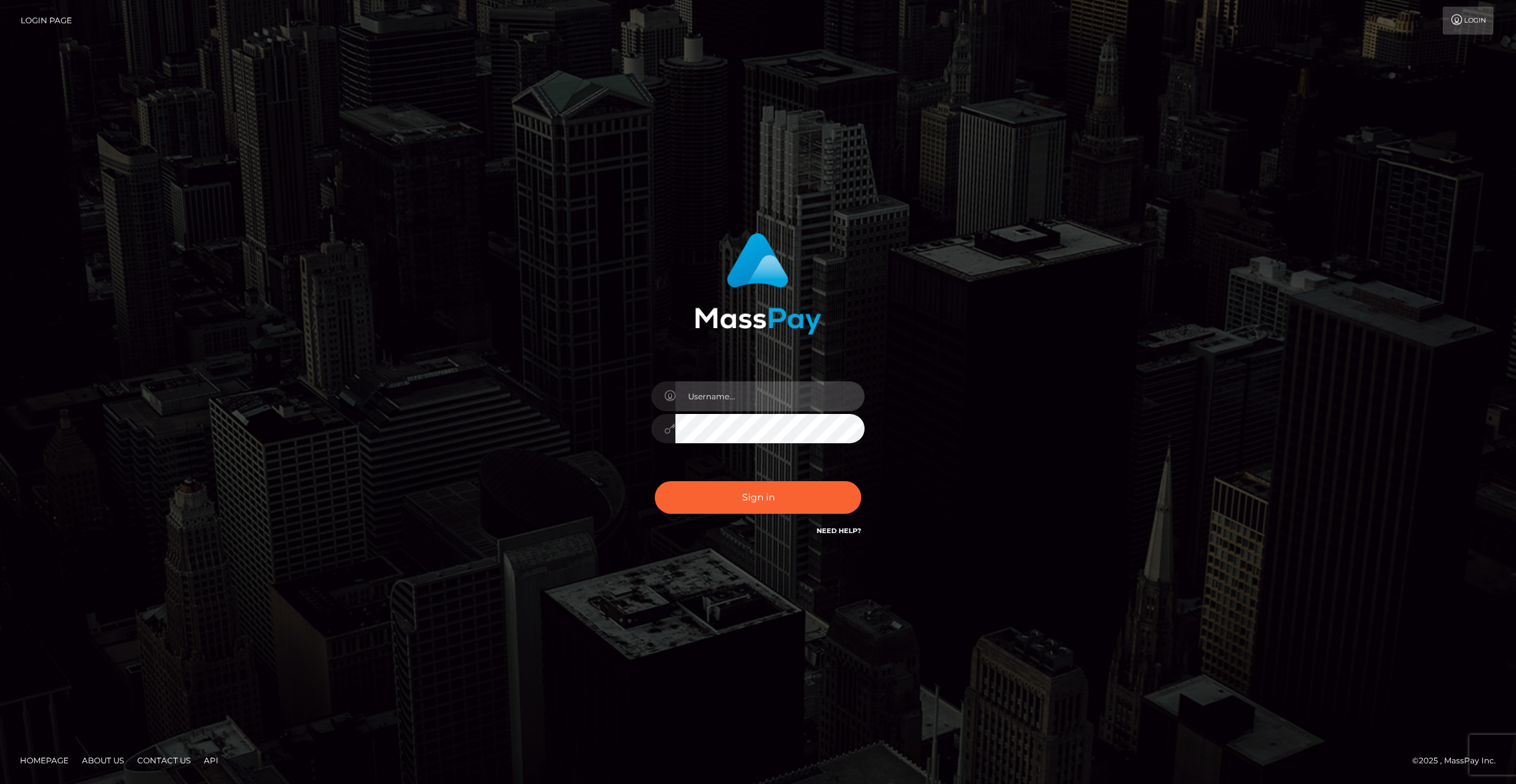
type input "brentg"
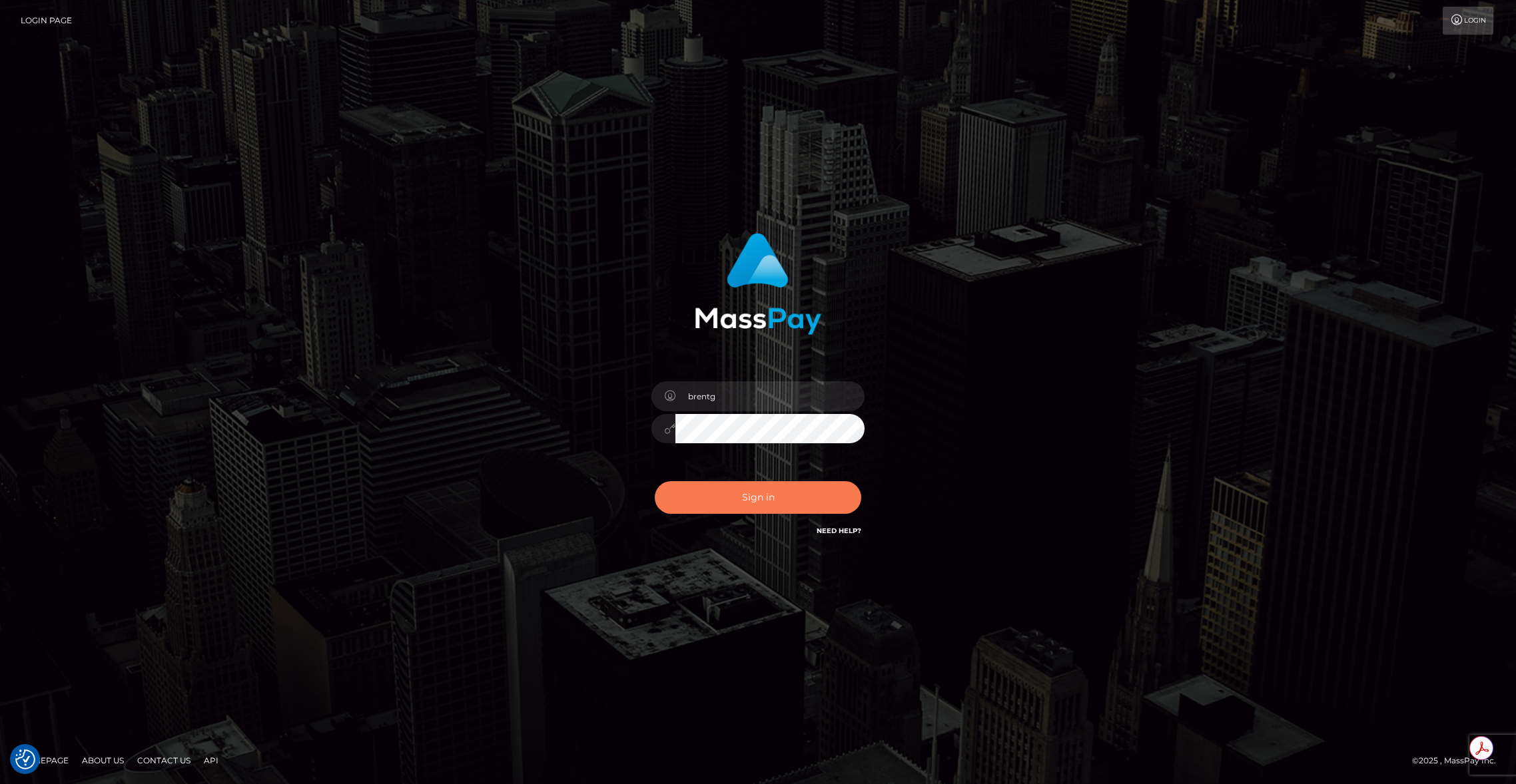
click at [713, 487] on button "Sign in" at bounding box center [757, 497] width 206 height 32
type input "brentg"
click at [728, 490] on button "Sign in" at bounding box center [757, 497] width 206 height 32
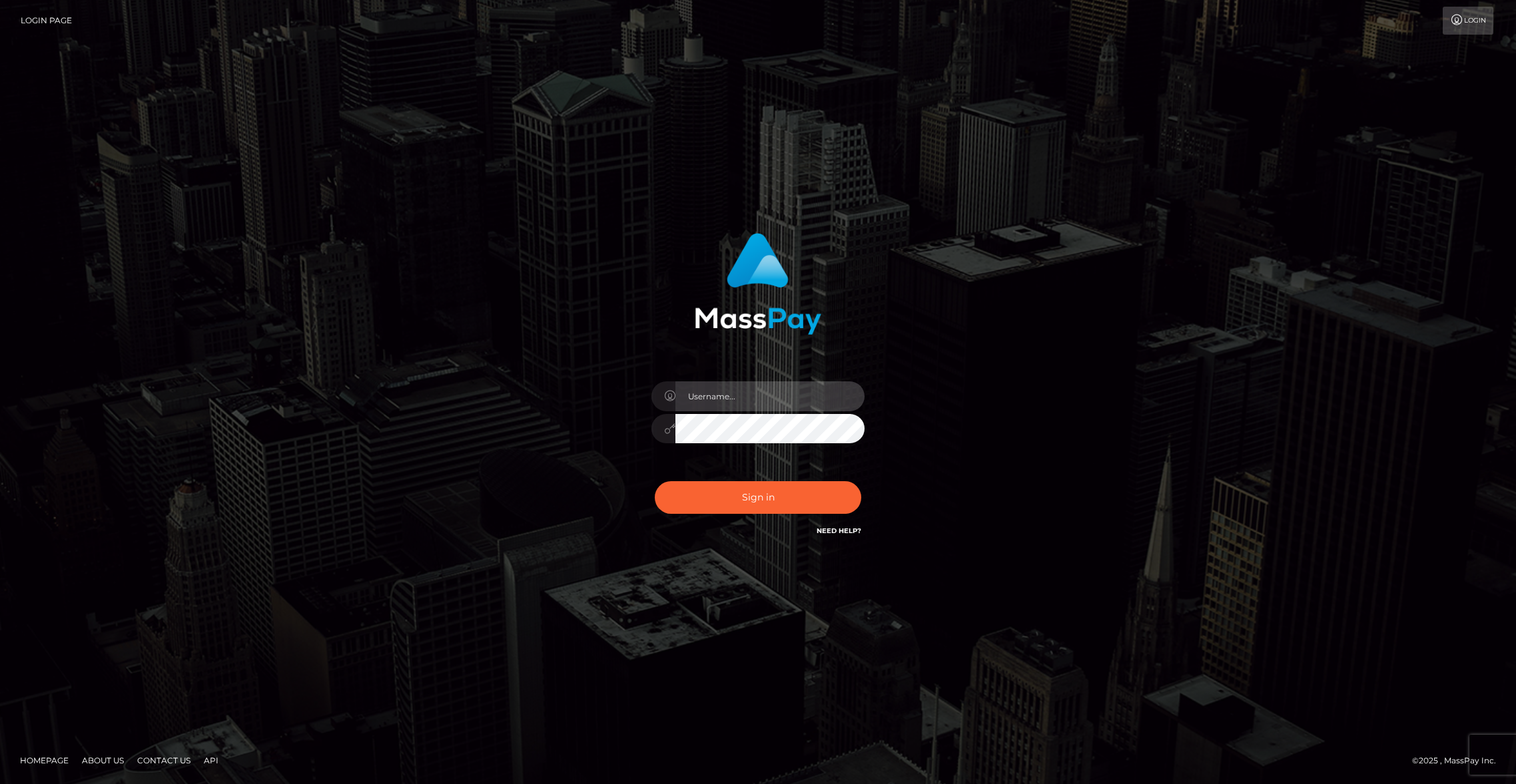
type input "brentg"
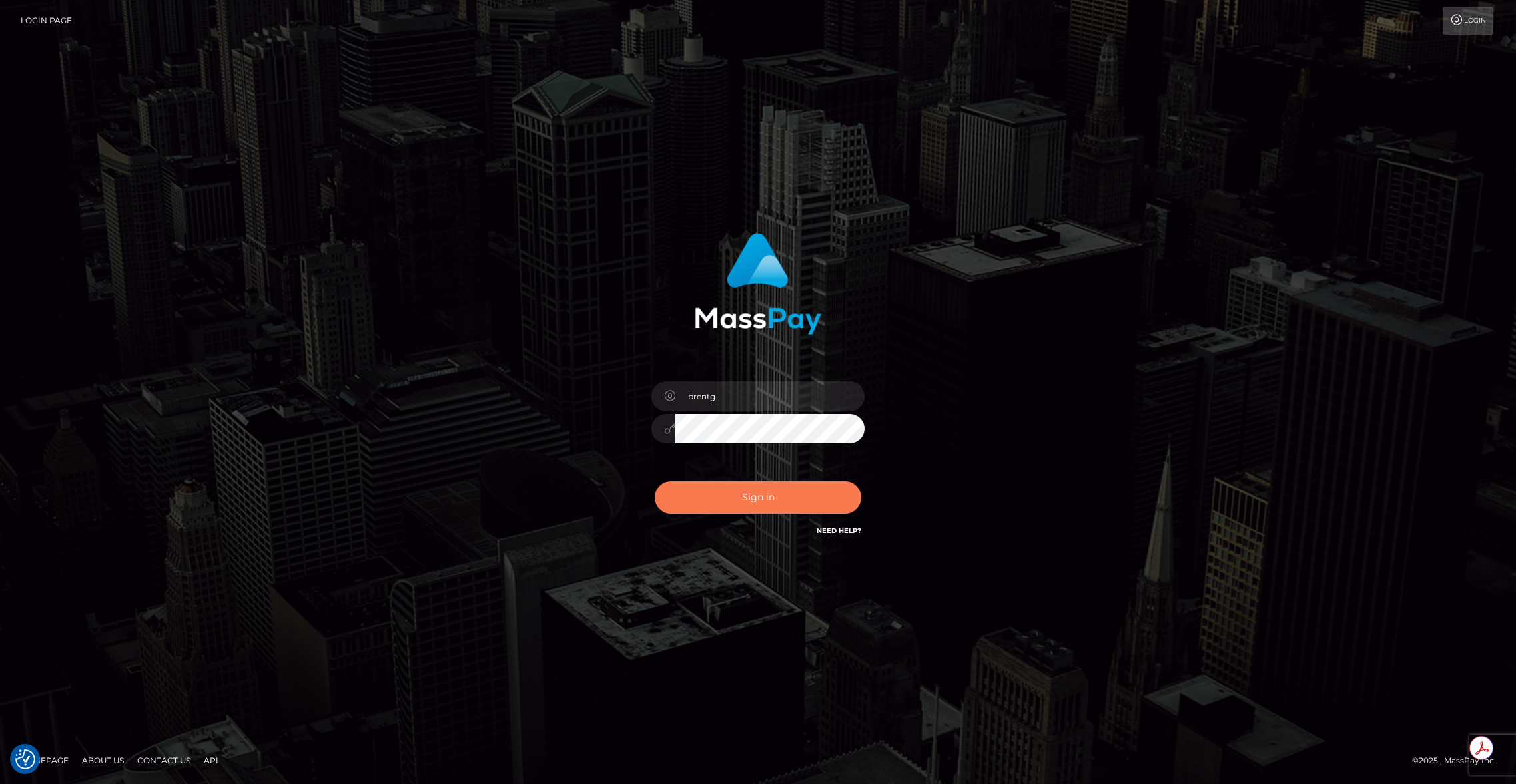
click at [751, 509] on button "Sign in" at bounding box center [757, 497] width 206 height 32
type input "brentg"
click at [754, 523] on div "Sign in Need Help?" at bounding box center [758, 503] width 233 height 59
click at [754, 500] on button "Sign in" at bounding box center [757, 497] width 206 height 32
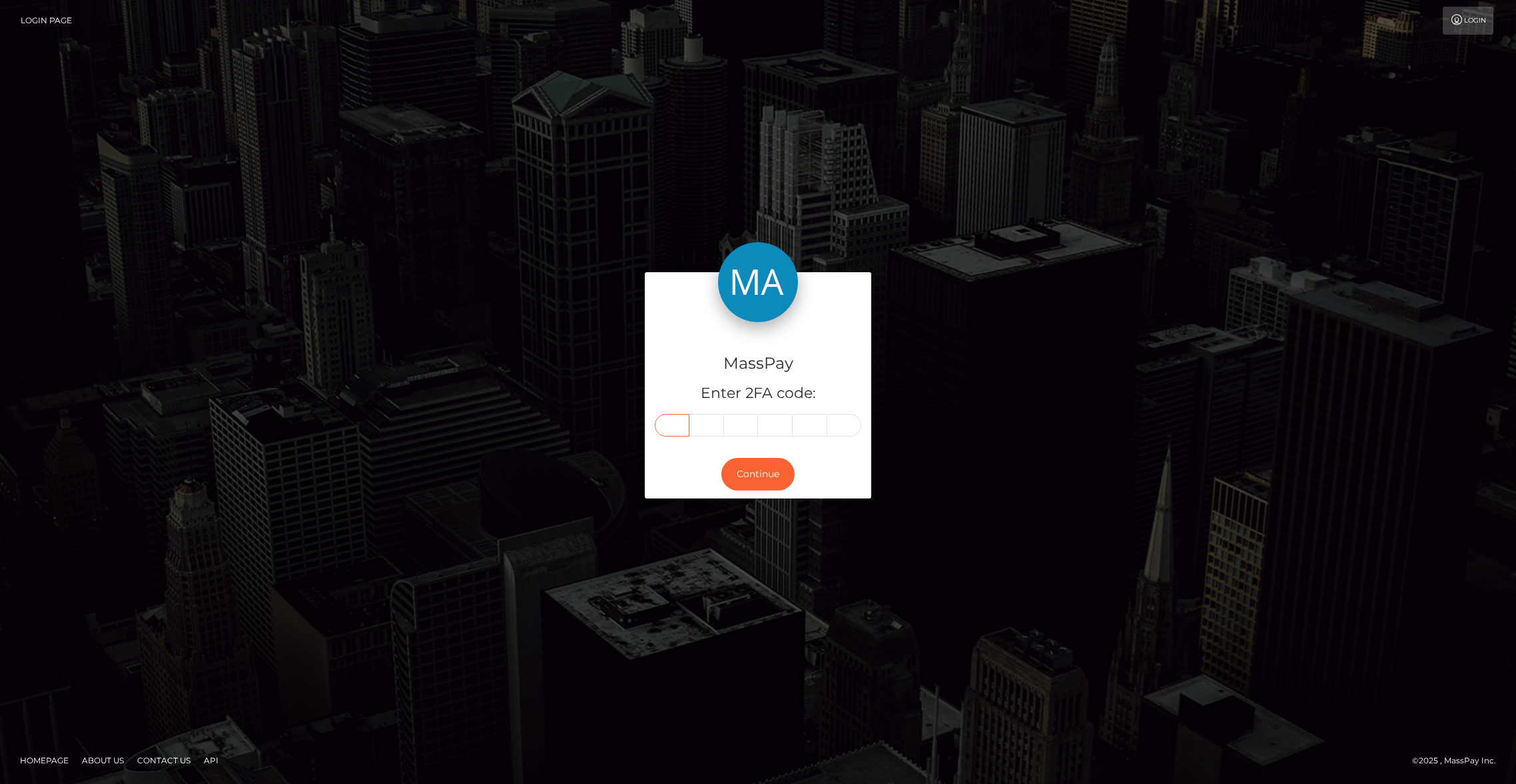
click at [673, 429] on input "text" at bounding box center [671, 425] width 35 height 23
paste input "2"
type input "2"
type input "4"
type input "9"
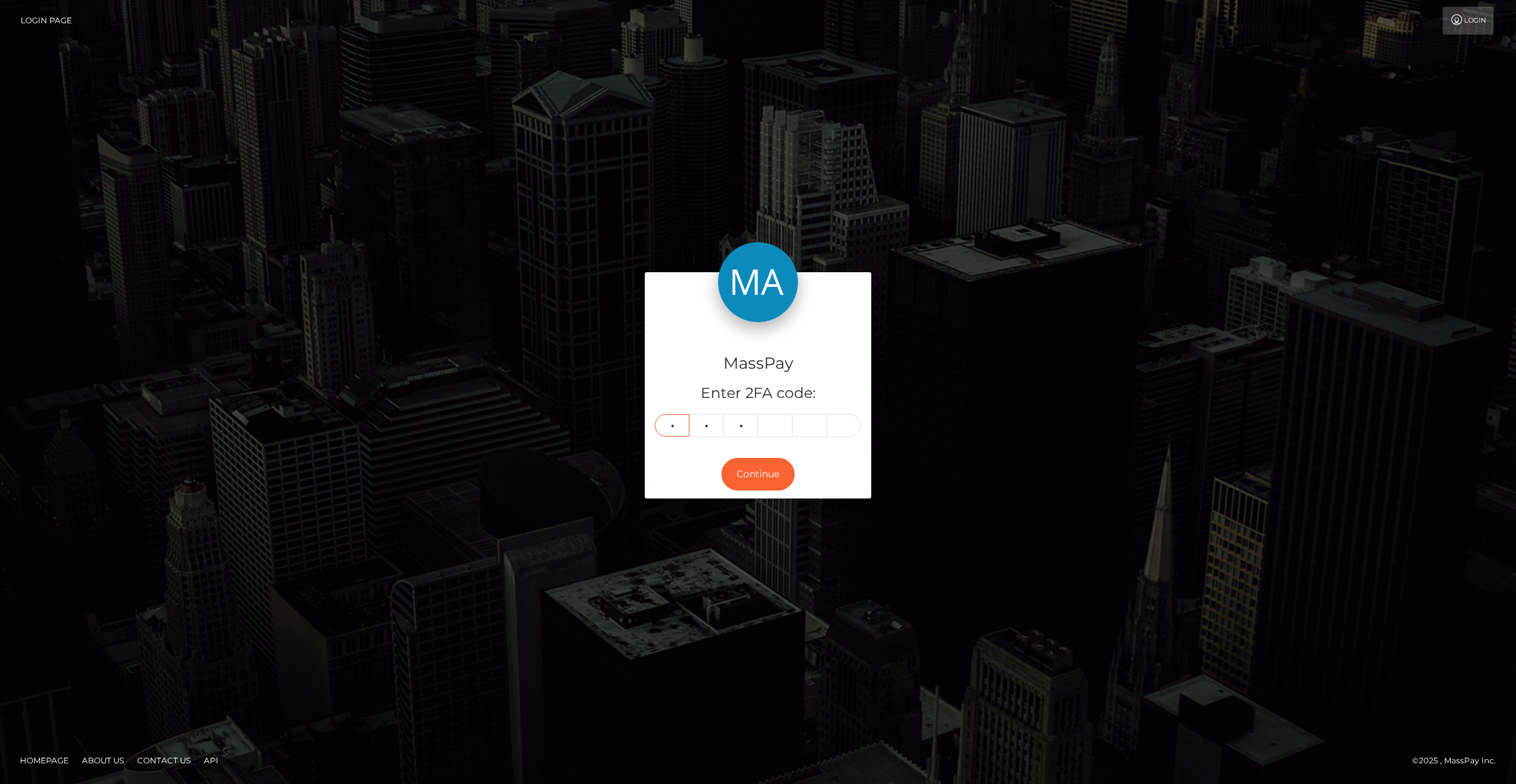
type input "1"
type input "7"
type input "1"
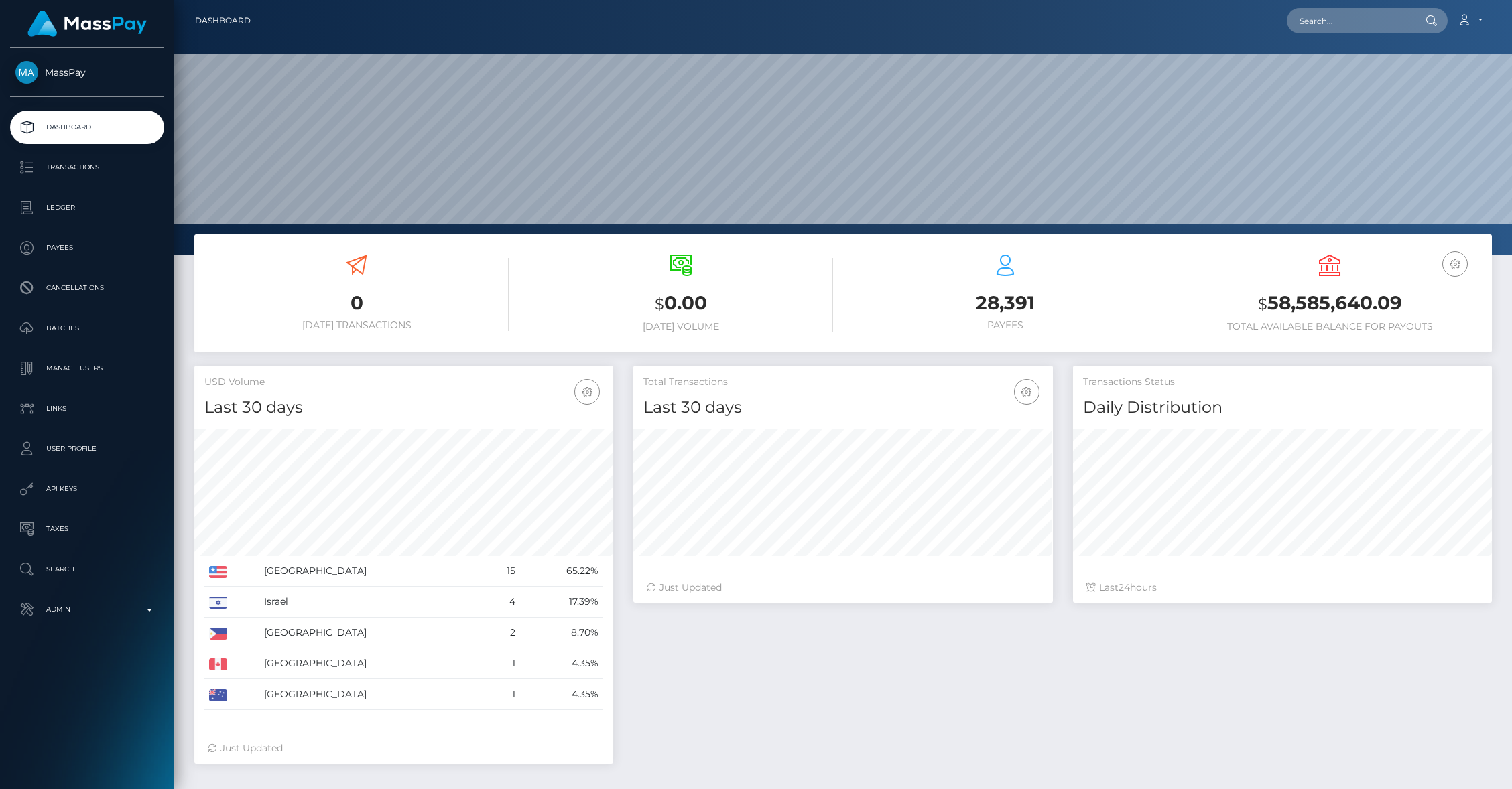
scroll to position [237, 419]
click at [1350, 24] on input "text" at bounding box center [1351, 20] width 126 height 26
paste input "z64nwVd4yuWQUmhD1CbrlH9D5MA3"
type input "z64nwVd4yuWQUmhD1CbrlH9D5MA3"
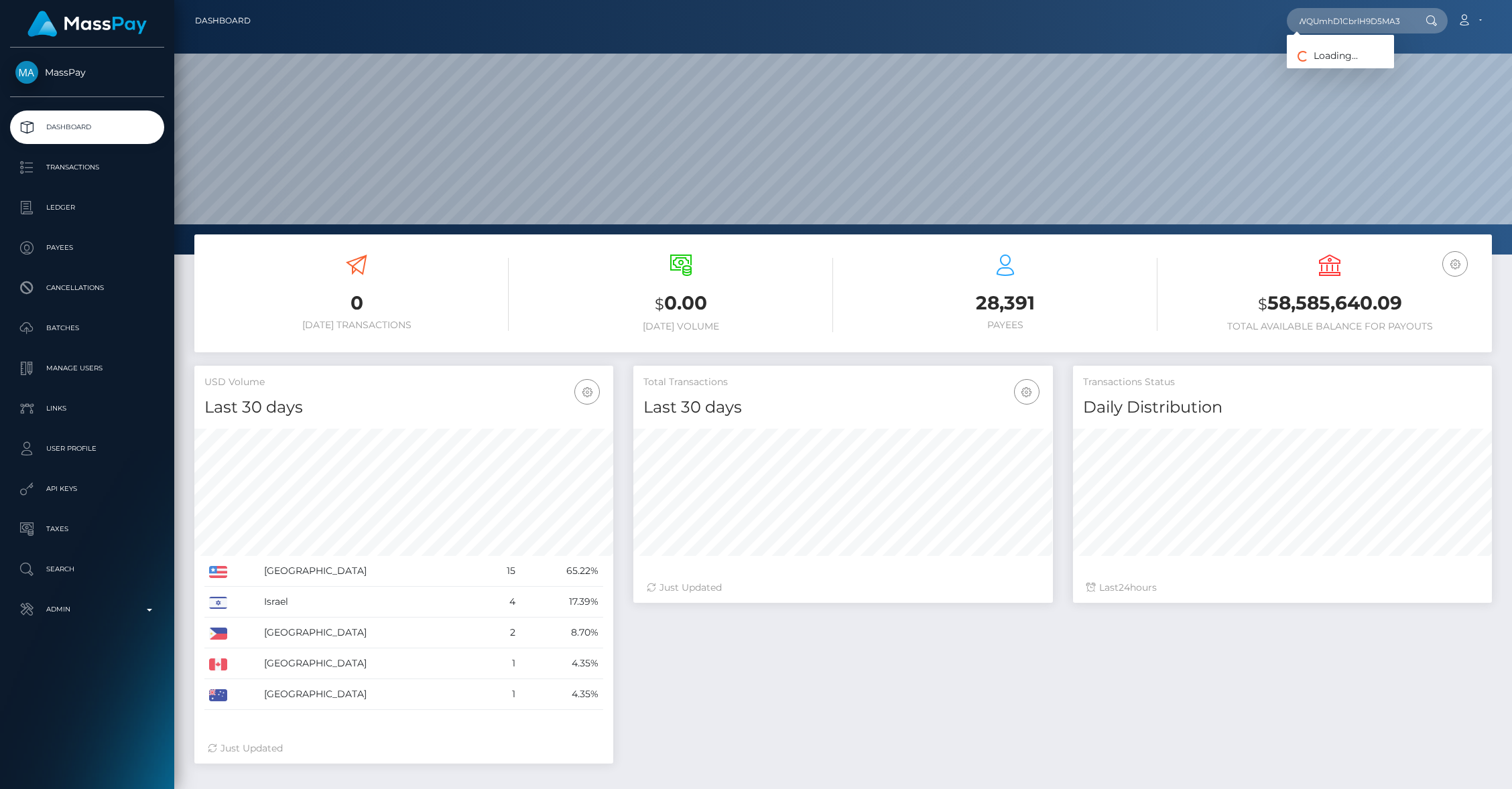
scroll to position [0, 0]
click at [1354, 73] on link "KERA MAKAYAH BENJAMIN" at bounding box center [1397, 69] width 220 height 25
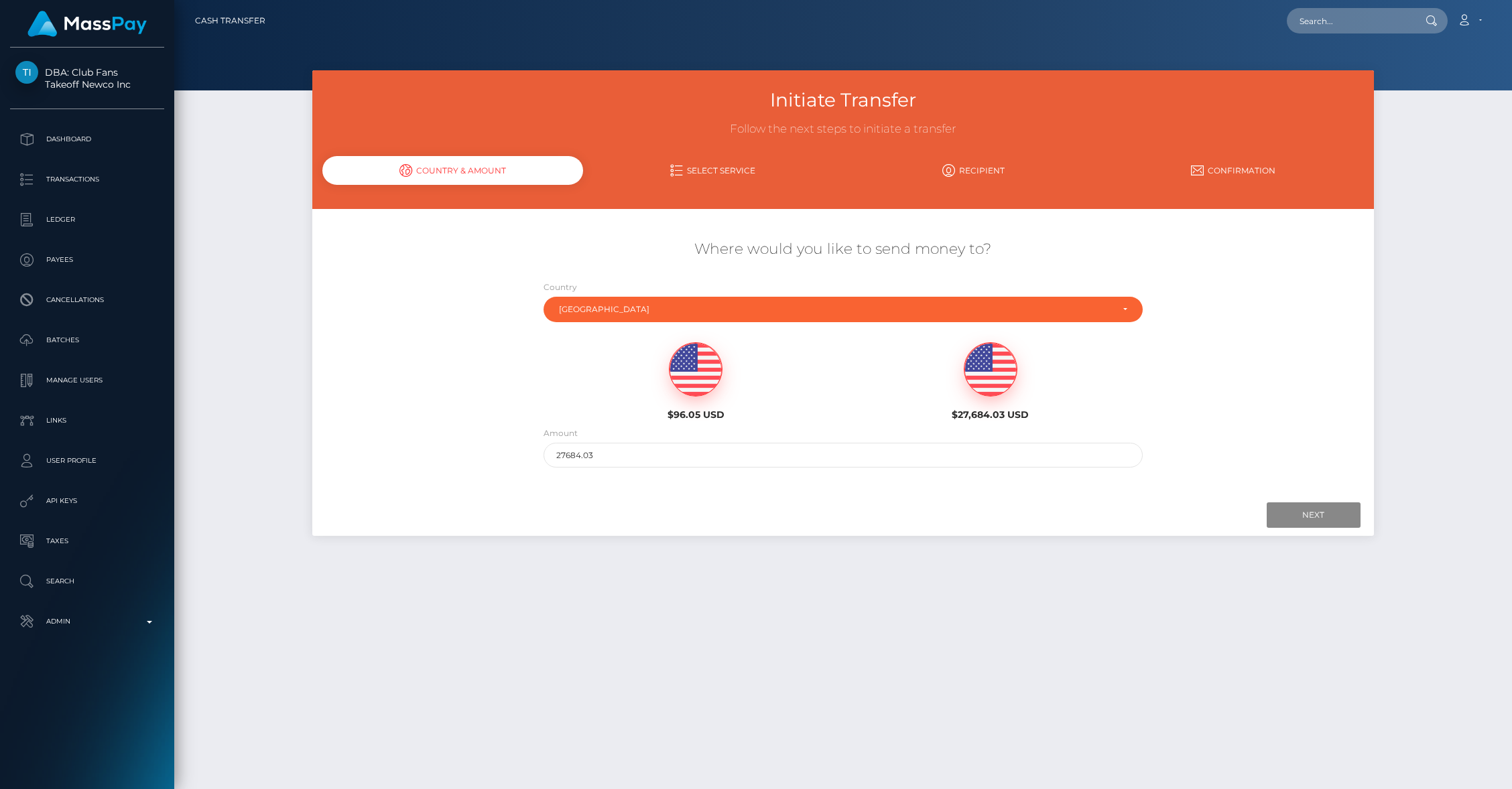
click at [689, 384] on img at bounding box center [695, 370] width 52 height 54
drag, startPoint x: 599, startPoint y: 455, endPoint x: 520, endPoint y: 459, distance: 79.1
click at [520, 459] on div "Where would you like to send money to? Country Abkhazia Afghanistan Albania Alg…" at bounding box center [843, 353] width 1061 height 242
type input "94.05"
click at [1315, 512] on input "Next" at bounding box center [1314, 516] width 94 height 26
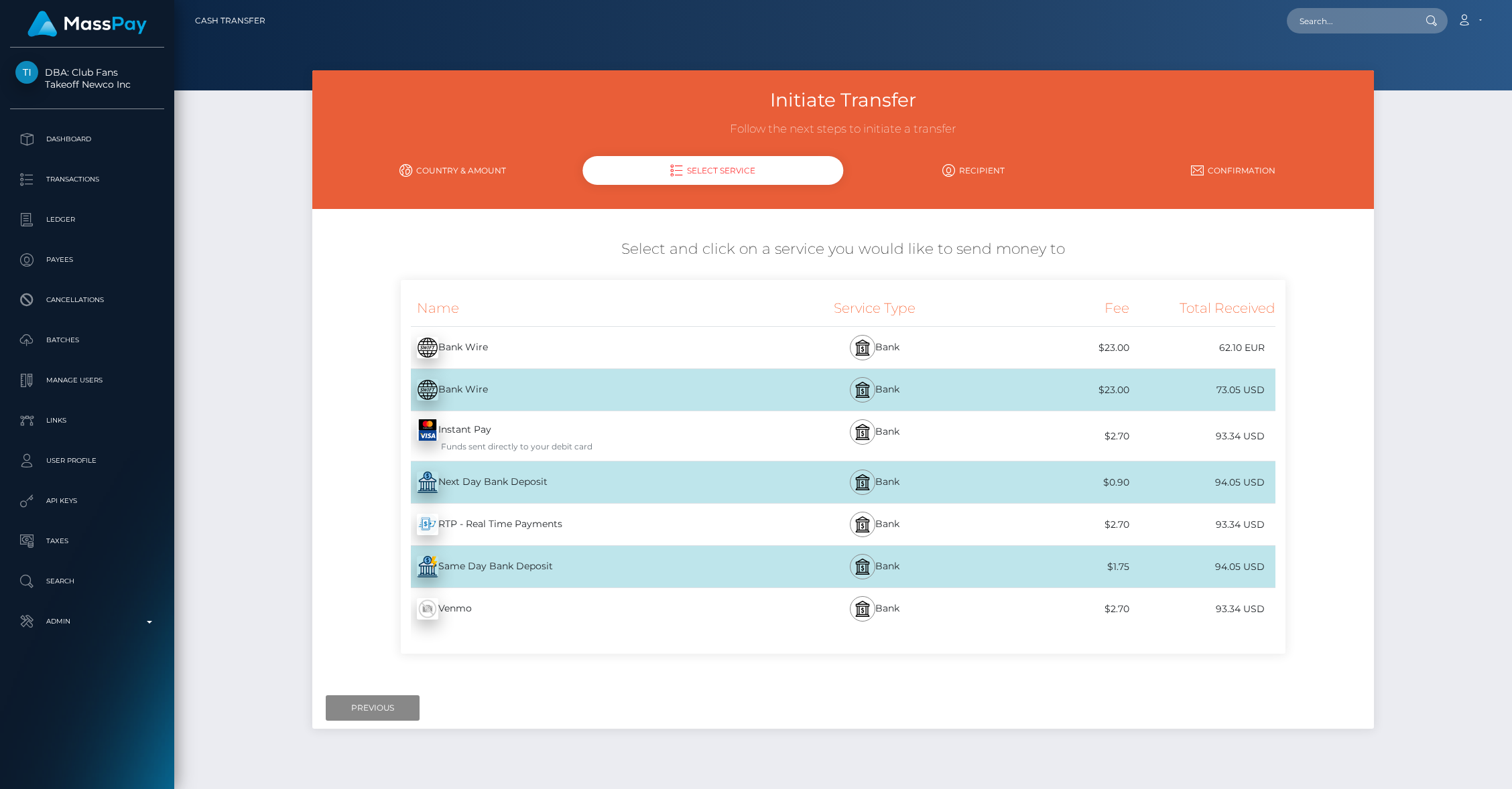
click at [581, 478] on div "Next Day Bank Deposit - USD" at bounding box center [583, 482] width 365 height 38
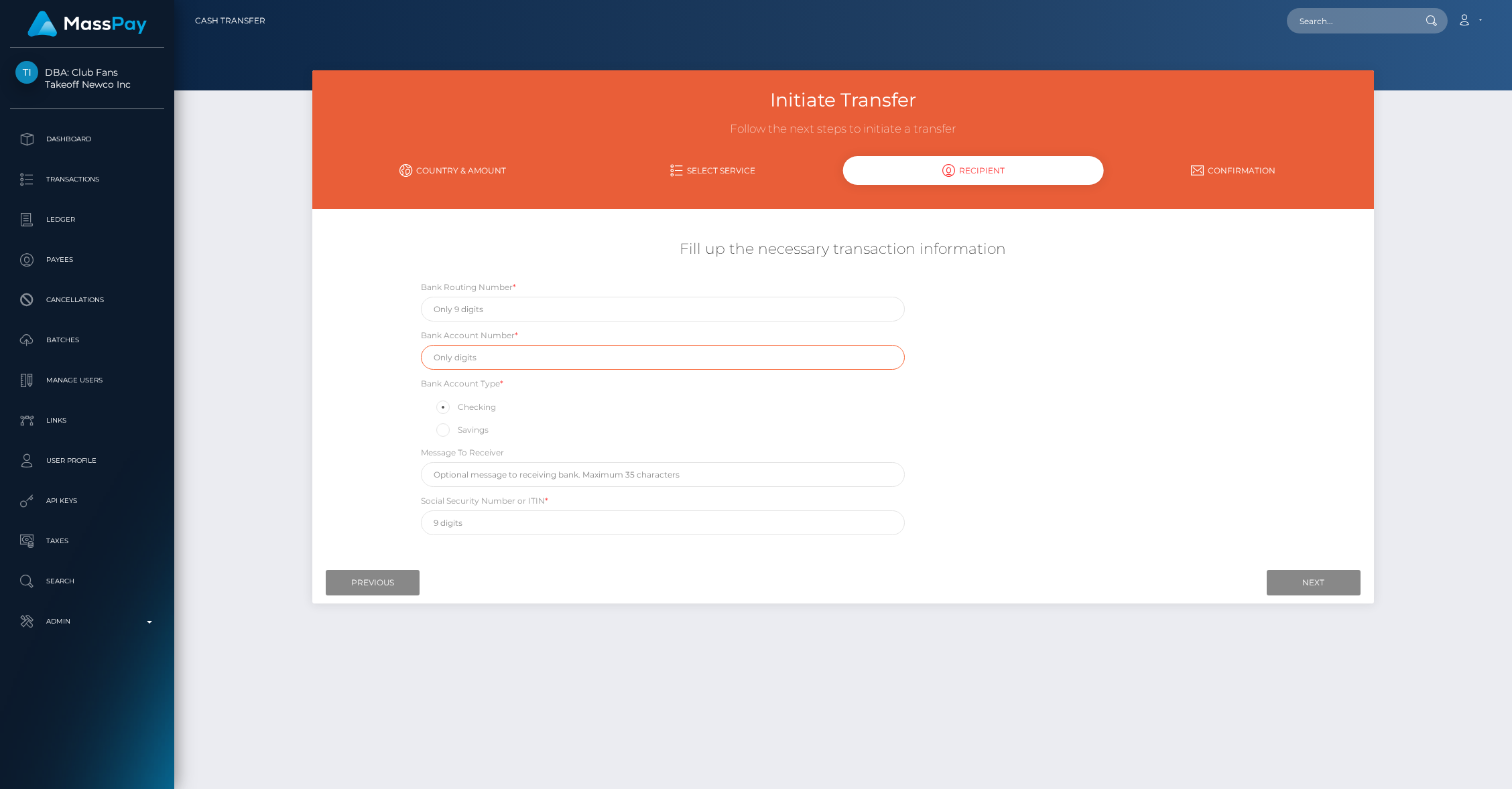
click at [528, 349] on input "text" at bounding box center [663, 357] width 484 height 25
paste input "36221152093"
type input "36221152093"
click at [501, 310] on input "text" at bounding box center [663, 309] width 484 height 25
paste input "031176110"
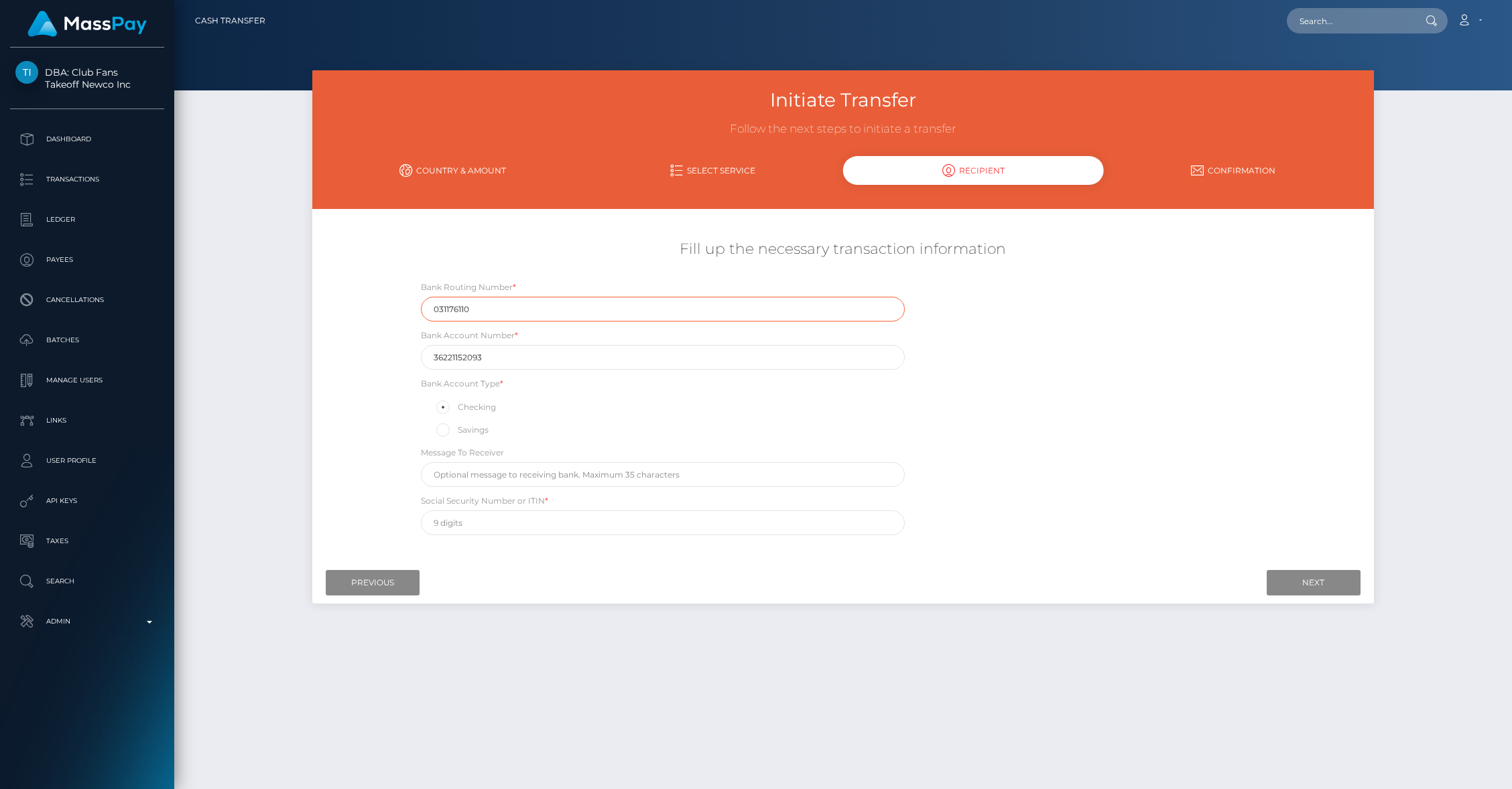
type input "031176110"
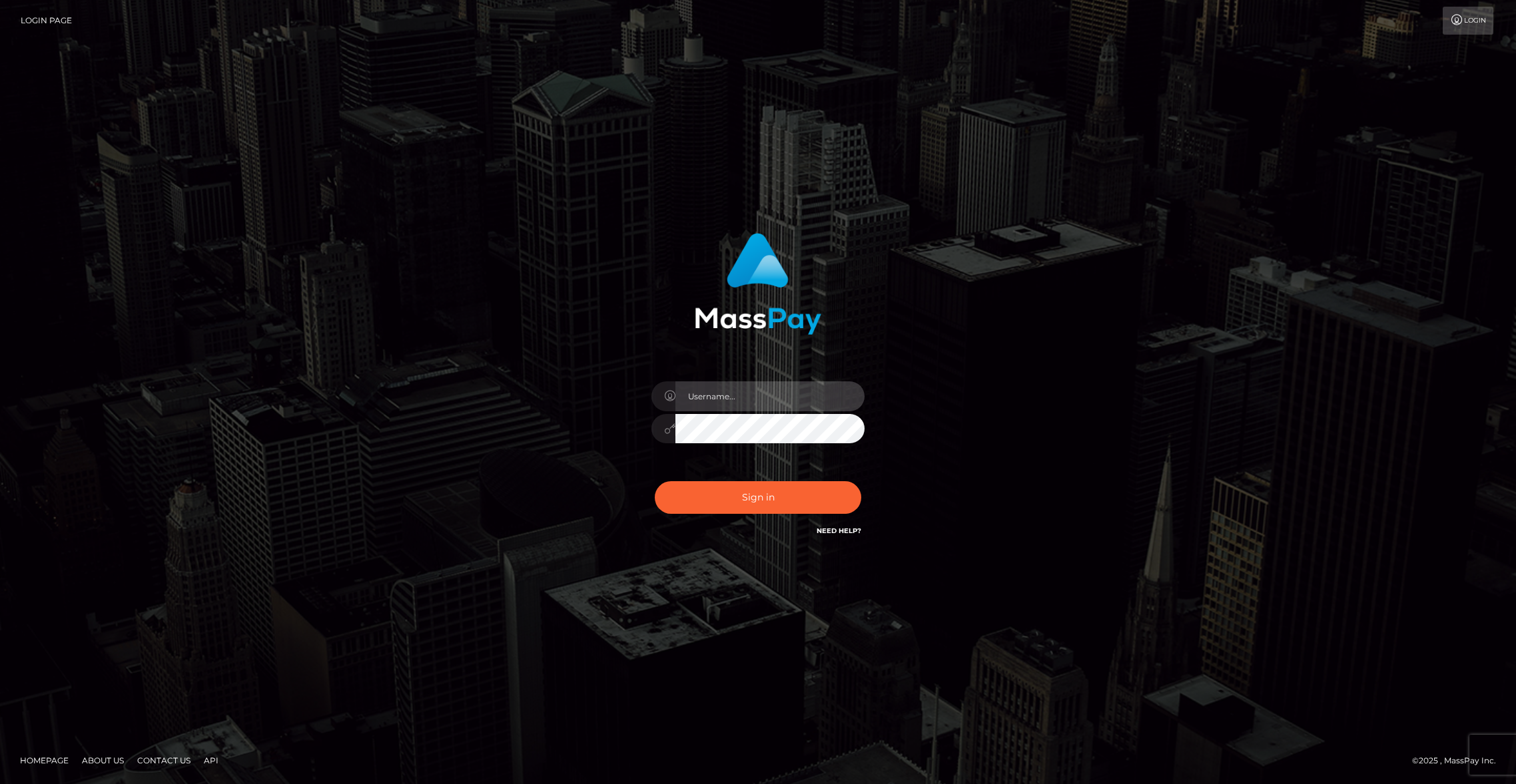
type input "brentg"
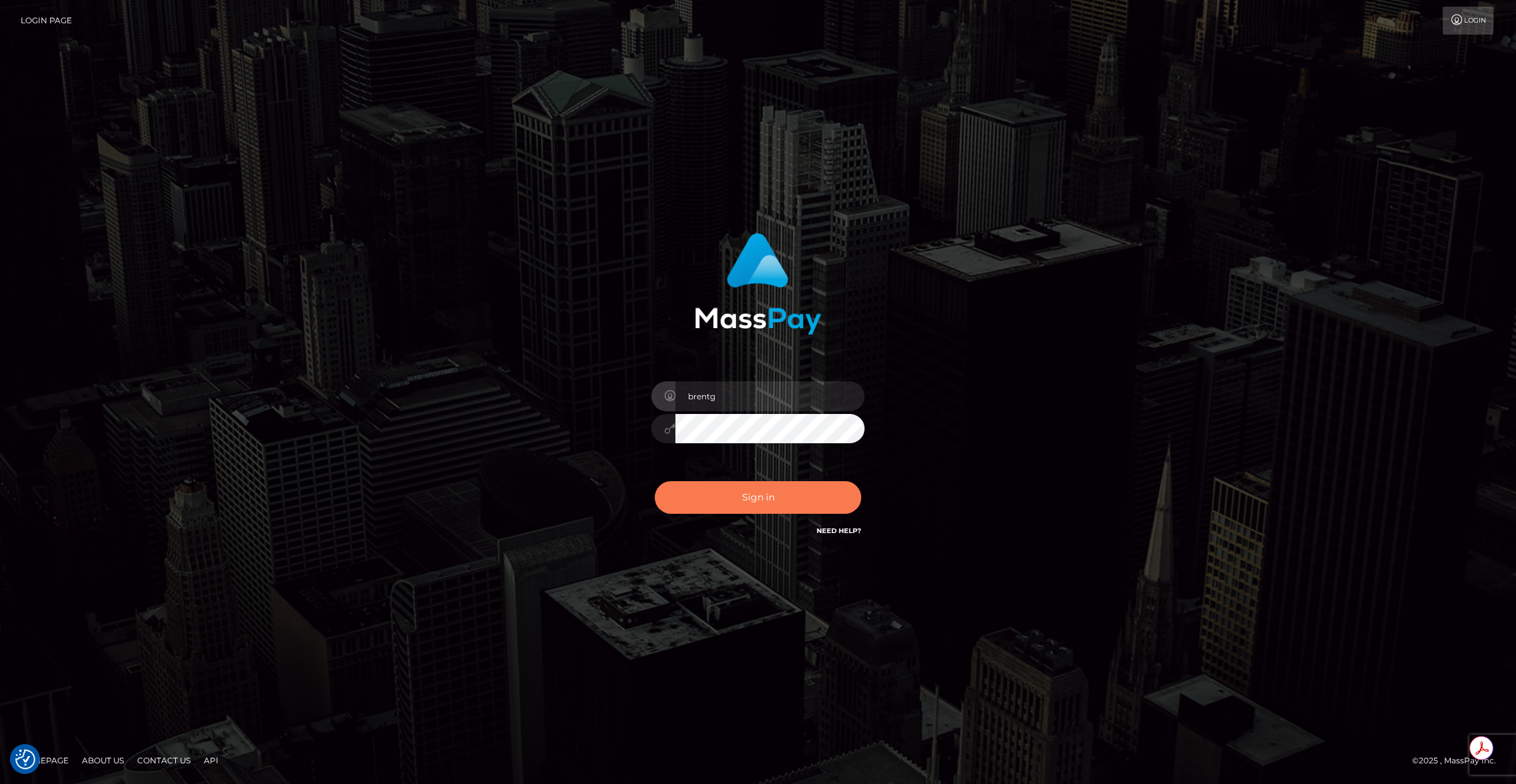
click at [716, 507] on button "Sign in" at bounding box center [757, 497] width 206 height 32
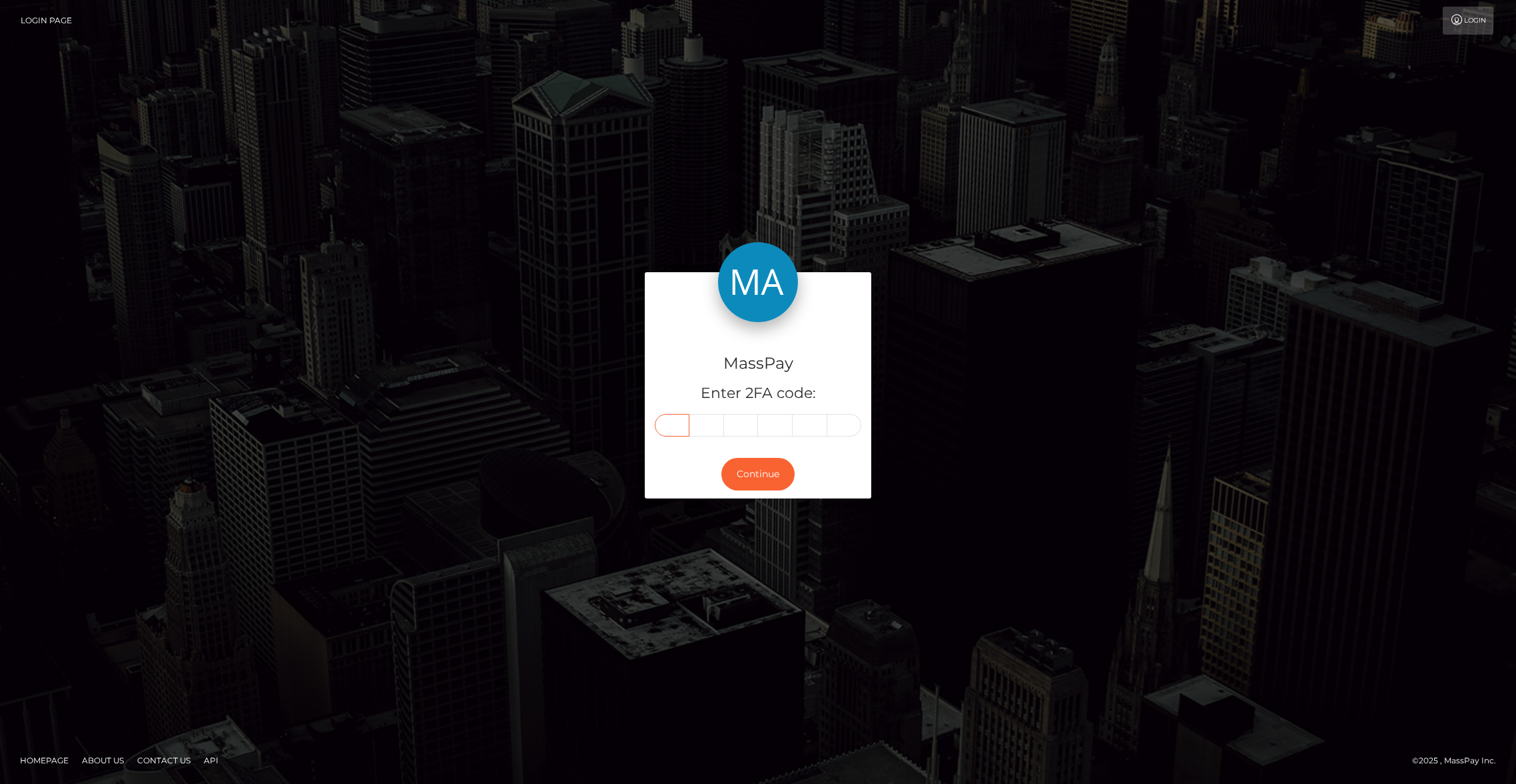
paste input "7"
type input "7"
type input "6"
type input "5"
type input "6"
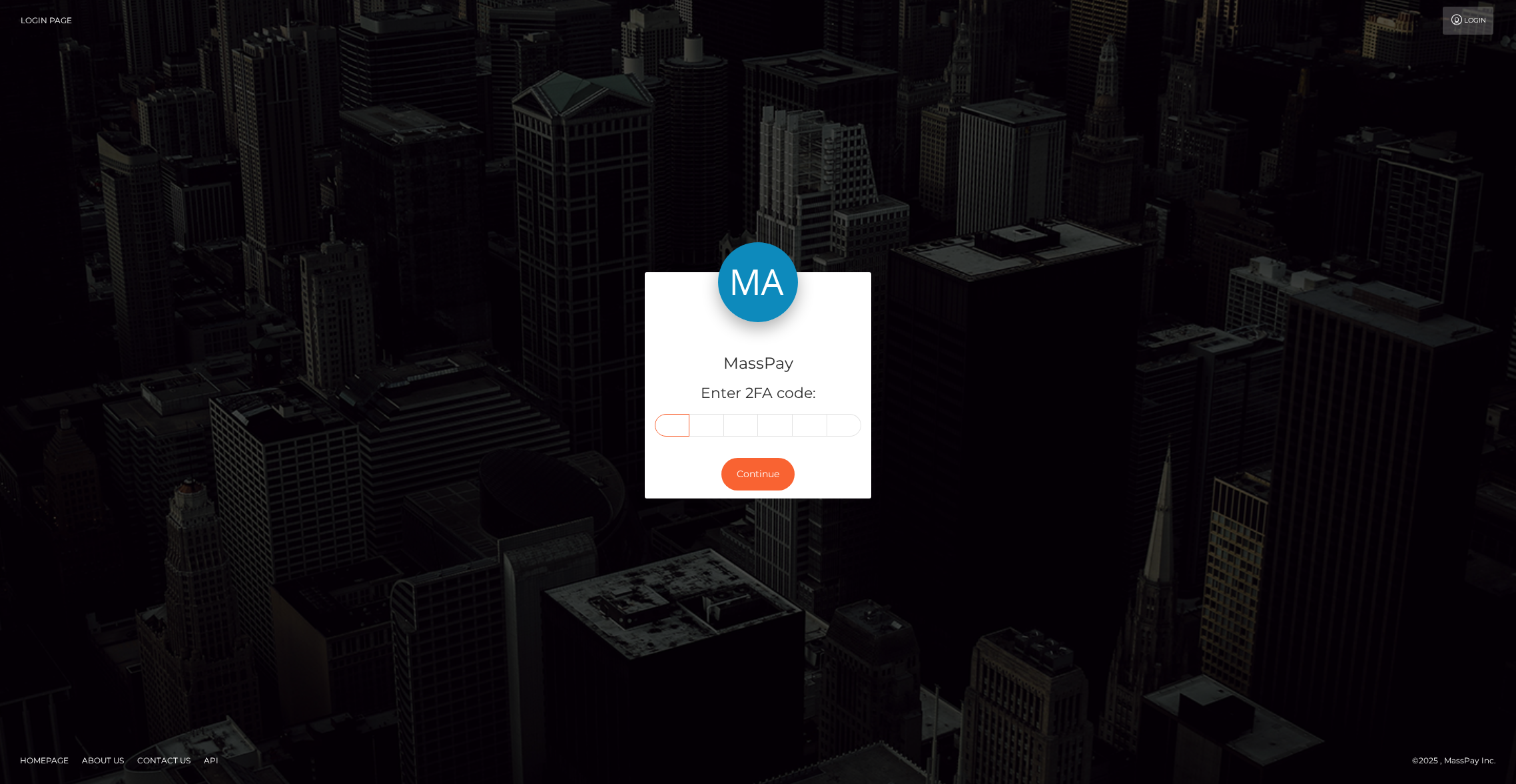
type input "4"
type input "5"
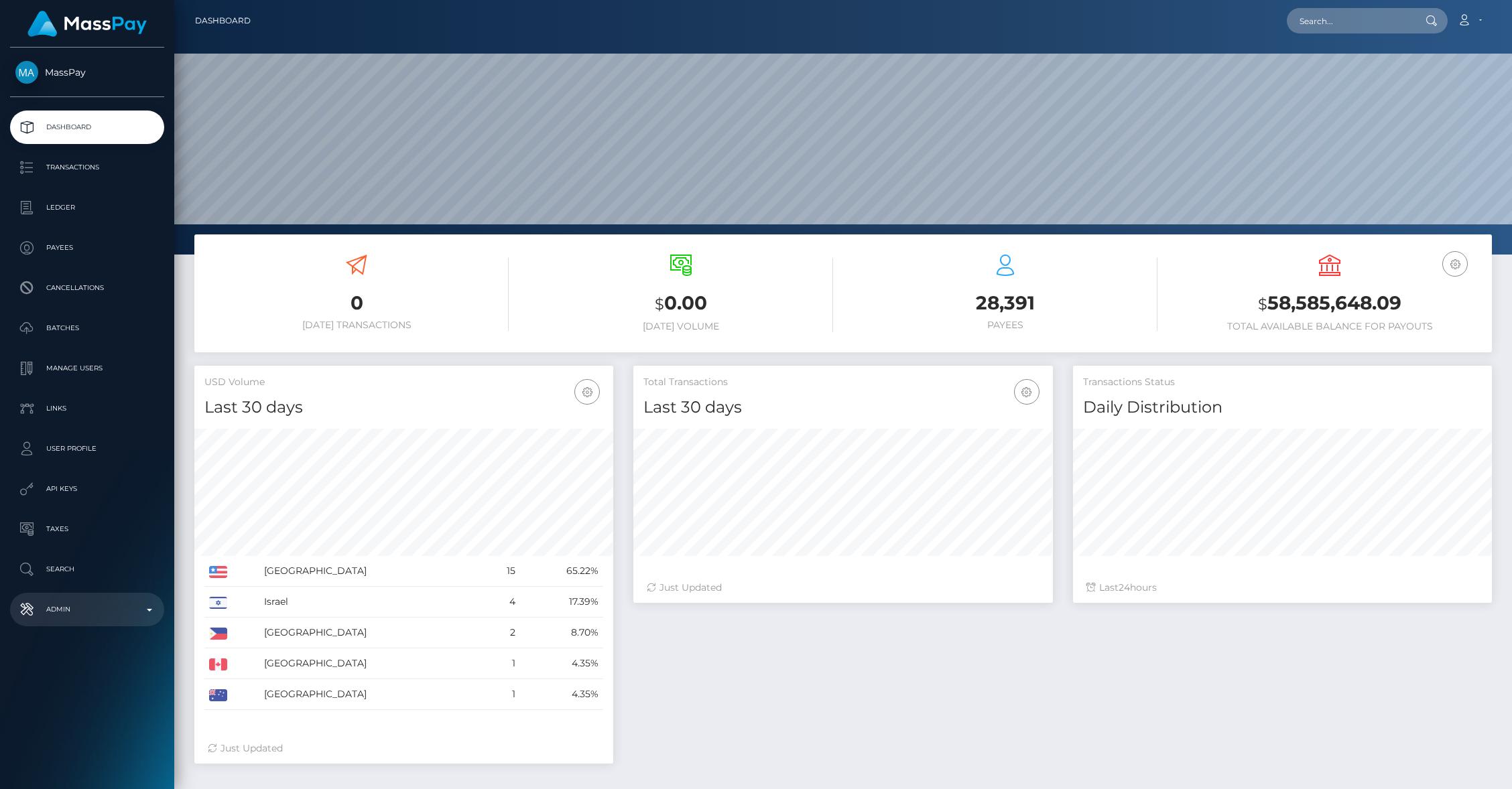
scroll to position [237, 419]
click at [114, 599] on p "Admin" at bounding box center [87, 610] width 144 height 20
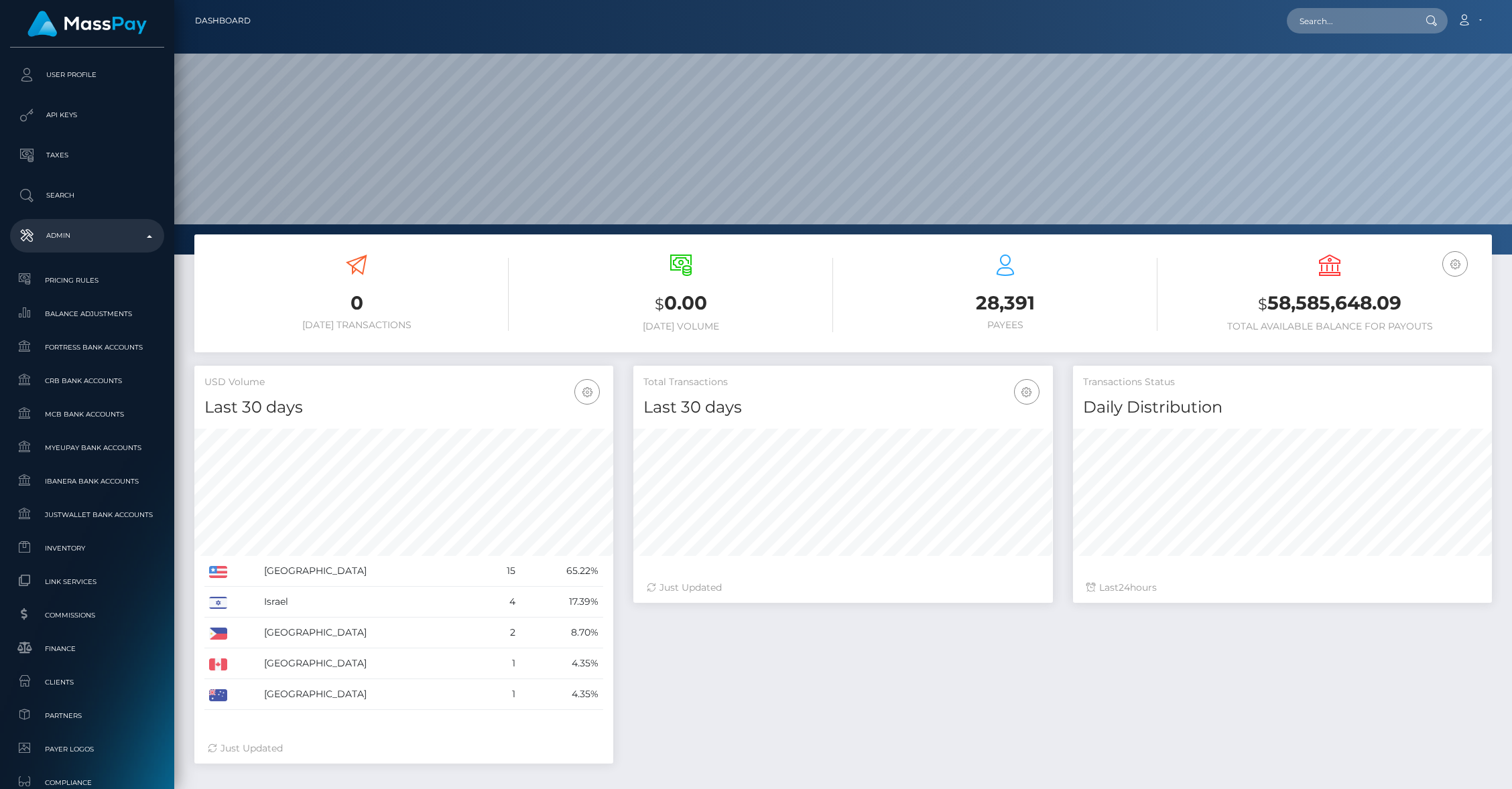
scroll to position [618, 0]
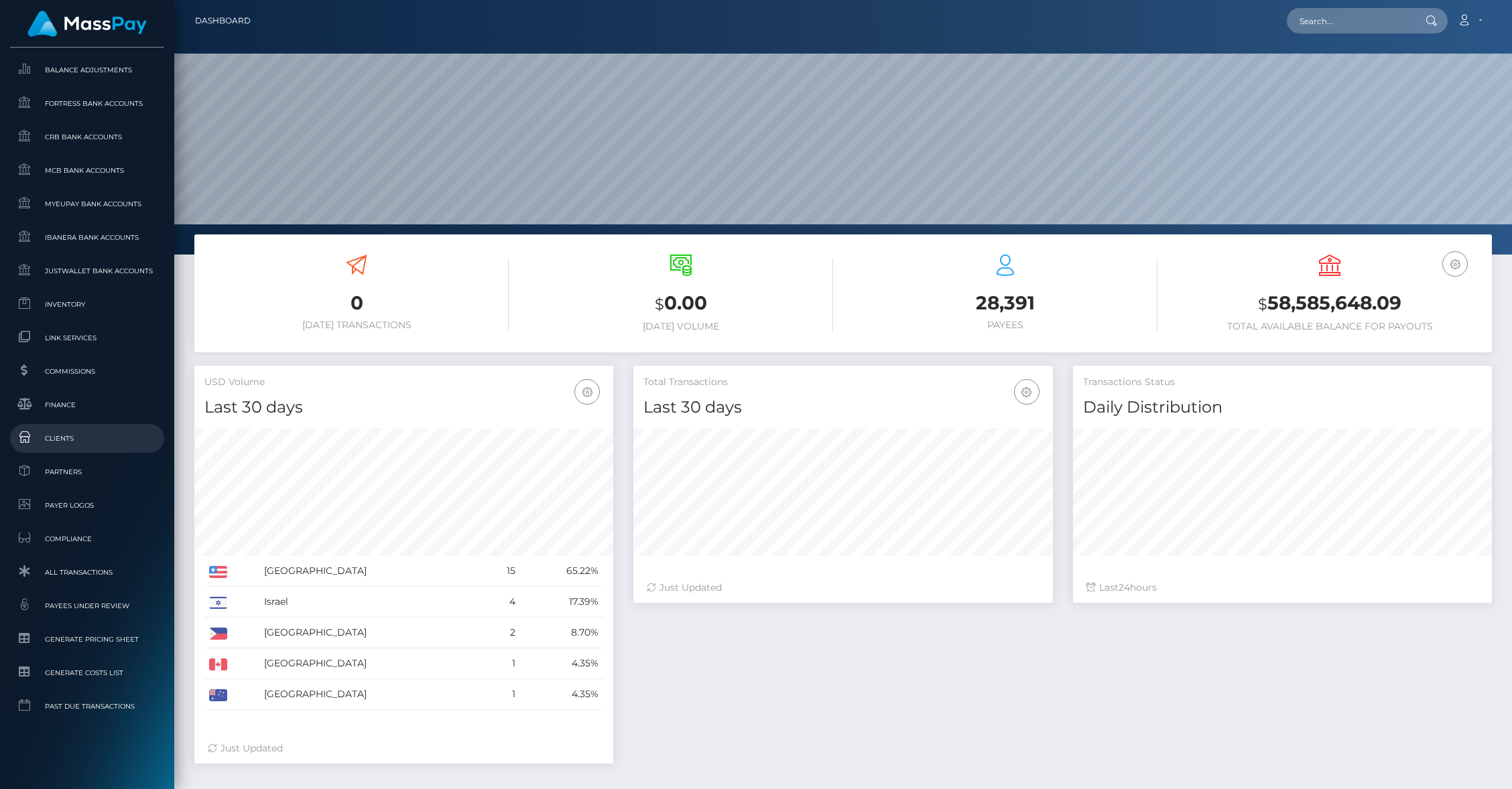
click at [82, 431] on span "Clients" at bounding box center [87, 439] width 144 height 15
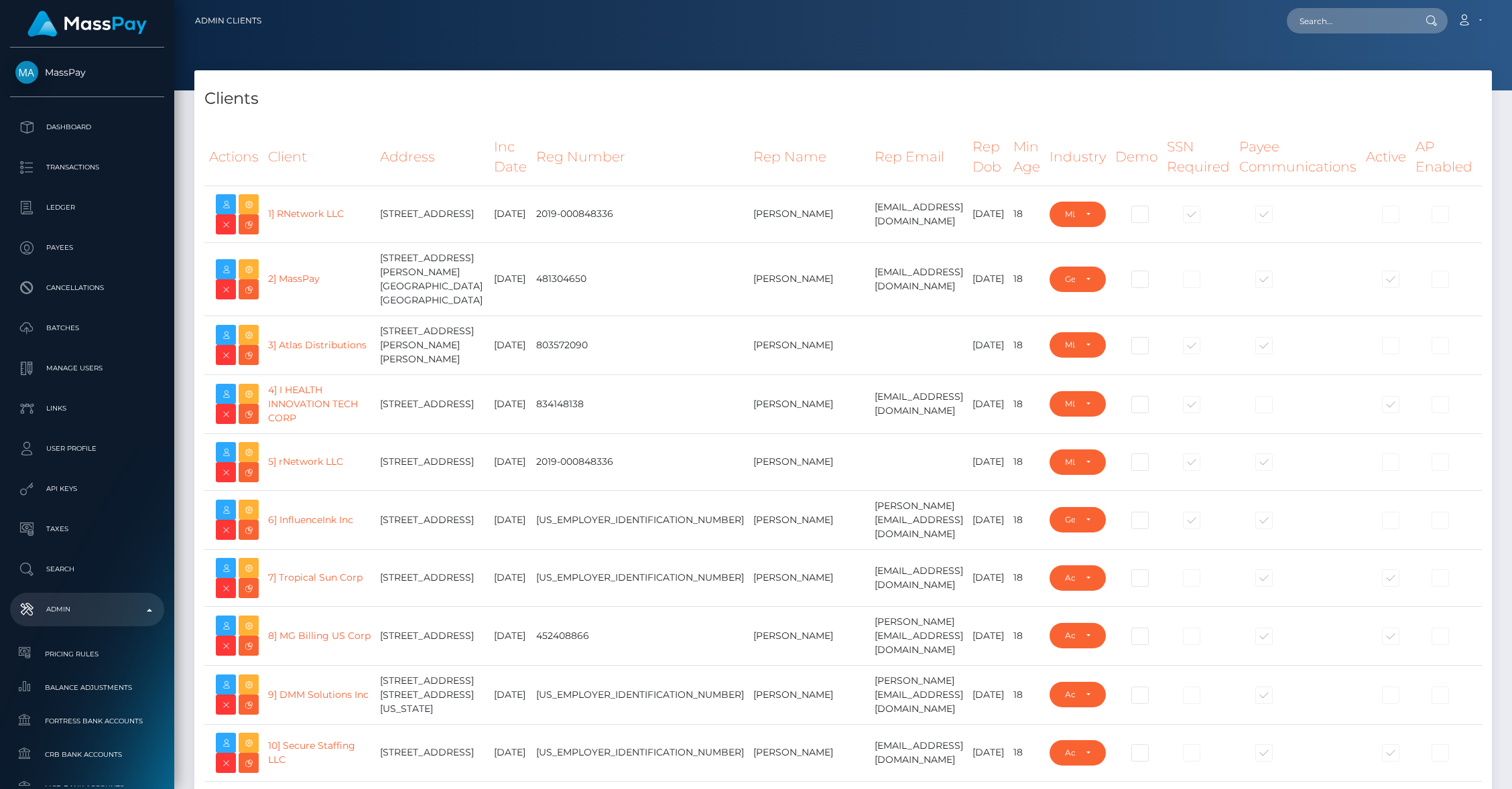
select select "223"
type input "brentg"
click at [870, 316] on td "support@masspay.io" at bounding box center [919, 279] width 98 height 73
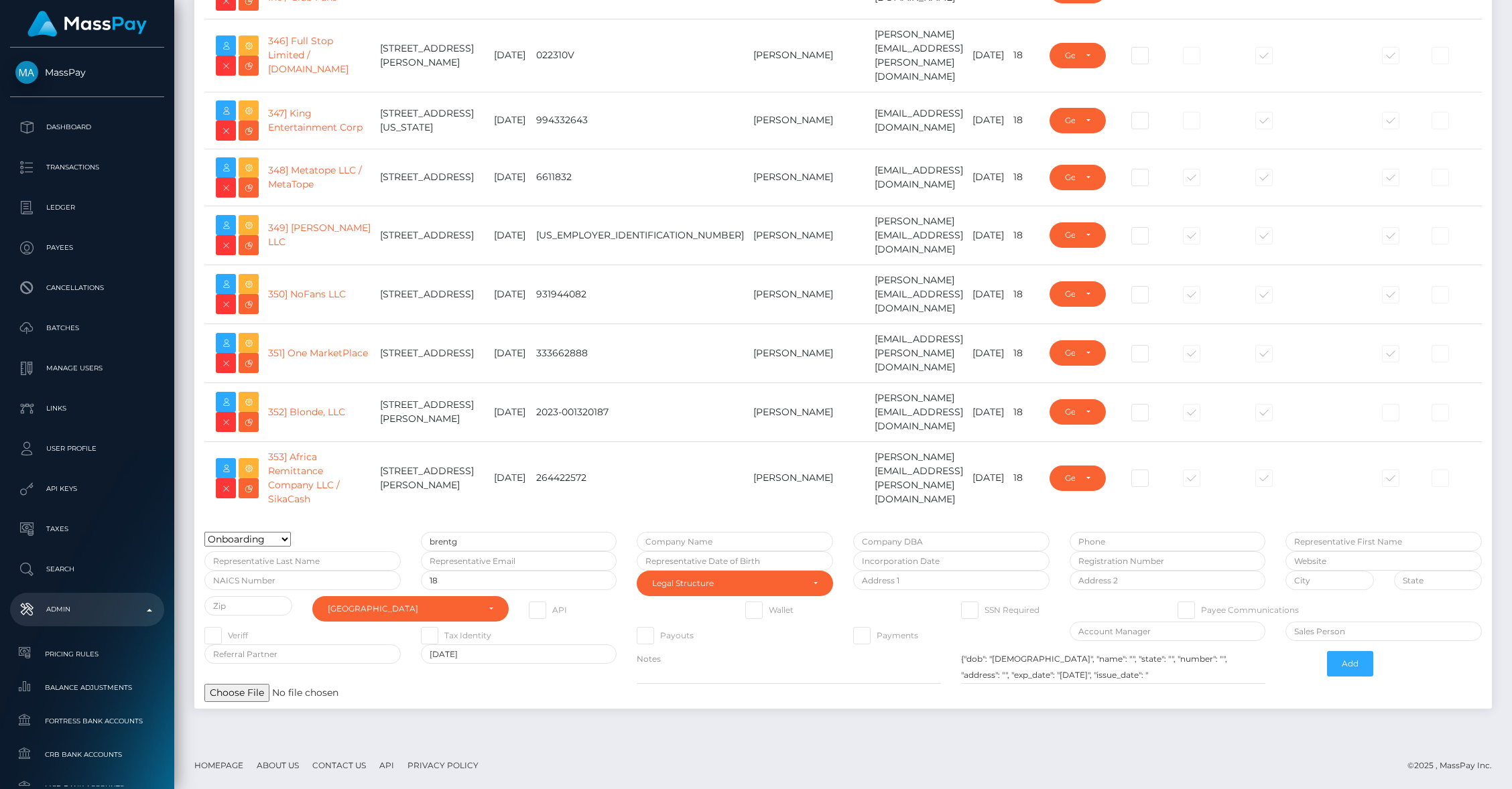
scroll to position [22200, 0]
click at [1191, 5] on input "checkbox" at bounding box center [1195, 1] width 9 height 9
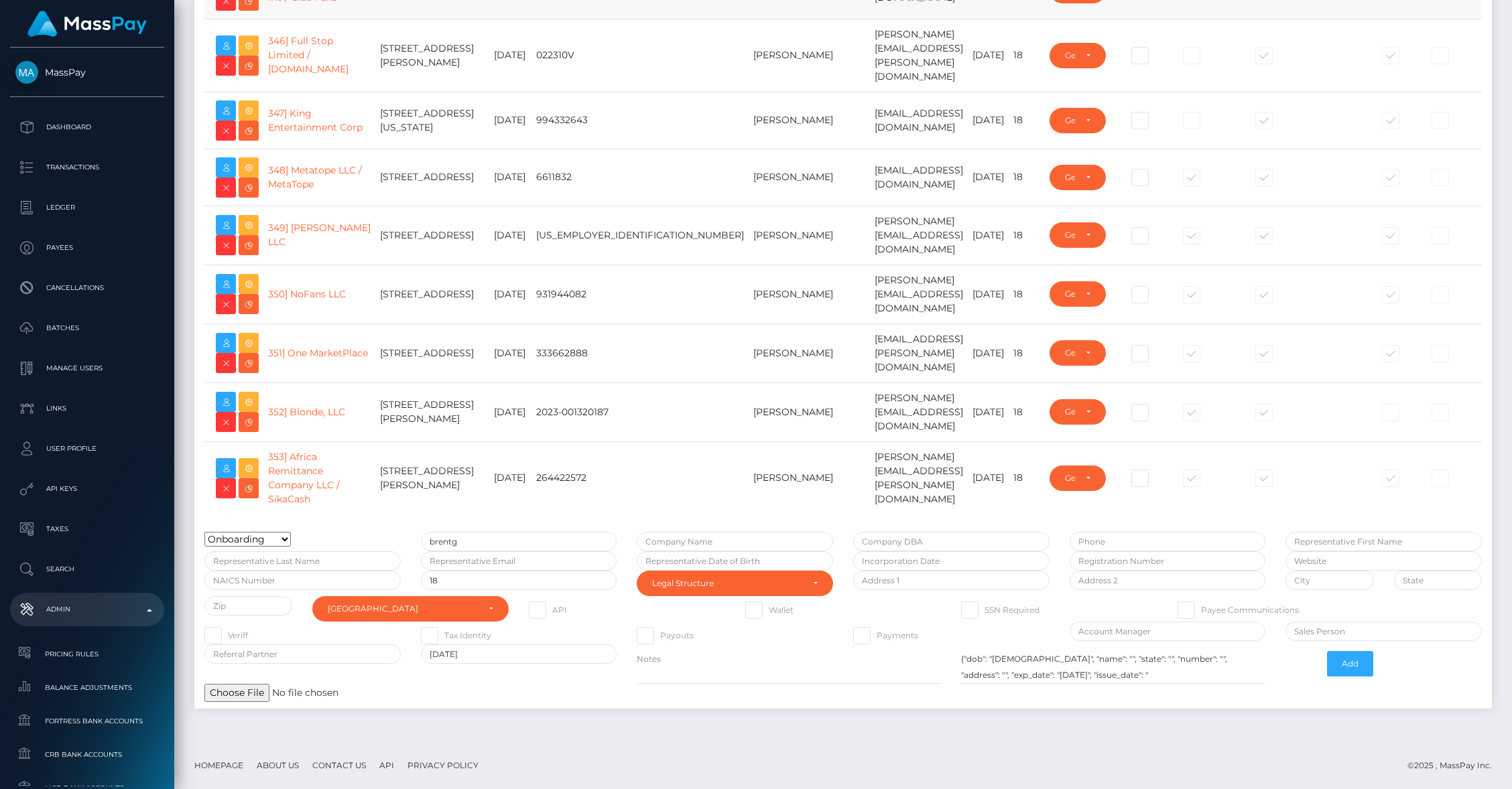
checkbox input "true"
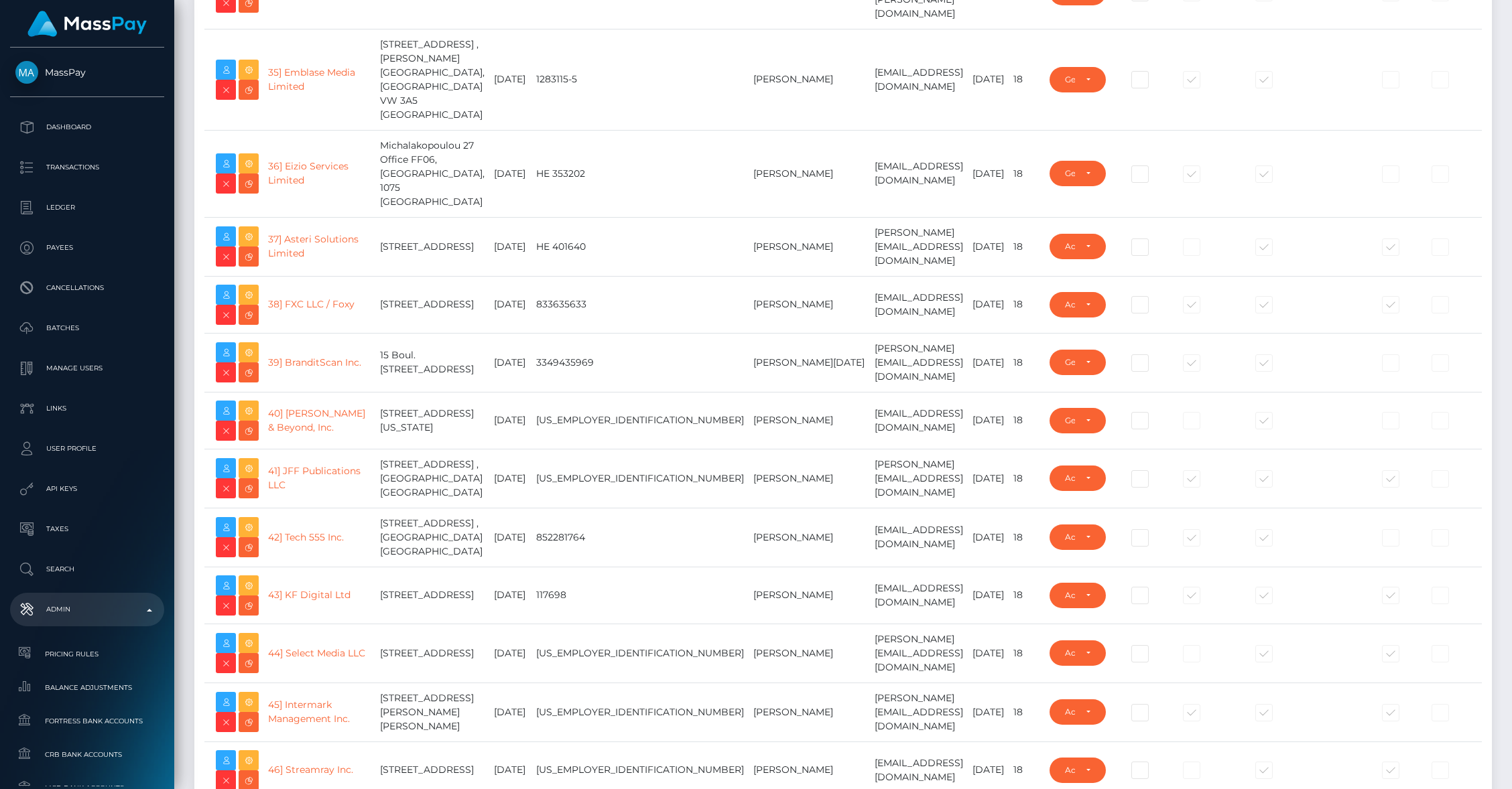
scroll to position [0, 0]
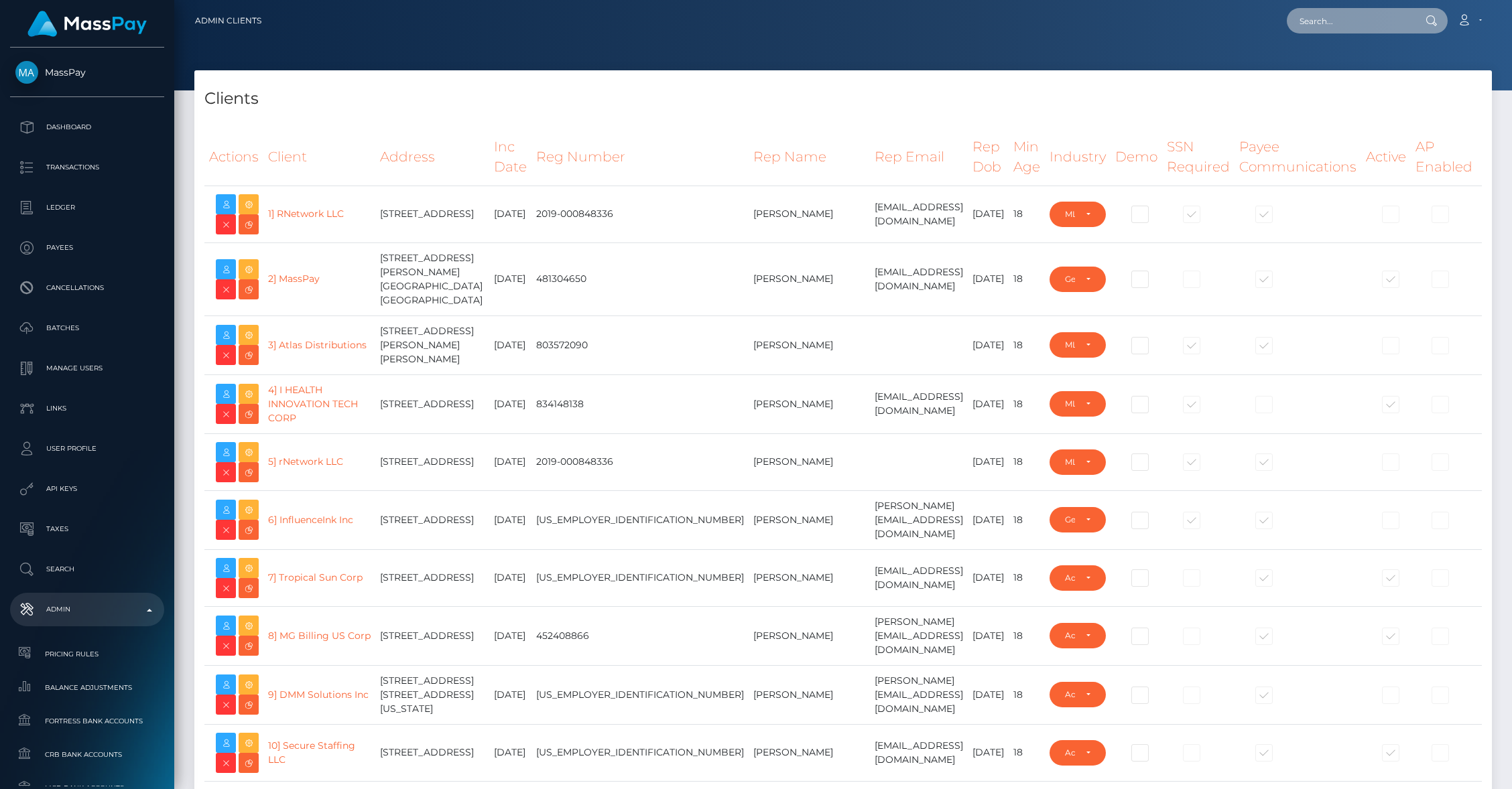
click at [1366, 23] on input "text" at bounding box center [1351, 20] width 126 height 26
paste input "(1333859420)"
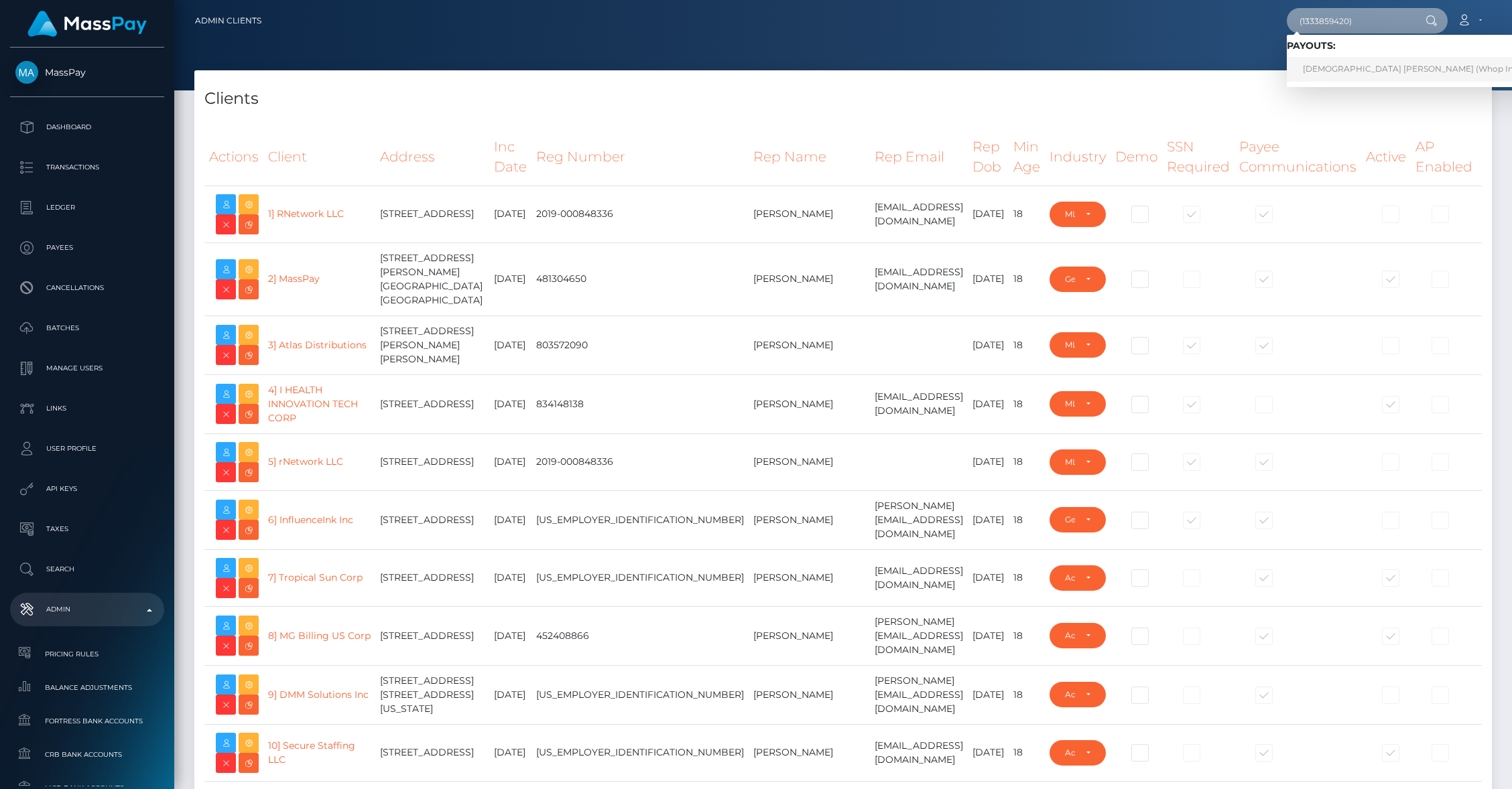
type input "(1333859420)"
click at [1327, 67] on link "JEVAUNIE ANTONIO DAYE (Whop Inc - )" at bounding box center [1415, 69] width 257 height 25
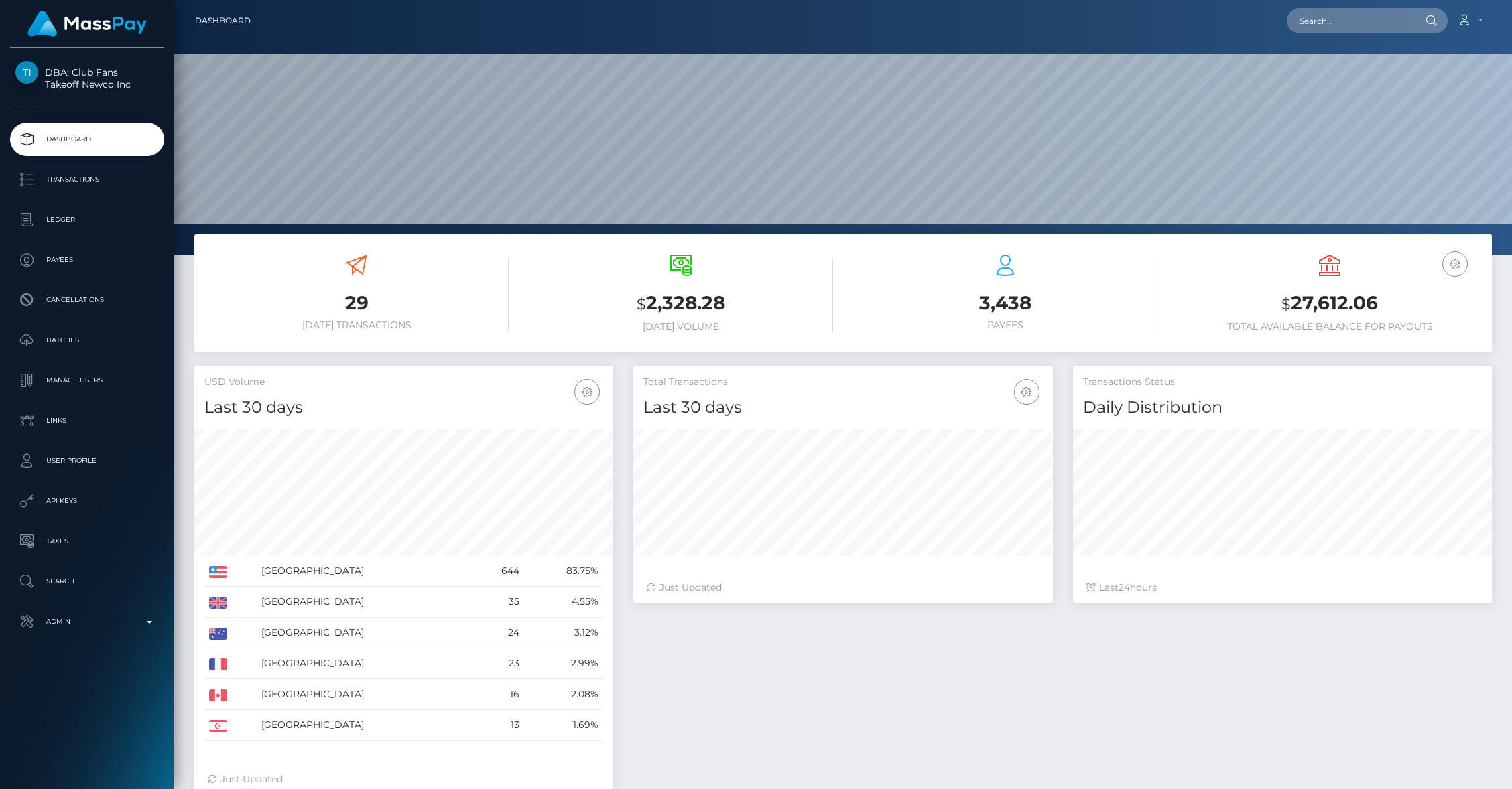
scroll to position [237, 419]
click at [1348, 22] on input "text" at bounding box center [1351, 20] width 126 height 26
paste input "z64nwVd4yuWQUmhD1CbrlH9D5MA3"
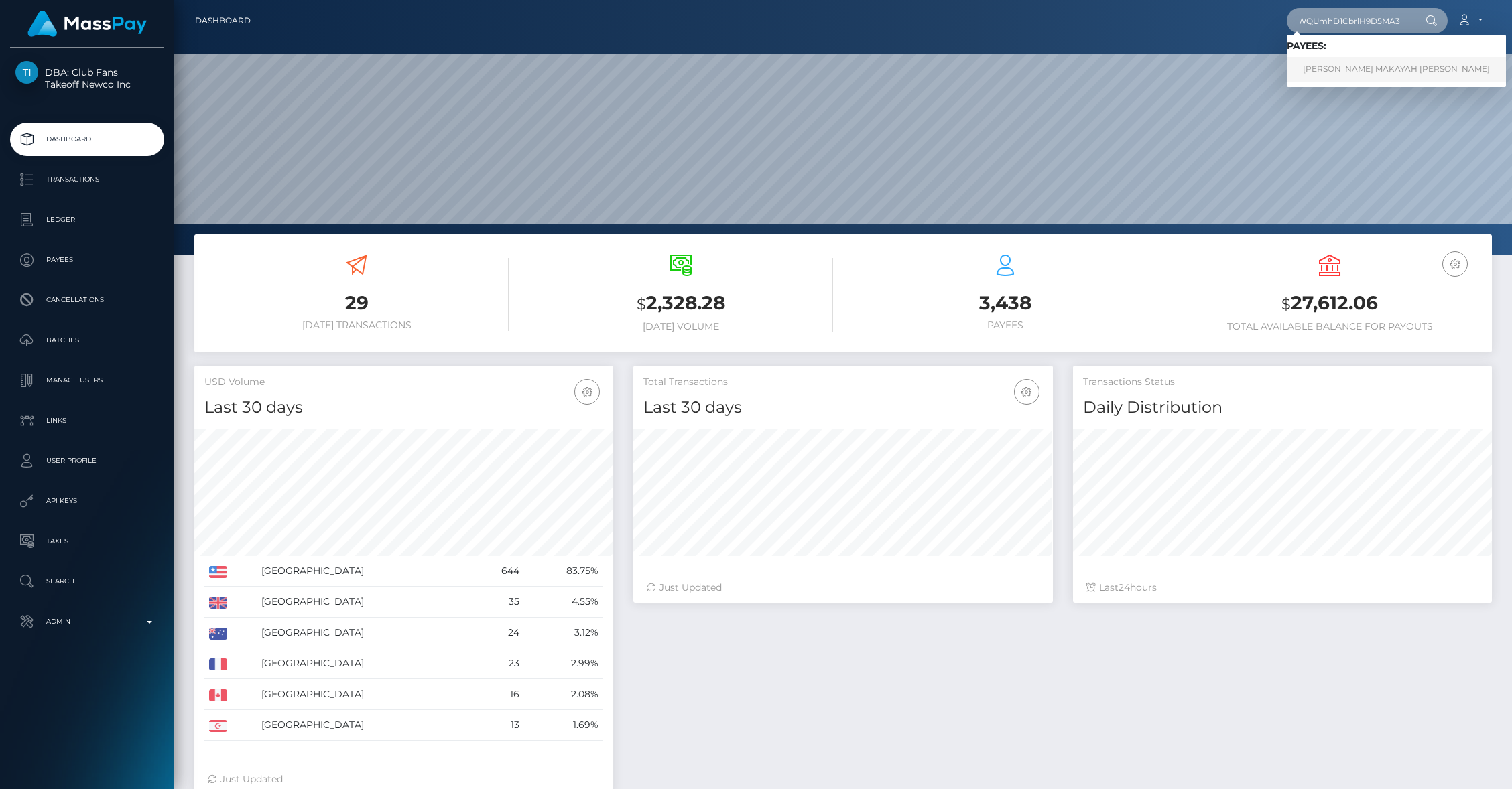
type input "z64nwVd4yuWQUmhD1CbrlH9D5MA3"
click at [1367, 76] on link "KERA MAKAYAH BENJAMIN" at bounding box center [1397, 69] width 220 height 25
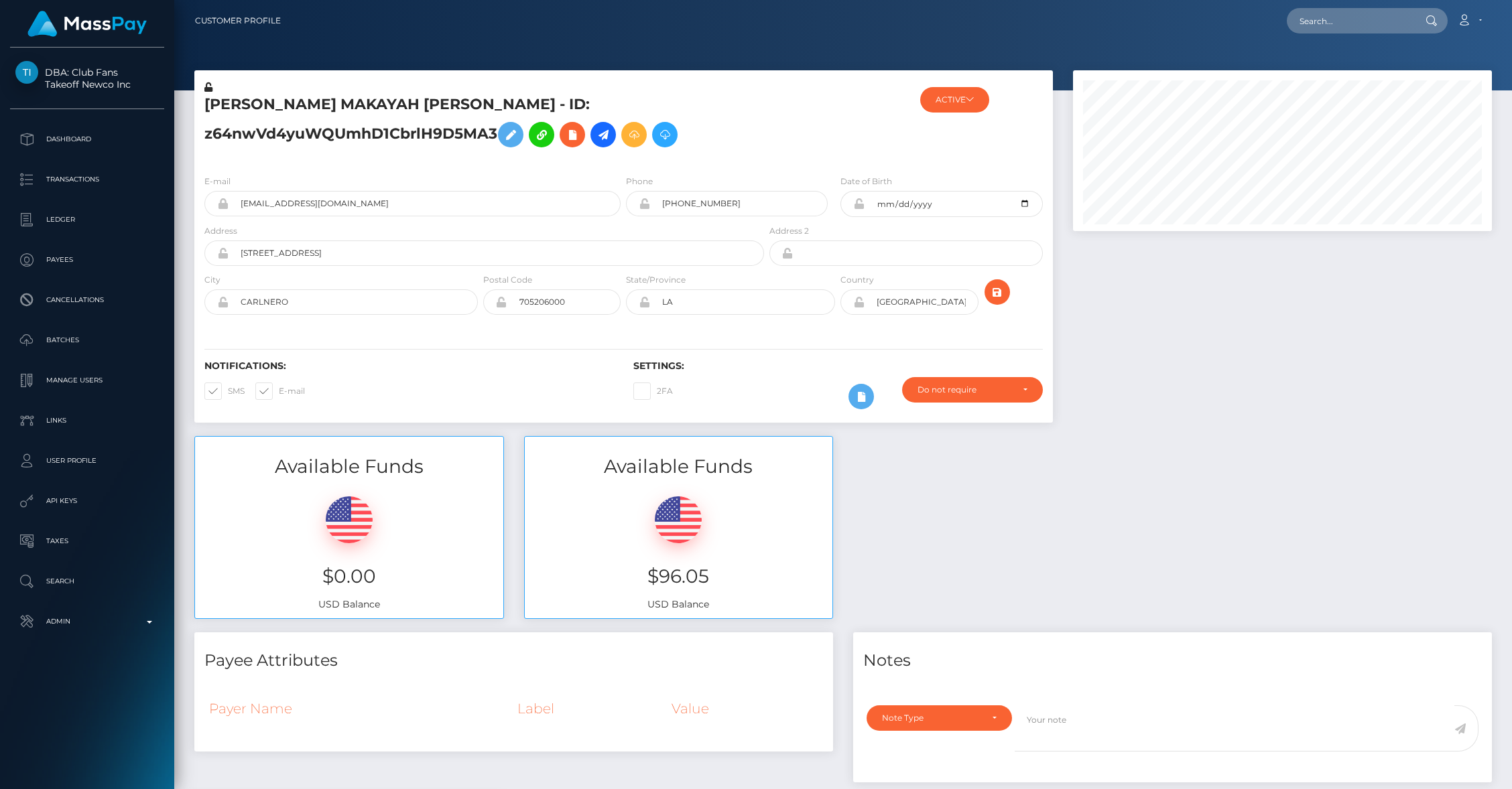
scroll to position [161, 419]
click at [595, 137] on icon at bounding box center [603, 135] width 16 height 17
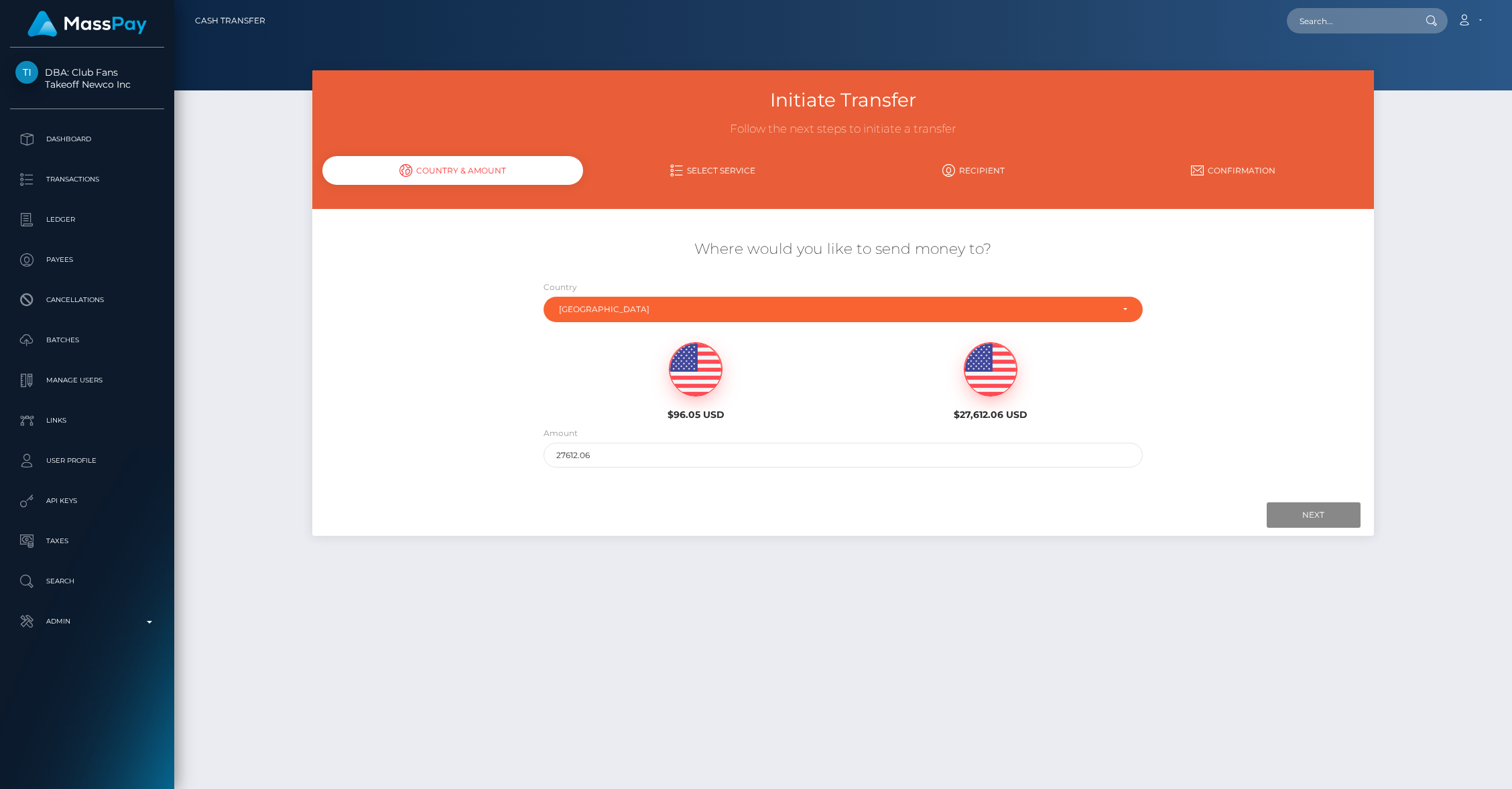
click at [702, 366] on img at bounding box center [695, 370] width 52 height 54
drag, startPoint x: 583, startPoint y: 459, endPoint x: 515, endPoint y: 446, distance: 69.2
click at [515, 446] on div "Where would you like to send money to? Country Abkhazia [GEOGRAPHIC_DATA] [GEOG…" at bounding box center [843, 353] width 1061 height 242
type input "94.05"
click at [1338, 513] on input "Next" at bounding box center [1314, 516] width 94 height 26
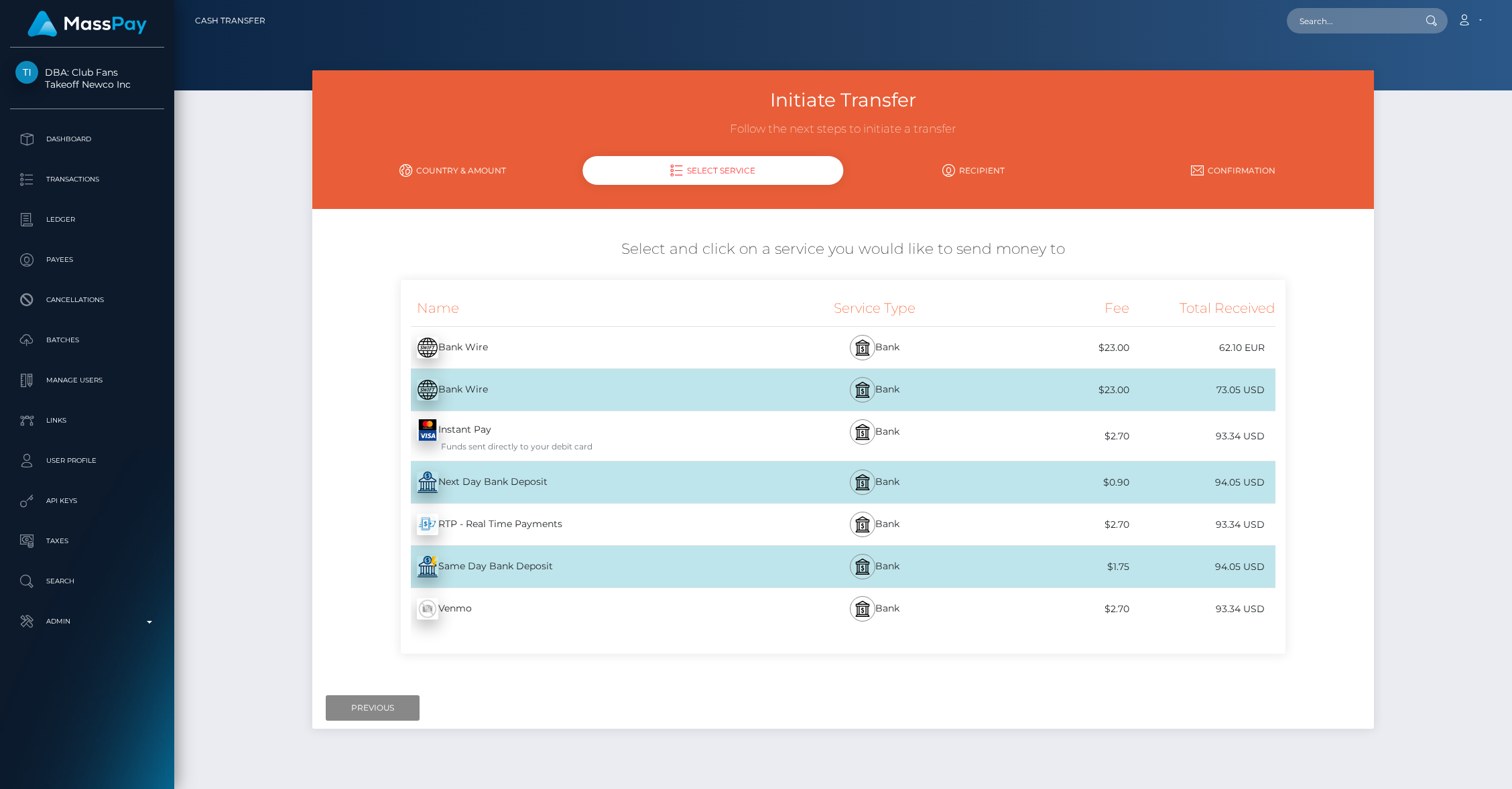
click at [1042, 485] on div "$0.90" at bounding box center [1057, 482] width 145 height 30
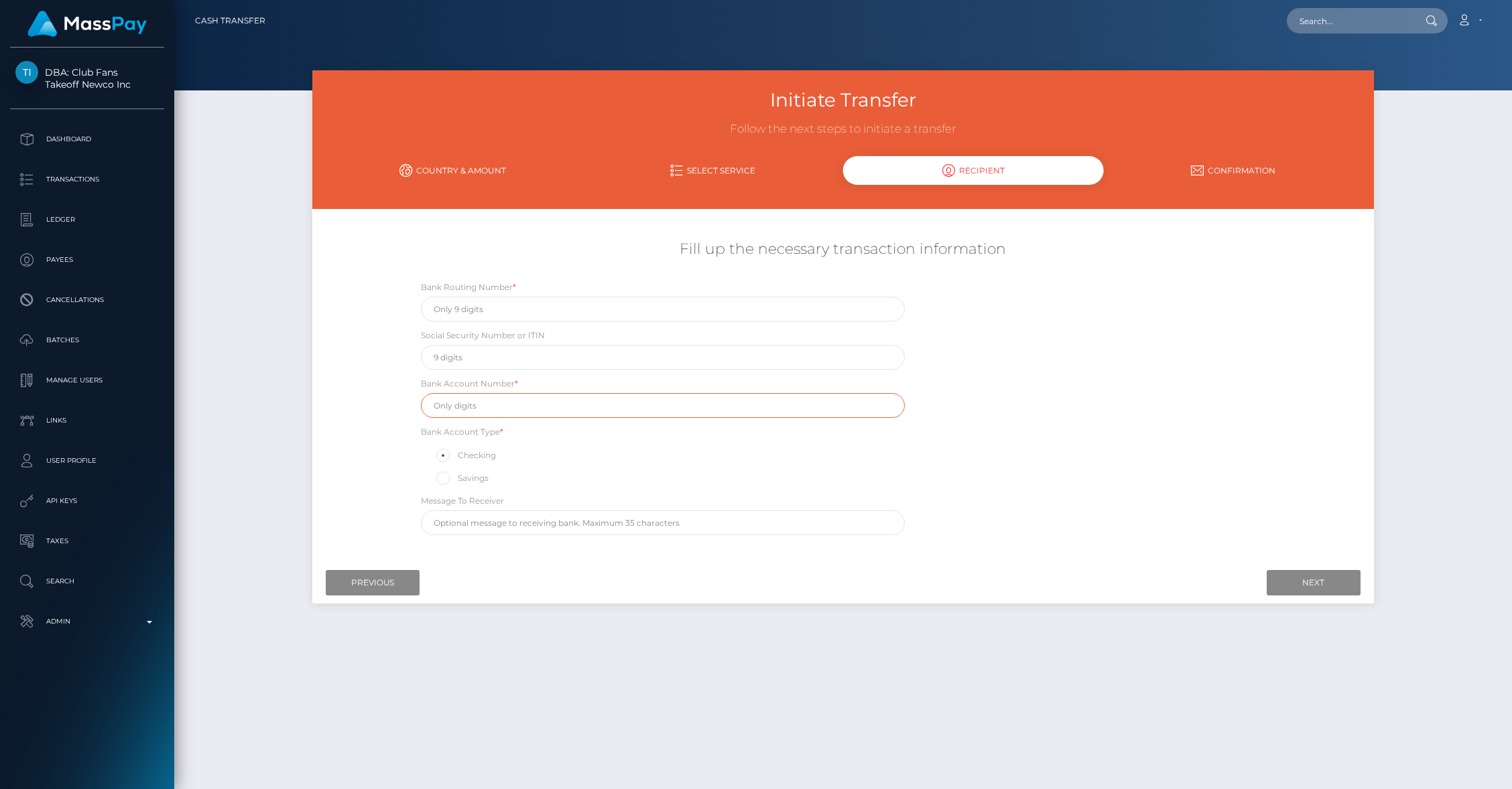
click at [632, 404] on input "text" at bounding box center [663, 406] width 484 height 25
paste input "36221152093"
type input "36221152093"
click at [617, 303] on input "text" at bounding box center [663, 309] width 484 height 25
paste input "031176110"
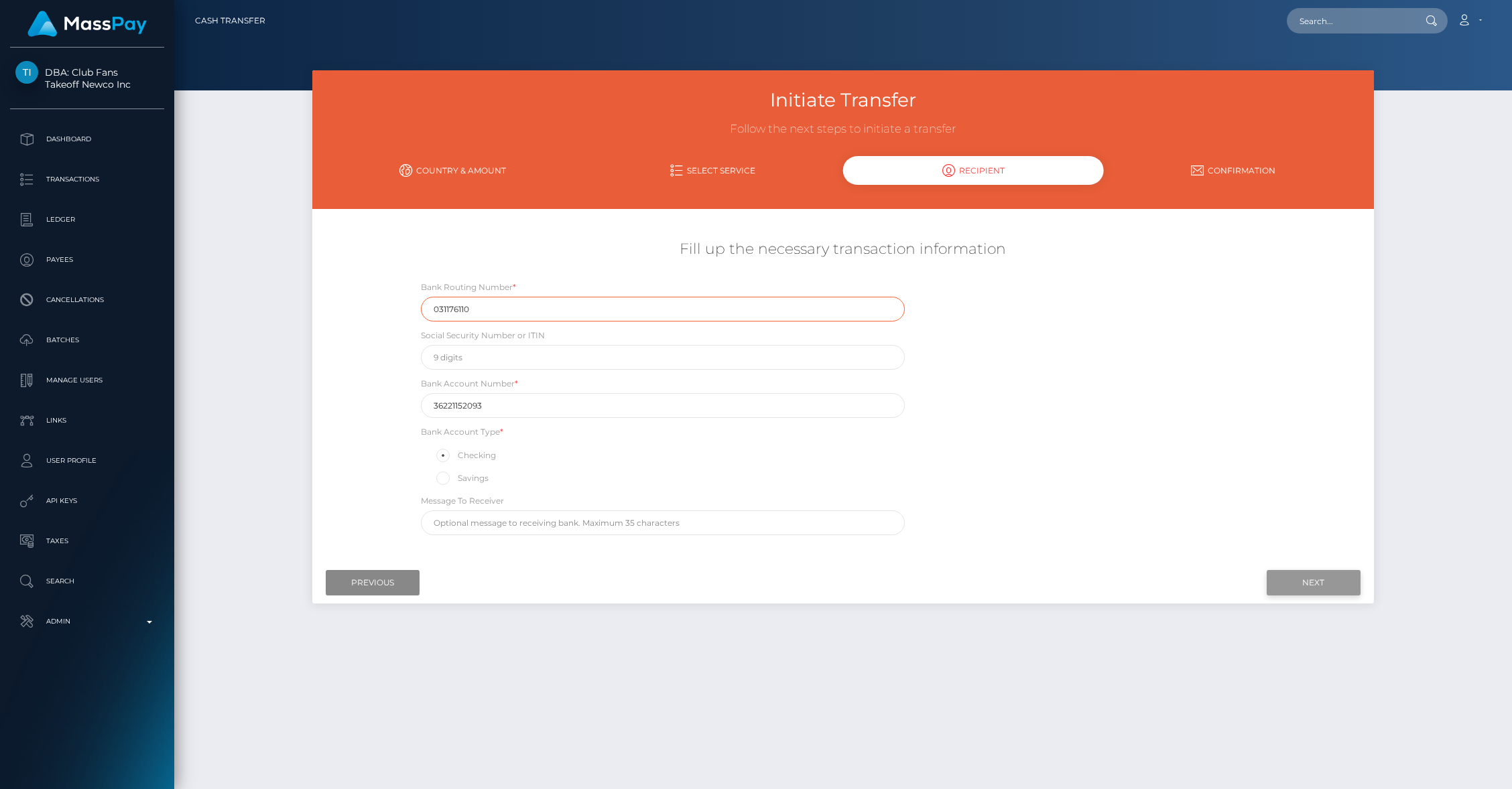
type input "031176110"
click at [1312, 587] on input "Next" at bounding box center [1314, 583] width 94 height 26
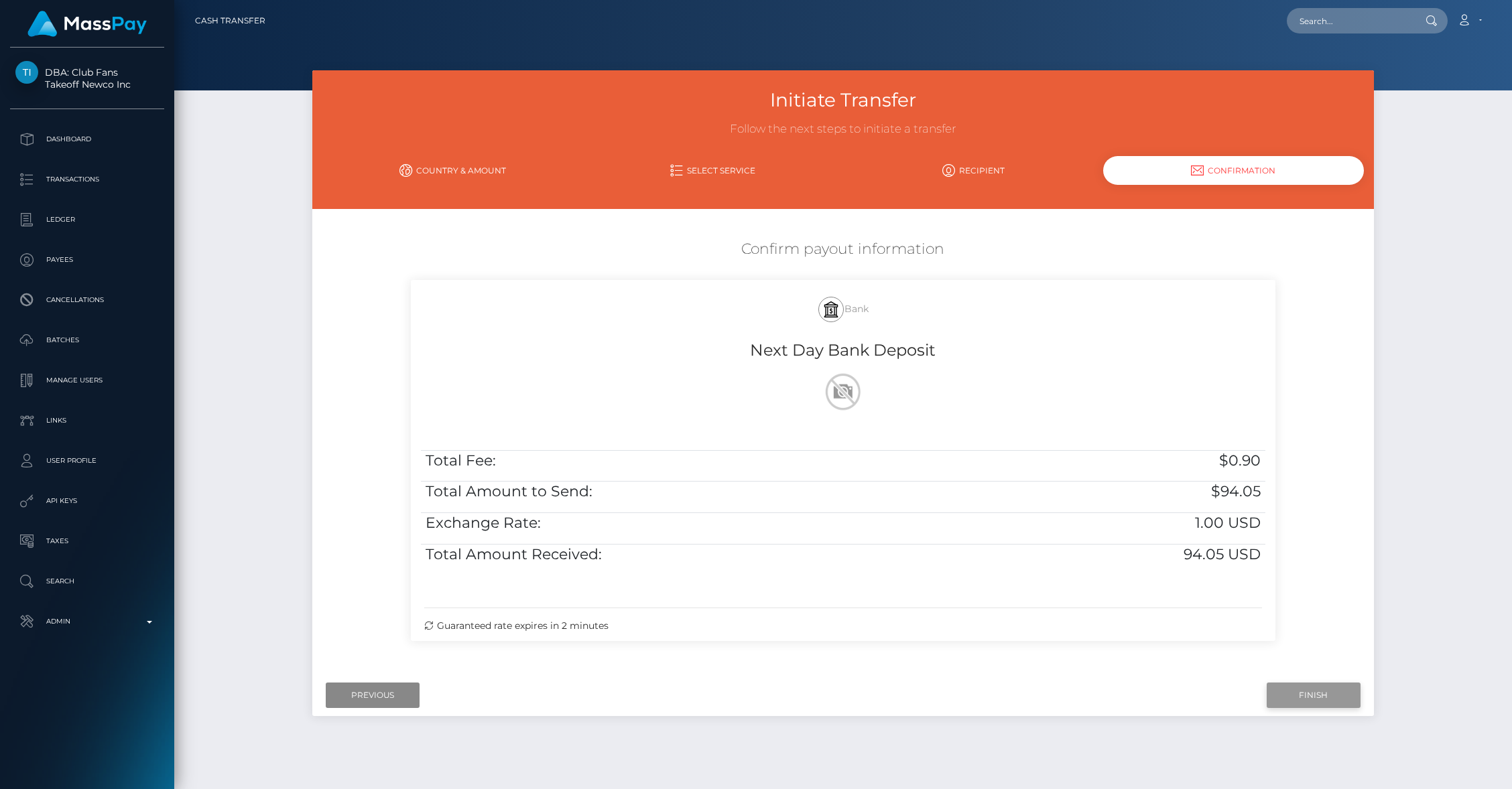
click at [1319, 703] on input "Finish" at bounding box center [1314, 696] width 94 height 26
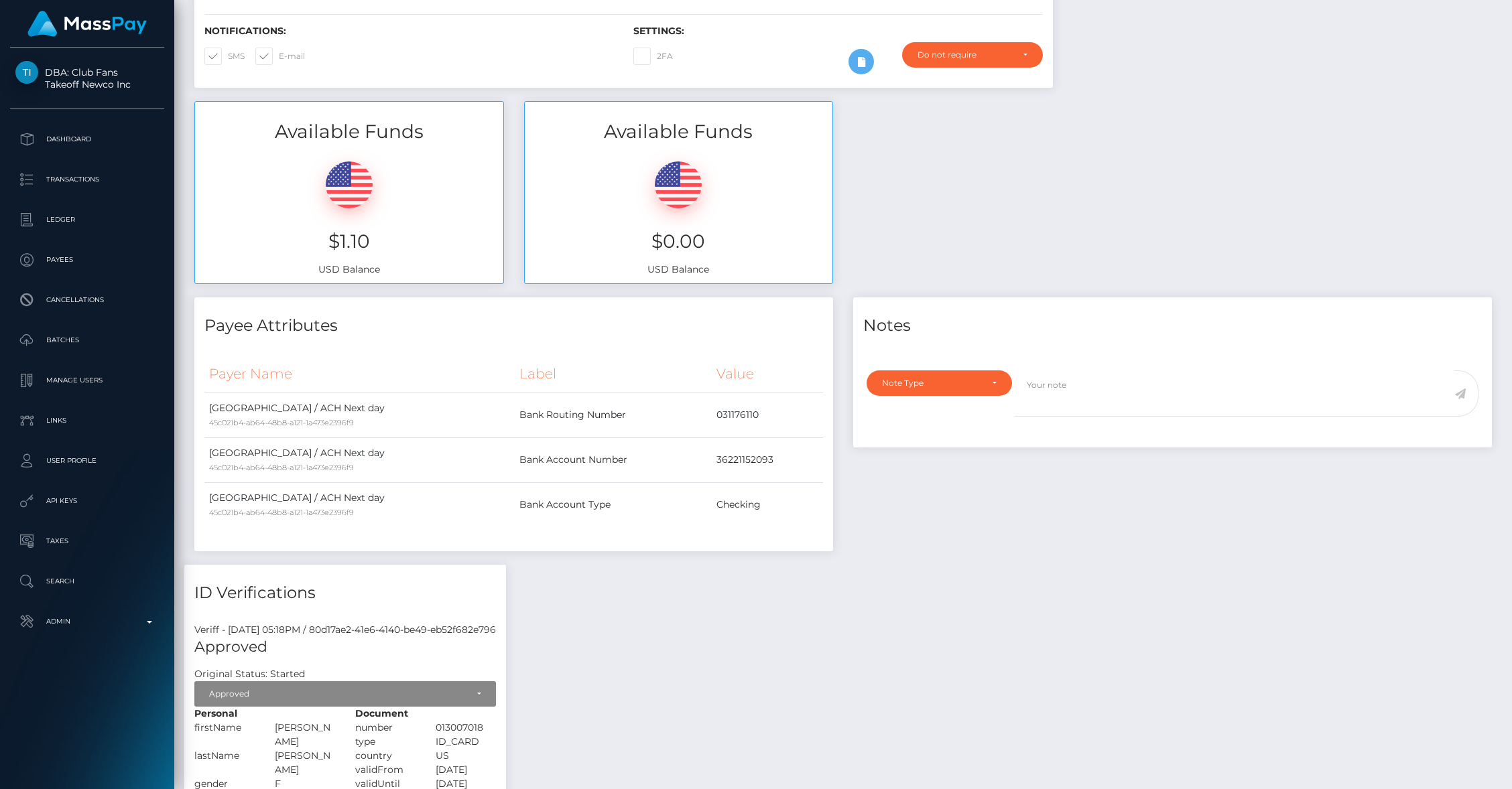
scroll to position [334, 0]
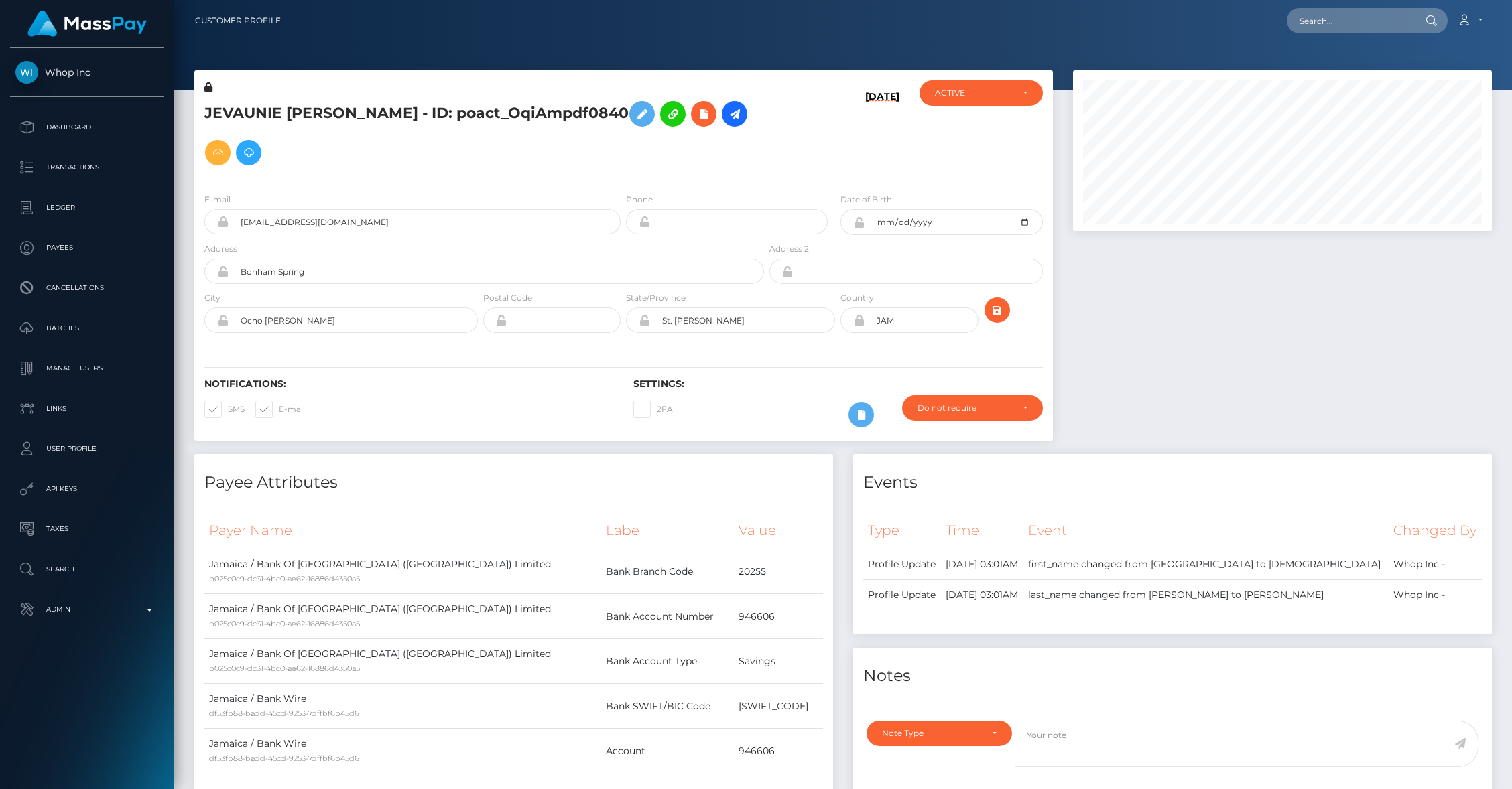
scroll to position [161, 419]
click at [733, 114] on icon at bounding box center [735, 114] width 16 height 17
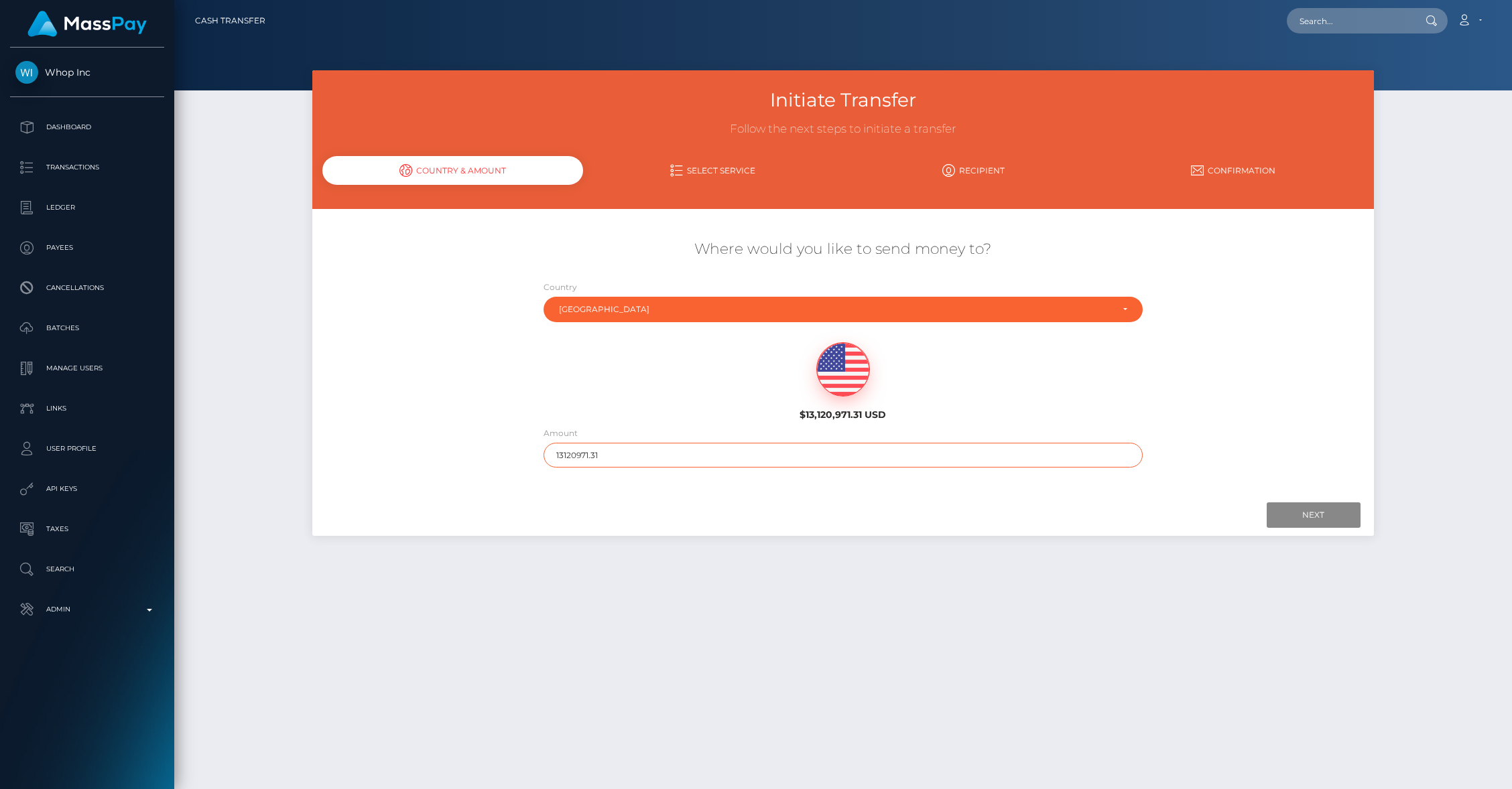
drag, startPoint x: 575, startPoint y: 459, endPoint x: 630, endPoint y: 456, distance: 55.1
click at [630, 456] on input "13120971.31" at bounding box center [843, 455] width 600 height 25
drag, startPoint x: 621, startPoint y: 454, endPoint x: 571, endPoint y: 455, distance: 50.0
click at [571, 455] on input "13120971.31" at bounding box center [843, 455] width 600 height 25
type input "13123"
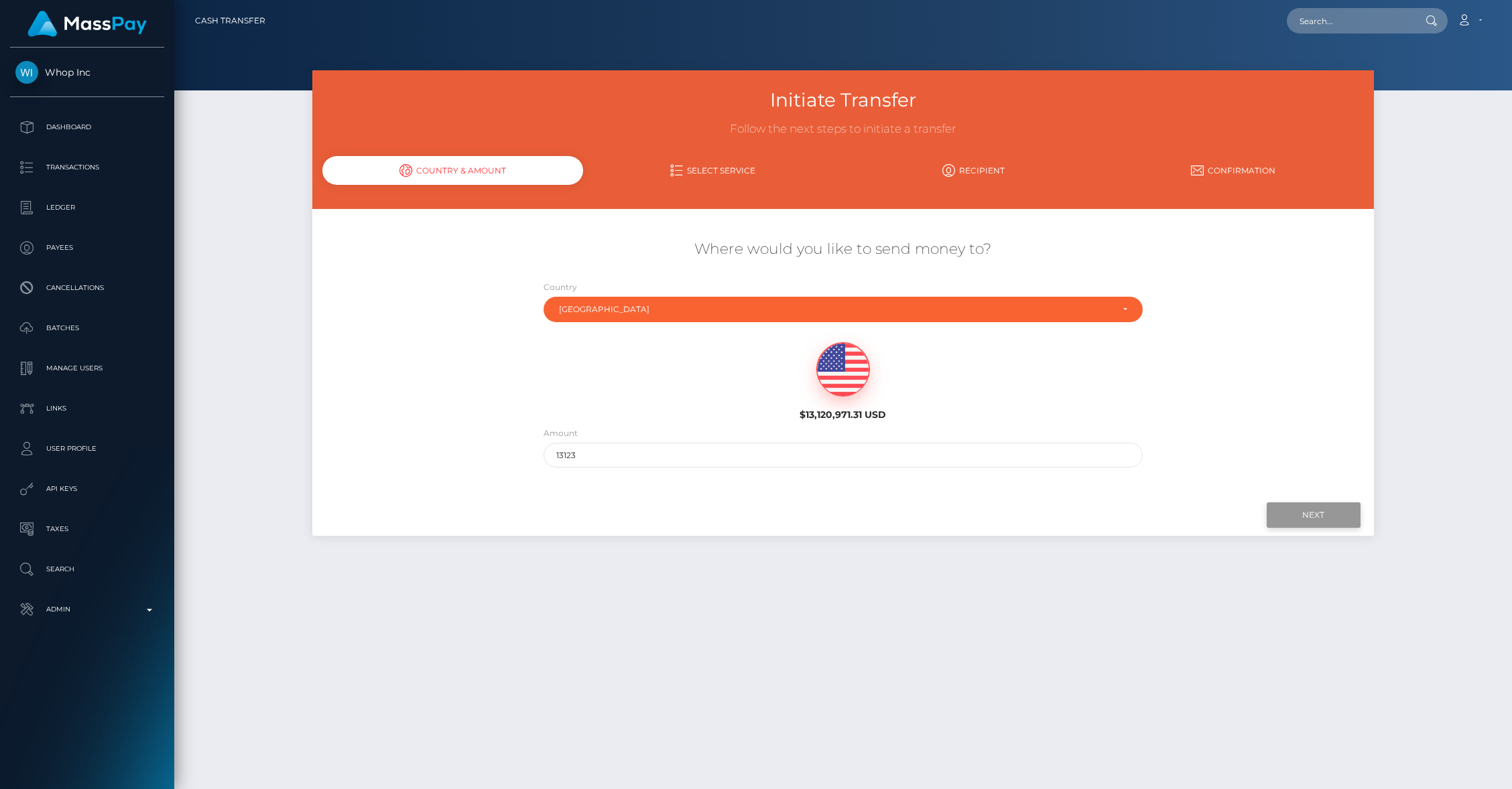
click at [1304, 513] on input "Next" at bounding box center [1314, 516] width 94 height 26
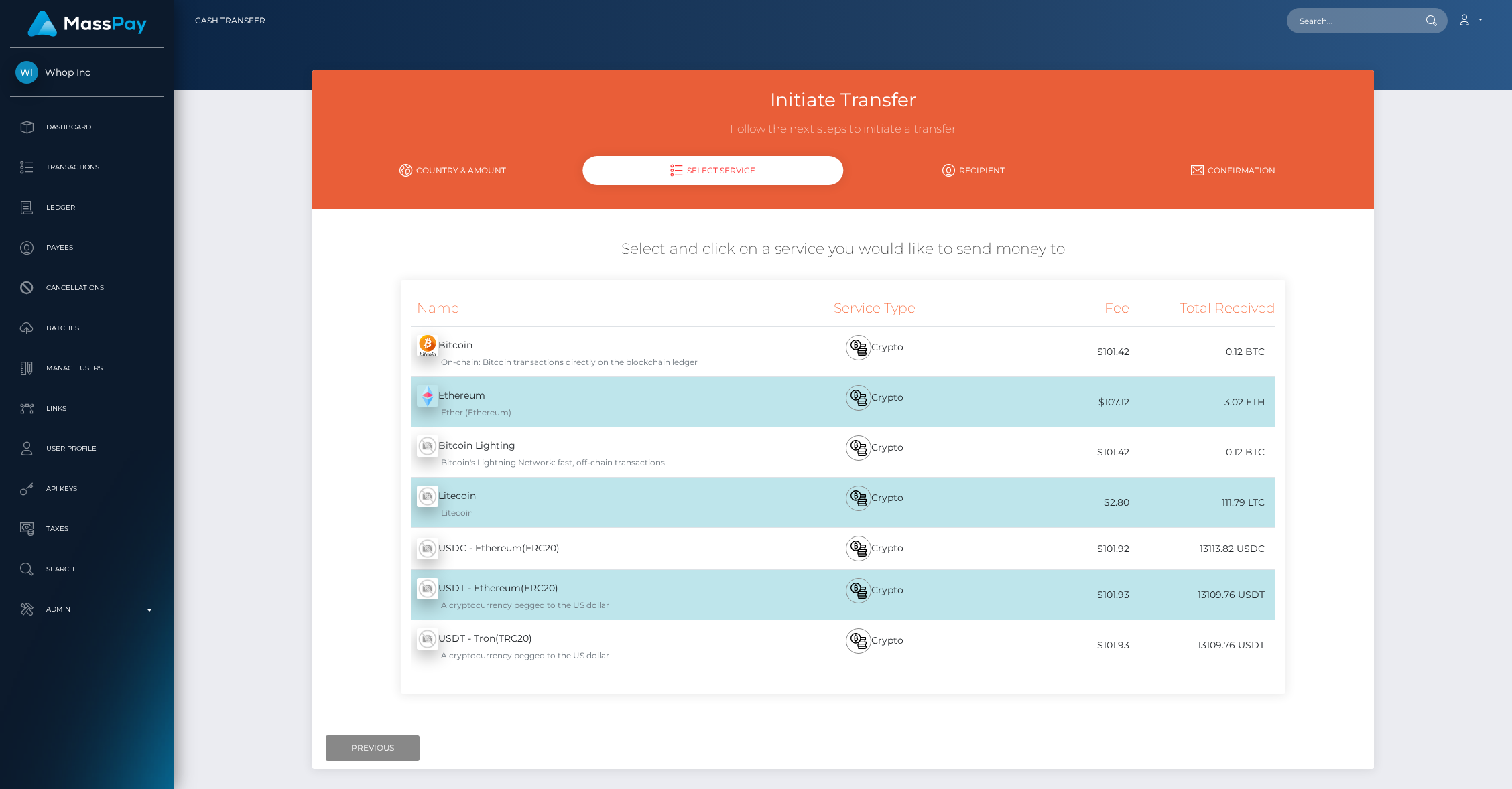
click at [453, 170] on link "Country & Amount" at bounding box center [452, 170] width 260 height 23
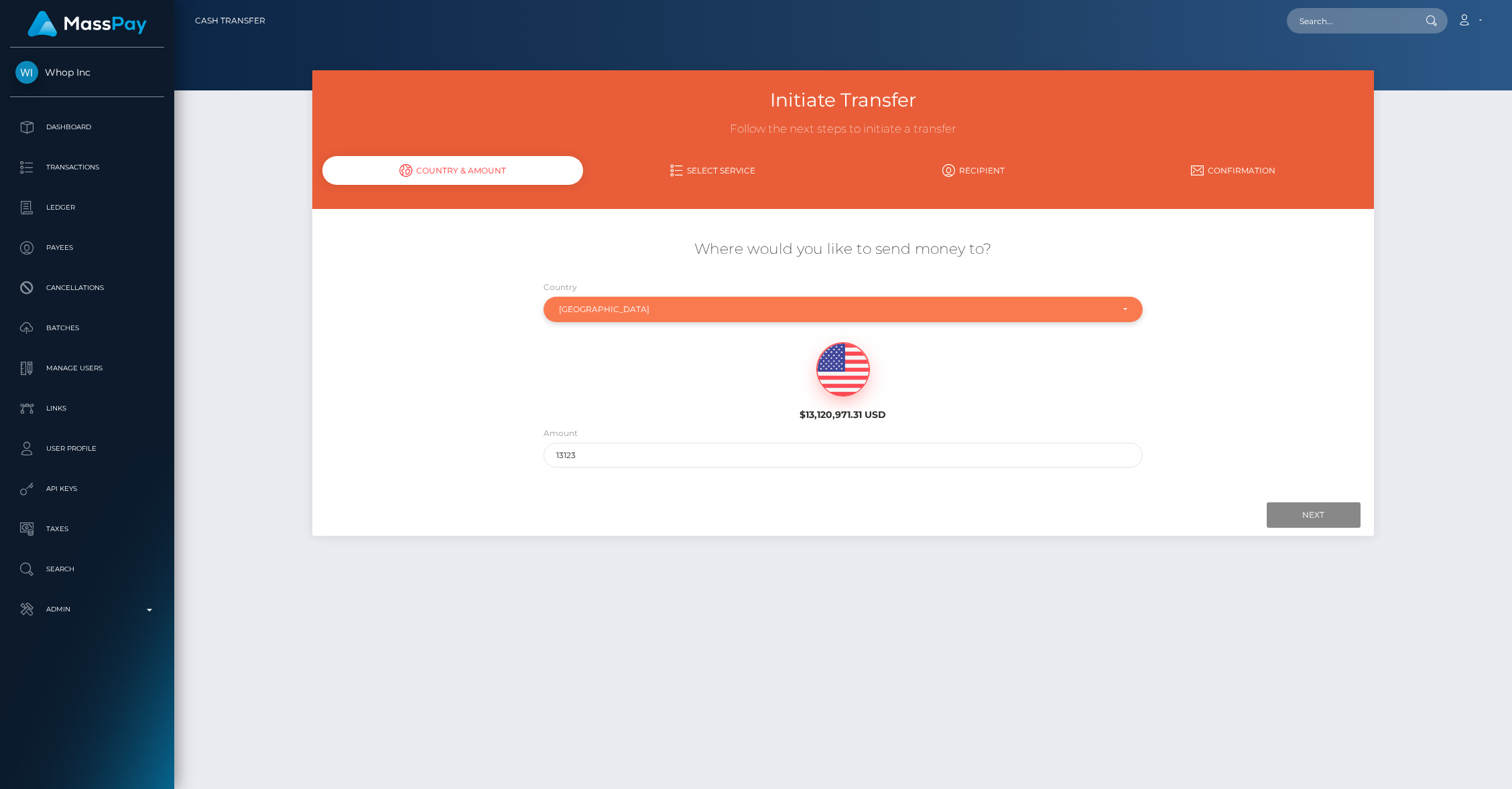
click at [630, 307] on div "Jamaica" at bounding box center [835, 309] width 553 height 11
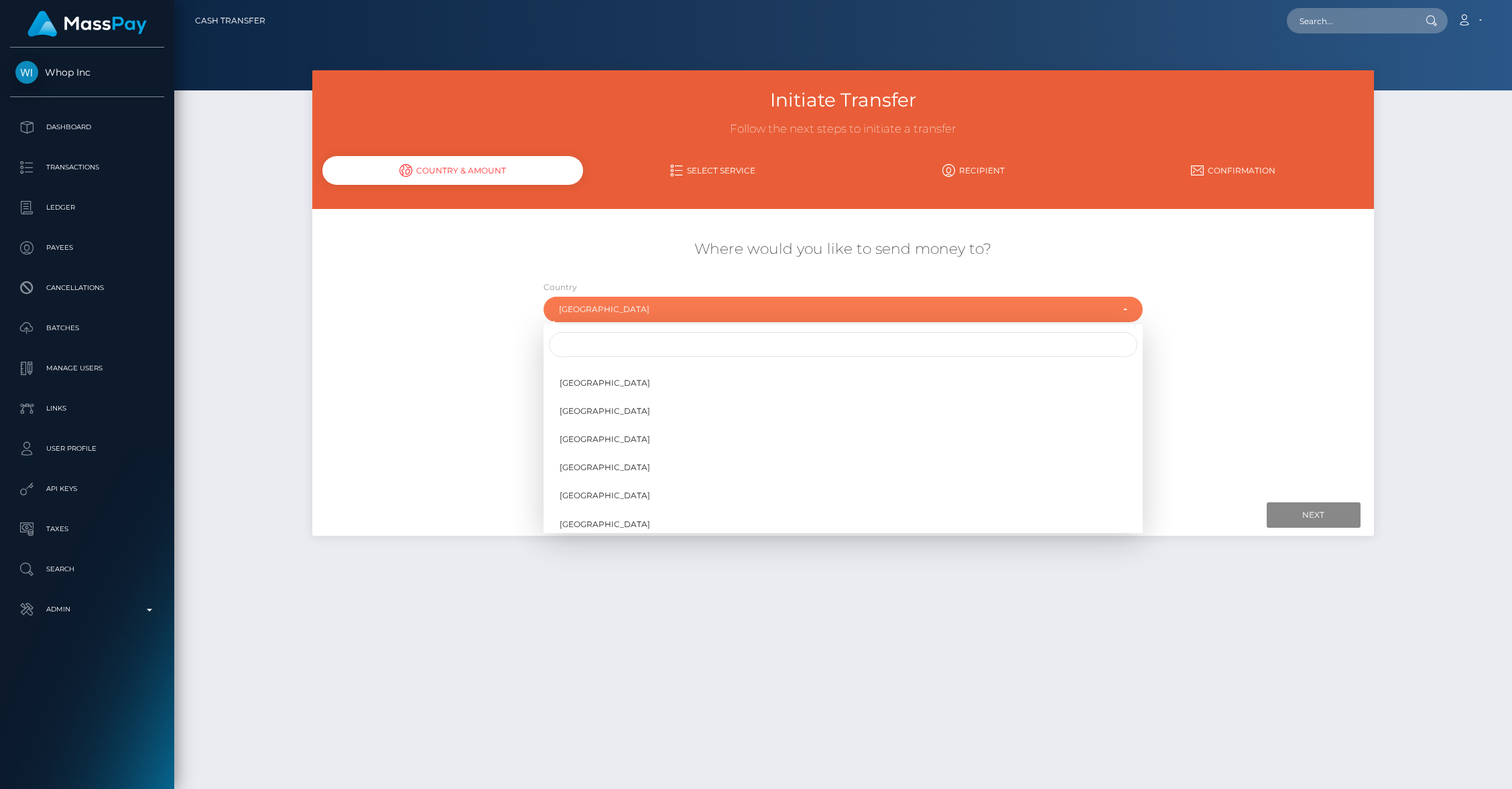
scroll to position [2567, 0]
click at [587, 497] on span "Hungary" at bounding box center [605, 494] width 91 height 12
select select "HUN"
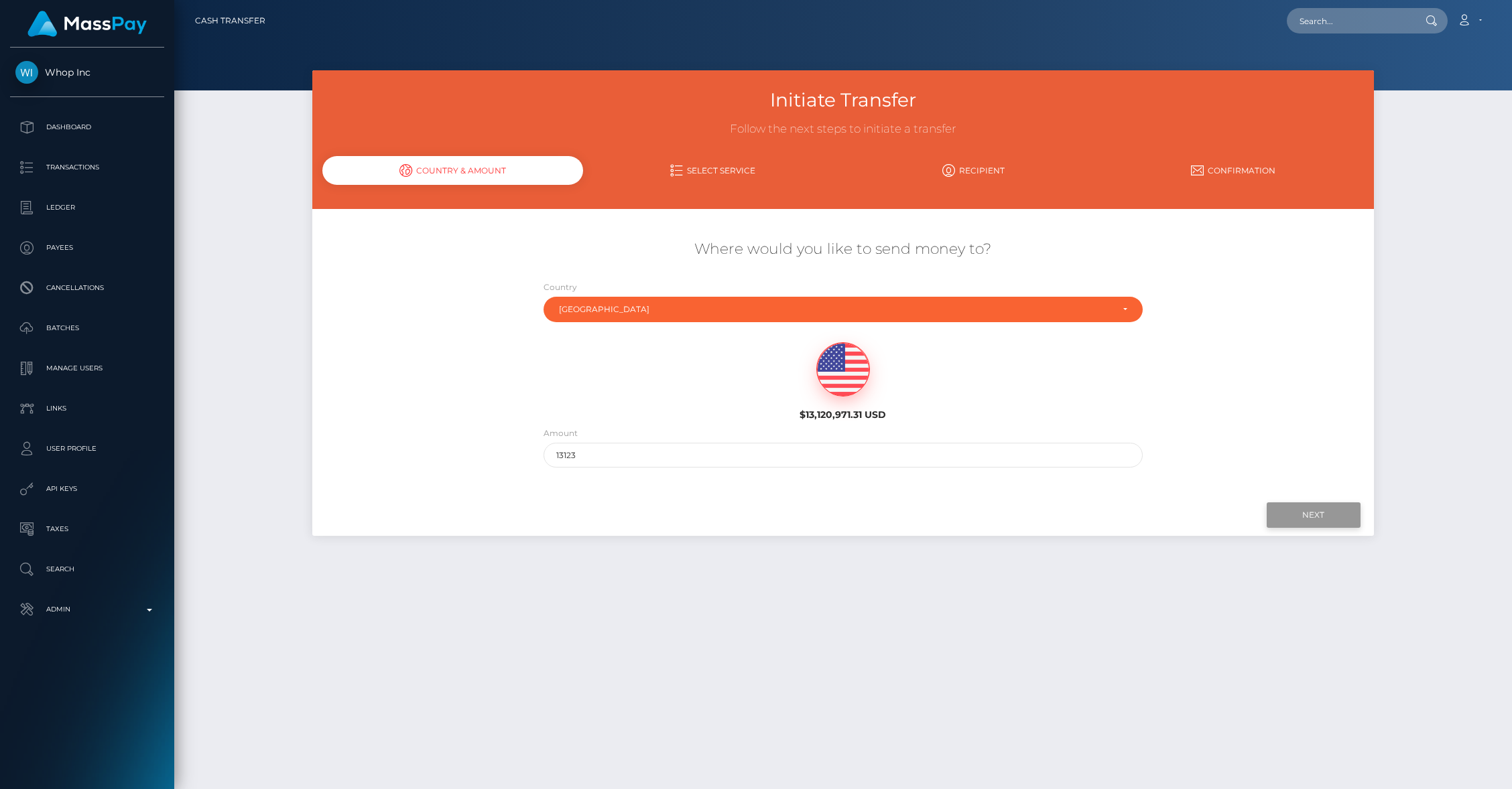
click at [1313, 523] on input "Next" at bounding box center [1314, 516] width 94 height 26
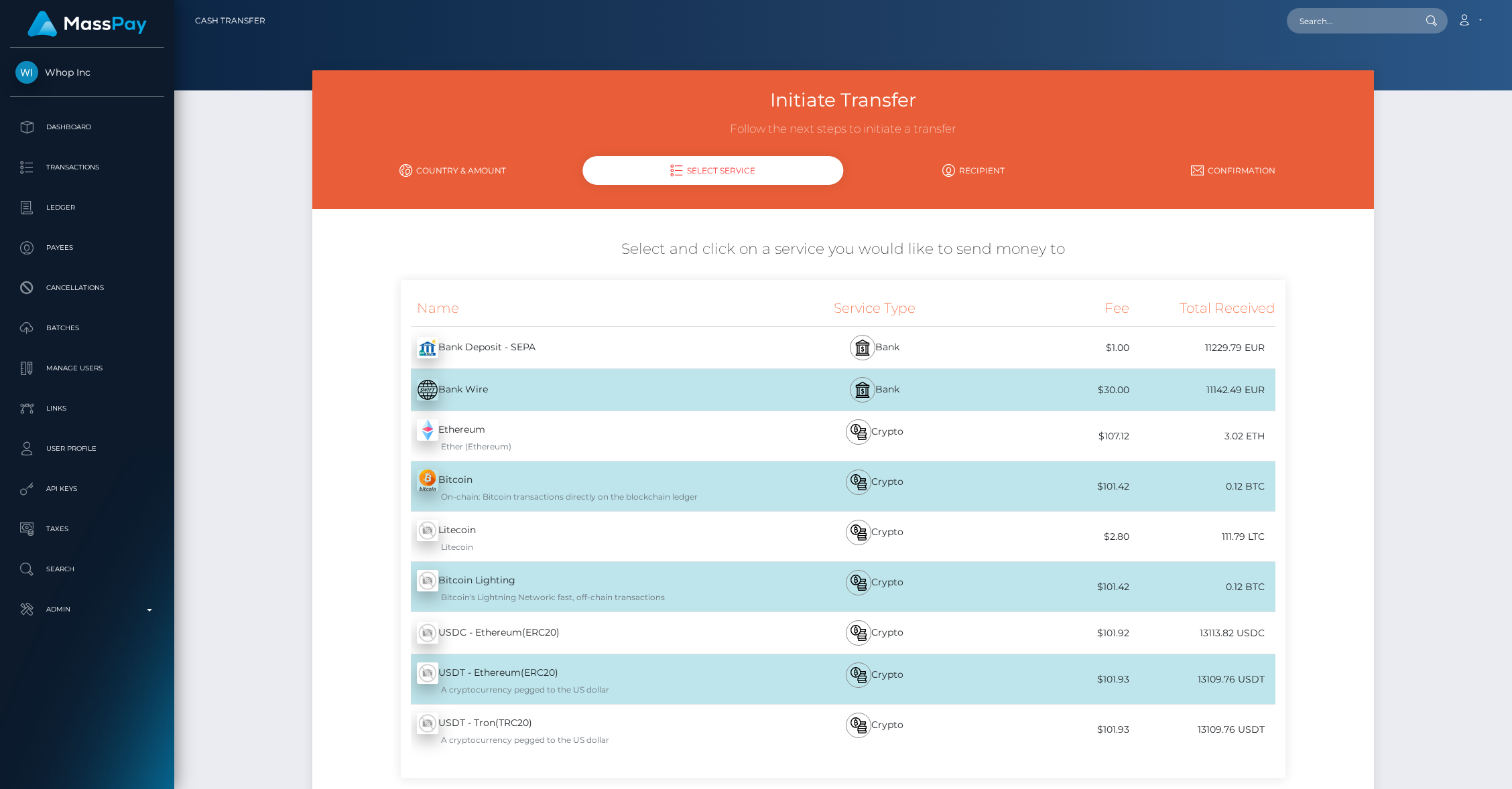
click at [488, 173] on link "Country & Amount" at bounding box center [452, 170] width 260 height 23
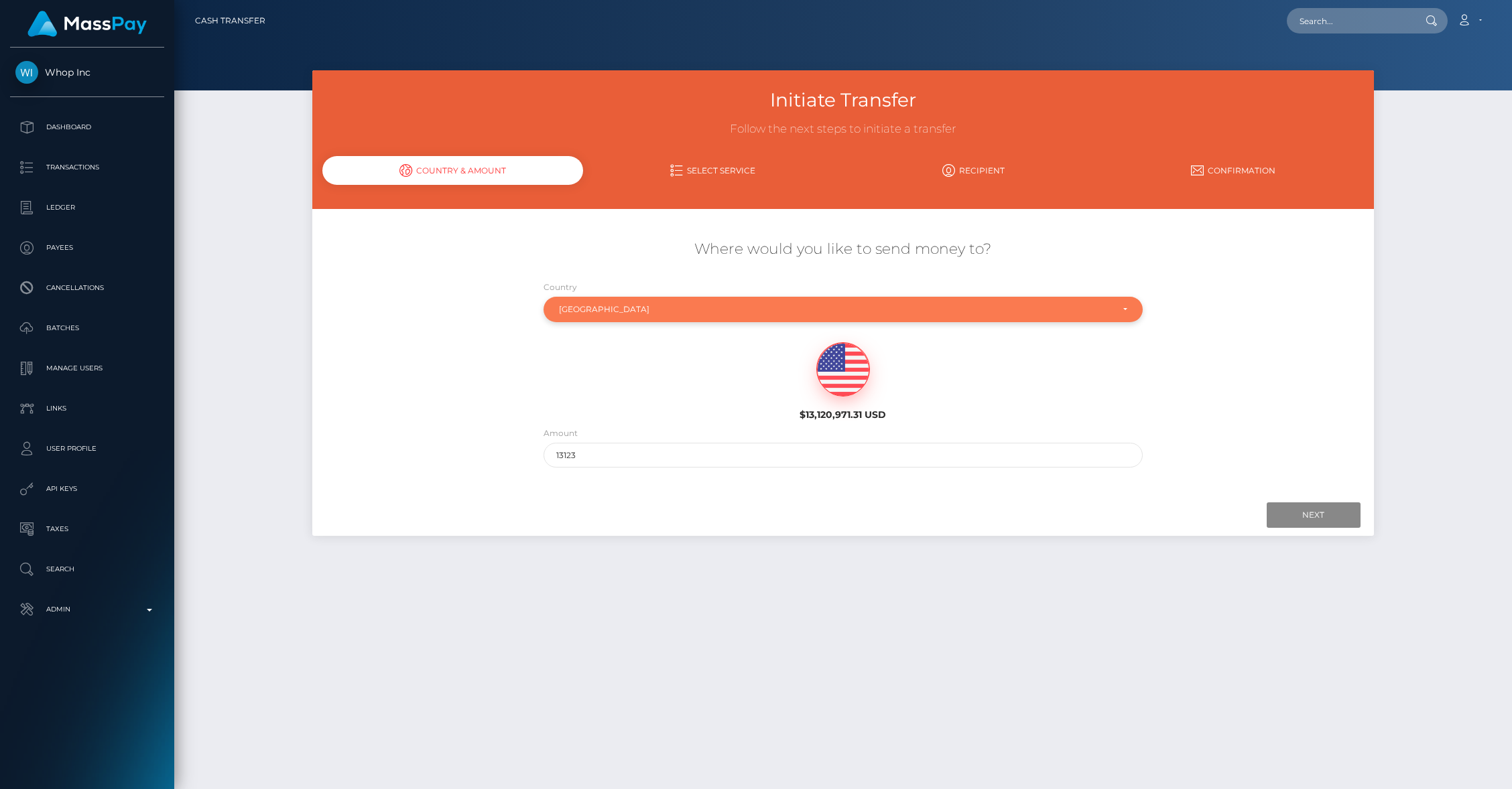
click at [576, 307] on div "Hungary" at bounding box center [835, 309] width 553 height 11
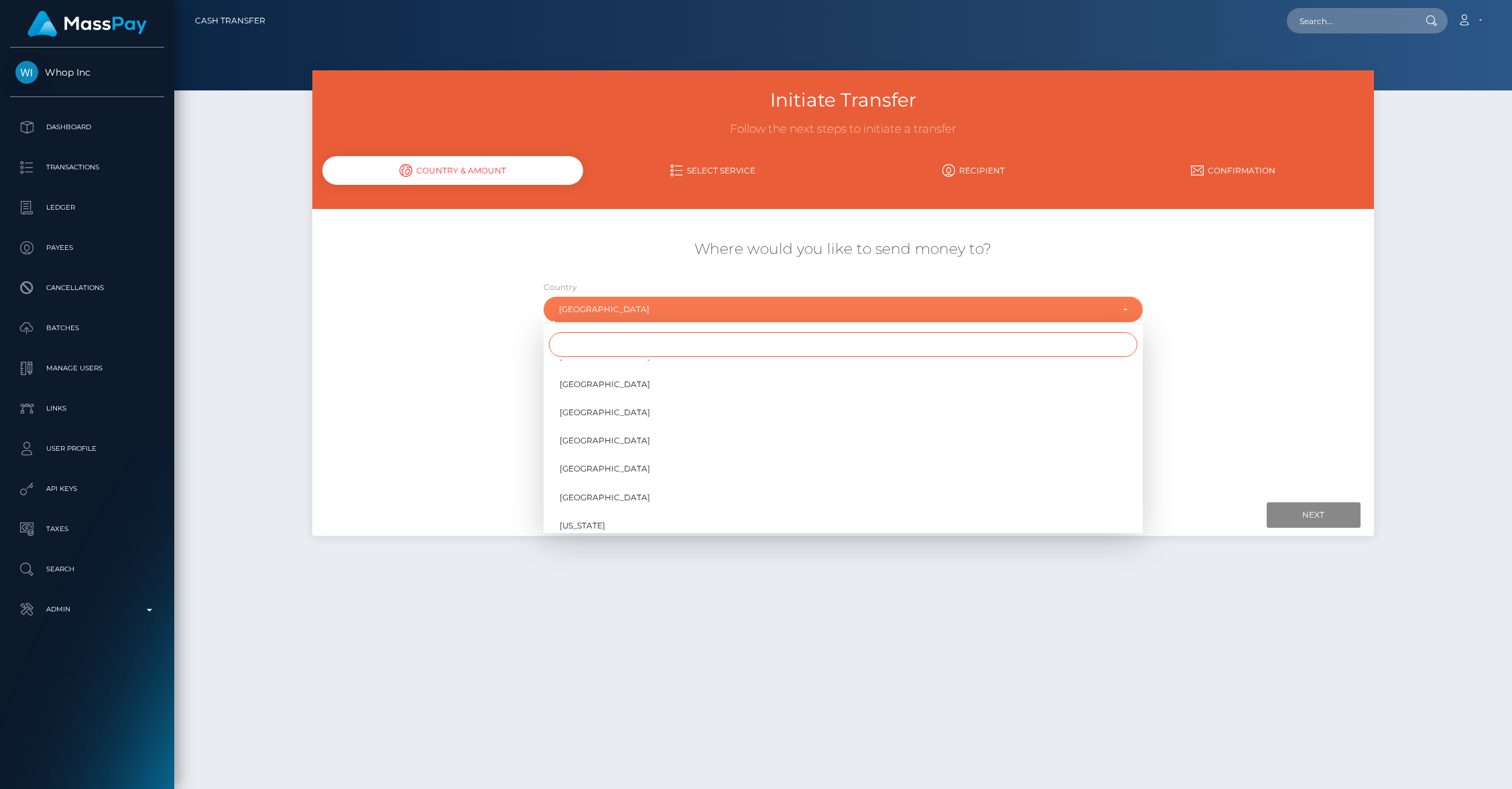
click at [604, 350] on input "Search" at bounding box center [843, 344] width 589 height 25
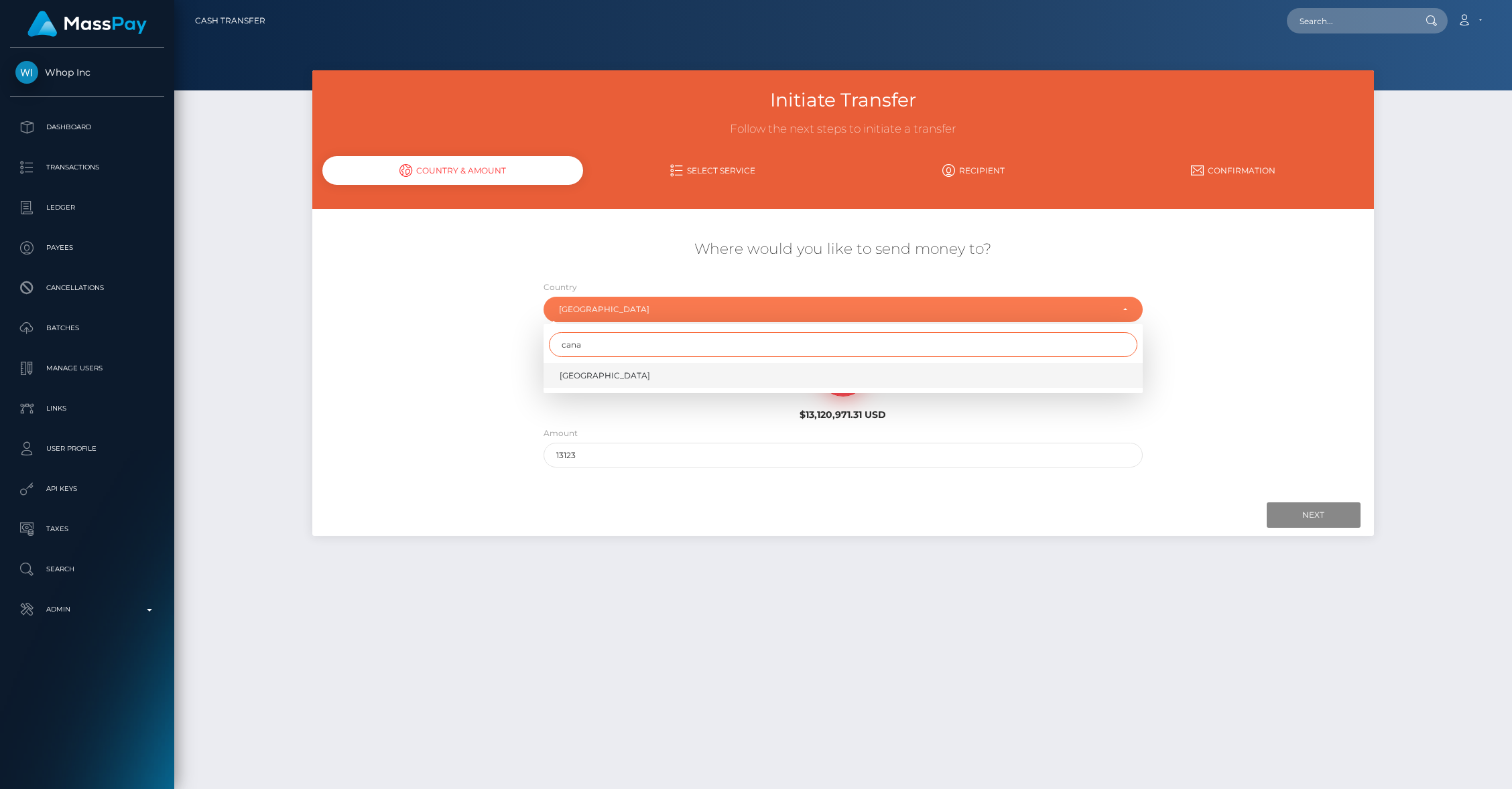
type input "cana"
click at [589, 375] on span "Canada" at bounding box center [605, 376] width 91 height 12
select select "CAN"
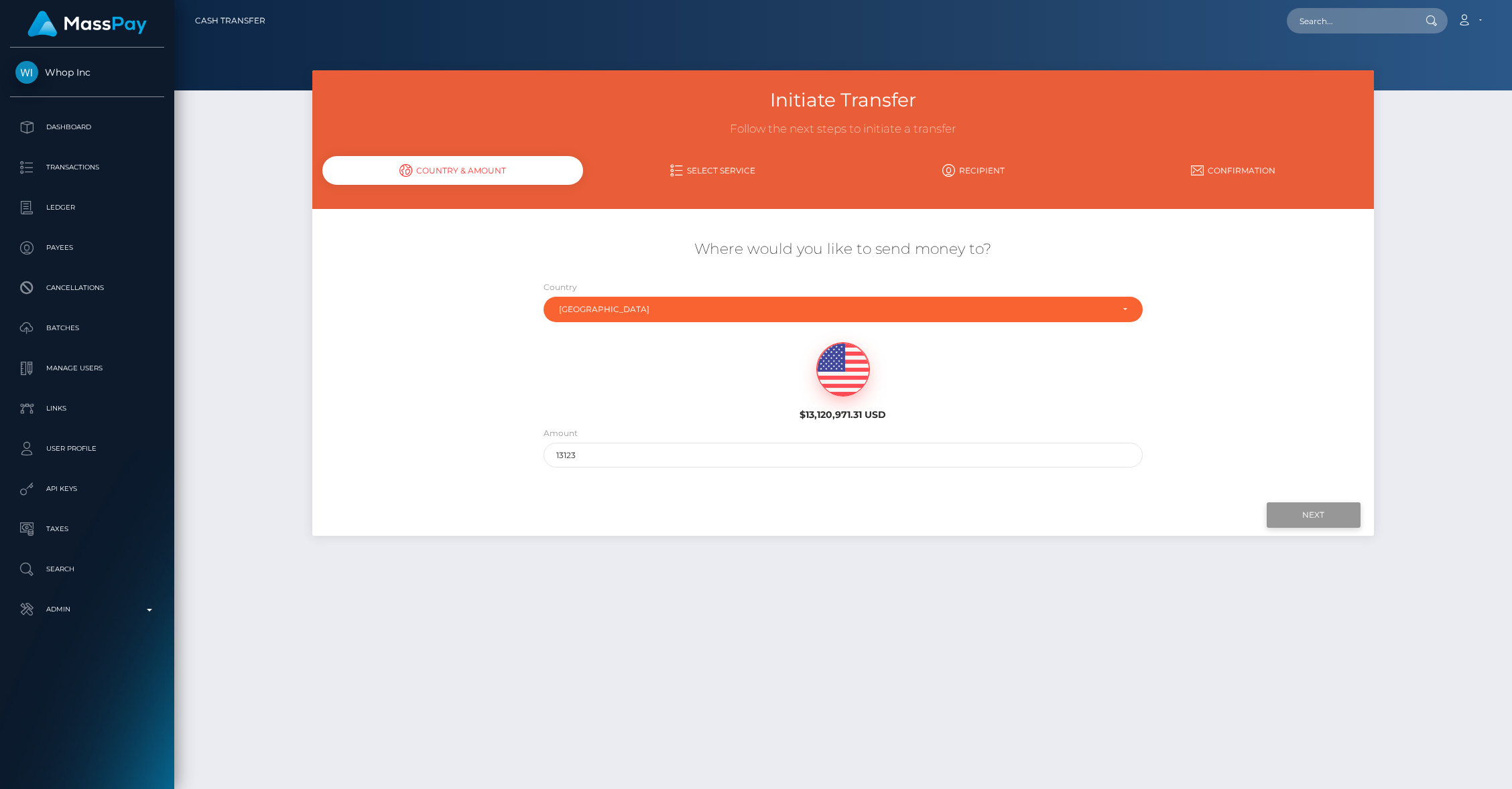
click at [1282, 513] on input "Next" at bounding box center [1314, 516] width 94 height 26
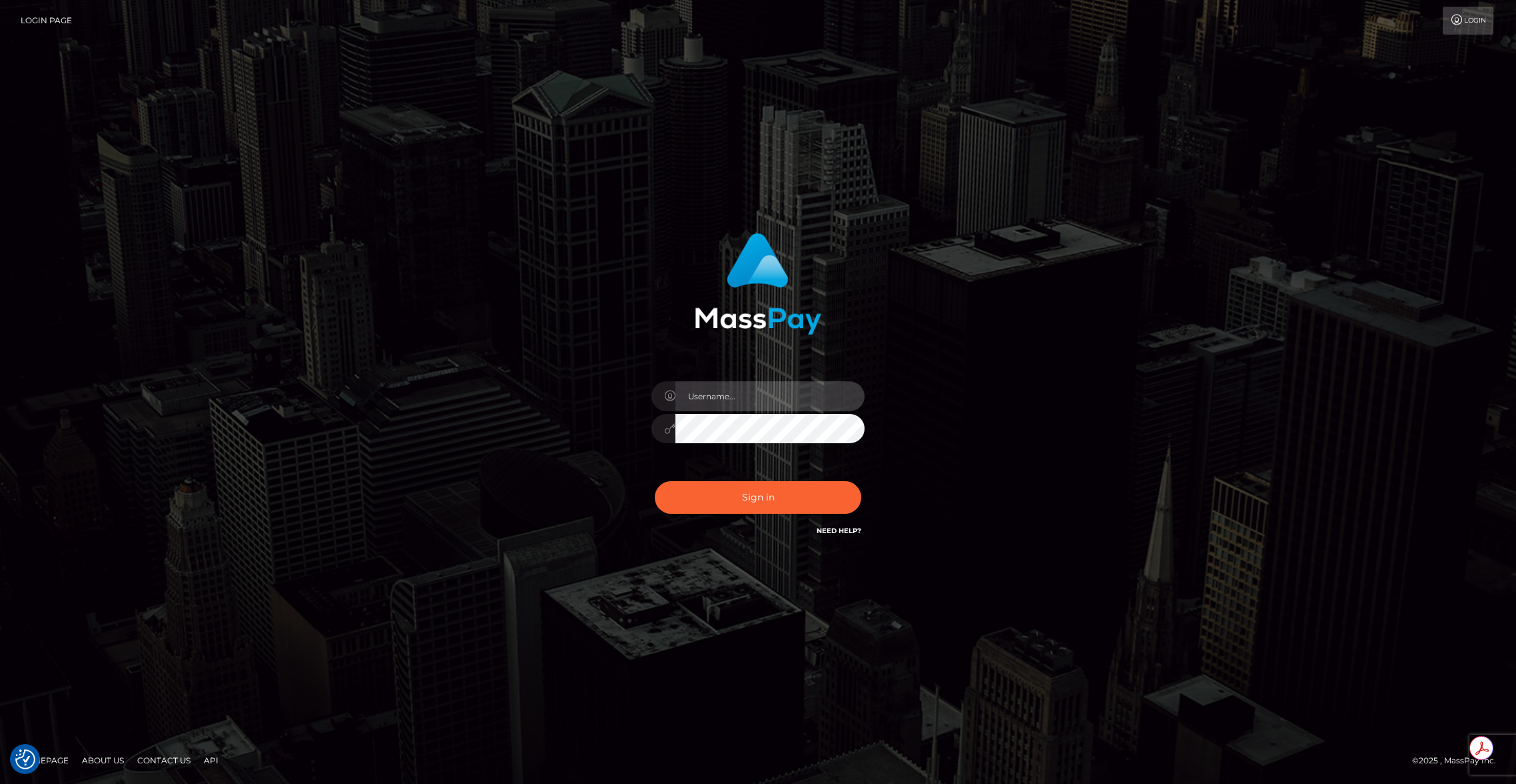
type input "brentg"
click at [786, 495] on button "Sign in" at bounding box center [757, 497] width 206 height 32
type input "brentg"
click at [735, 499] on button "Sign in" at bounding box center [757, 497] width 206 height 32
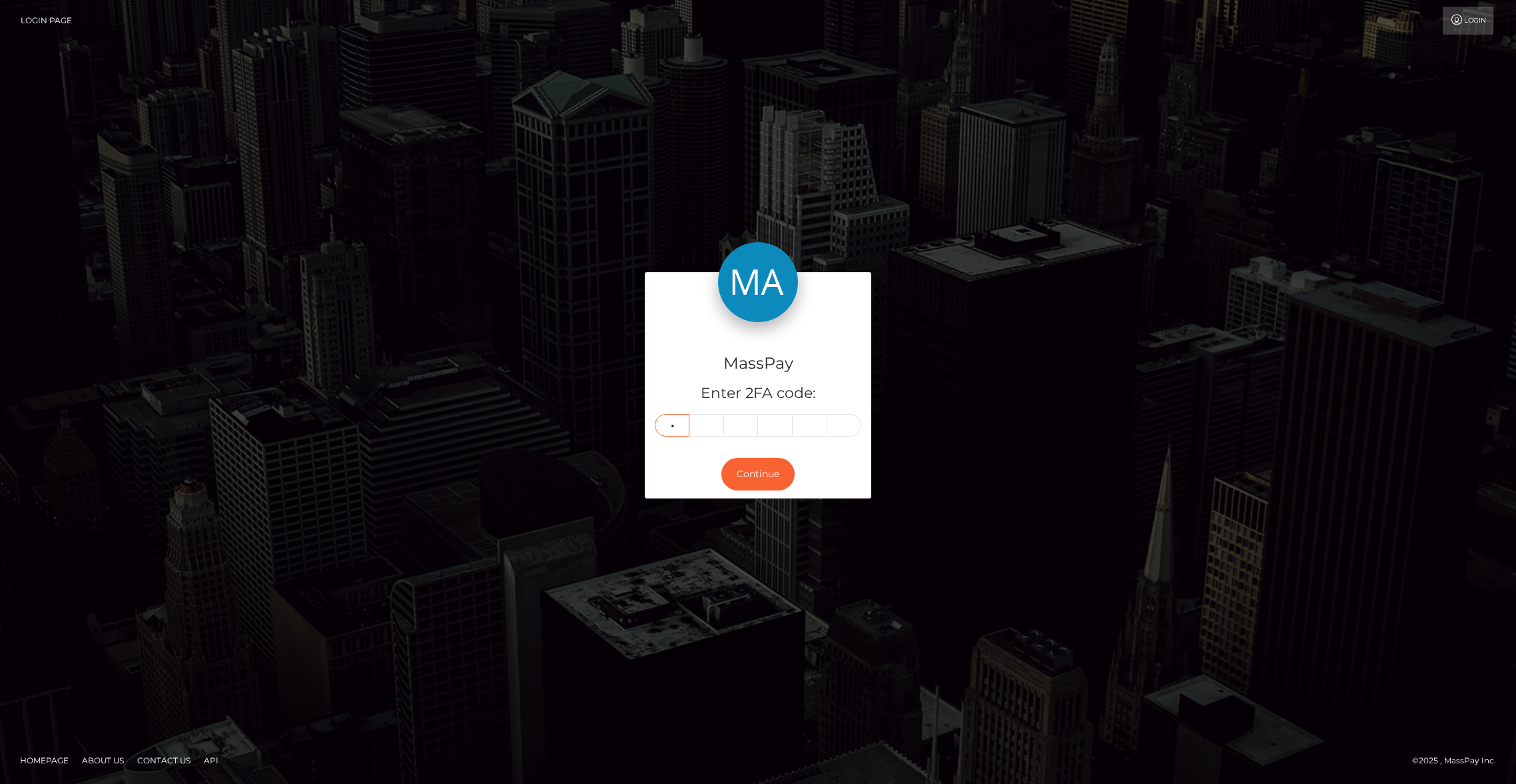
type input "8"
type input "2"
type input "1"
type input "2"
type input "1"
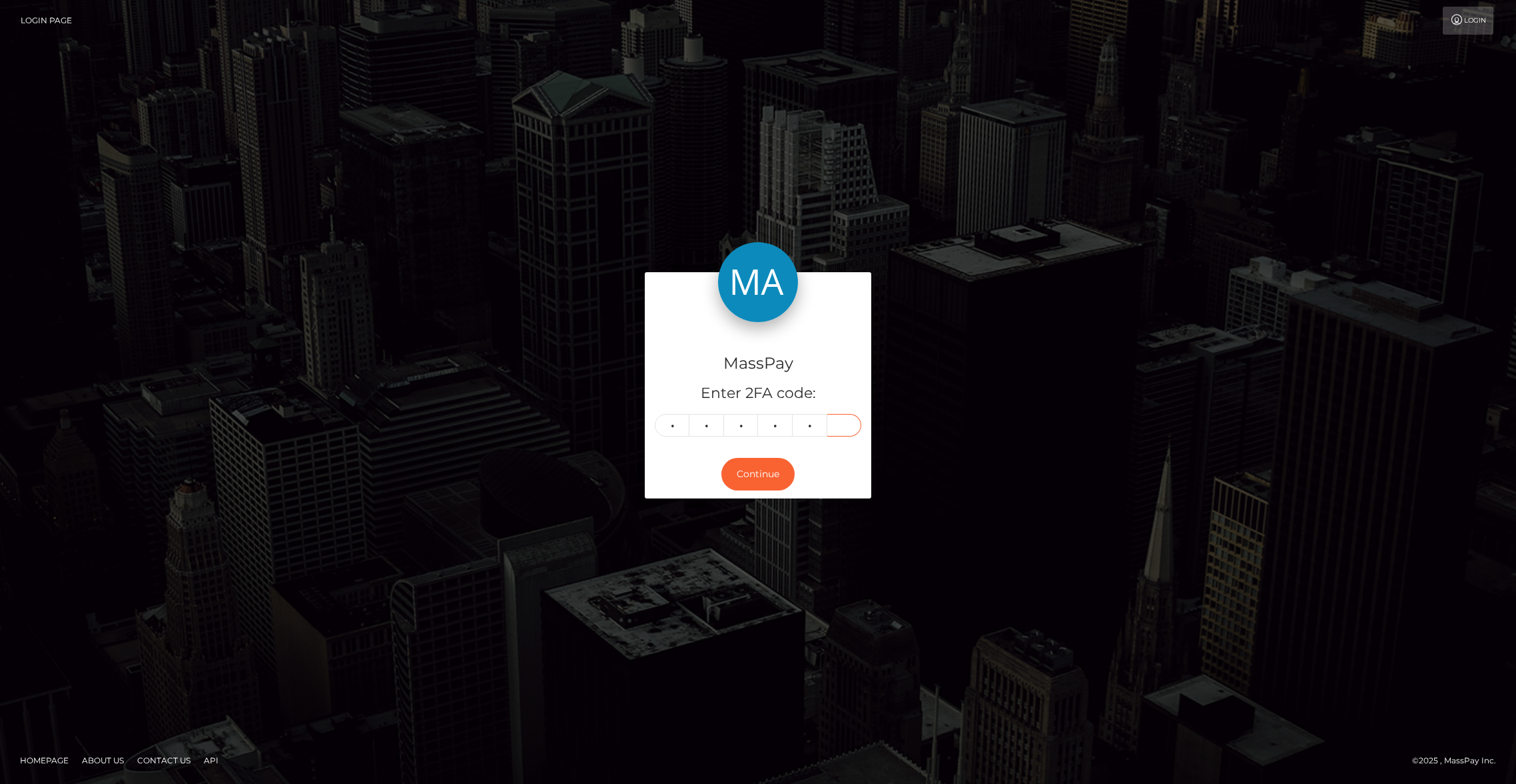
type input "9"
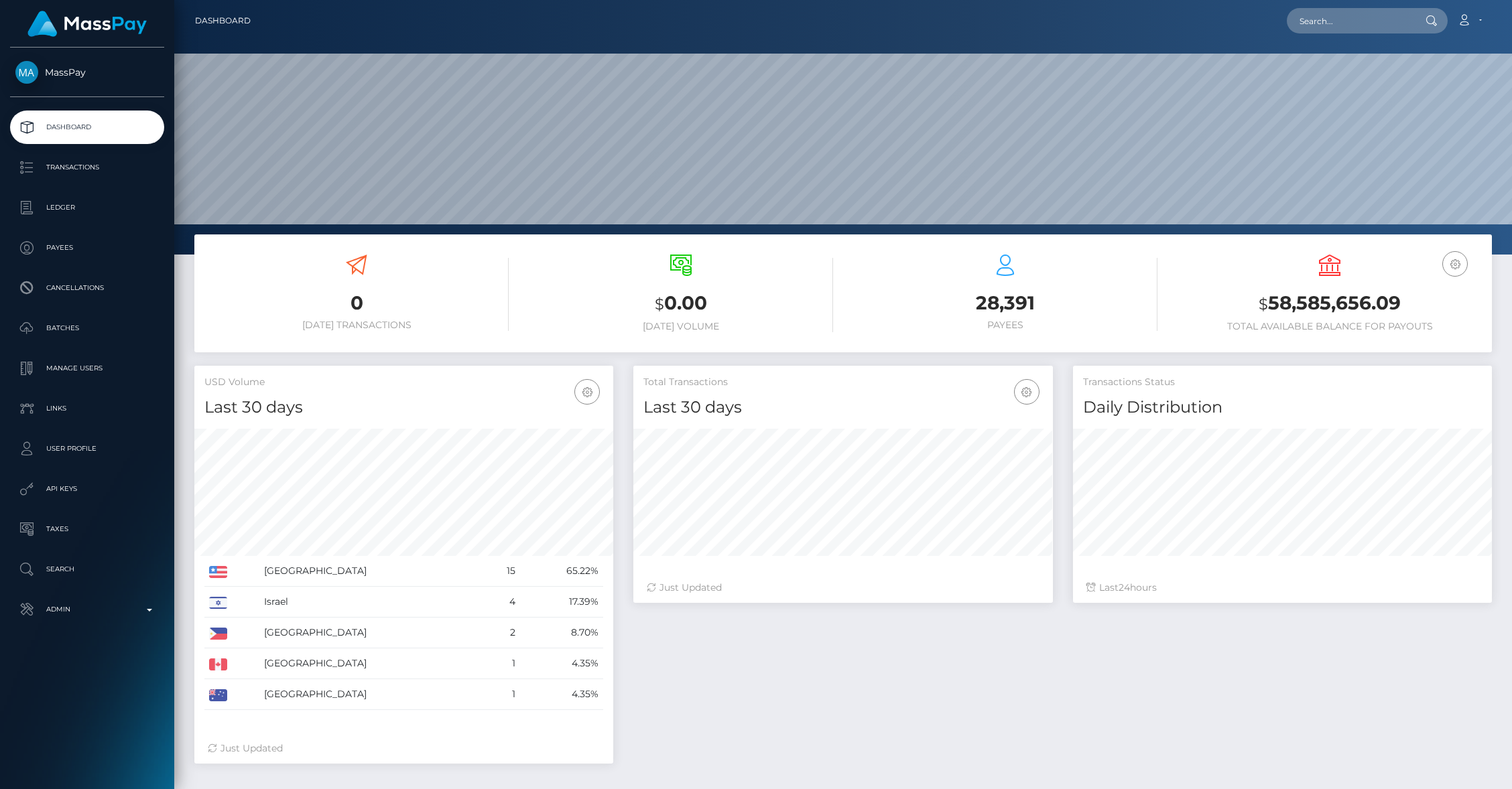
scroll to position [237, 419]
click at [1325, 30] on input "text" at bounding box center [1351, 20] width 126 height 26
paste input "z64nwVd4yuWQUmhD1CbrlH9D5MA3"
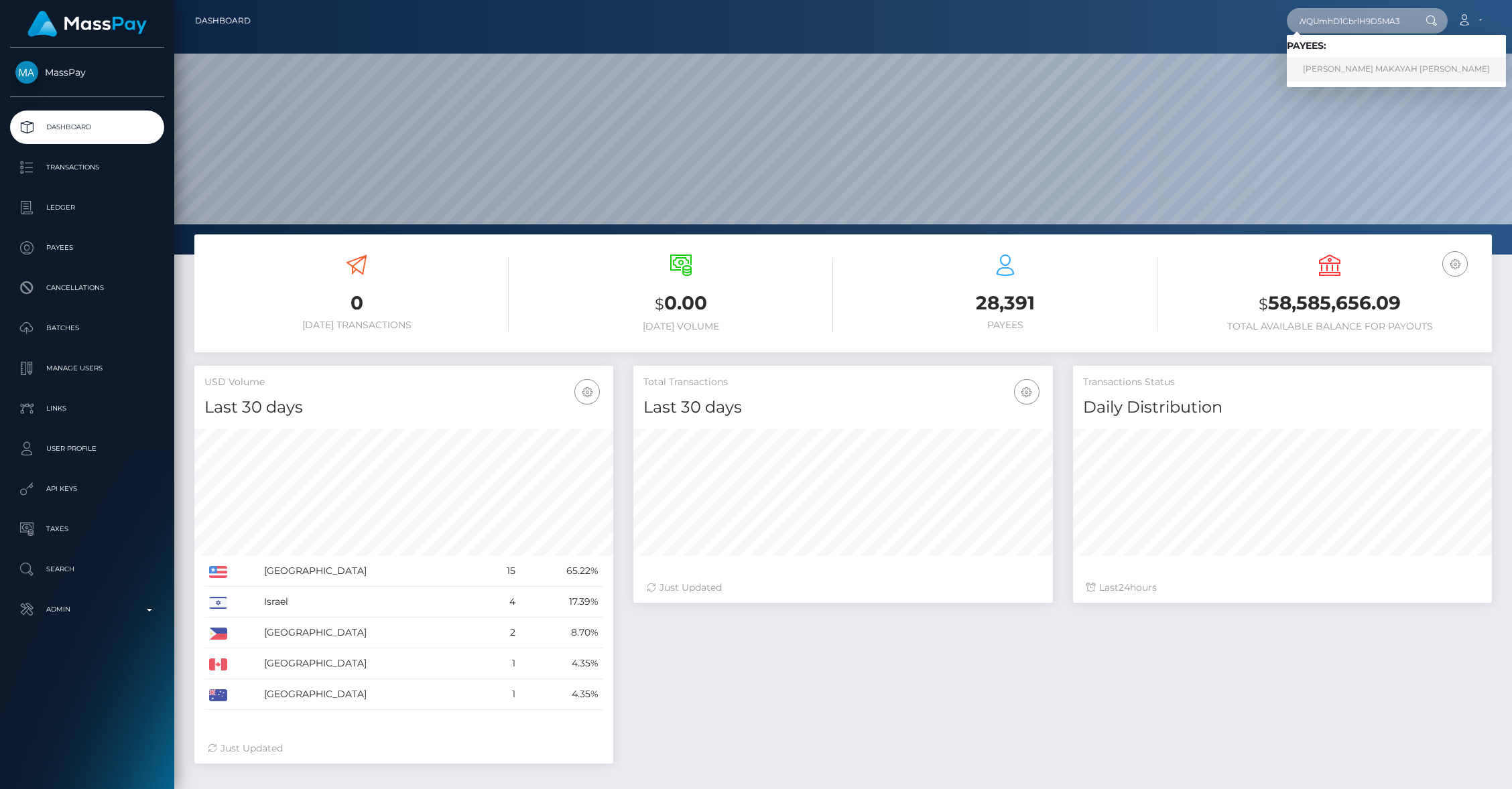
type input "z64nwVd4yuWQUmhD1CbrlH9D5MA3"
click at [1352, 62] on link "KERA MAKAYAH BENJAMIN" at bounding box center [1397, 69] width 220 height 25
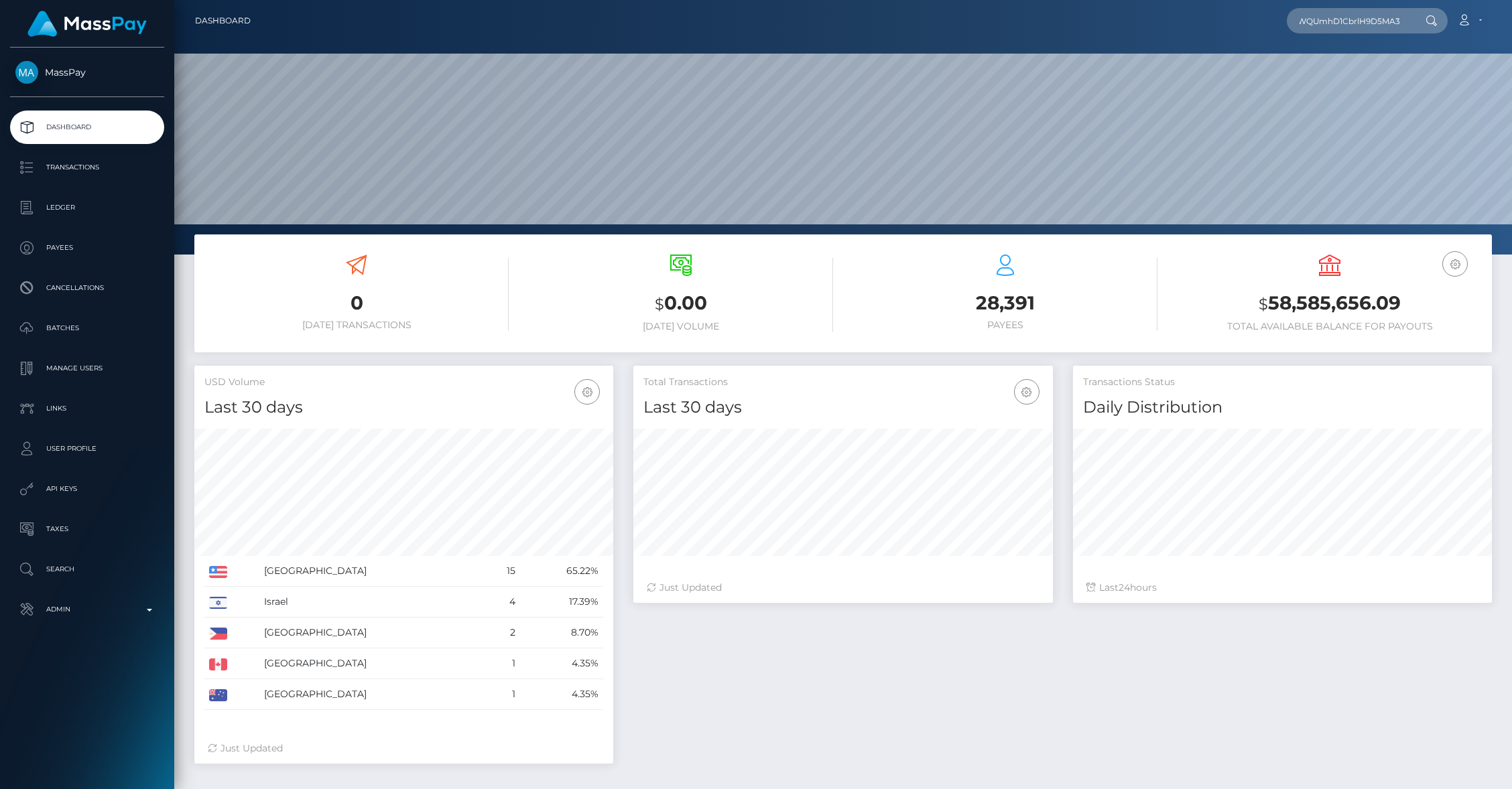
scroll to position [0, 0]
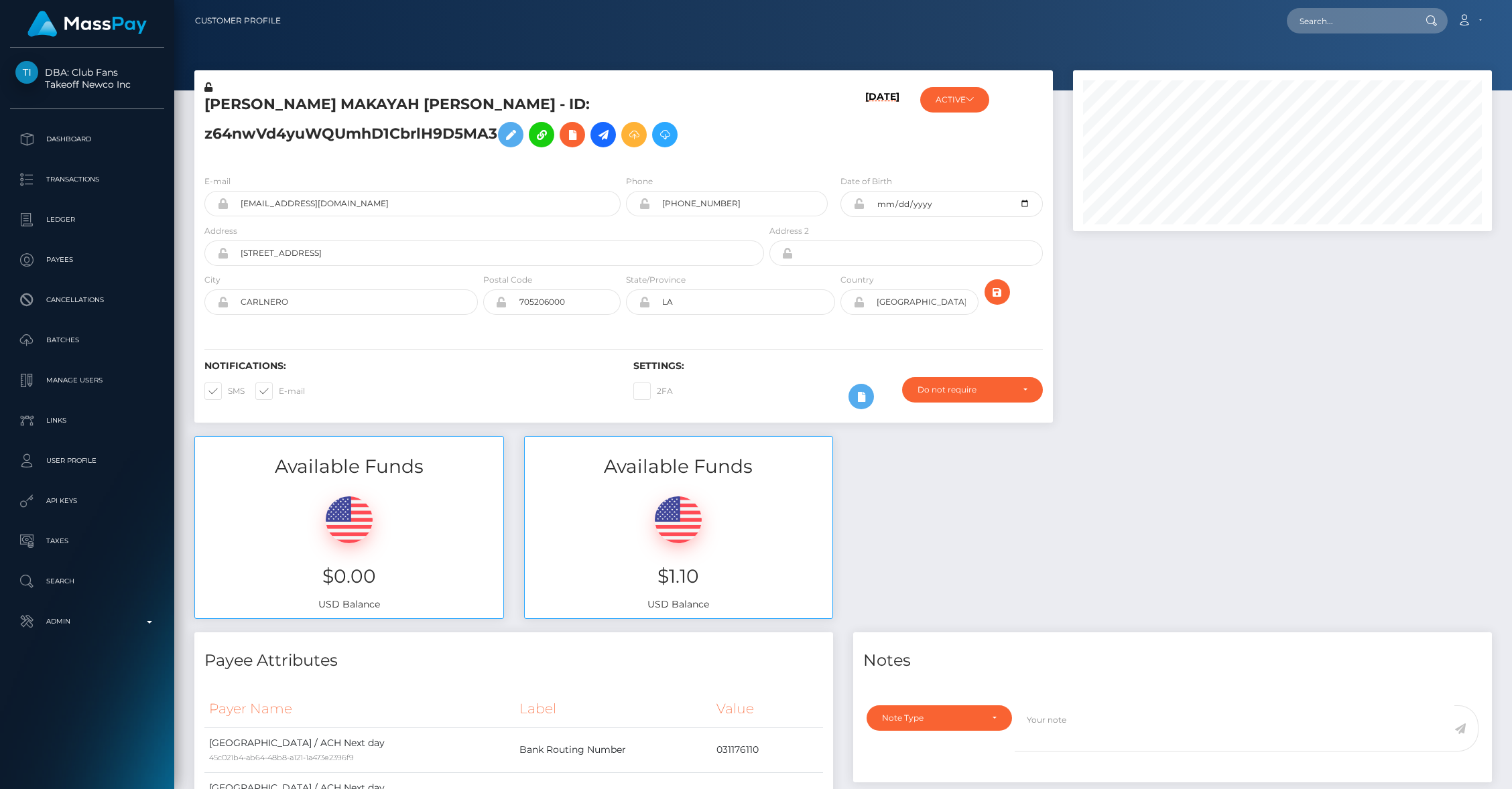
scroll to position [161, 419]
click at [383, 207] on input "[EMAIL_ADDRESS][DOMAIN_NAME]" at bounding box center [425, 204] width 392 height 26
